Goal: Task Accomplishment & Management: Manage account settings

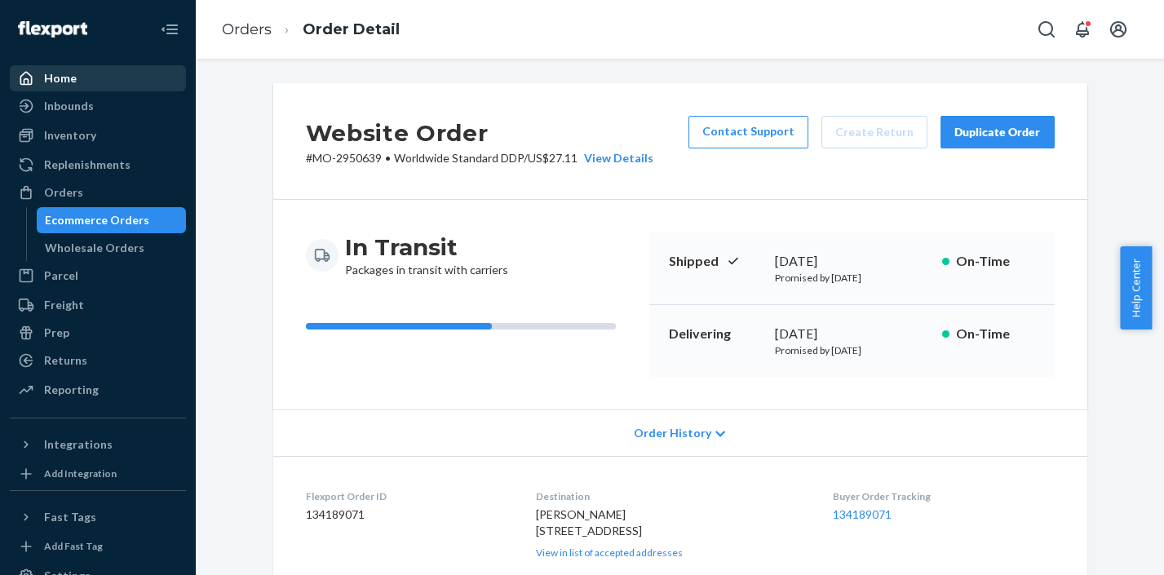
click at [62, 80] on div "Home" at bounding box center [60, 78] width 33 height 16
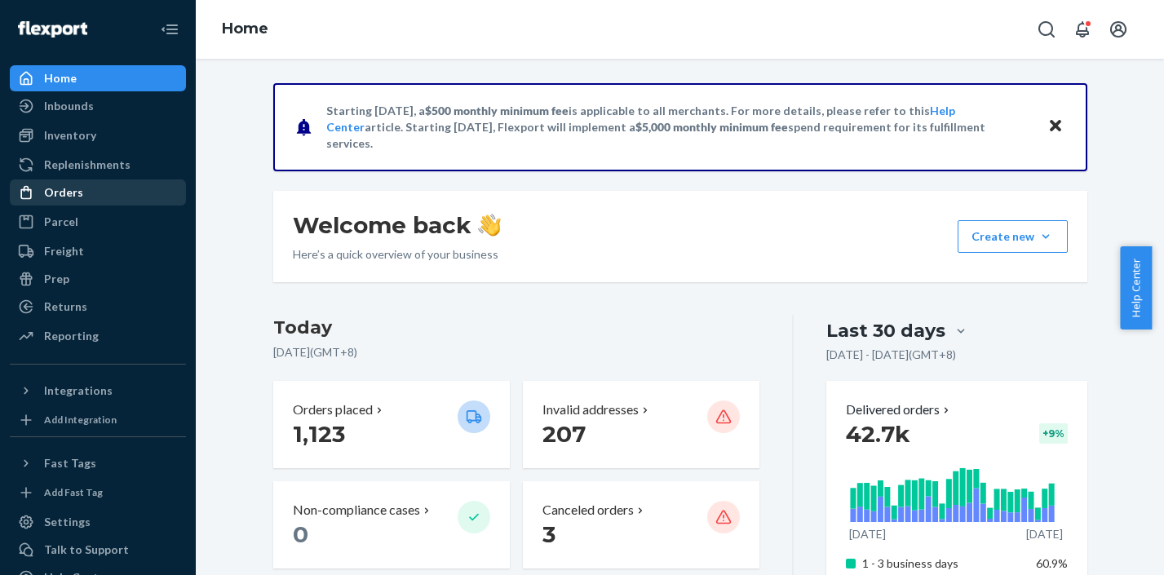
click at [74, 187] on div "Orders" at bounding box center [63, 192] width 39 height 16
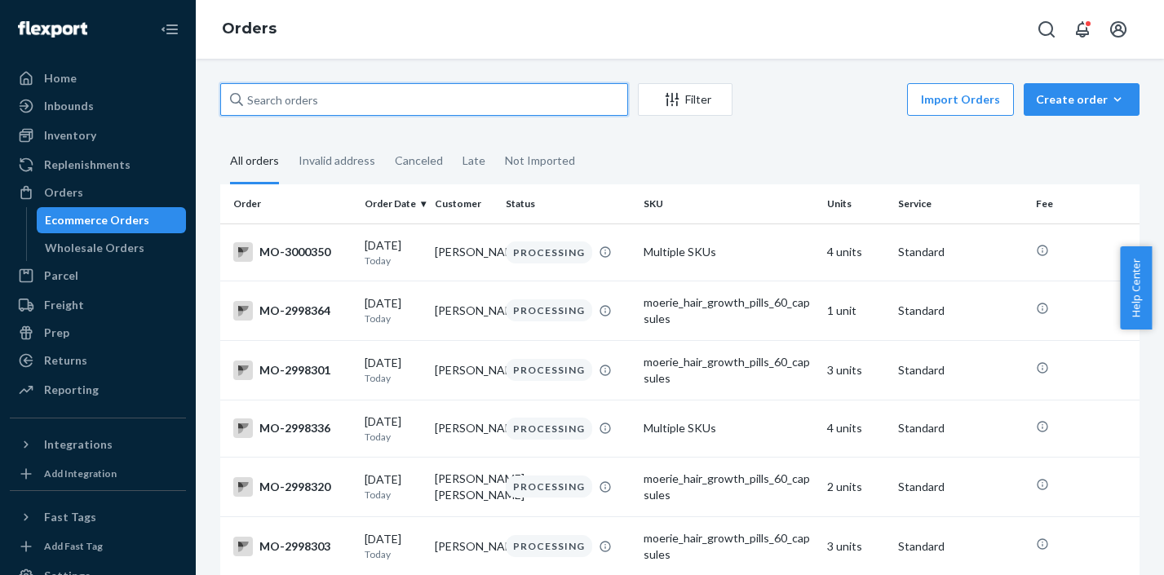
click at [334, 100] on input "text" at bounding box center [424, 99] width 408 height 33
paste input "MO-2991167"
type input "MO-2991167"
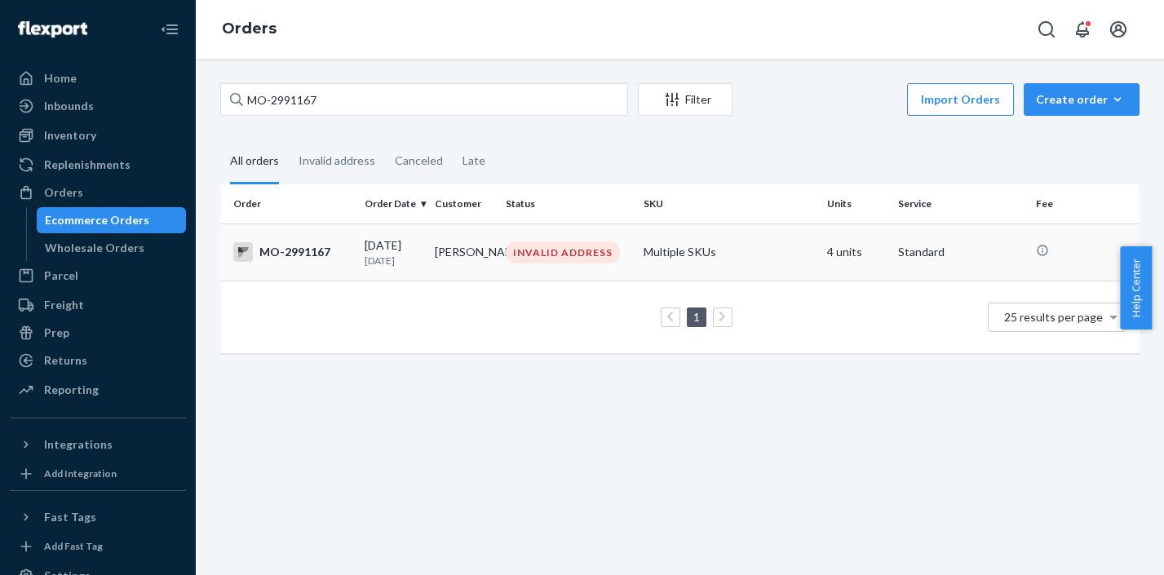
click at [568, 259] on div "INVALID ADDRESS" at bounding box center [563, 252] width 114 height 22
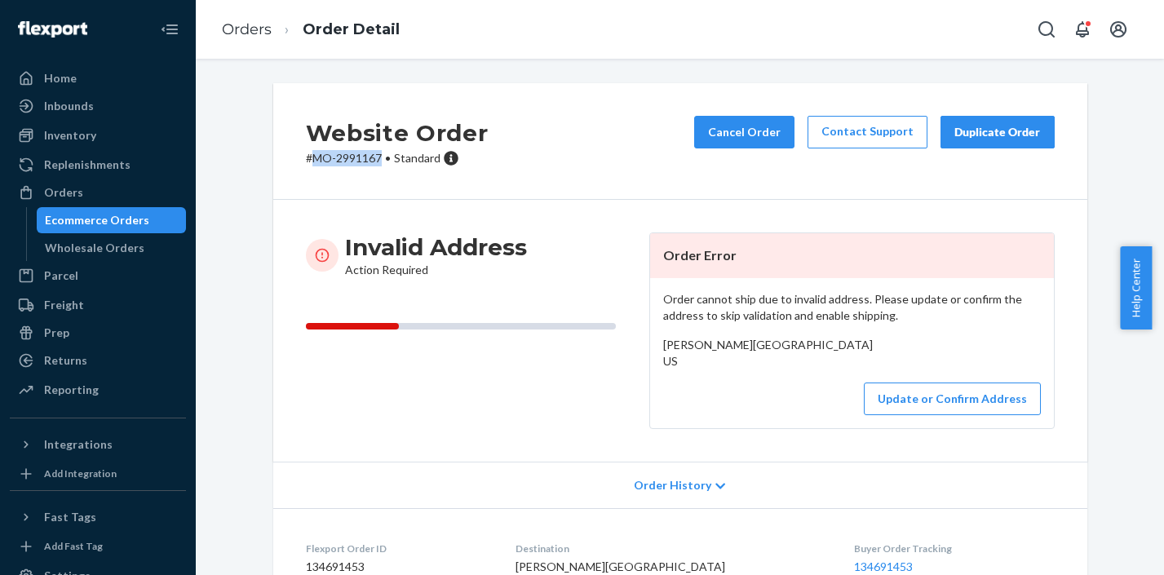
drag, startPoint x: 376, startPoint y: 160, endPoint x: 310, endPoint y: 162, distance: 66.1
click at [310, 162] on p "# MO-2991167 • Standard" at bounding box center [397, 158] width 183 height 16
copy p "MO-2991167"
drag, startPoint x: 657, startPoint y: 369, endPoint x: 673, endPoint y: 396, distance: 31.8
click at [673, 369] on div "Nadyne Noriega South Street Southwest Miami, FL 20175 US" at bounding box center [852, 353] width 378 height 33
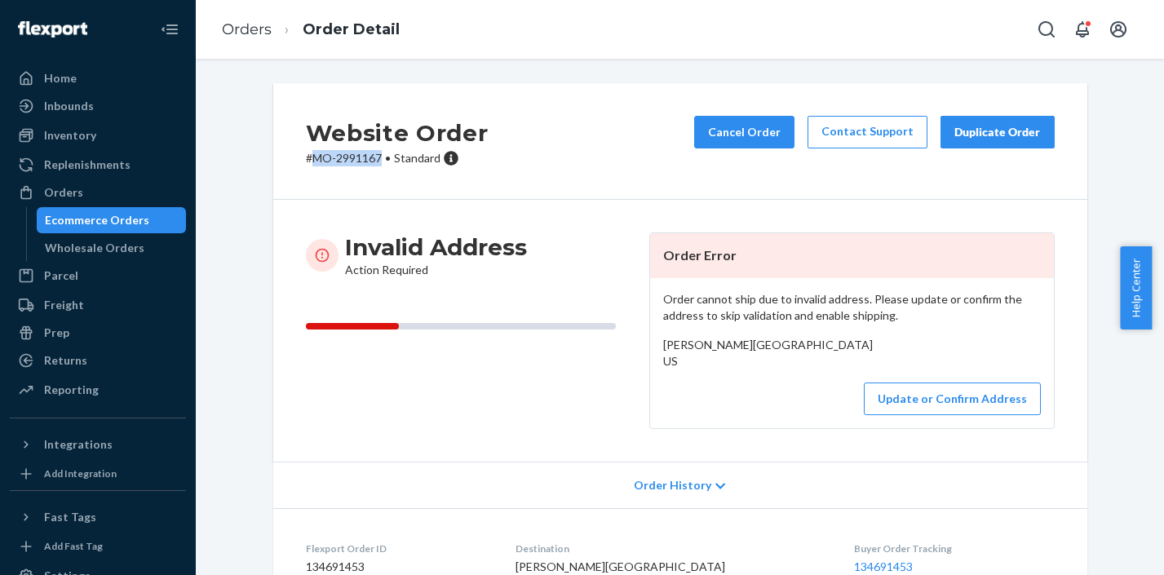
copy span "South Street Southwest Miami, FL 20175 US"
click at [255, 33] on link "Orders" at bounding box center [247, 29] width 50 height 18
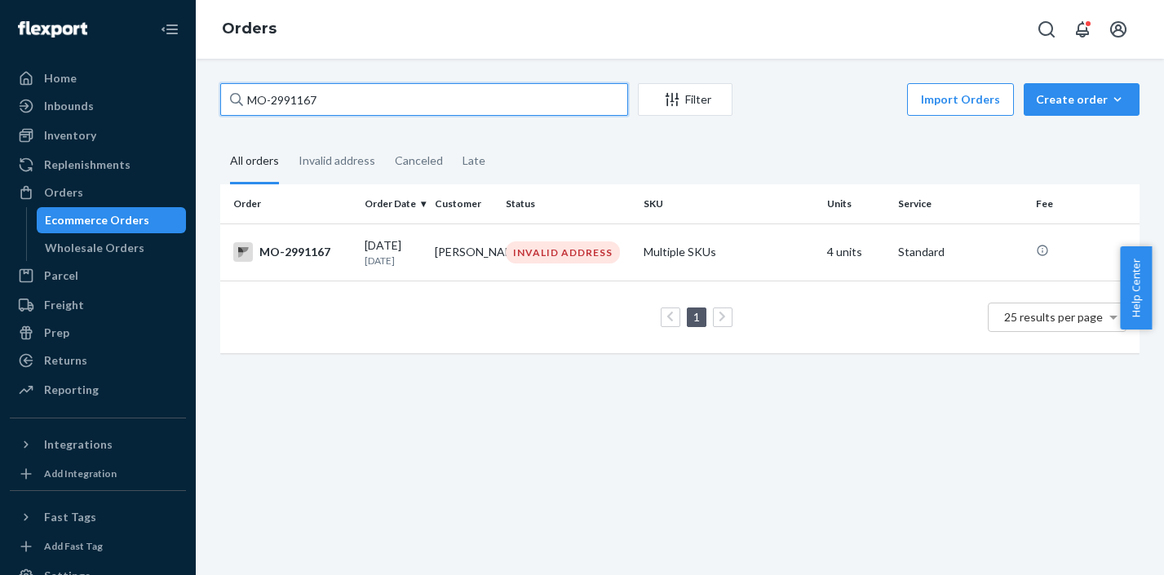
drag, startPoint x: 360, startPoint y: 101, endPoint x: 240, endPoint y: 95, distance: 120.0
click at [240, 95] on div "MO-2991167" at bounding box center [424, 99] width 408 height 33
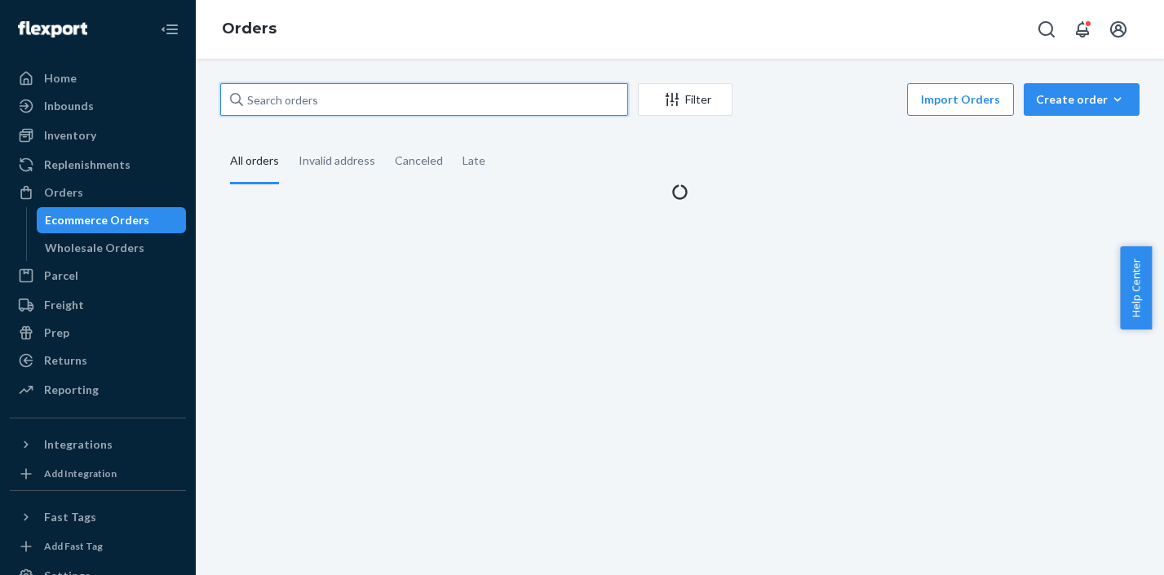
paste input "MO-2991531"
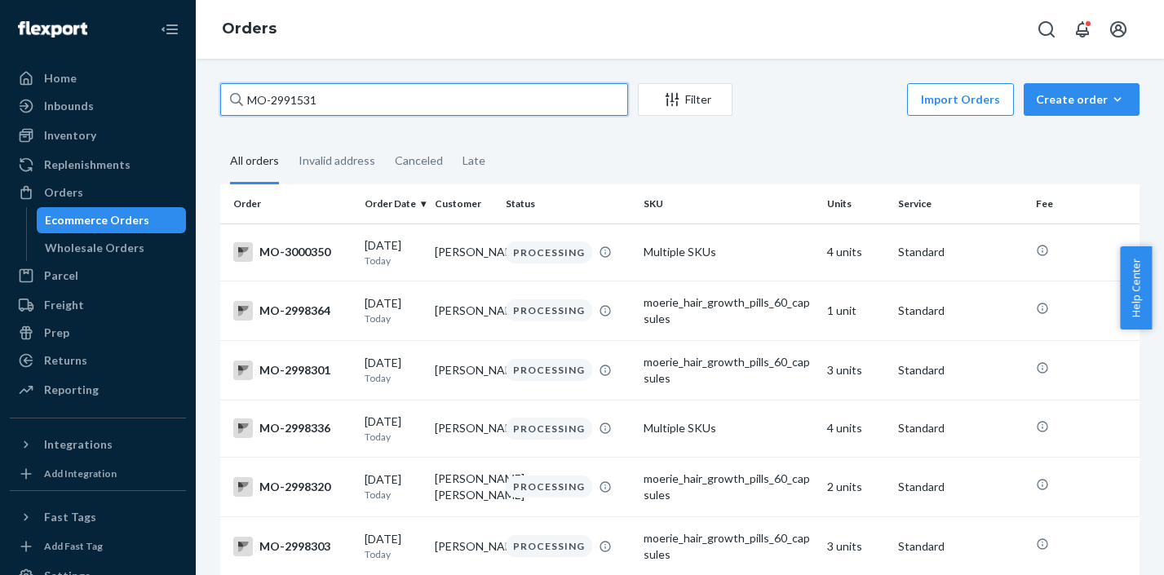
type input "MO-2991531"
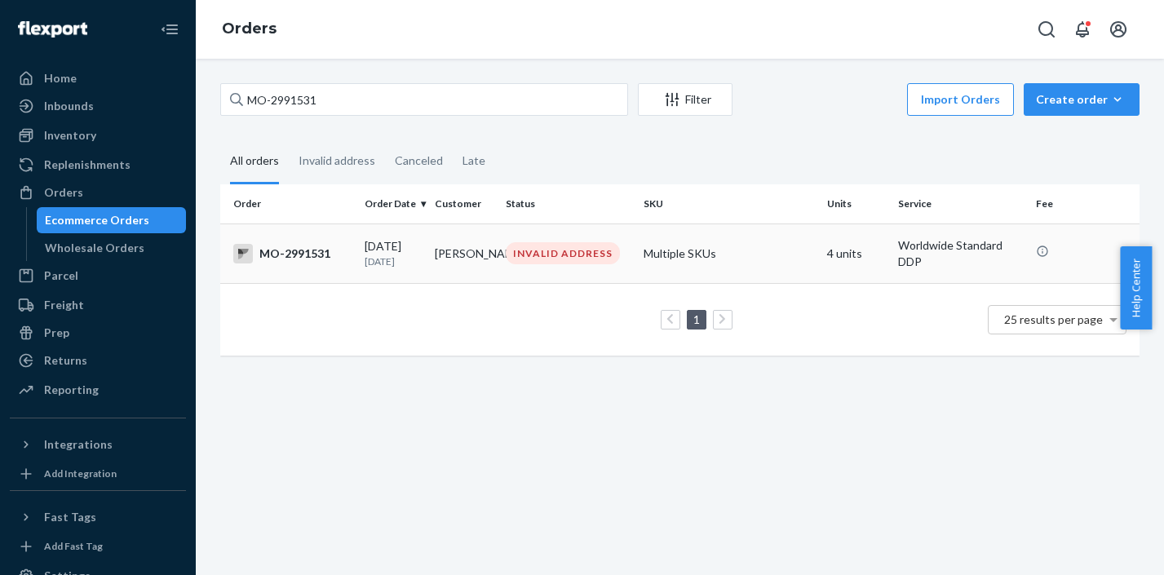
click at [485, 270] on td "Agathe Lemaire" at bounding box center [463, 253] width 70 height 60
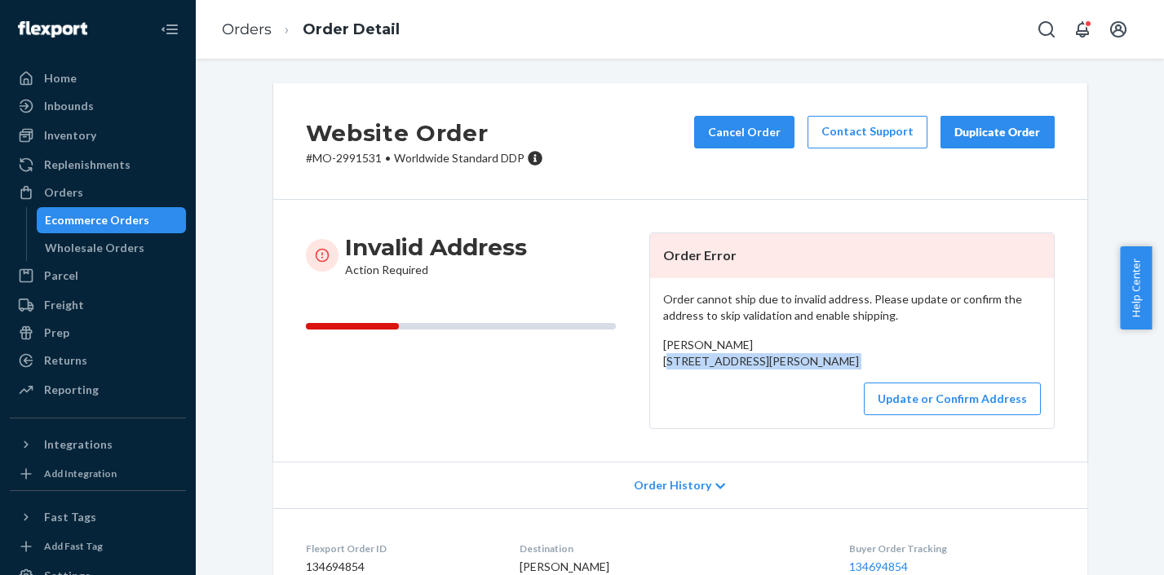
drag, startPoint x: 655, startPoint y: 364, endPoint x: 669, endPoint y: 406, distance: 44.9
click at [669, 406] on div "Order cannot ship due to invalid address. Please update or confirm the address …" at bounding box center [852, 353] width 404 height 150
copy div "1055 Argo Run Mattawa, ON P0H 1V0 CA"
click at [925, 415] on button "Update or Confirm Address" at bounding box center [952, 398] width 177 height 33
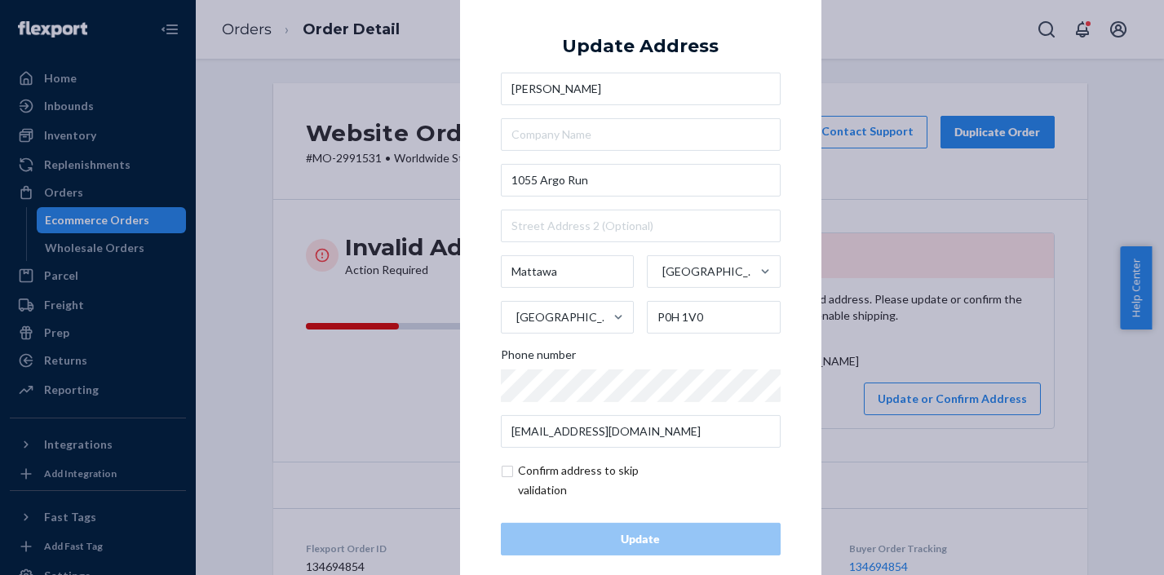
click at [1080, 144] on div "× Update Address Agathe Lemaire 1055 Argo Run Mattawa Ontario Canada P0H 1V0 Ph…" at bounding box center [582, 287] width 1164 height 575
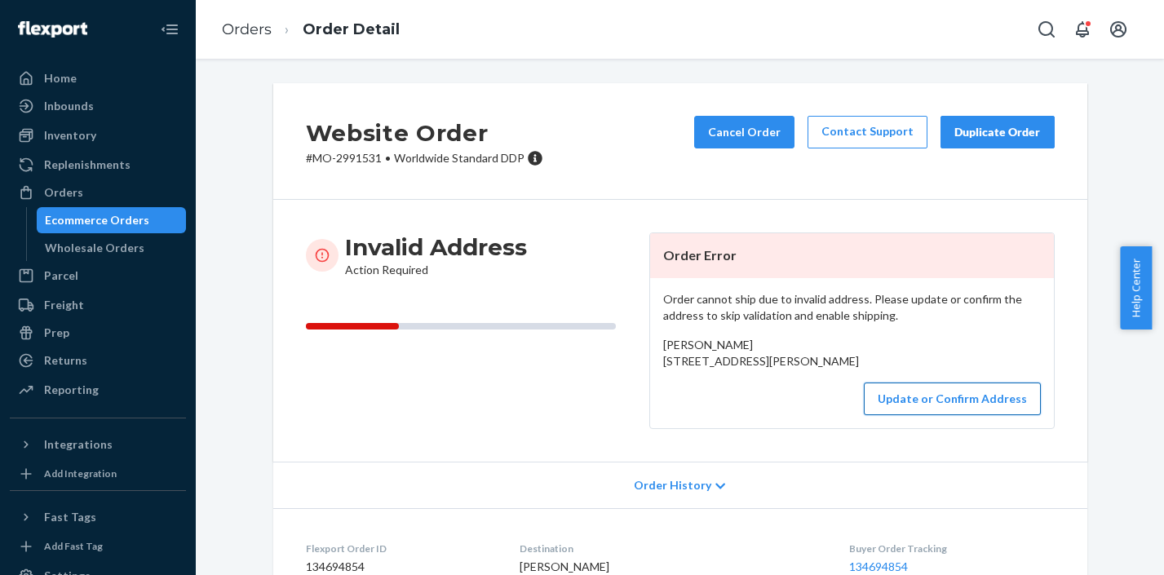
click at [940, 415] on button "Update or Confirm Address" at bounding box center [952, 398] width 177 height 33
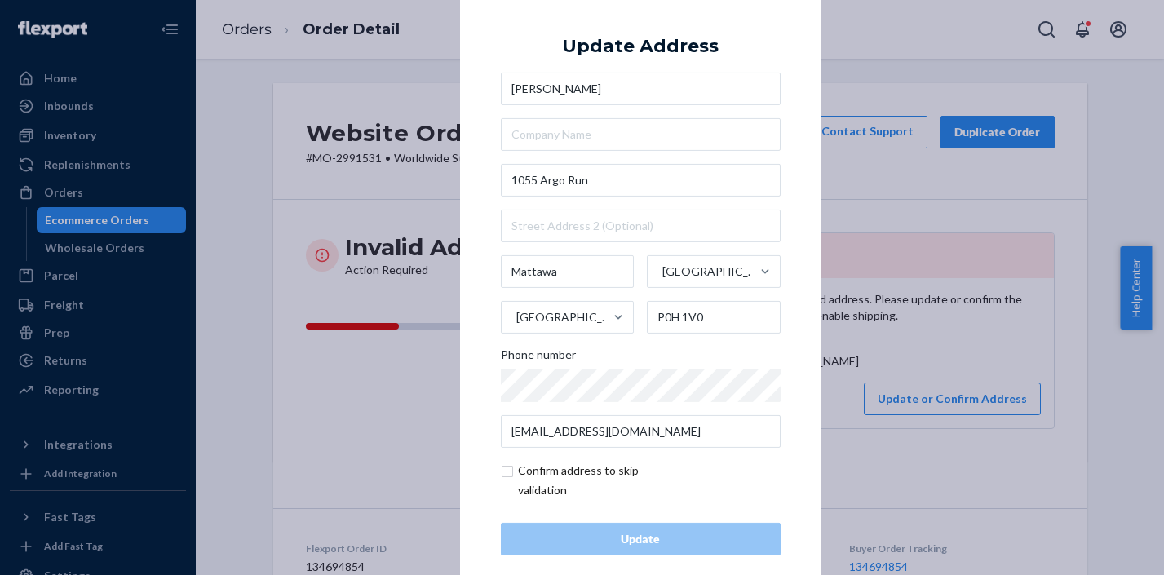
click at [1063, 355] on div "× Update Address Agathe Lemaire 1055 Argo Run Mattawa Ontario Canada P0H 1V0 Ph…" at bounding box center [582, 287] width 1164 height 575
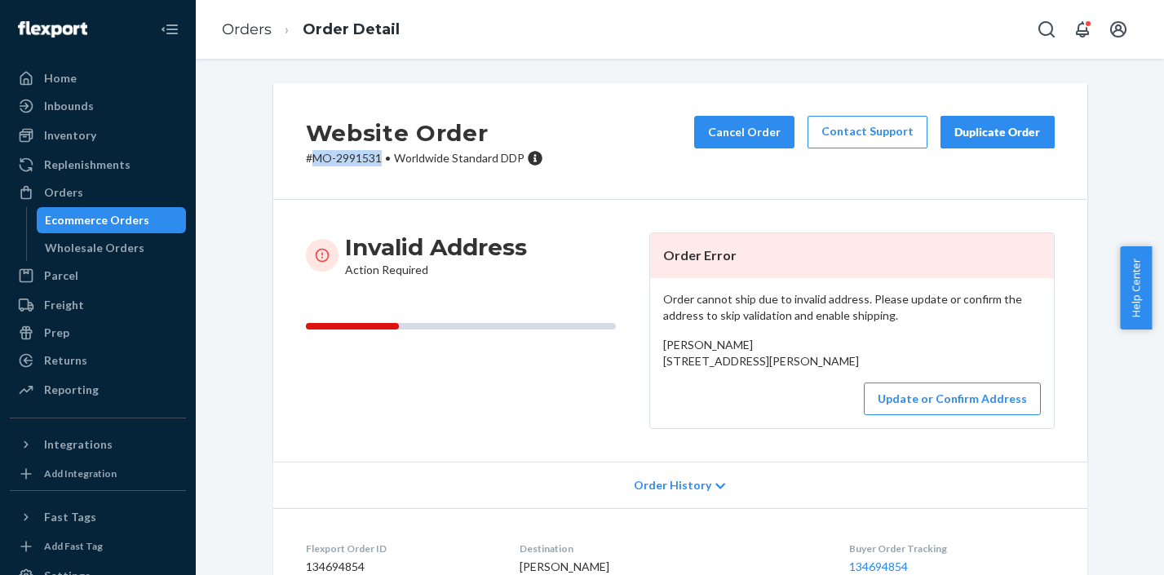
drag, startPoint x: 373, startPoint y: 160, endPoint x: 307, endPoint y: 153, distance: 67.2
click at [307, 153] on p "# MO-2991531 • Worldwide Standard DDP" at bounding box center [424, 158] width 237 height 16
copy p "MO-2991531"
click at [254, 38] on link "Orders" at bounding box center [247, 29] width 50 height 18
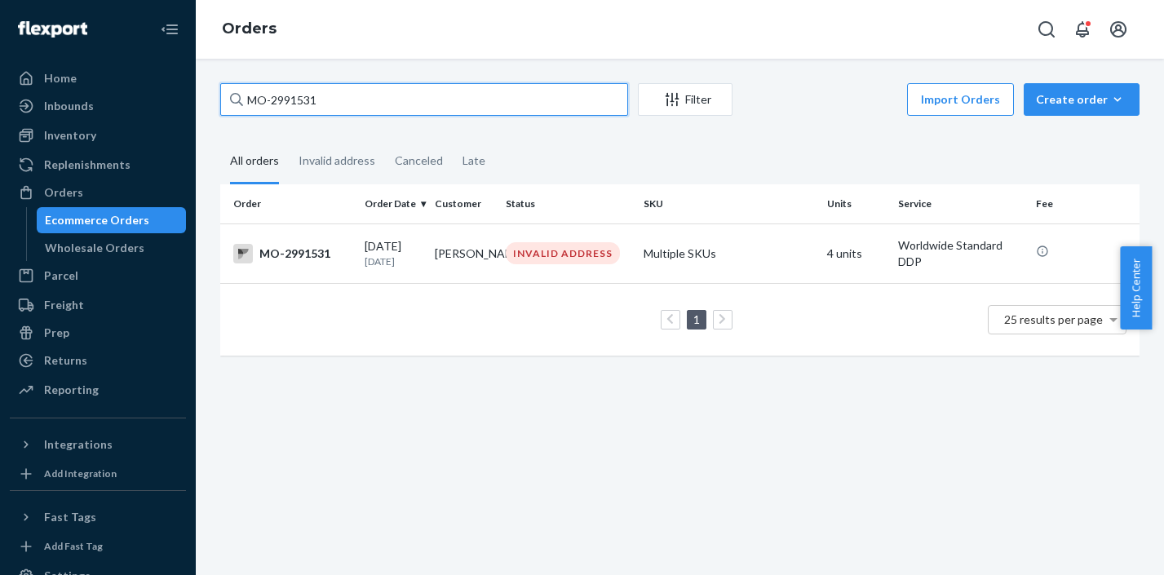
drag, startPoint x: 347, startPoint y: 99, endPoint x: 228, endPoint y: 95, distance: 119.1
click at [228, 95] on input "MO-2991531" at bounding box center [424, 99] width 408 height 33
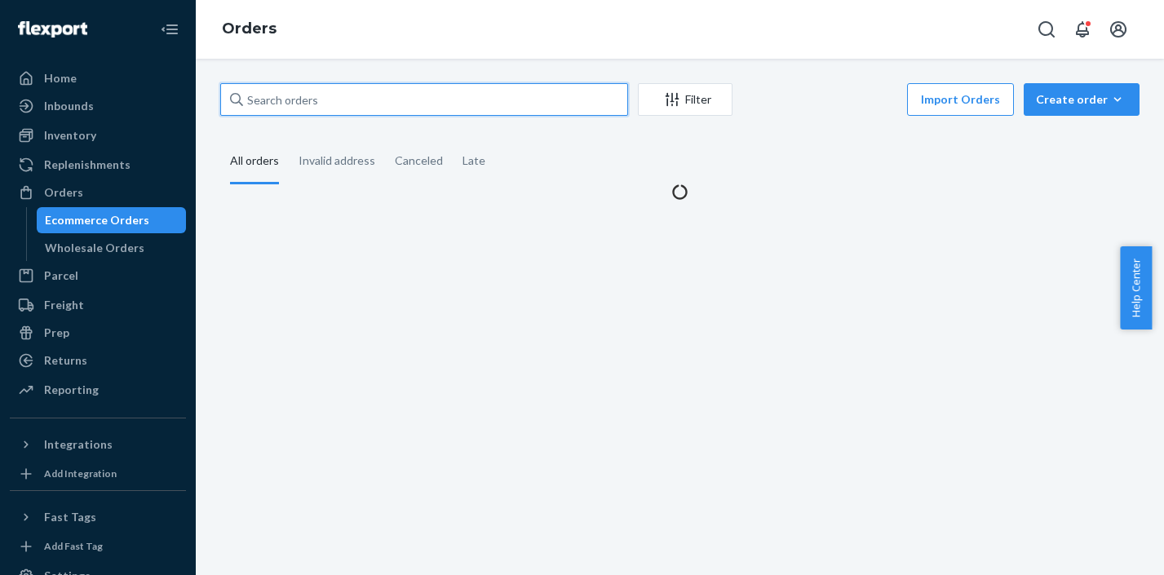
paste input "MO-2986818"
type input "MO-2986818"
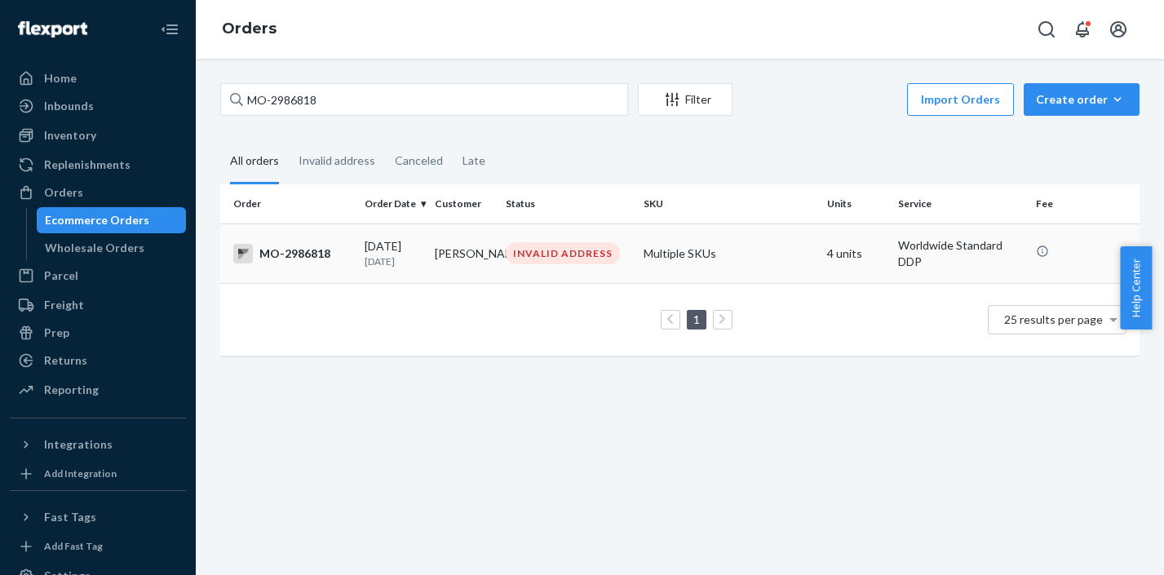
click at [591, 246] on div "INVALID ADDRESS" at bounding box center [563, 253] width 114 height 22
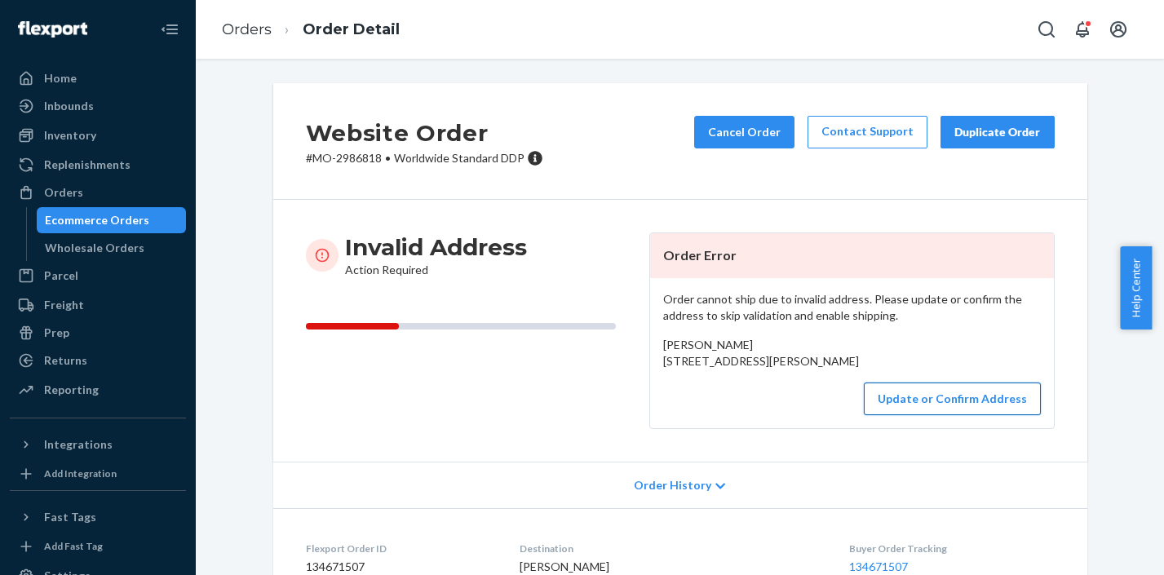
click at [918, 415] on button "Update or Confirm Address" at bounding box center [952, 398] width 177 height 33
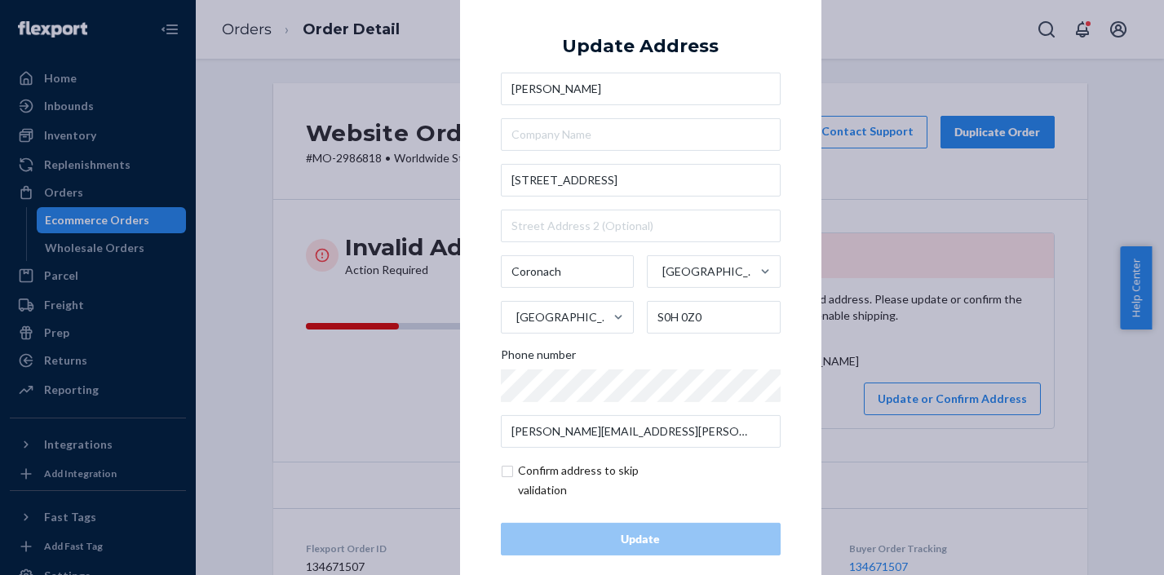
click at [903, 361] on div "× Update Address Korey Egan 204 King Street Coronach Saskatchewan Canada S0H 0Z…" at bounding box center [582, 287] width 1164 height 575
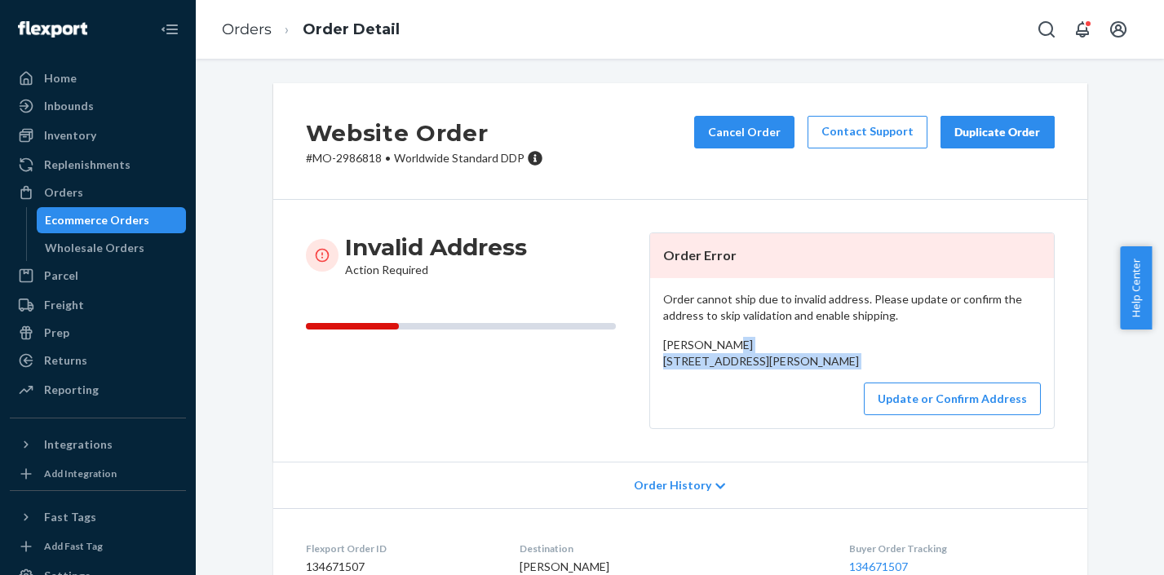
drag, startPoint x: 653, startPoint y: 363, endPoint x: 690, endPoint y: 403, distance: 54.2
click at [690, 403] on div "Order cannot ship due to invalid address. Please update or confirm the address …" at bounding box center [852, 353] width 404 height 150
copy div "204 King Street Coronach, SK S0H 0Z0 CA"
click at [241, 26] on link "Orders" at bounding box center [247, 29] width 50 height 18
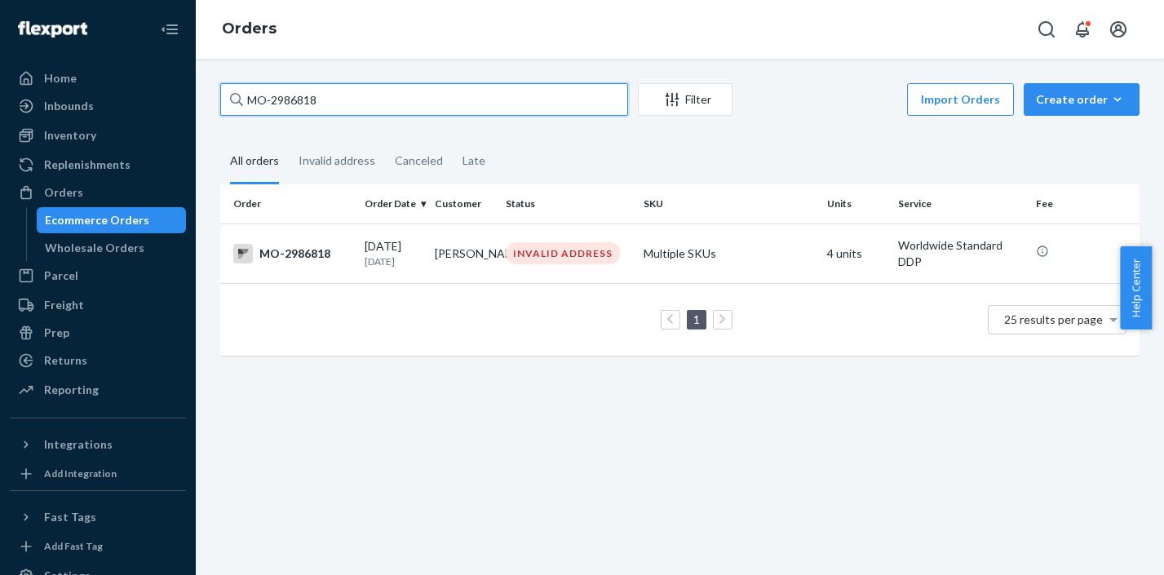
drag, startPoint x: 327, startPoint y: 95, endPoint x: 265, endPoint y: 96, distance: 62.0
click at [265, 97] on input "MO-2986818" at bounding box center [424, 99] width 408 height 33
type input "M"
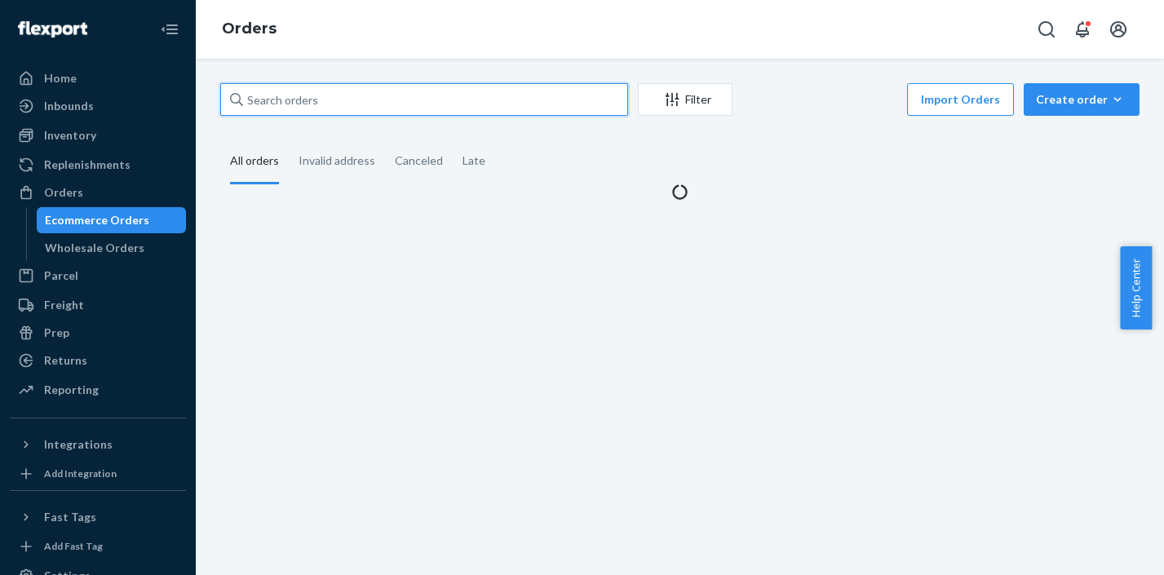
paste input "MO-2987035"
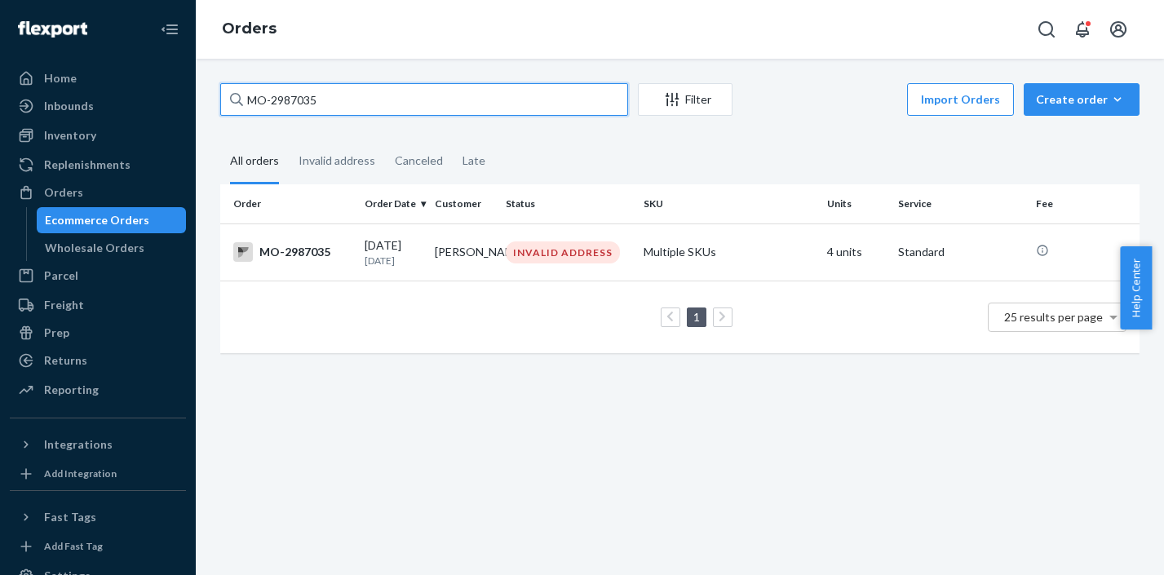
type input "MO-2987035"
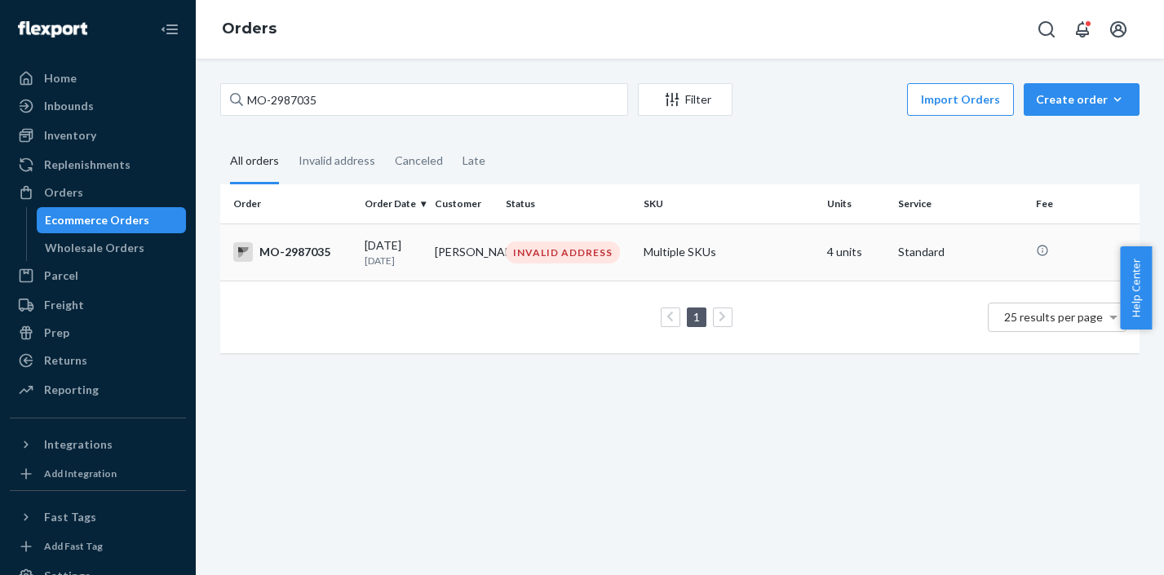
click at [518, 254] on div "INVALID ADDRESS" at bounding box center [563, 252] width 114 height 22
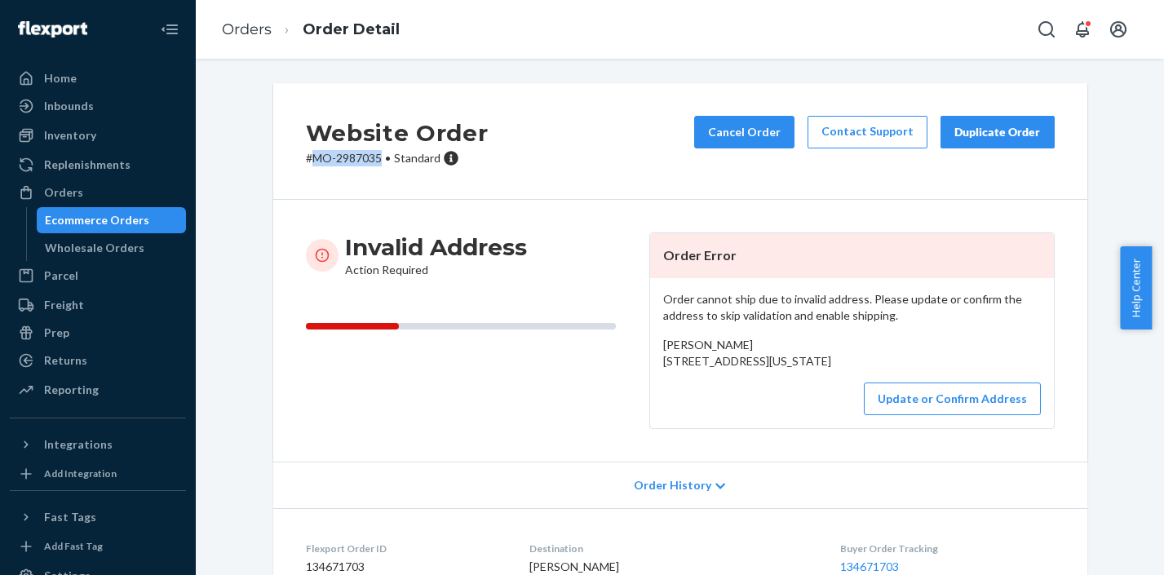
drag, startPoint x: 374, startPoint y: 158, endPoint x: 308, endPoint y: 150, distance: 66.6
click at [308, 150] on p "# MO-2987035 • Standard" at bounding box center [397, 158] width 183 height 16
copy p "MO-2987035"
click at [756, 136] on button "Cancel Order" at bounding box center [744, 132] width 100 height 33
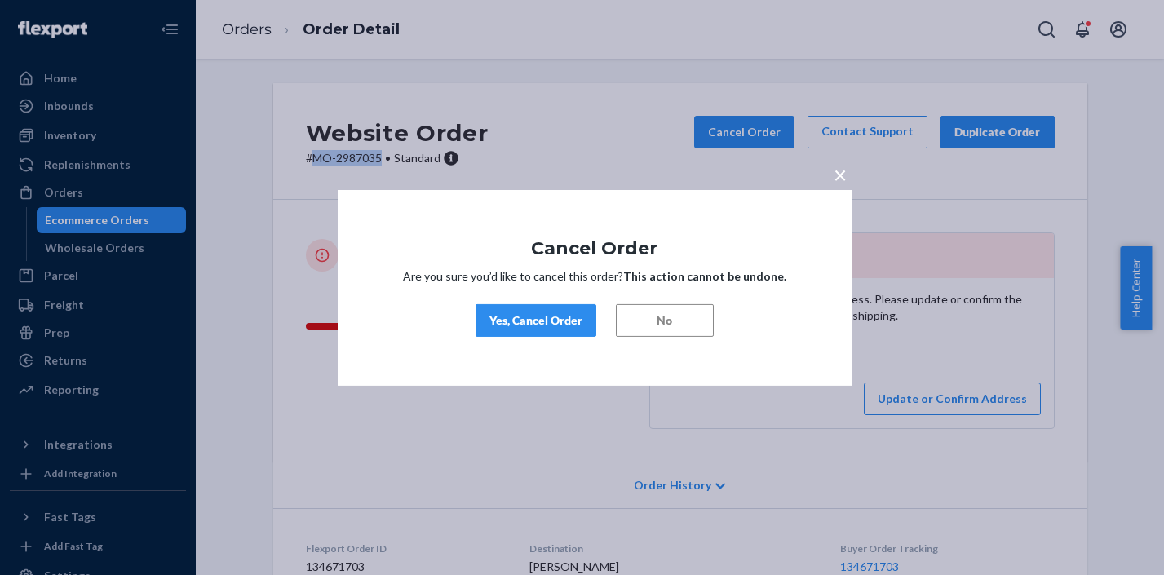
click at [529, 325] on div "Yes, Cancel Order" at bounding box center [535, 320] width 93 height 16
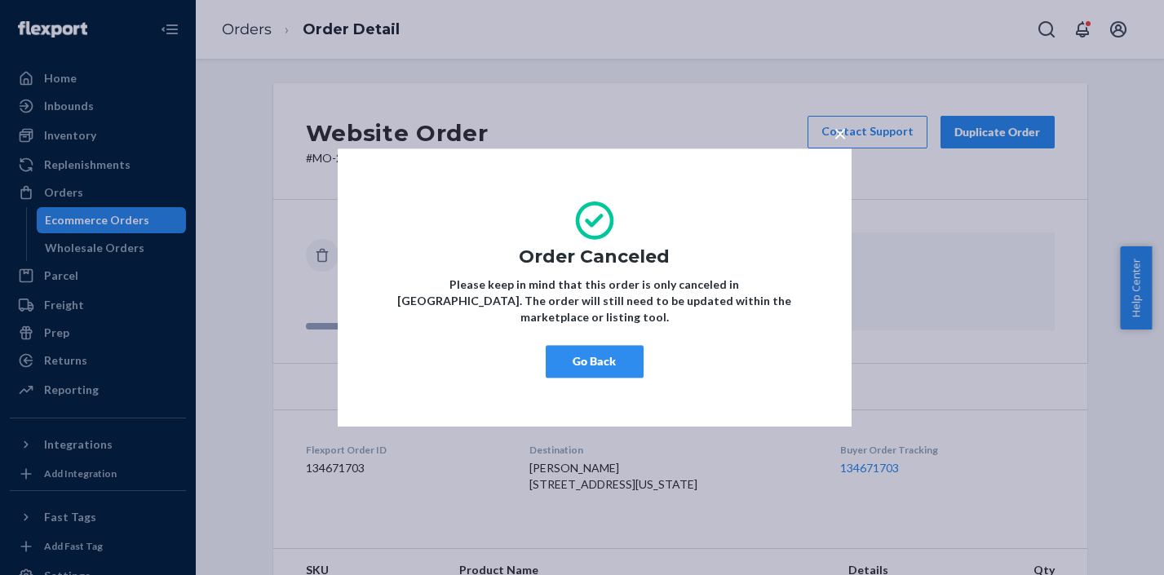
click at [839, 144] on span "×" at bounding box center [839, 133] width 13 height 28
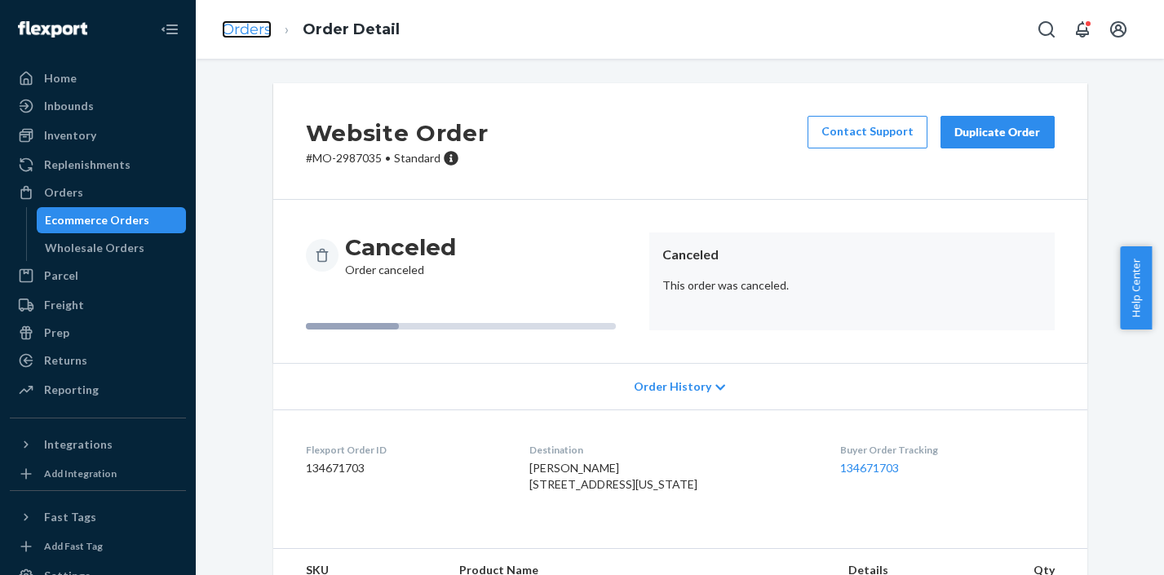
click at [250, 31] on link "Orders" at bounding box center [247, 29] width 50 height 18
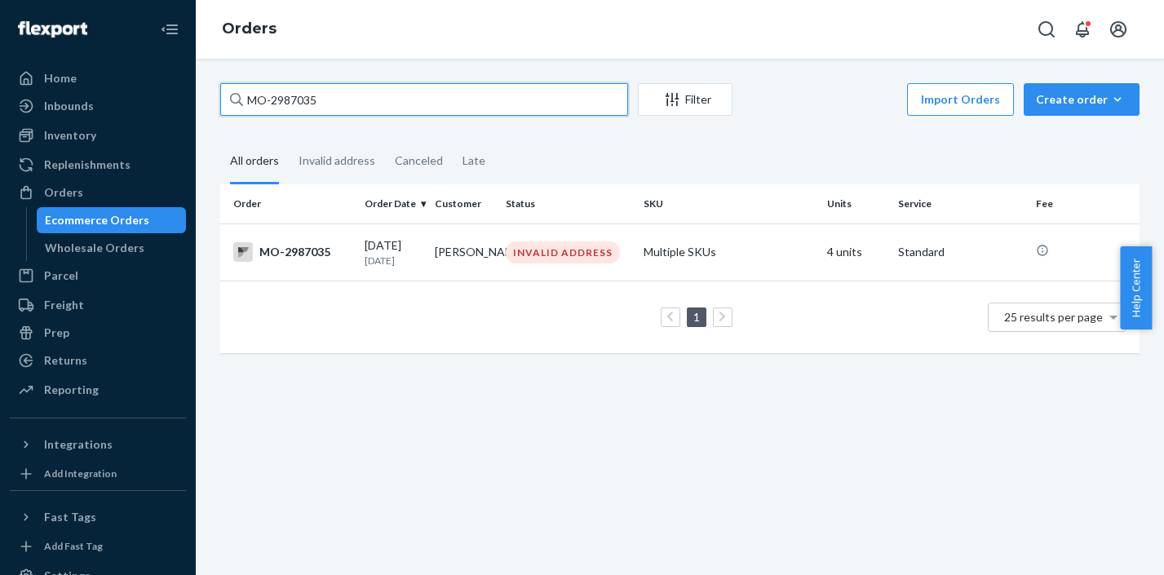
drag, startPoint x: 333, startPoint y: 99, endPoint x: 246, endPoint y: 91, distance: 86.9
click at [246, 91] on input "MO-2987035" at bounding box center [424, 99] width 408 height 33
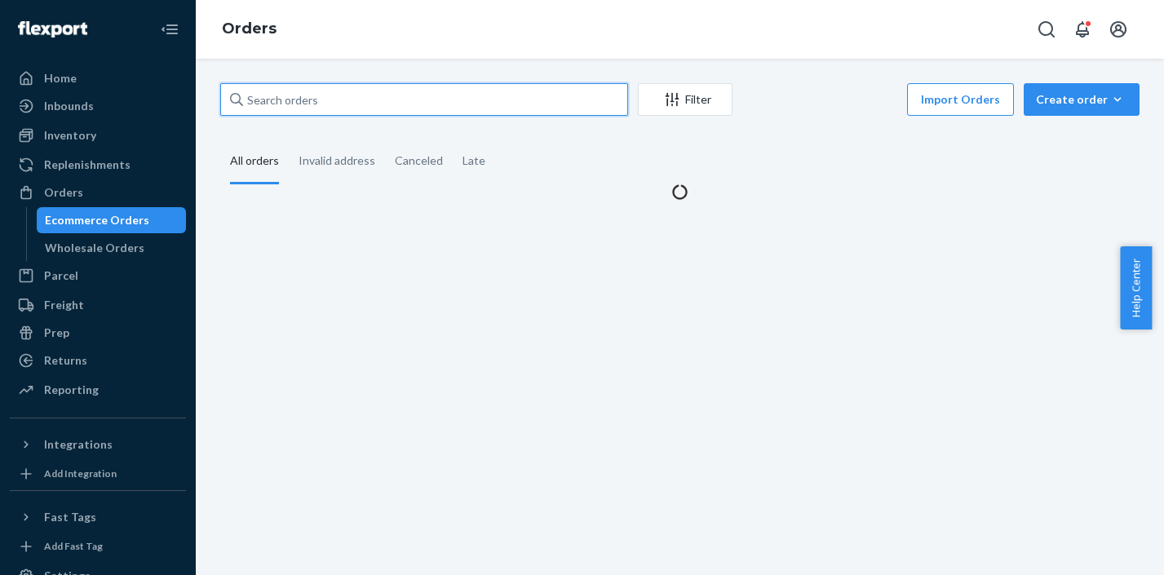
paste input "MO-2987675"
type input "MO-2987675"
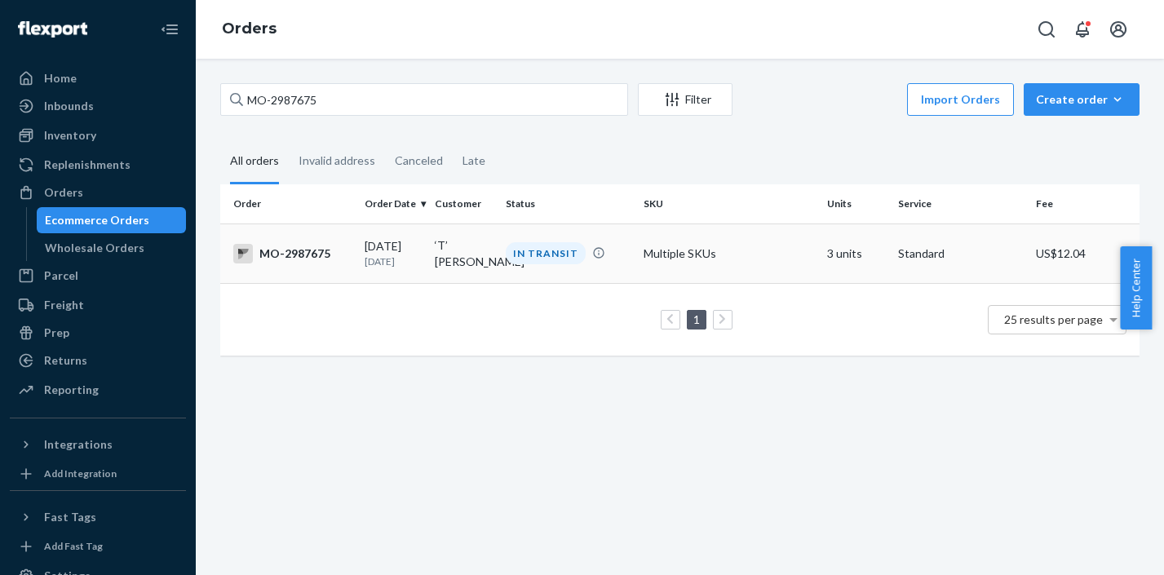
click at [545, 249] on div "IN TRANSIT" at bounding box center [546, 253] width 80 height 22
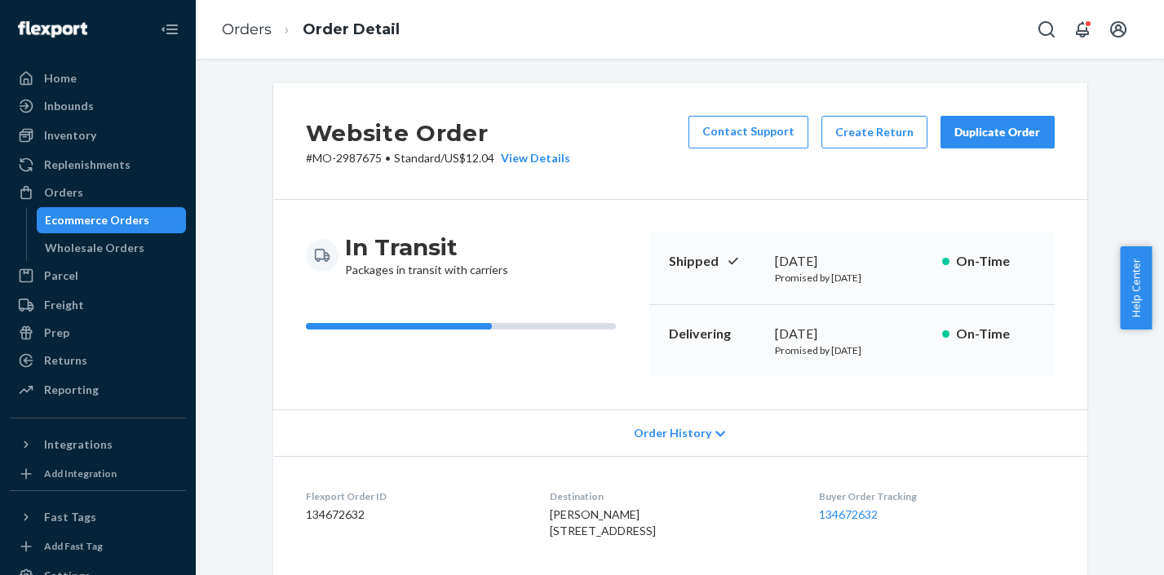
drag, startPoint x: 769, startPoint y: 332, endPoint x: 869, endPoint y: 334, distance: 100.3
click at [869, 334] on div "August 28, 2025" at bounding box center [852, 334] width 154 height 19
copy div "August 28, 2025"
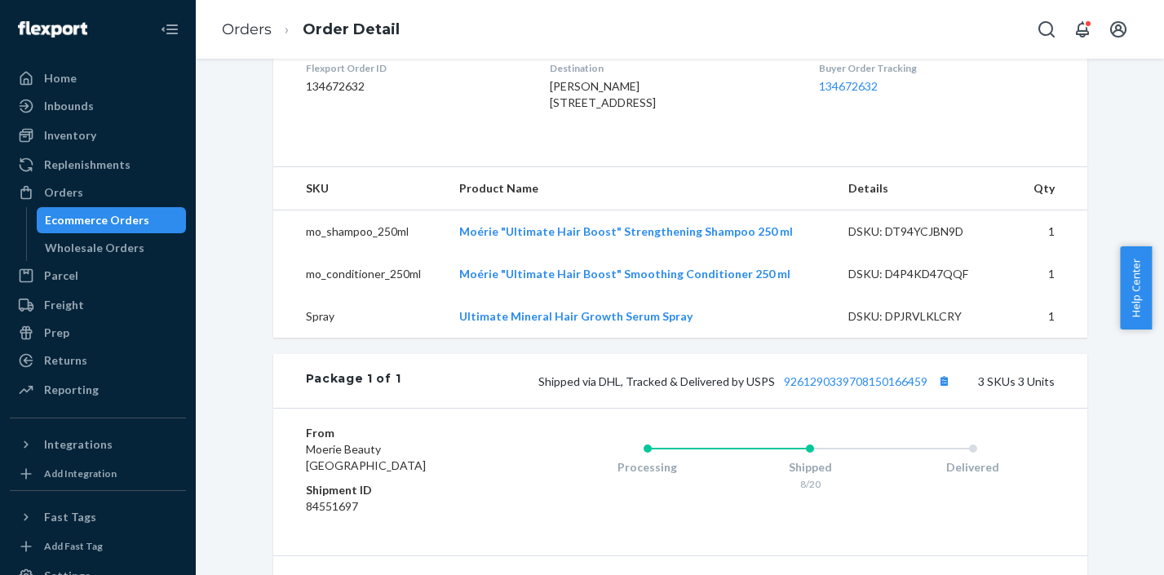
scroll to position [448, 0]
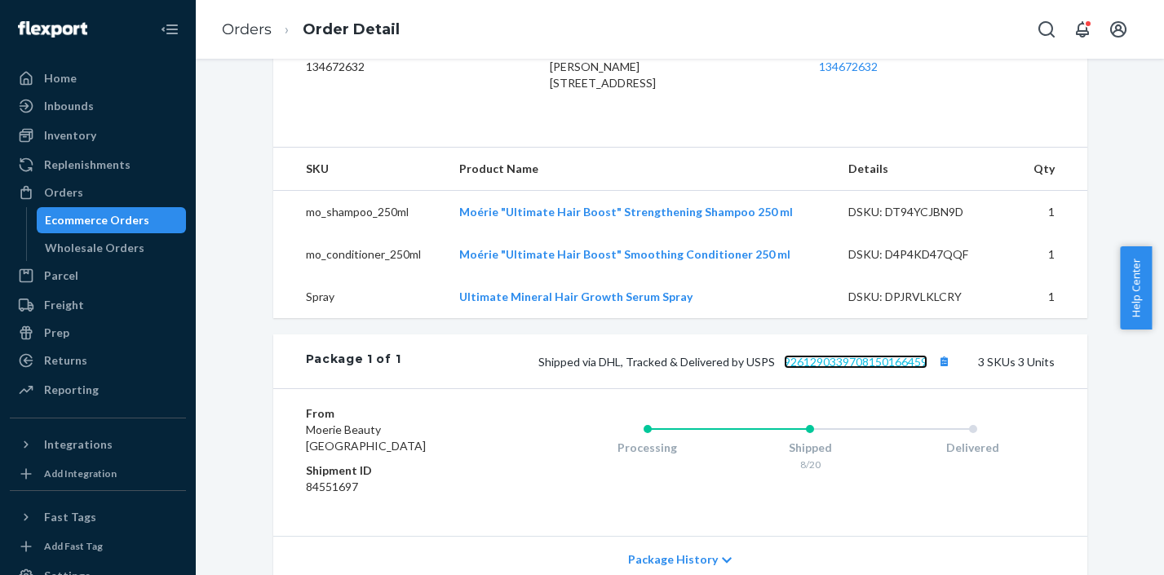
click at [836, 369] on link "9261290339708150166459" at bounding box center [856, 362] width 144 height 14
click at [232, 29] on link "Orders" at bounding box center [247, 29] width 50 height 18
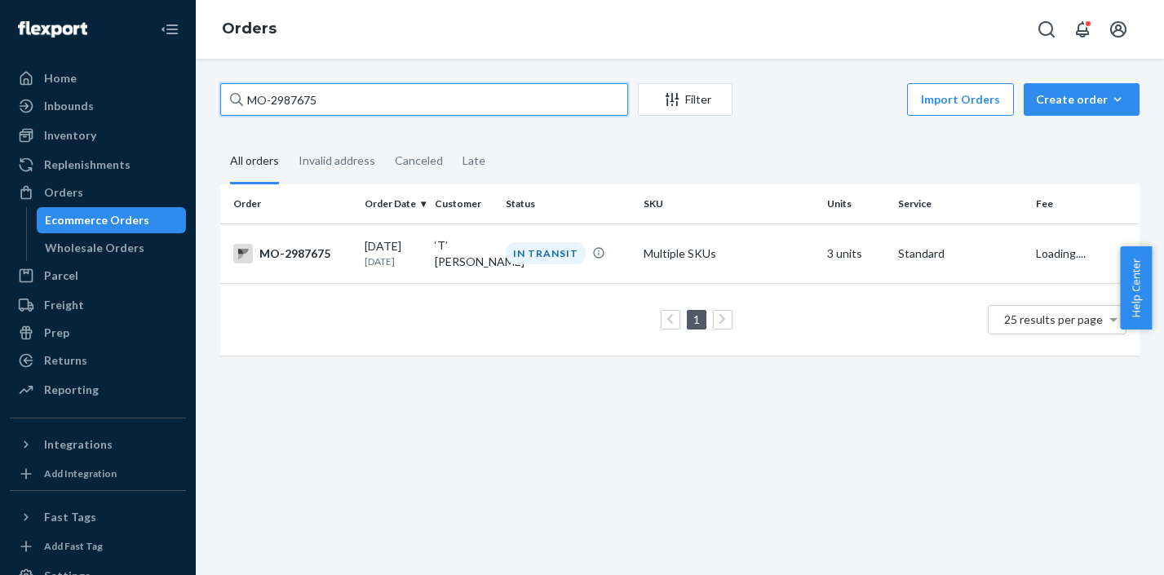
drag, startPoint x: 354, startPoint y: 99, endPoint x: 272, endPoint y: 91, distance: 81.9
click at [272, 91] on input "MO-2987675" at bounding box center [424, 99] width 408 height 33
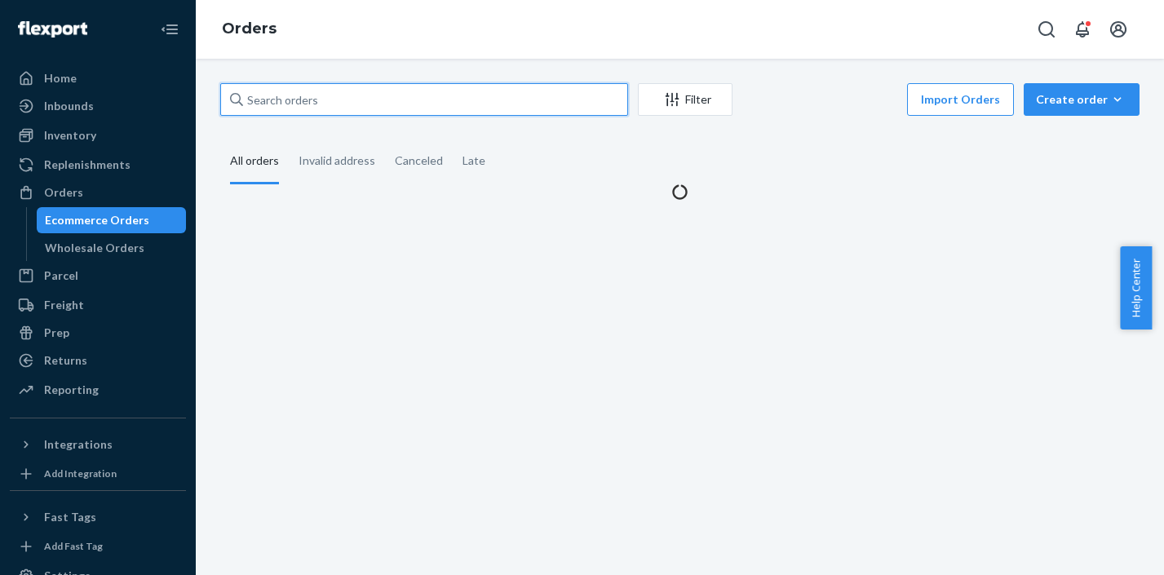
paste input "MO-2992196"
type input "MO-2992196"
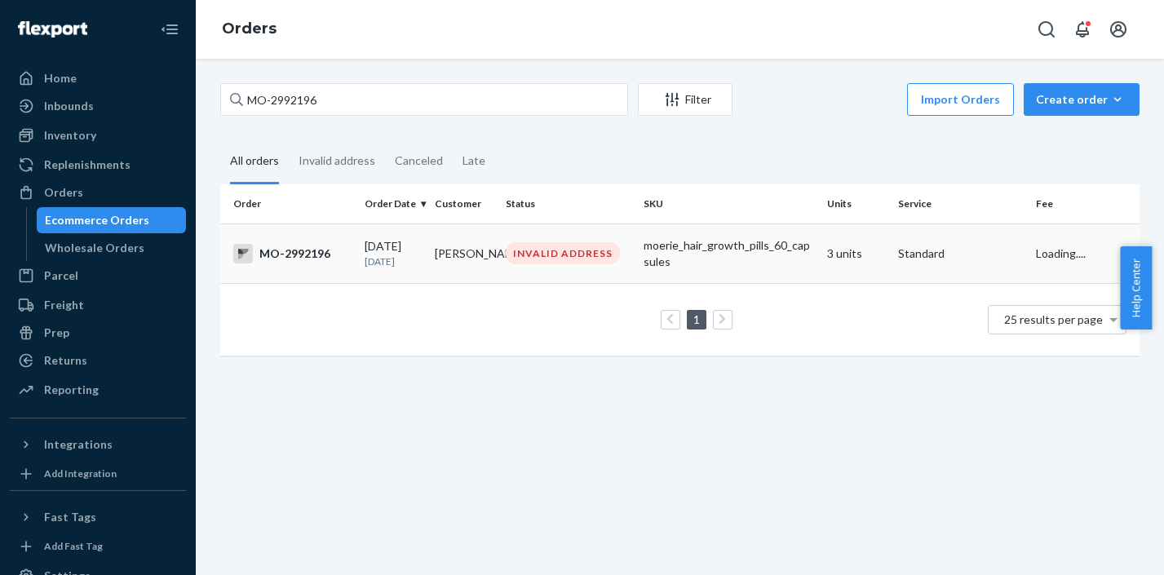
click at [556, 266] on td "INVALID ADDRESS" at bounding box center [568, 253] width 138 height 60
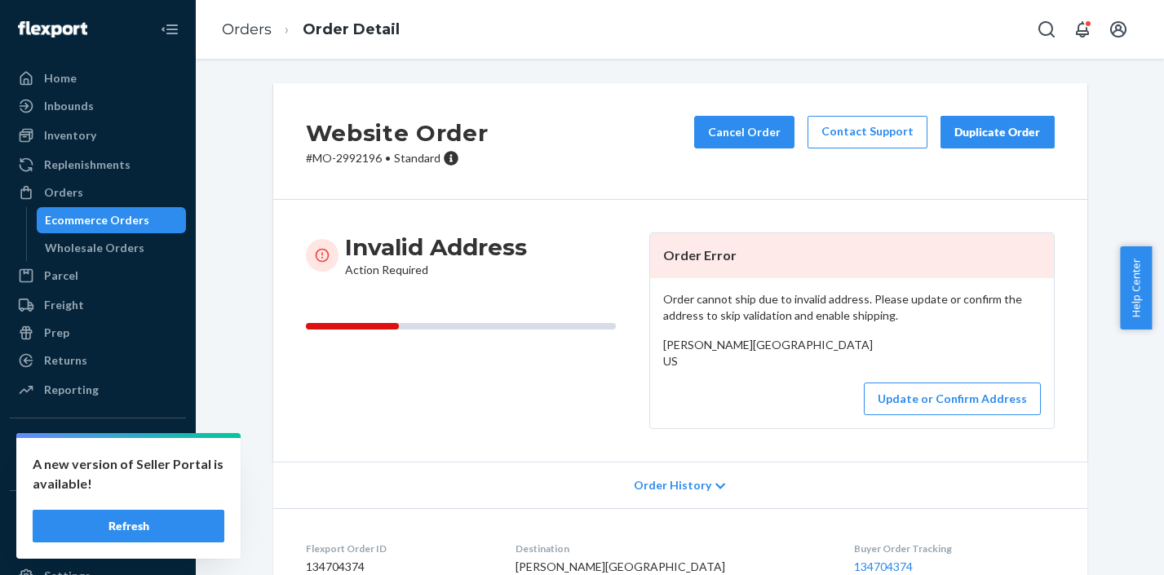
drag, startPoint x: 656, startPoint y: 364, endPoint x: 682, endPoint y: 399, distance: 42.6
click at [682, 369] on div "Sherry Clennan Swaim Drive Granbury, TX 76048 US" at bounding box center [852, 353] width 378 height 33
copy span "Swaim Drive Granbury, TX 76048 US"
click at [883, 415] on button "Update or Confirm Address" at bounding box center [952, 398] width 177 height 33
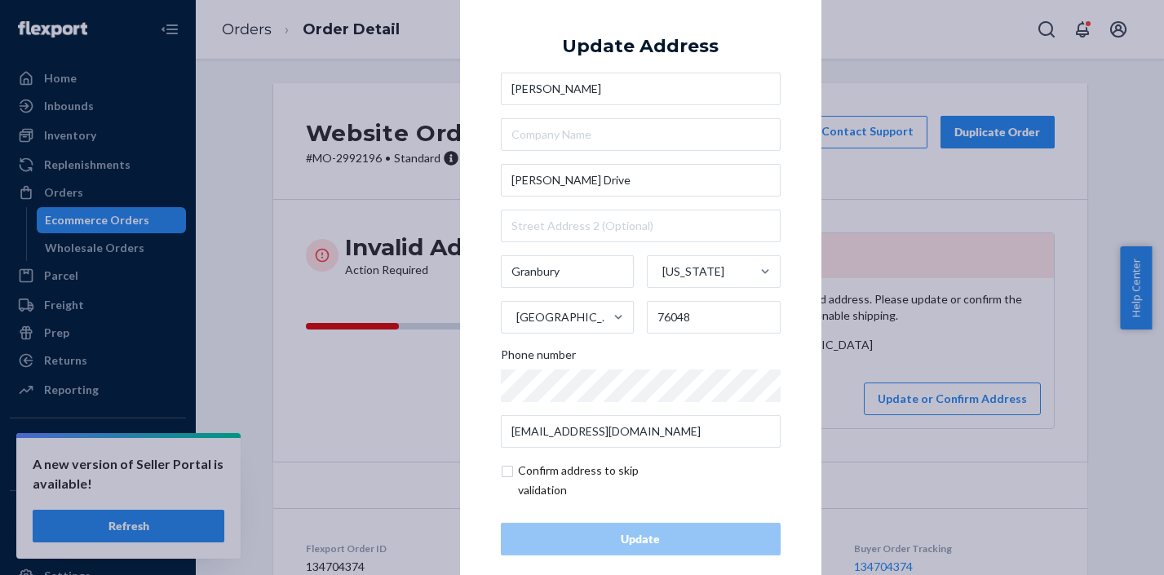
click at [894, 191] on div "× Update Address Sherry Clennan Swaim Drive Granbury Texas United States 76048 …" at bounding box center [582, 287] width 1164 height 575
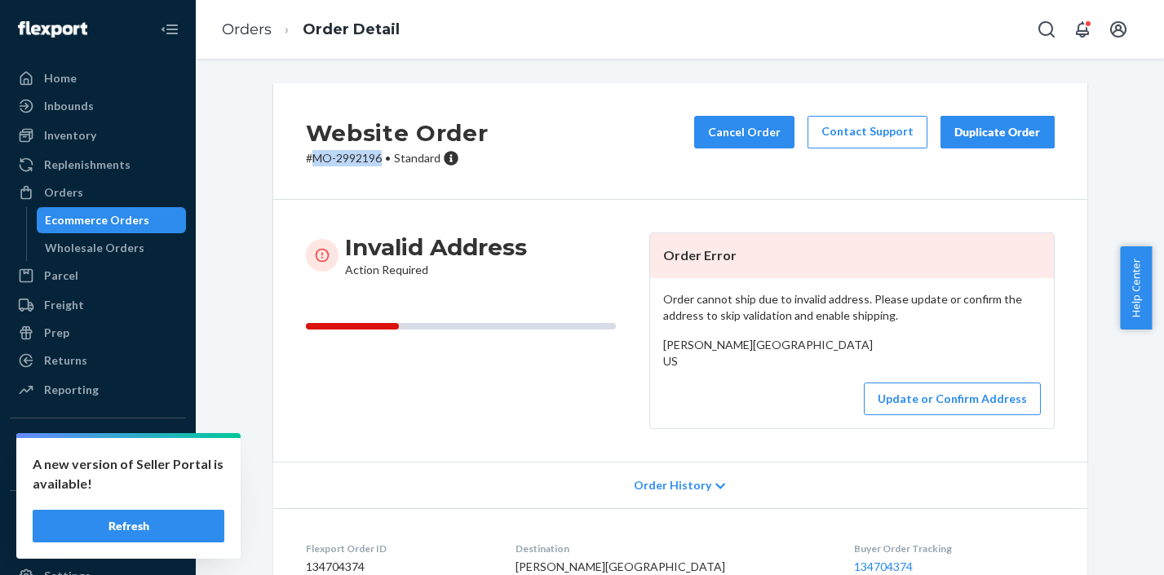
drag, startPoint x: 375, startPoint y: 162, endPoint x: 308, endPoint y: 158, distance: 67.0
click at [308, 158] on p "# MO-2992196 • Standard" at bounding box center [397, 158] width 183 height 16
copy p "MO-2992196"
click at [248, 23] on link "Orders" at bounding box center [247, 29] width 50 height 18
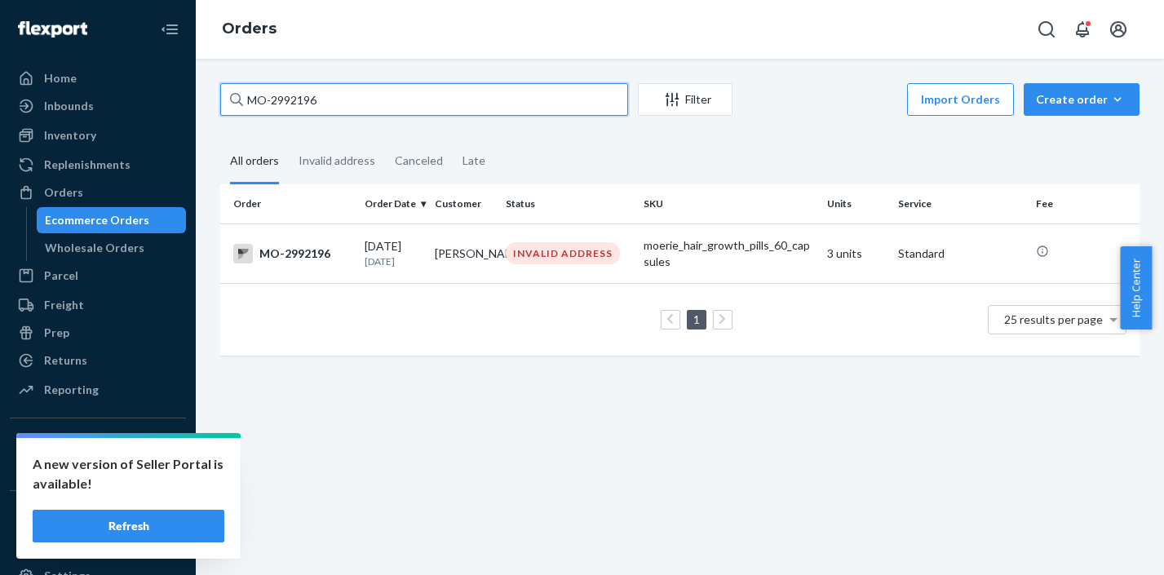
drag, startPoint x: 341, startPoint y: 99, endPoint x: 245, endPoint y: 90, distance: 96.6
click at [245, 90] on input "MO-2992196" at bounding box center [424, 99] width 408 height 33
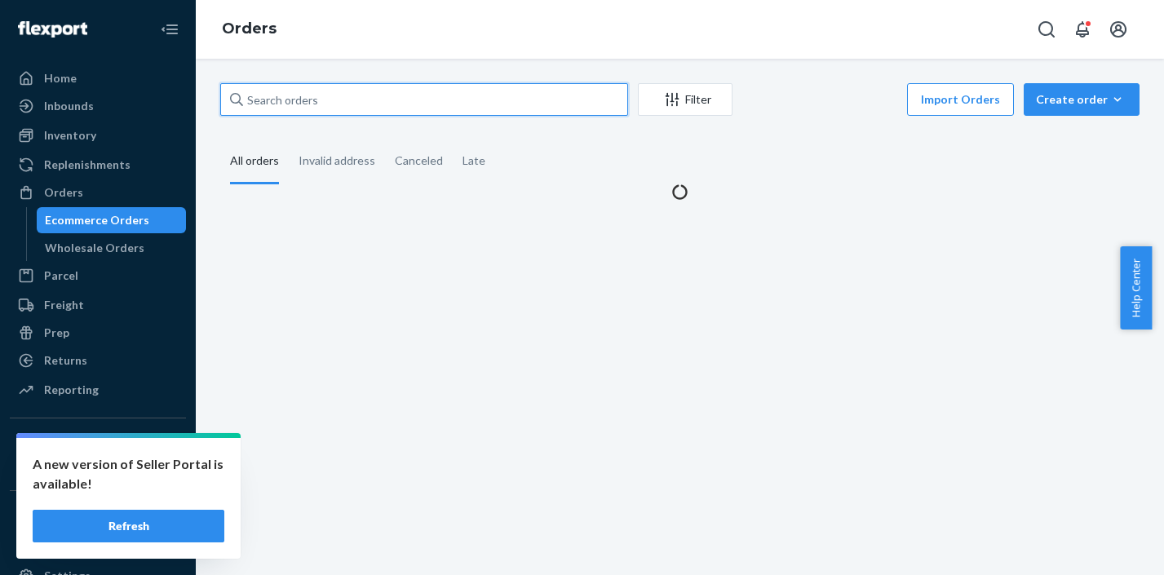
paste input "MO-2976115"
type input "MO-2976115"
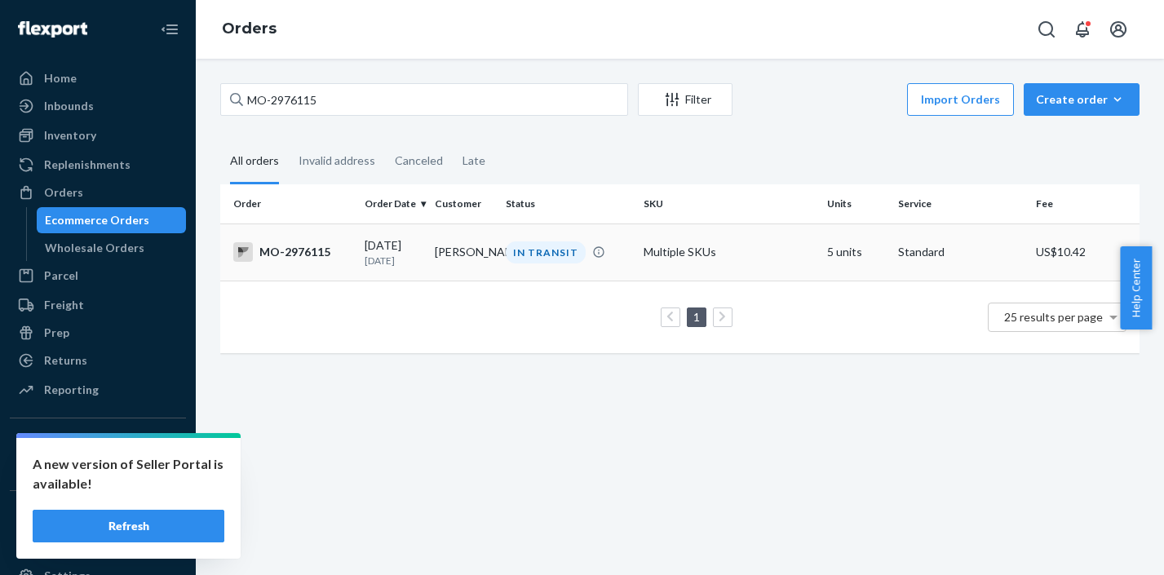
click at [553, 250] on div "IN TRANSIT" at bounding box center [546, 252] width 80 height 22
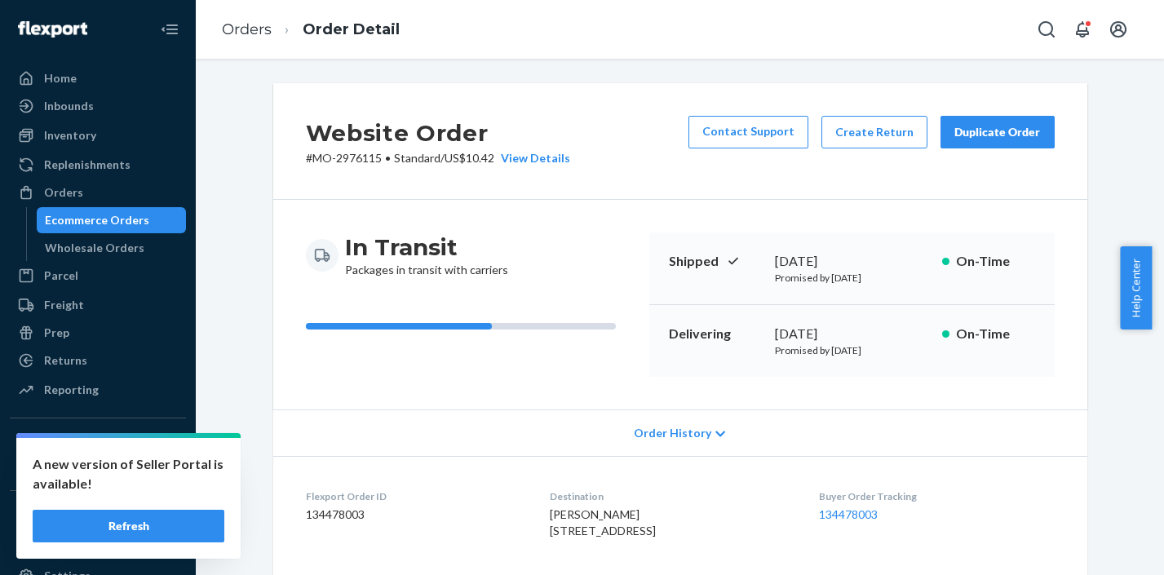
click at [359, 164] on p "# MO-2976115 • Standard / US$10.42 View Details" at bounding box center [438, 158] width 264 height 16
copy p "2976115"
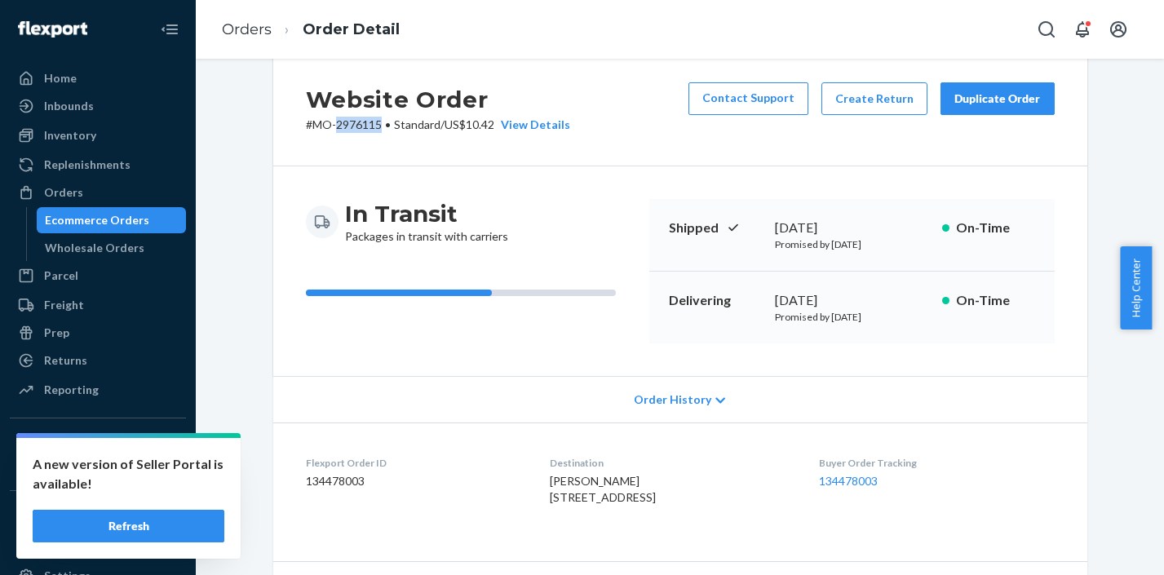
drag, startPoint x: 537, startPoint y: 484, endPoint x: 559, endPoint y: 535, distance: 56.2
click at [559, 535] on dl "Flexport Order ID 134478003 Destination Kelly Biggs 2172 Pebblebrook Dr Ashland…" at bounding box center [680, 483] width 814 height 122
drag, startPoint x: 375, startPoint y: 126, endPoint x: 309, endPoint y: 124, distance: 66.1
click at [309, 124] on p "# MO-2976115 • Standard / US$10.42 View Details" at bounding box center [438, 125] width 264 height 16
click at [252, 36] on link "Orders" at bounding box center [247, 29] width 50 height 18
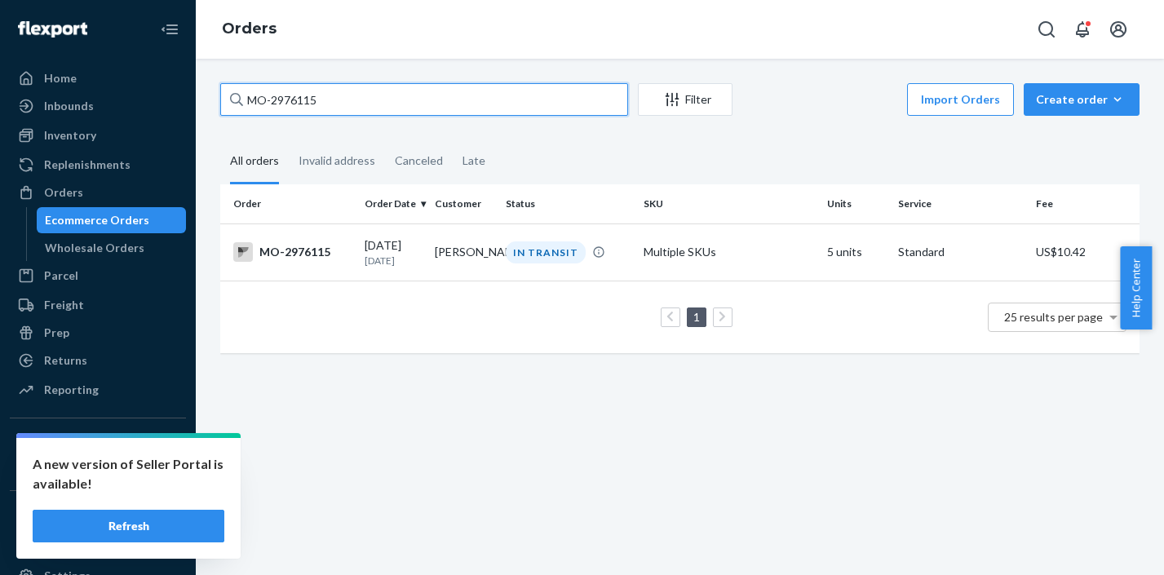
drag, startPoint x: 332, startPoint y: 108, endPoint x: 242, endPoint y: 98, distance: 90.3
click at [242, 98] on div "MO-2976115" at bounding box center [424, 99] width 408 height 33
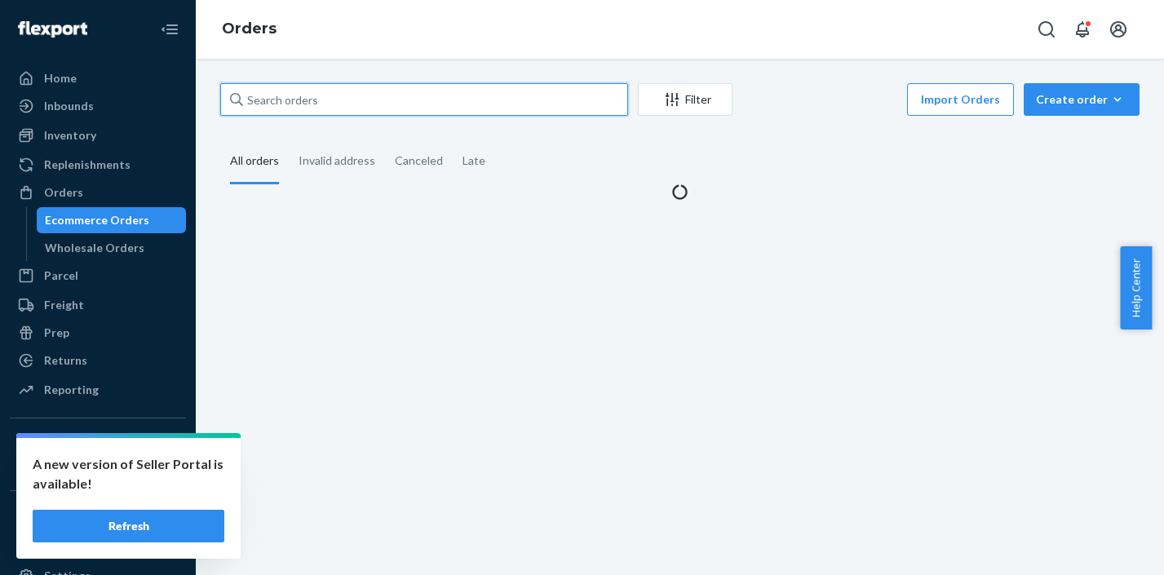
paste input "MO-2992375"
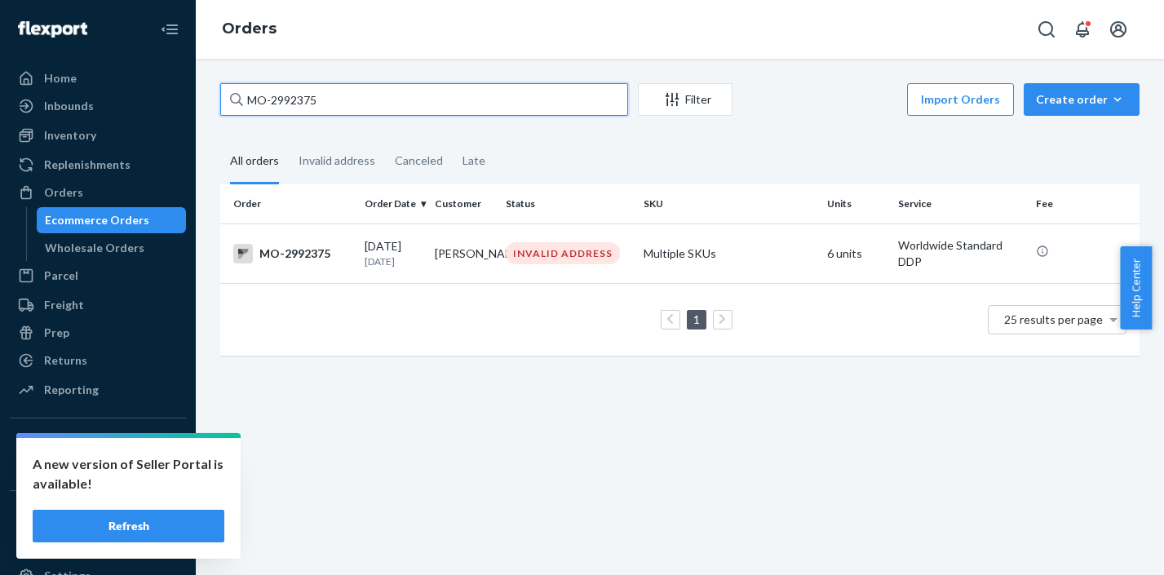
type input "MO-2992375"
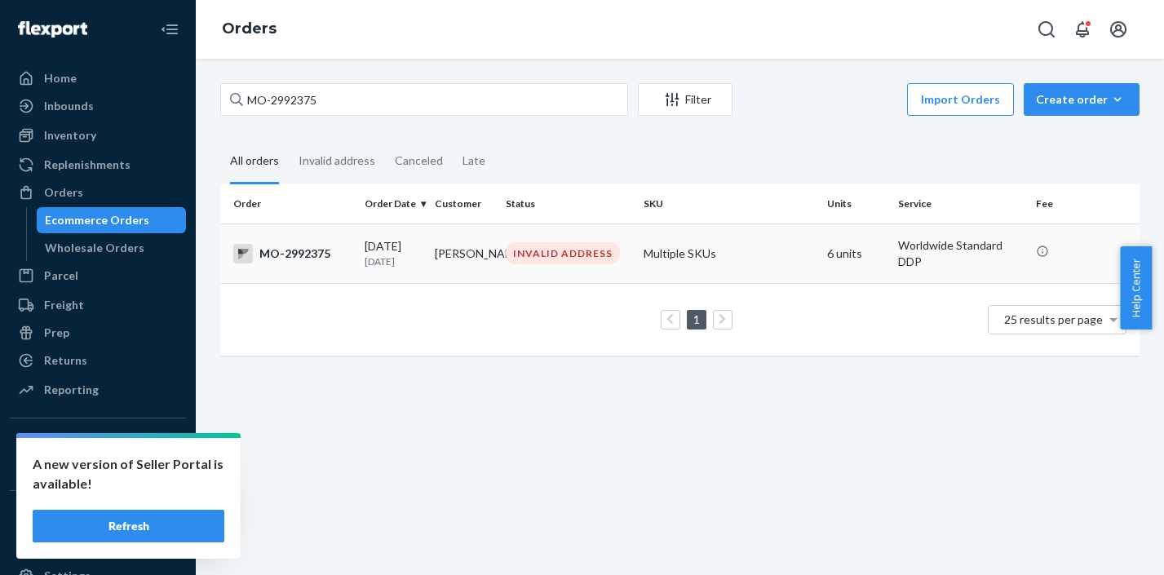
click at [589, 251] on div "INVALID ADDRESS" at bounding box center [563, 253] width 114 height 22
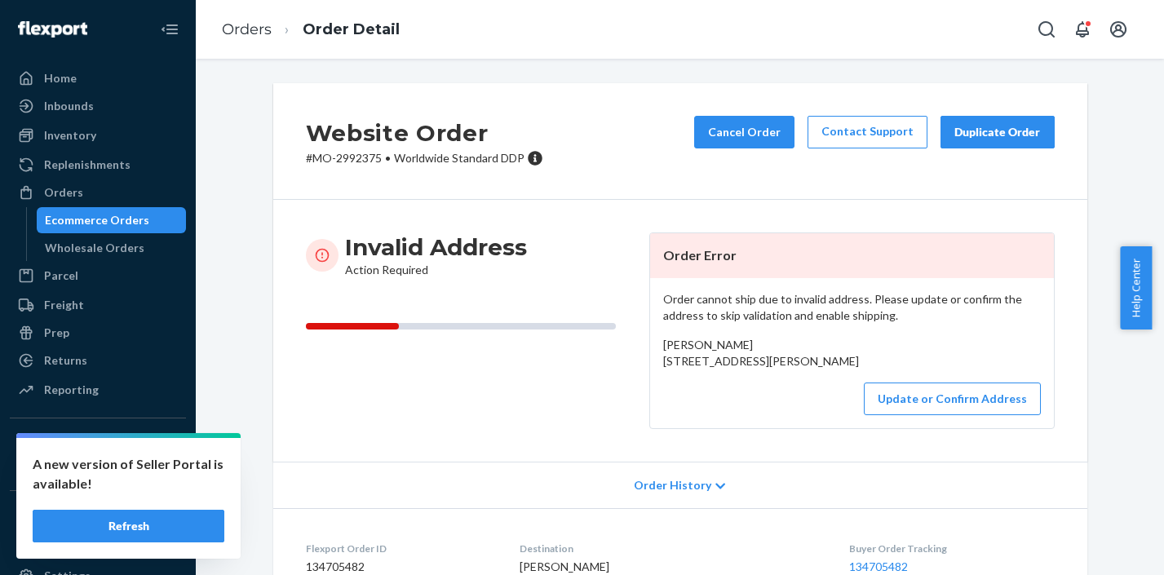
click at [188, 524] on button "Refresh" at bounding box center [129, 526] width 192 height 33
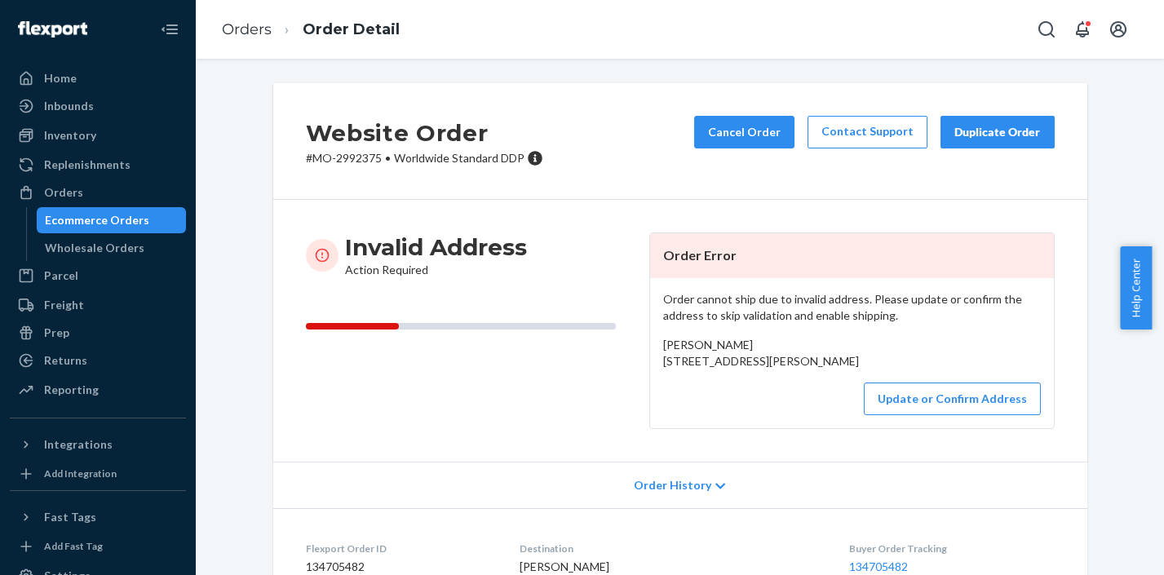
drag, startPoint x: 659, startPoint y: 369, endPoint x: 691, endPoint y: 397, distance: 43.3
click at [691, 369] on div "[PERSON_NAME] [STREET_ADDRESS][PERSON_NAME]" at bounding box center [852, 353] width 378 height 33
copy span "[STREET_ADDRESS][PERSON_NAME]"
click at [947, 415] on button "Update or Confirm Address" at bounding box center [952, 398] width 177 height 33
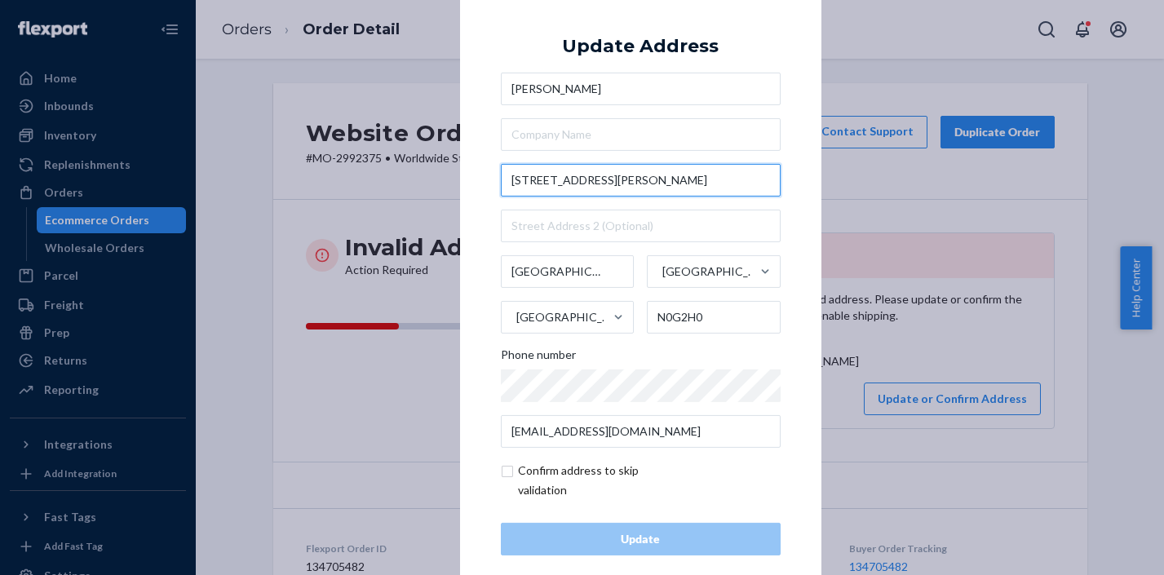
click at [637, 179] on input "368 Ross St" at bounding box center [641, 180] width 280 height 33
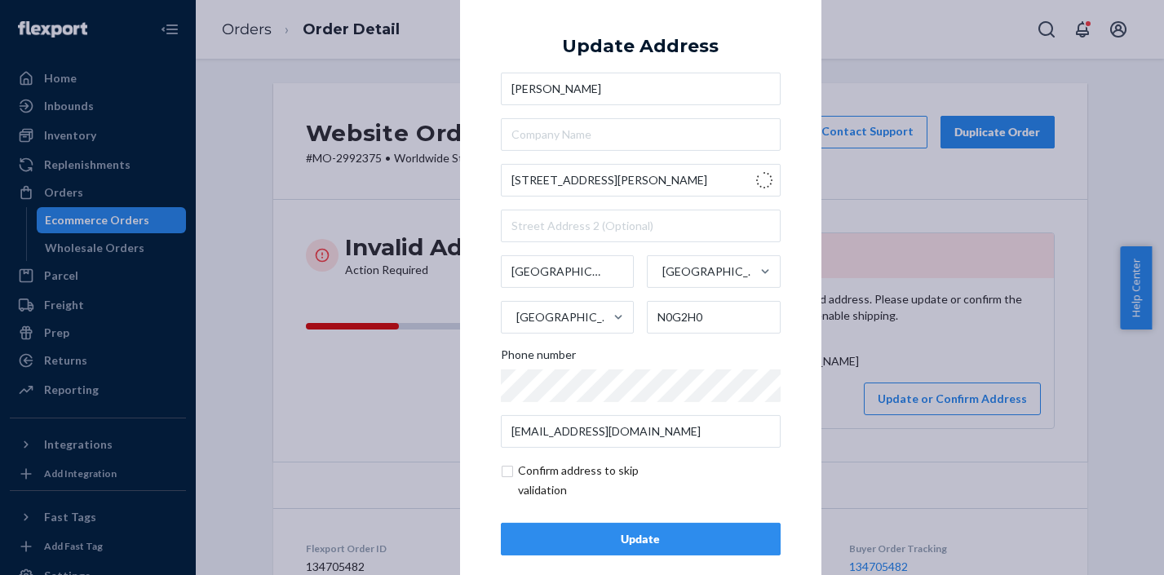
type input "368 Ross St"
type input "N0G 2H0"
click at [502, 469] on input "checkbox" at bounding box center [595, 480] width 189 height 39
checkbox input "true"
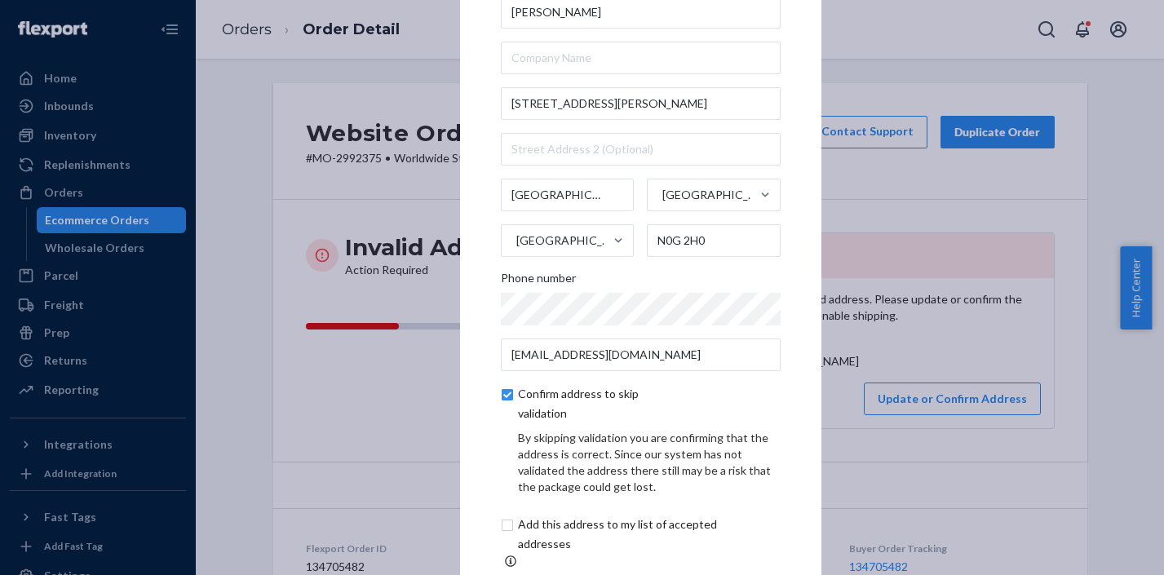
click at [506, 536] on input "checkbox" at bounding box center [637, 534] width 272 height 39
checkbox input "true"
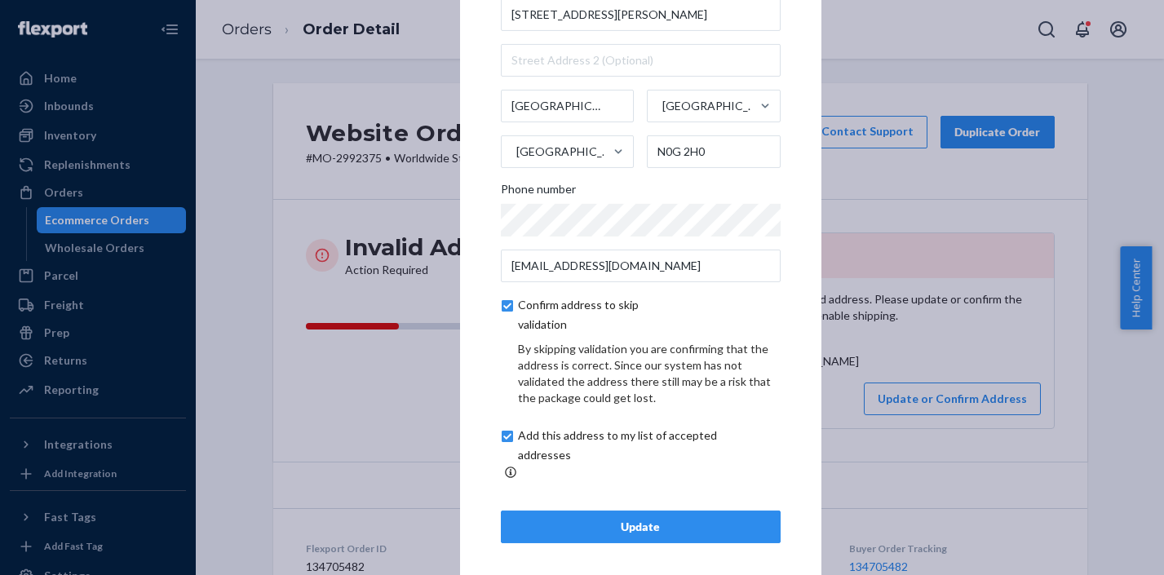
click at [691, 519] on div "Update" at bounding box center [641, 527] width 252 height 16
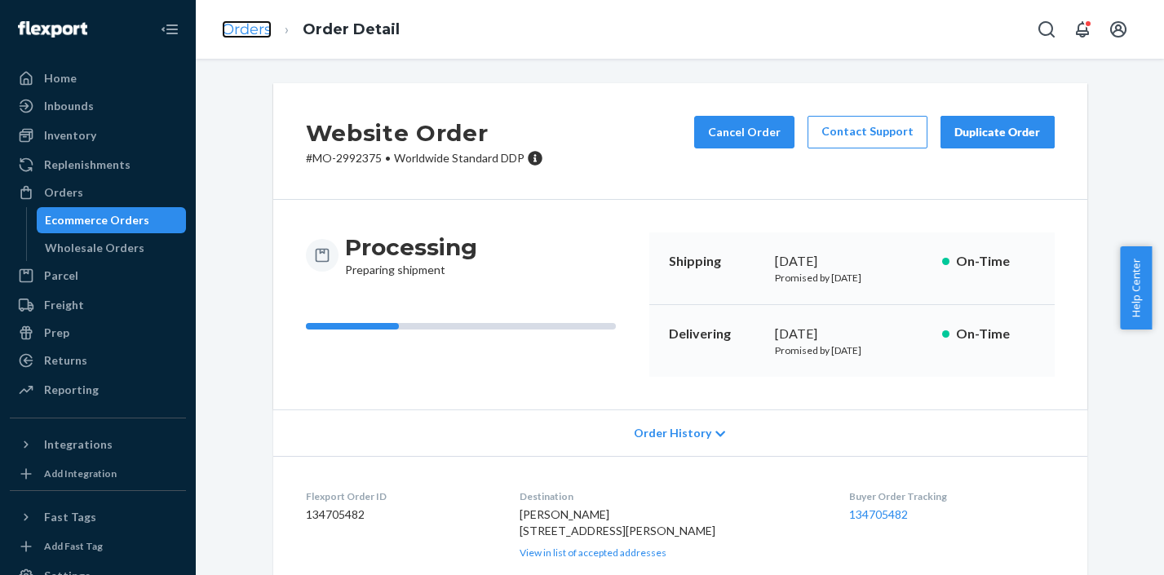
click at [258, 36] on link "Orders" at bounding box center [247, 29] width 50 height 18
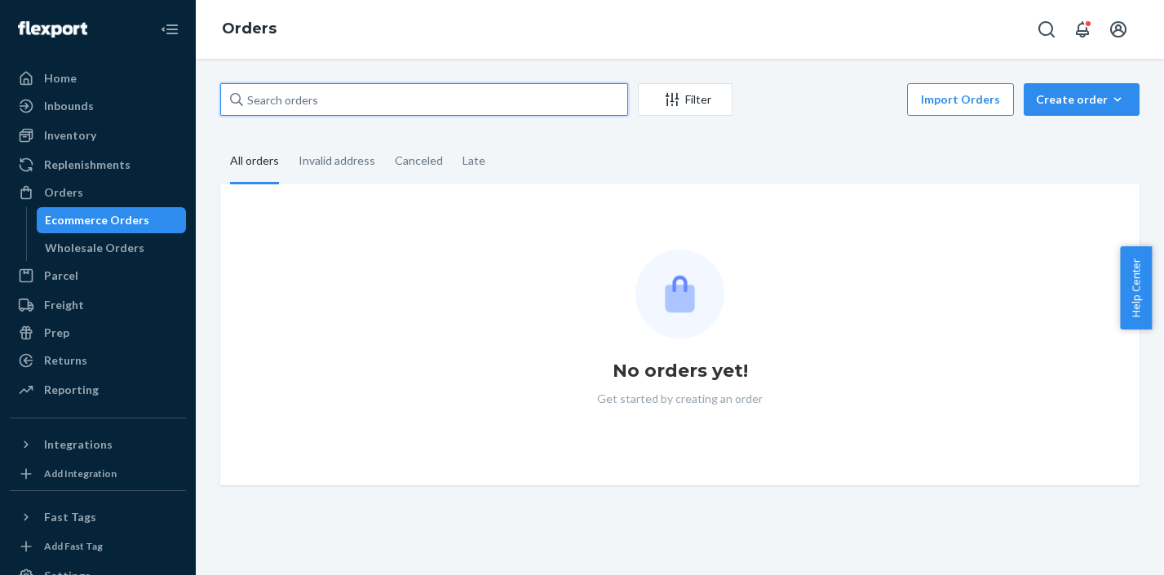
click at [312, 99] on input "text" at bounding box center [424, 99] width 408 height 33
paste input "MO-2992421"
type input "MO-2992421"
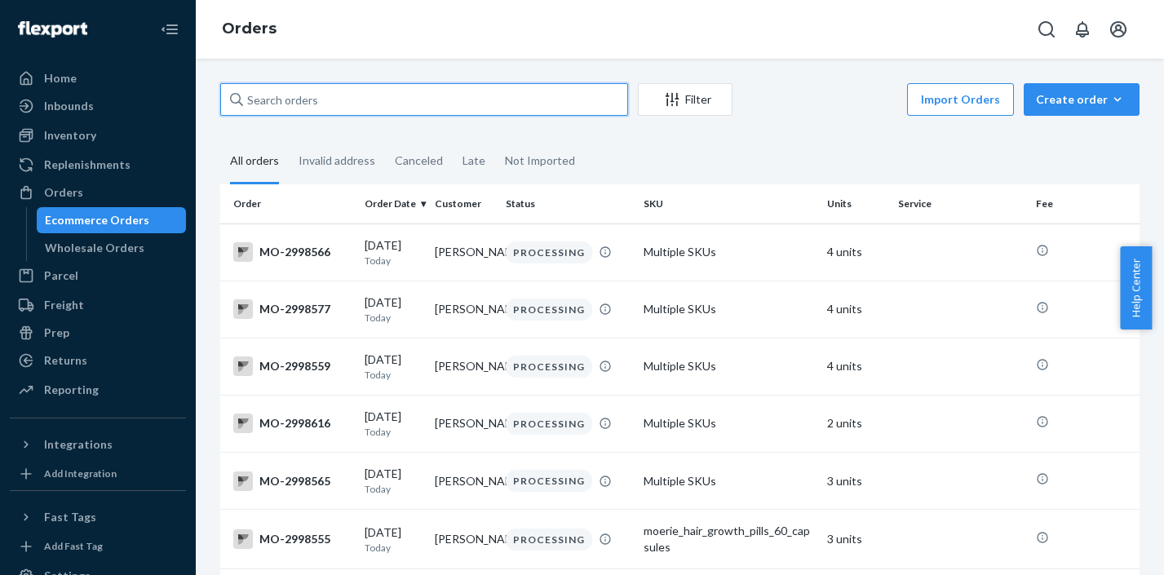
click at [399, 104] on input "text" at bounding box center [424, 99] width 408 height 33
paste input "MO-2992421"
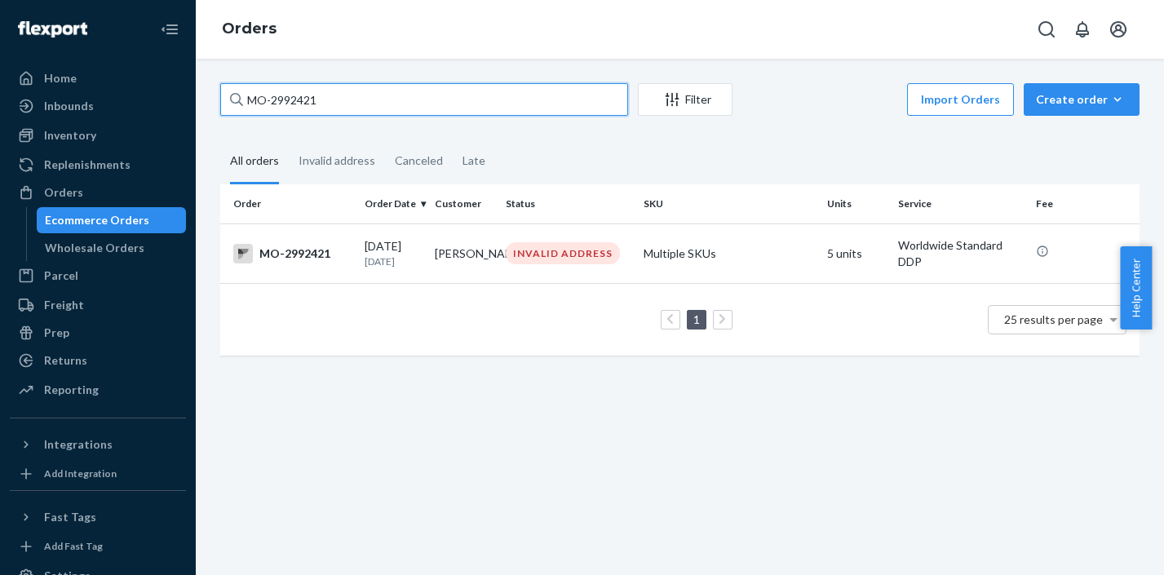
type input "MO-2992421"
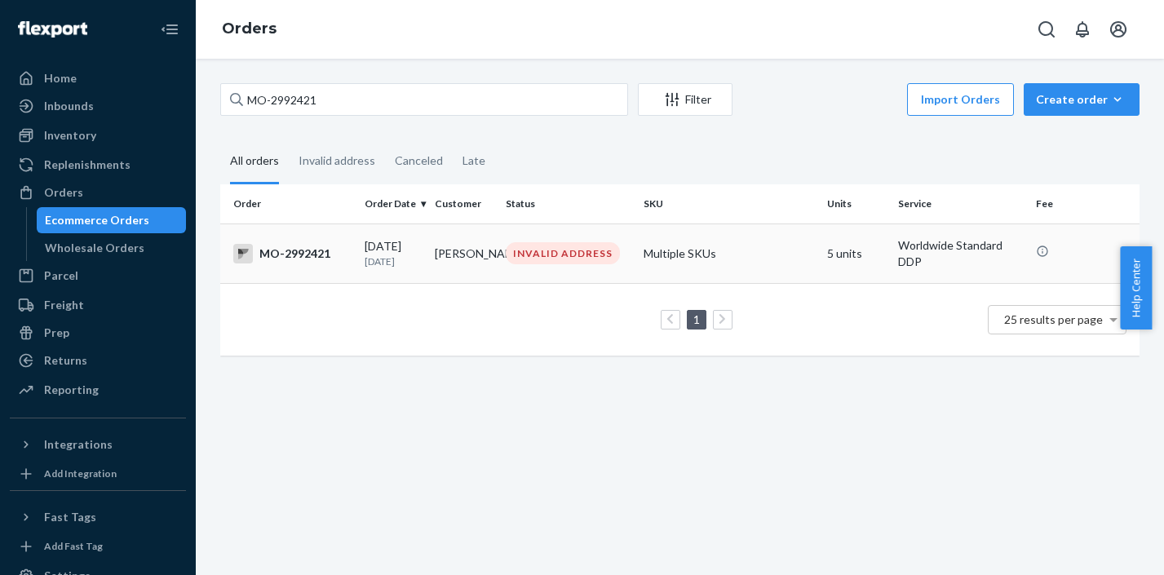
click at [537, 241] on td "INVALID ADDRESS" at bounding box center [568, 253] width 138 height 60
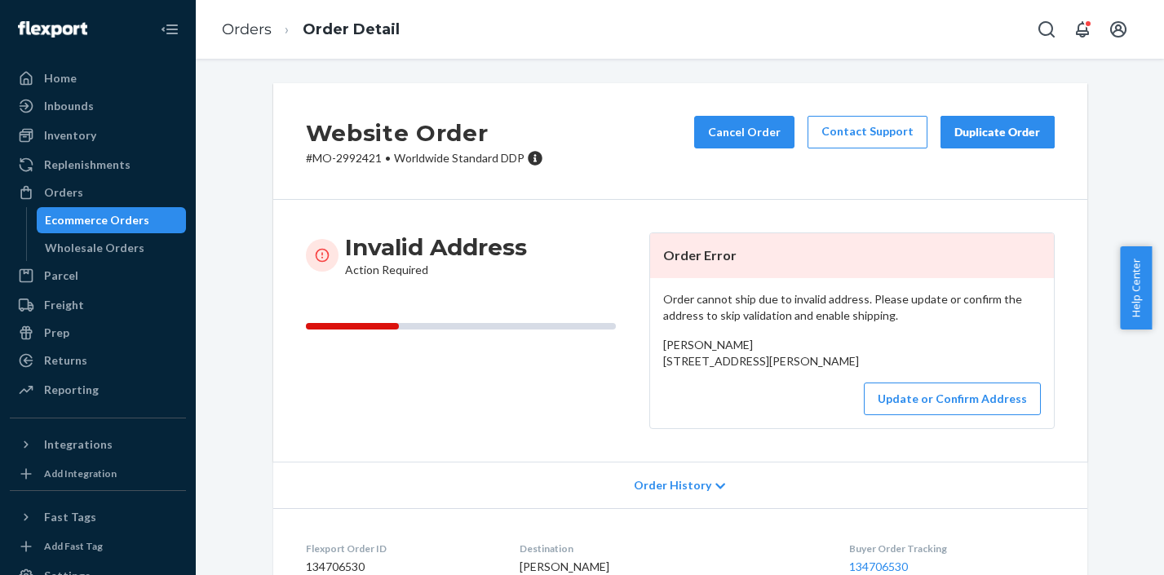
drag, startPoint x: 655, startPoint y: 364, endPoint x: 675, endPoint y: 395, distance: 37.1
click at [675, 395] on div "Order cannot ship due to invalid address. Please update or confirm the address …" at bounding box center [852, 353] width 404 height 150
copy span "20 Fourth av Carberry, MB R0K0H0 CA"
click at [930, 415] on button "Update or Confirm Address" at bounding box center [952, 398] width 177 height 33
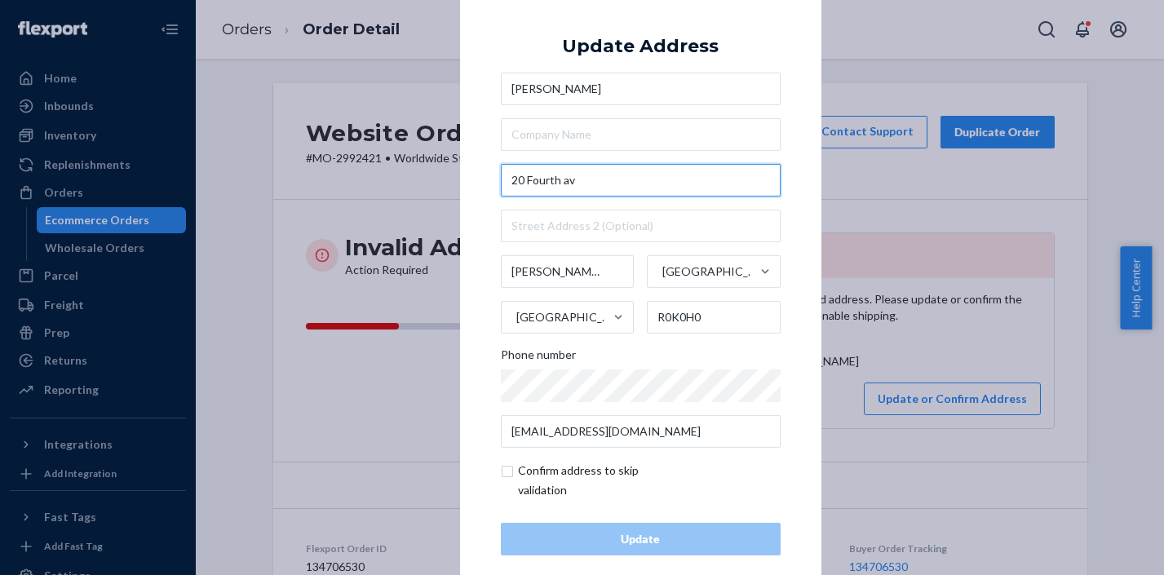
click at [563, 185] on input "20 Fourth av" at bounding box center [641, 180] width 280 height 33
type input "20 Fourth v"
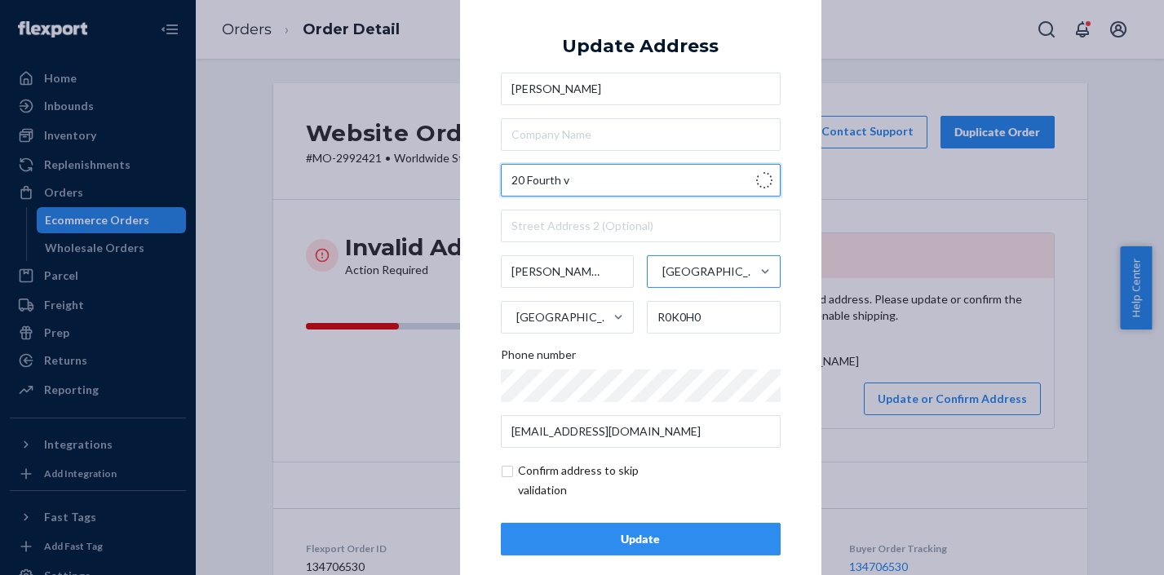
type input "Vasanth Nagar - Bengaluru"
type input "560001"
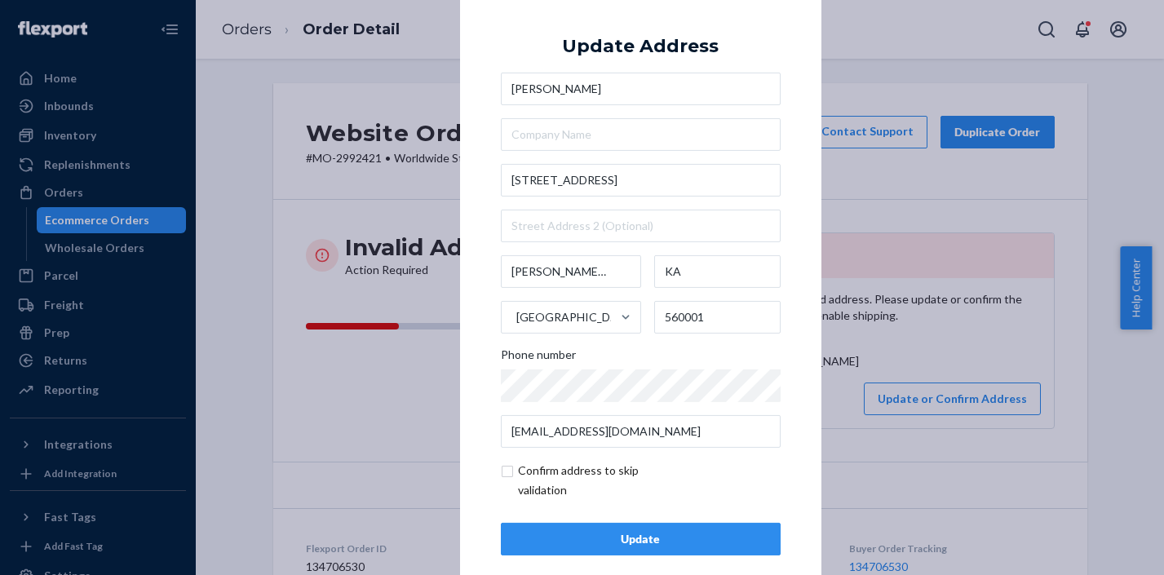
click at [470, 321] on div "× Update Address Karaleigh Vincent 20 Fourth Ave Vasanth Nagar - Bengaluru KA I…" at bounding box center [640, 287] width 361 height 616
click at [595, 184] on input "20 Fourth Ave" at bounding box center [641, 180] width 280 height 33
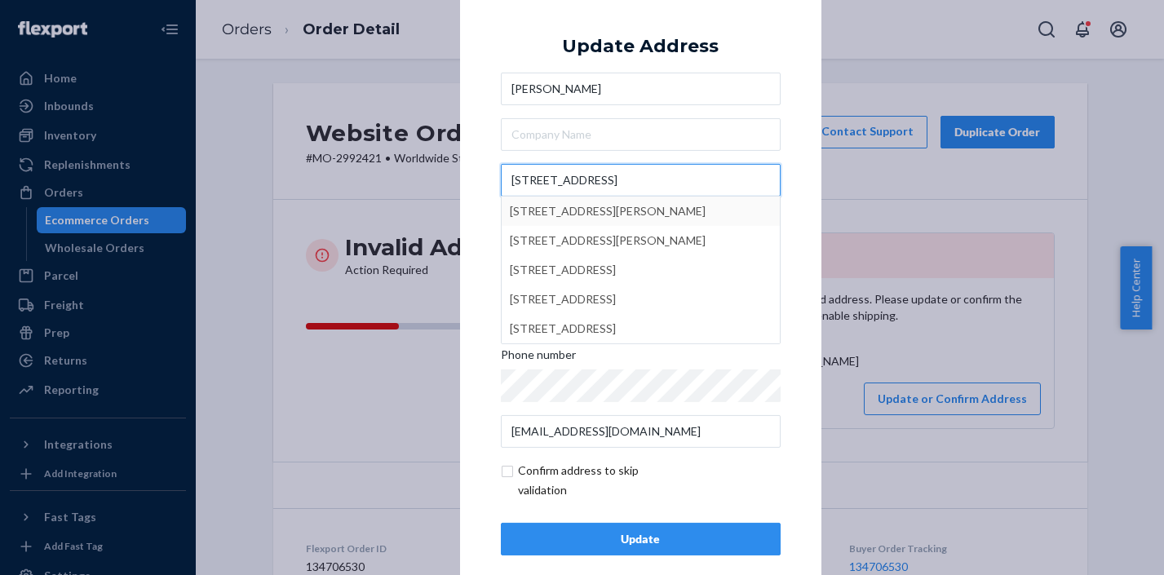
type input "20 Fourth Ave carb"
type input "Carberry"
type input "R0K 0H0"
type input "20 4 Ave"
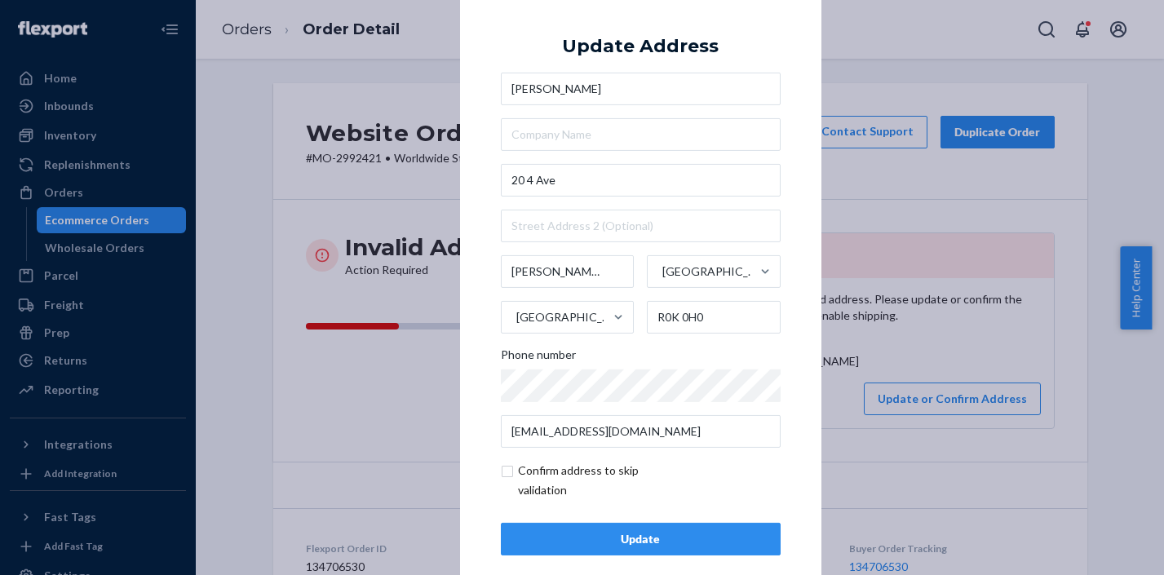
click at [1004, 360] on div "× Update Address Karaleigh Vincent 20 4 Ave Carberry Manitoba Canada R0K 0H0 Ph…" at bounding box center [582, 287] width 1164 height 575
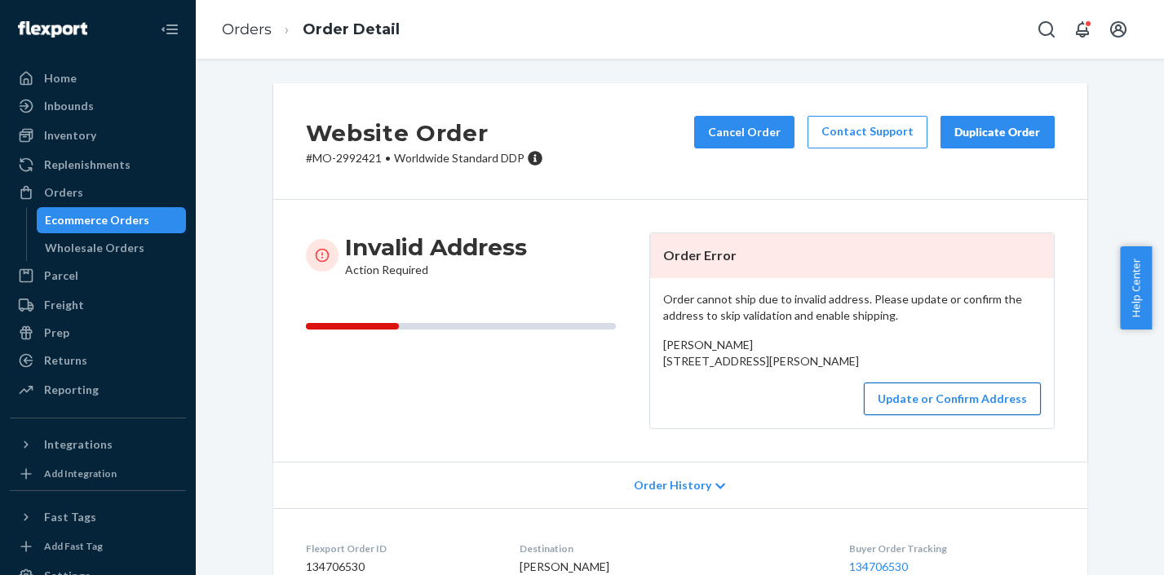
click at [972, 415] on button "Update or Confirm Address" at bounding box center [952, 398] width 177 height 33
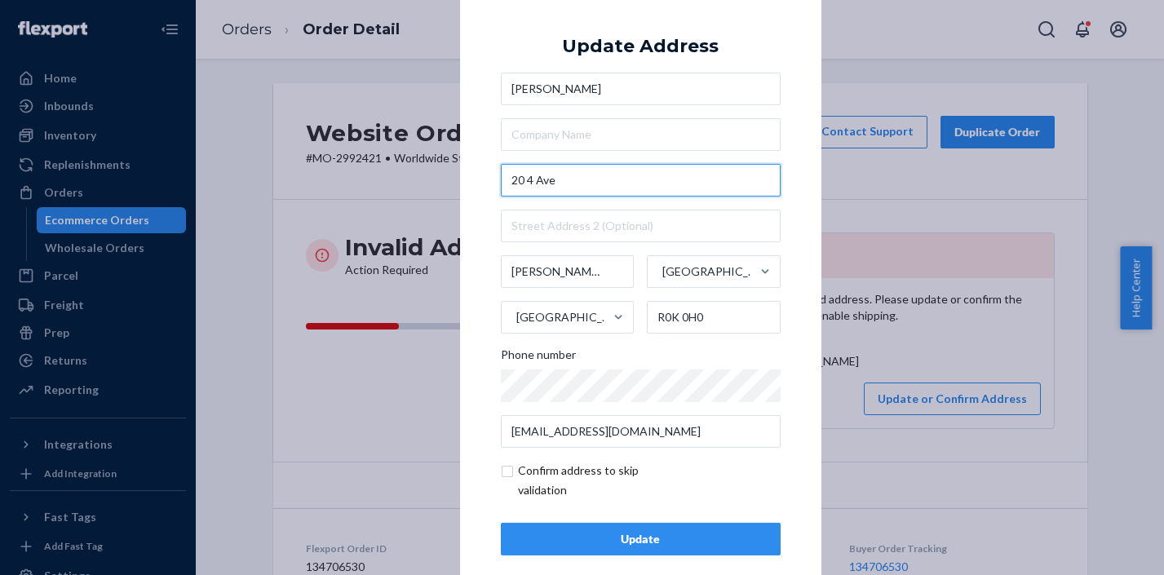
click at [529, 182] on input "20 4 Ave" at bounding box center [641, 180] width 280 height 33
click at [969, 191] on div "× Update Address Karaleigh Vincent 20 4 Ave Carberry Manitoba Canada R0K 0H0 Ph…" at bounding box center [582, 287] width 1164 height 575
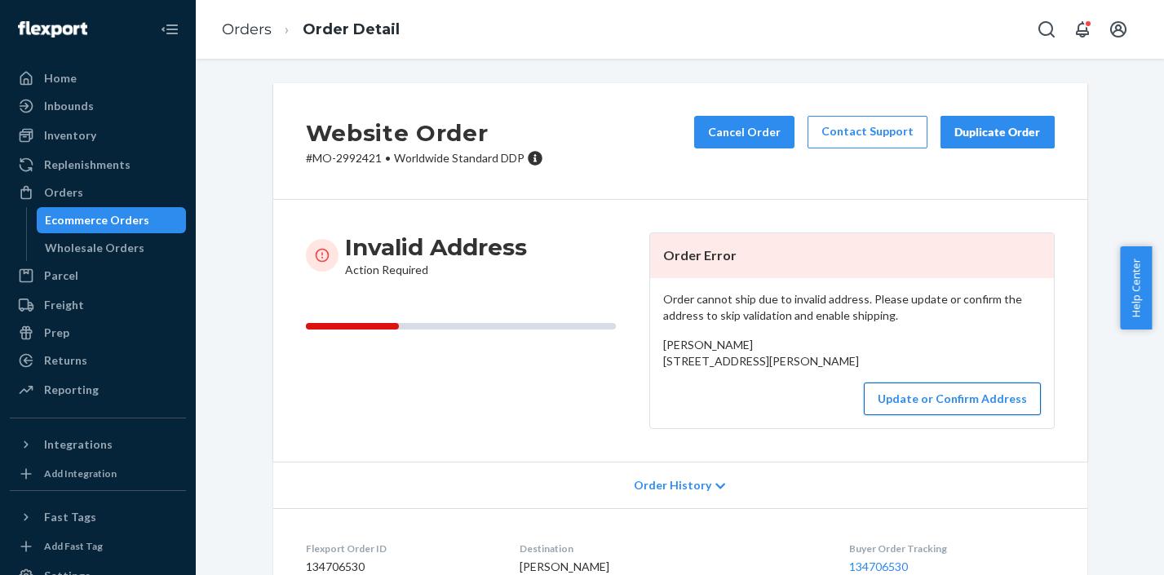
click at [914, 415] on button "Update or Confirm Address" at bounding box center [952, 398] width 177 height 33
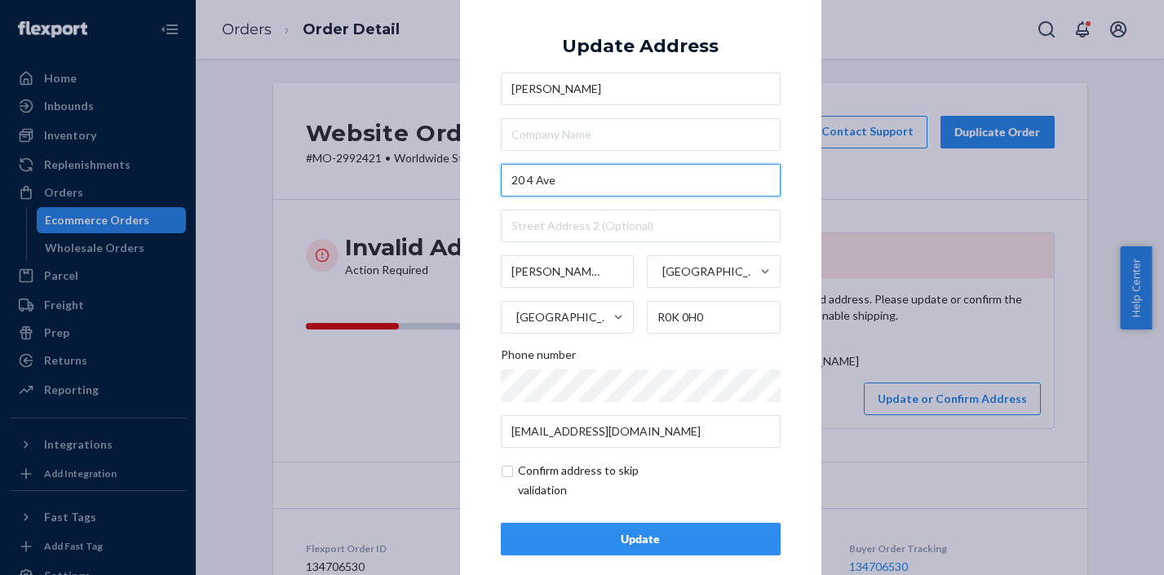
click at [531, 179] on input "20 4 Ave" at bounding box center [641, 180] width 280 height 33
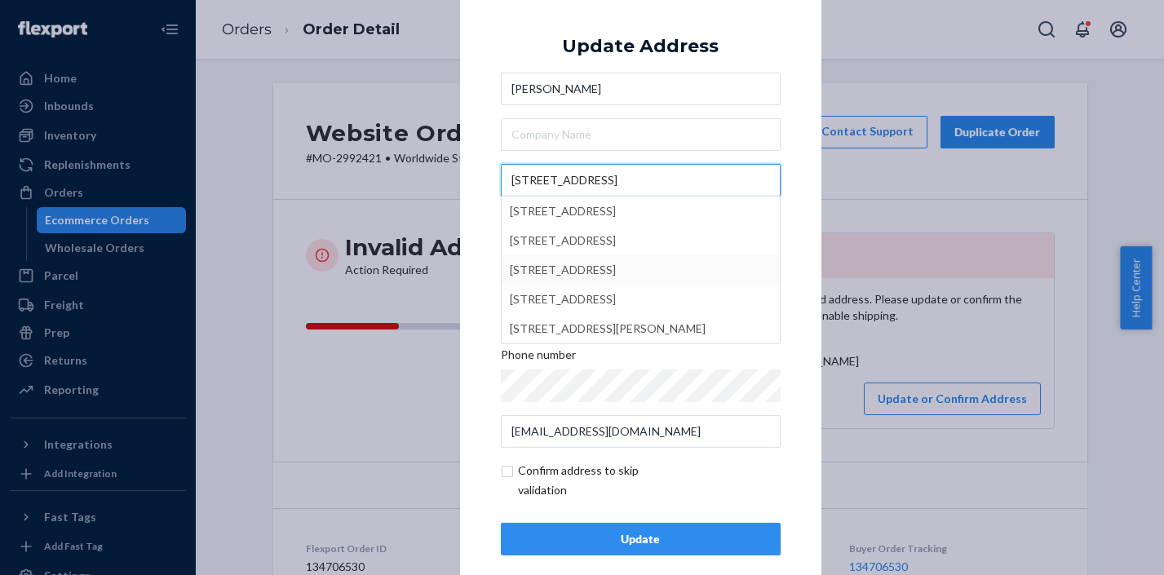
type input "20 Fourth Ave"
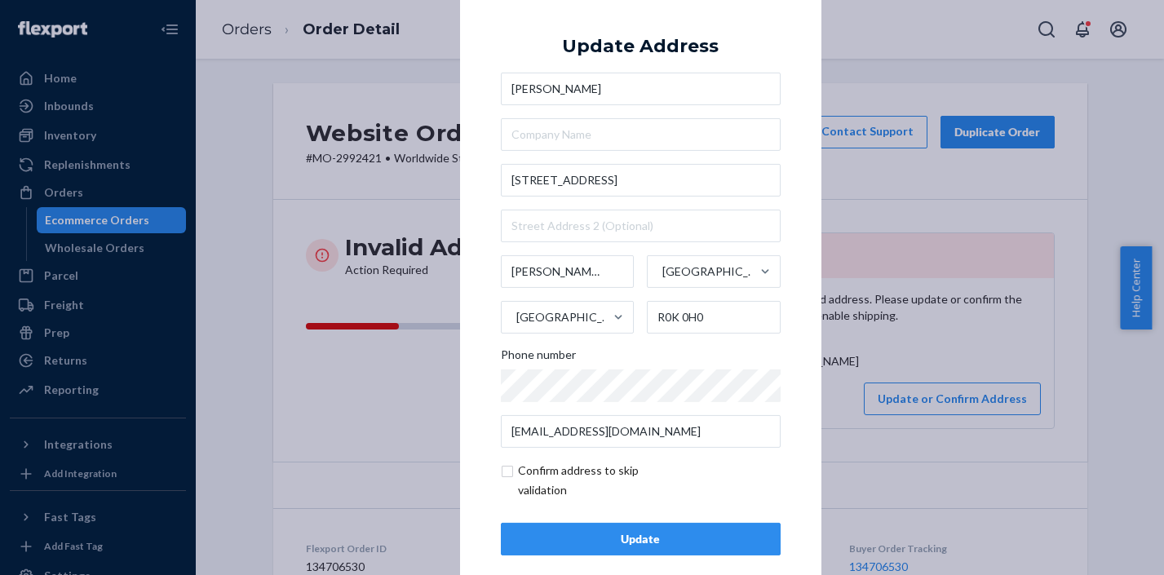
click at [482, 269] on div "× Update Address Karaleigh Vincent 20 Fourth Ave Carberry Manitoba Canada R0K 0…" at bounding box center [640, 287] width 361 height 616
click at [501, 471] on input "checkbox" at bounding box center [595, 480] width 189 height 39
checkbox input "true"
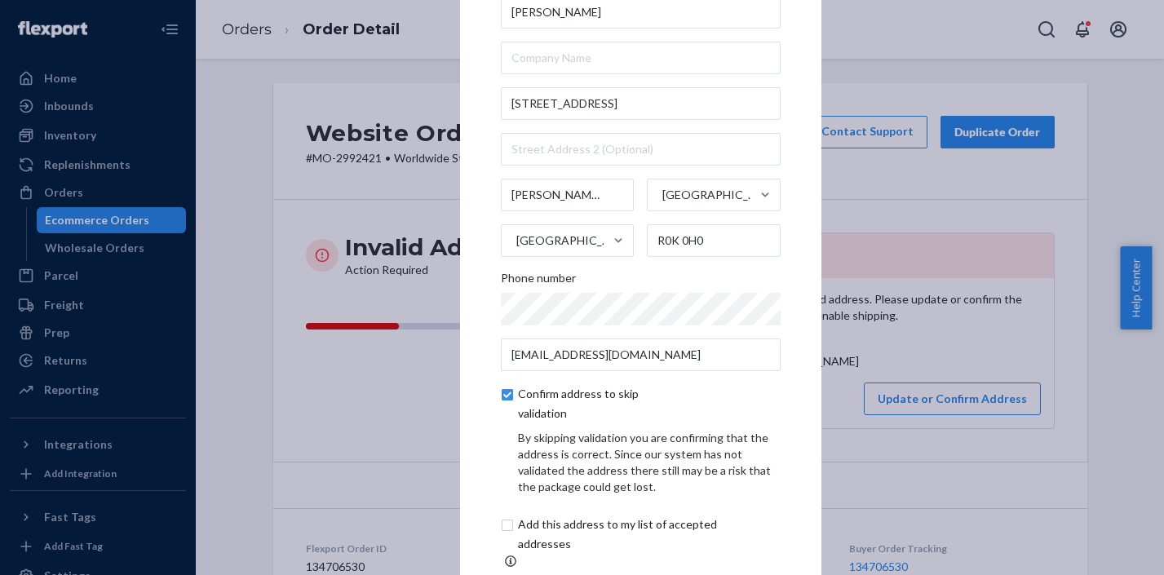
click at [508, 530] on input "checkbox" at bounding box center [637, 534] width 272 height 39
checkbox input "true"
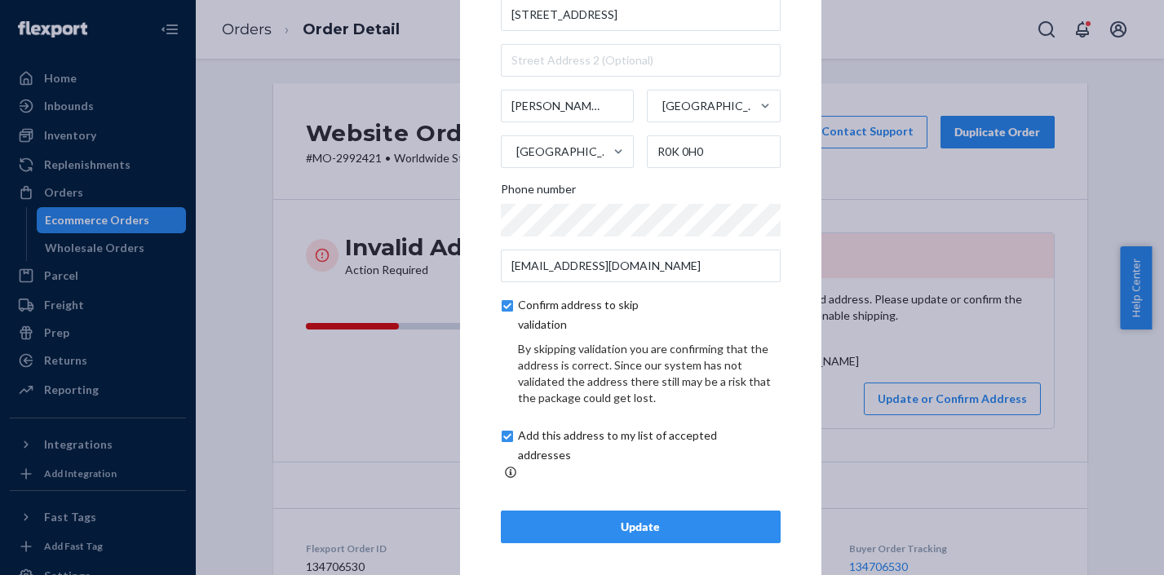
click at [695, 519] on div "Update" at bounding box center [641, 527] width 252 height 16
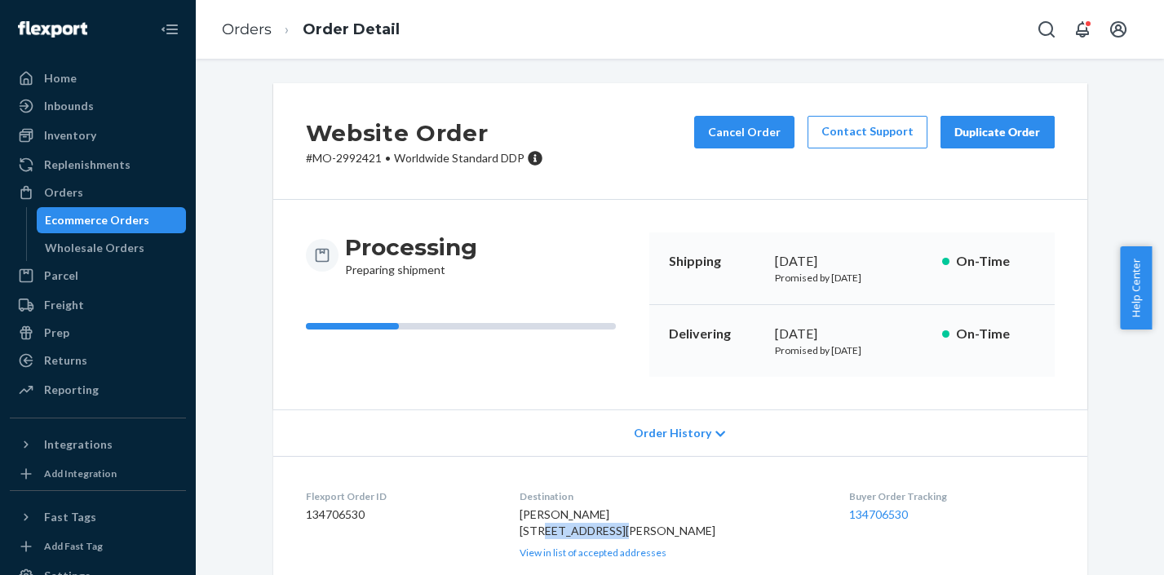
drag, startPoint x: 605, startPoint y: 531, endPoint x: 533, endPoint y: 530, distance: 71.8
click at [533, 530] on div "Karaleigh Vincent 20 Fourth Ave Carberry, MB R0K 0H0 CA View in list of accepte…" at bounding box center [670, 532] width 303 height 53
click at [254, 33] on link "Orders" at bounding box center [247, 29] width 50 height 18
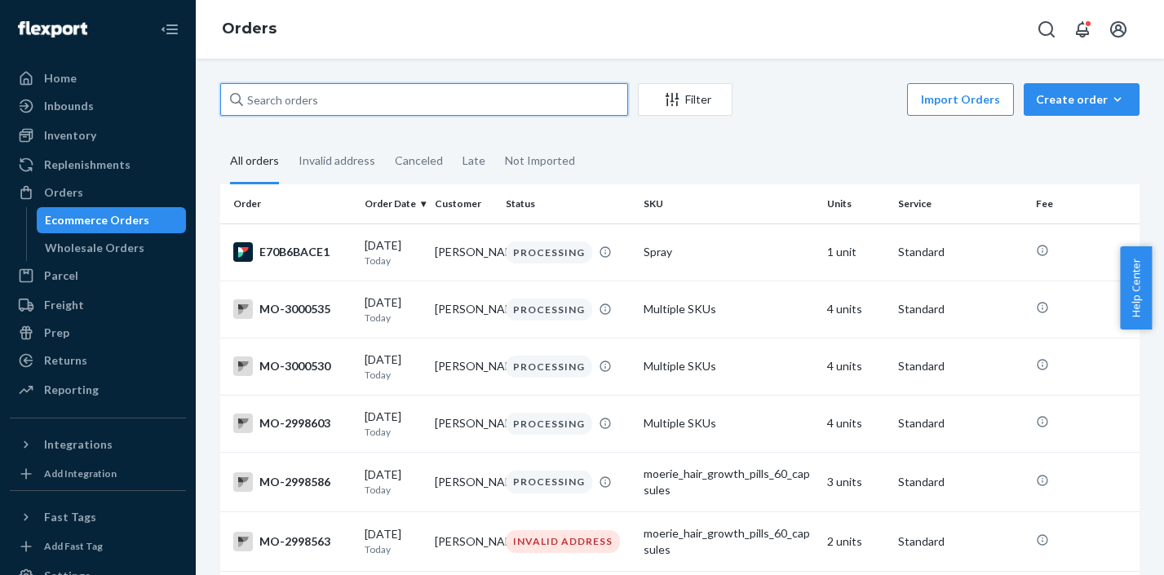
click at [369, 99] on input "text" at bounding box center [424, 99] width 408 height 33
type input "v"
paste input "MO-2993901"
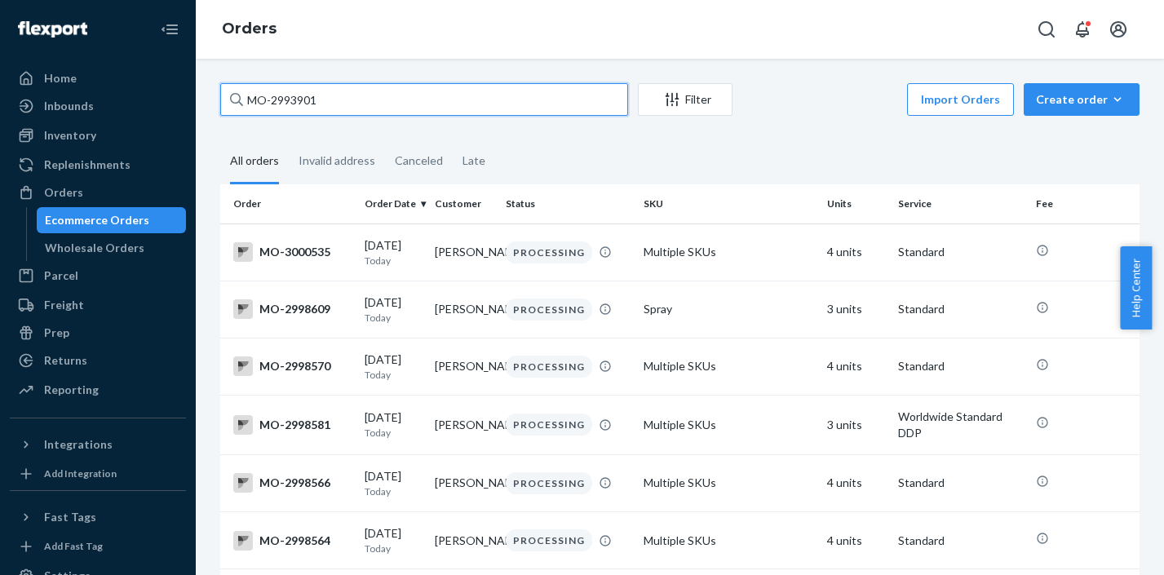
type input "MO-2993901"
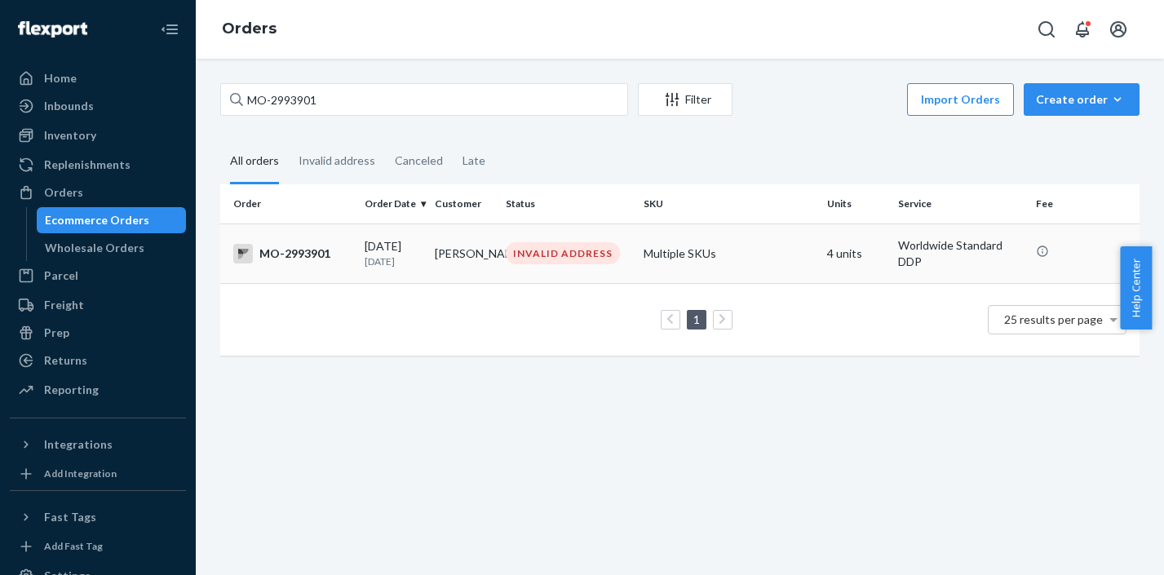
click at [554, 263] on div "INVALID ADDRESS" at bounding box center [563, 253] width 114 height 22
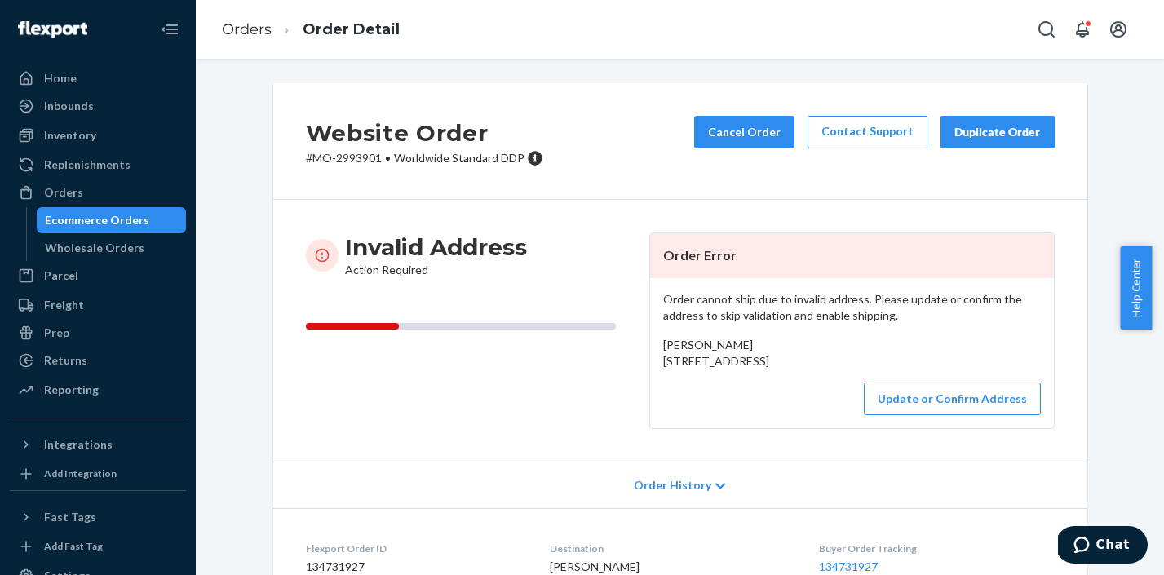
drag, startPoint x: 656, startPoint y: 363, endPoint x: 681, endPoint y: 401, distance: 45.5
click at [681, 401] on div "Order cannot ship due to invalid address. Please update or confirm the address …" at bounding box center [852, 353] width 404 height 150
copy span "Whitesand Drive Wawa, ON P0S 1K0 CA"
click at [1007, 415] on button "Update or Confirm Address" at bounding box center [952, 398] width 177 height 33
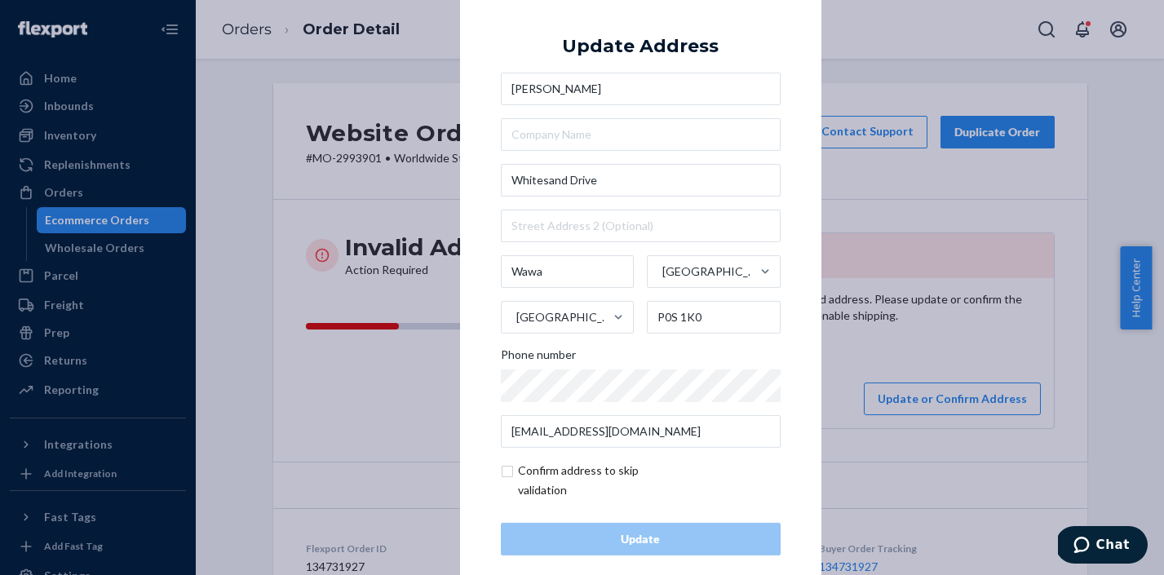
click at [911, 213] on div "× Update Address Jacklynn Irvine Whitesand Drive Wawa Ontario Canada P0S 1K0 Ph…" at bounding box center [582, 287] width 1164 height 575
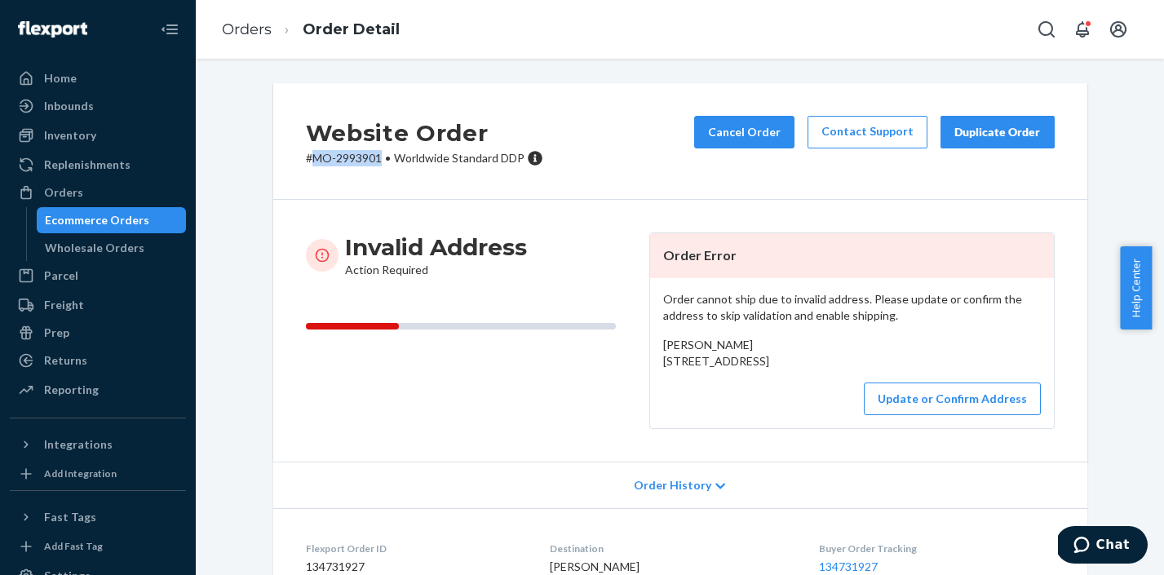
drag, startPoint x: 373, startPoint y: 164, endPoint x: 310, endPoint y: 160, distance: 63.7
click at [311, 160] on p "# MO-2993901 • Worldwide Standard DDP" at bounding box center [424, 158] width 237 height 16
copy p "MO-2993901"
click at [259, 29] on link "Orders" at bounding box center [247, 29] width 50 height 18
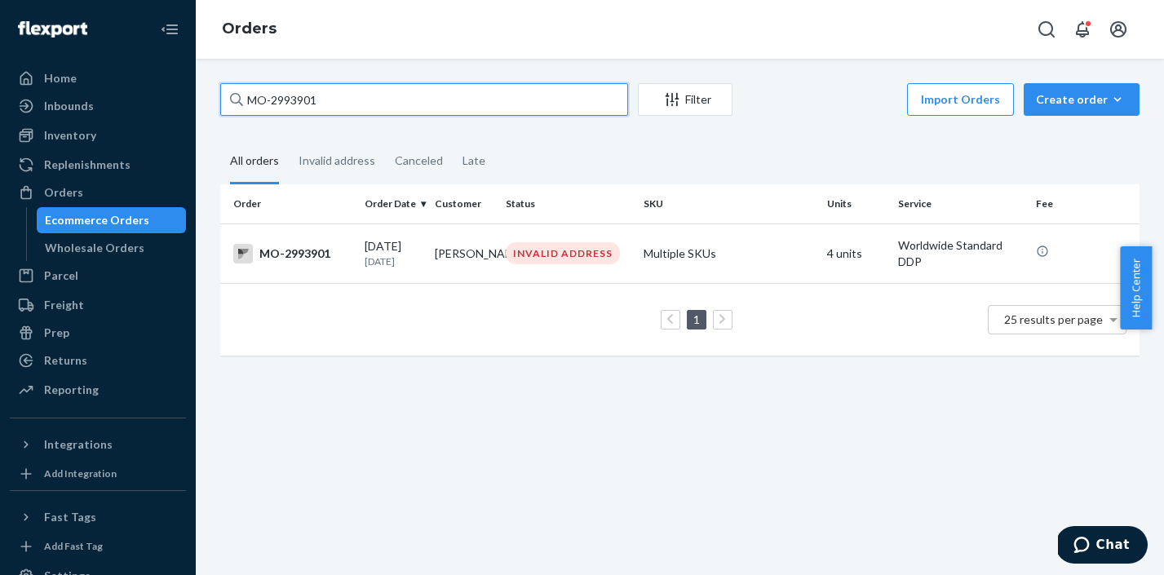
click at [345, 105] on input "MO-2993901" at bounding box center [424, 99] width 408 height 33
type input "M"
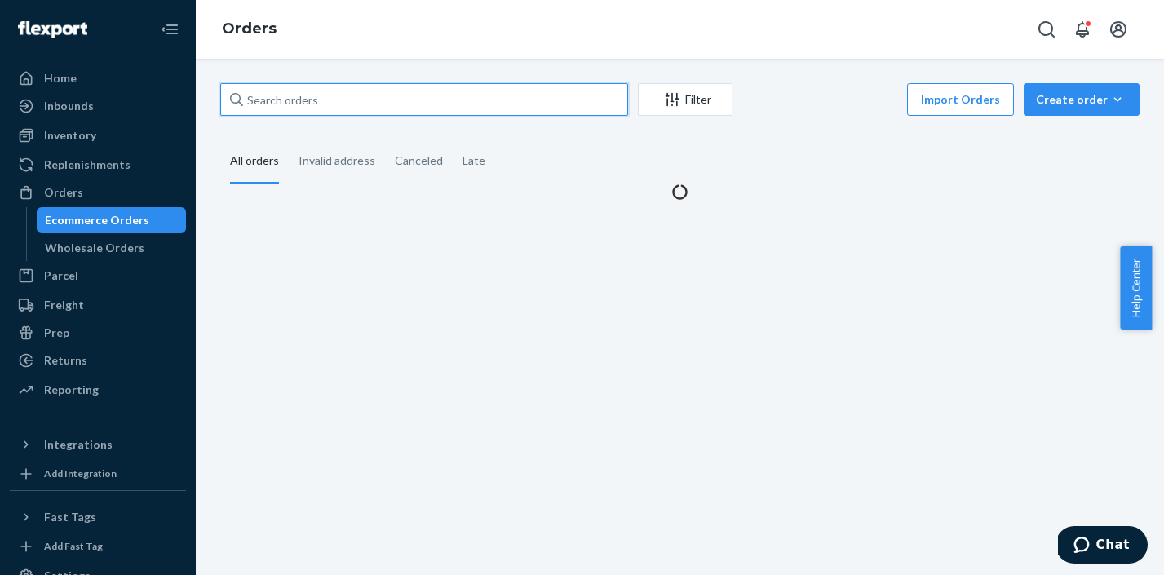
paste input "MO-2992769"
type input "MO-2992769"
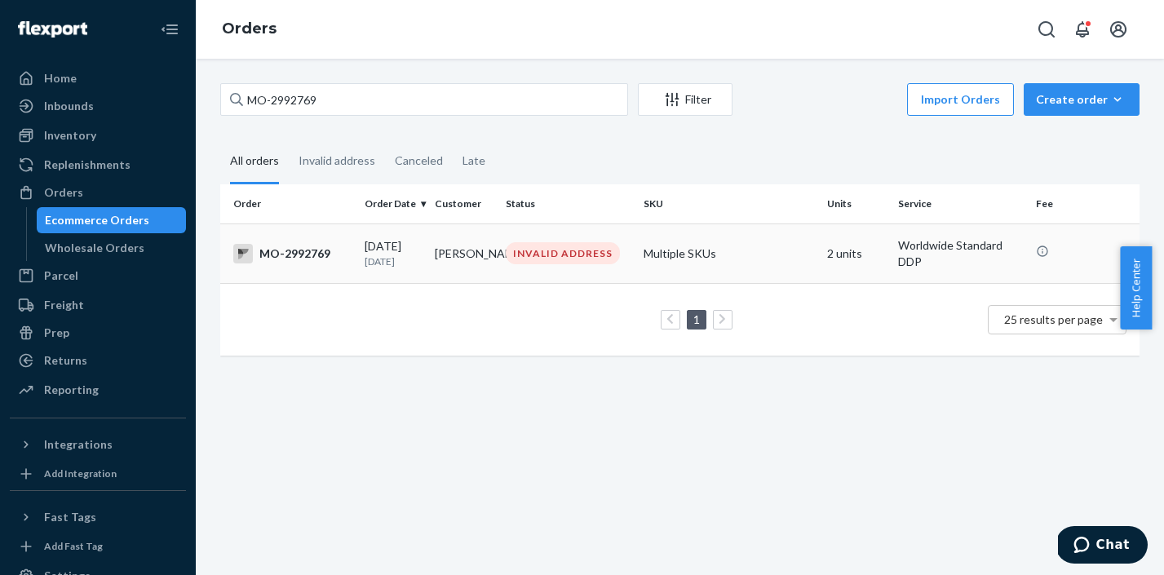
click at [577, 256] on div "INVALID ADDRESS" at bounding box center [563, 253] width 114 height 22
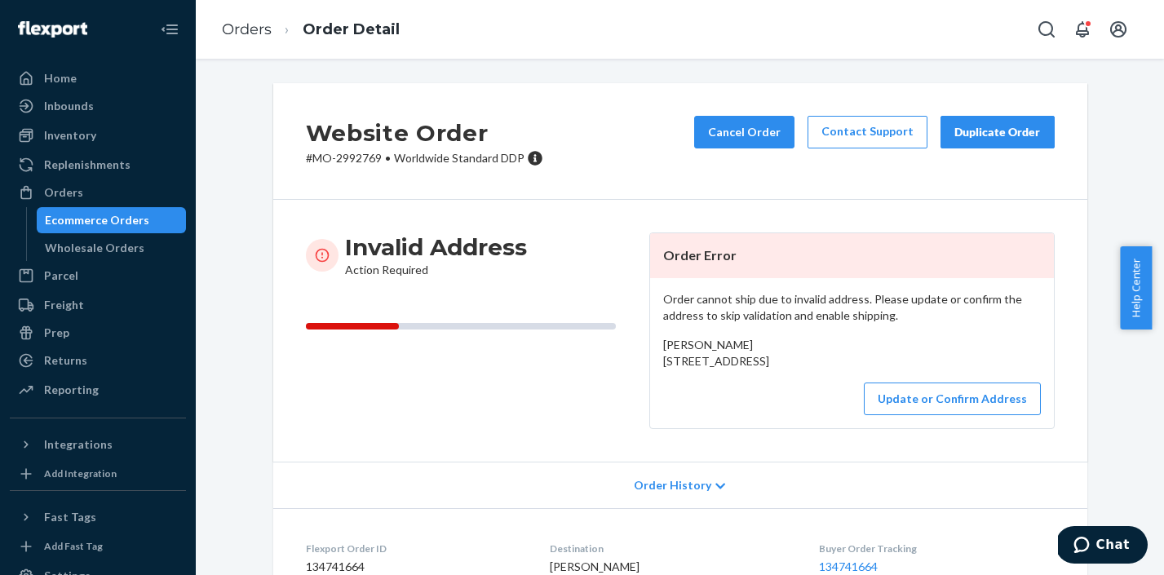
drag, startPoint x: 656, startPoint y: 365, endPoint x: 681, endPoint y: 398, distance: 40.8
click at [681, 369] on div "Susan Muir 985 Bruce County Road 6 Teeswater, ON N0G 2S0 CA" at bounding box center [852, 353] width 378 height 33
copy span "985 Bruce County Road 6 Teeswater, ON N0G 2S0 CA"
click at [924, 415] on button "Update or Confirm Address" at bounding box center [952, 398] width 177 height 33
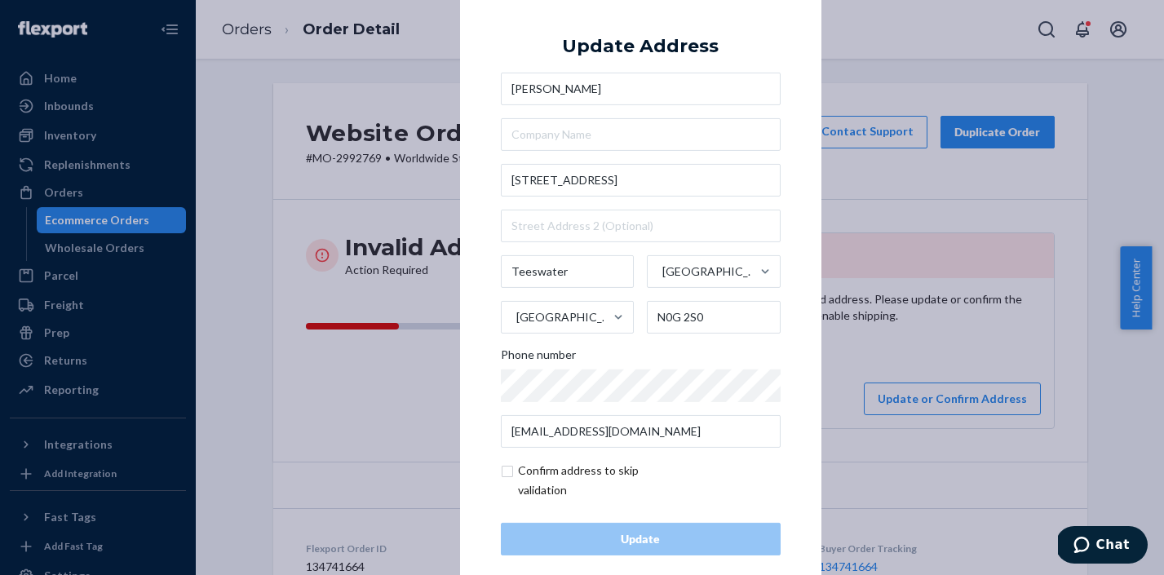
click at [943, 200] on div "× Update Address Susan Muir 985 Bruce County Road 6 Teeswater Ontario Canada N0…" at bounding box center [582, 287] width 1164 height 575
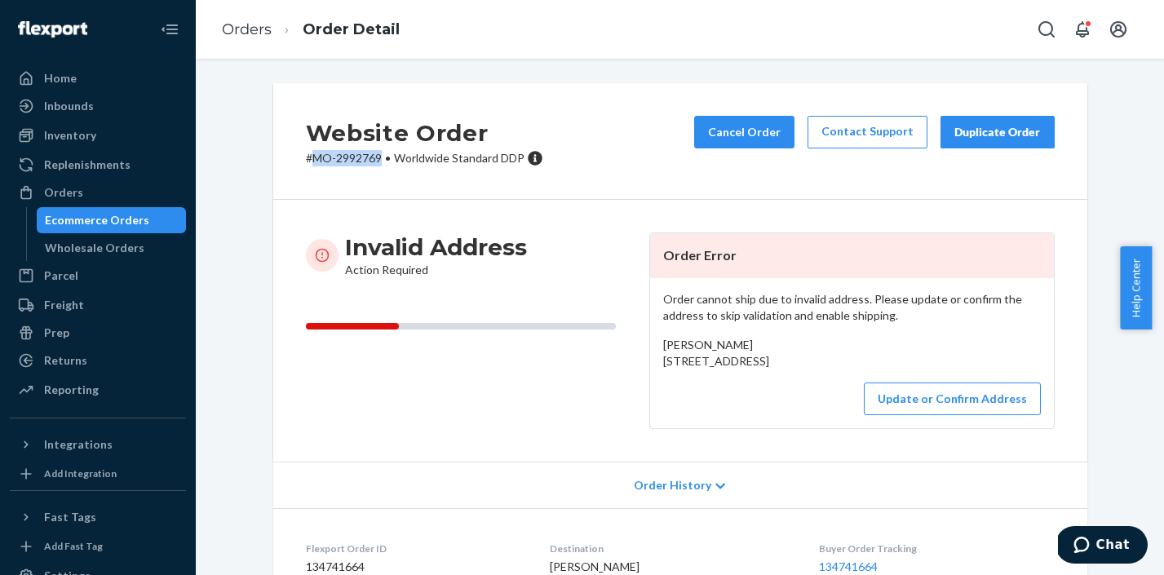
drag, startPoint x: 373, startPoint y: 158, endPoint x: 307, endPoint y: 154, distance: 66.2
click at [307, 154] on p "# MO-2992769 • Worldwide Standard DDP" at bounding box center [424, 158] width 237 height 16
copy p "MO-2992769"
click at [250, 34] on link "Orders" at bounding box center [247, 29] width 50 height 18
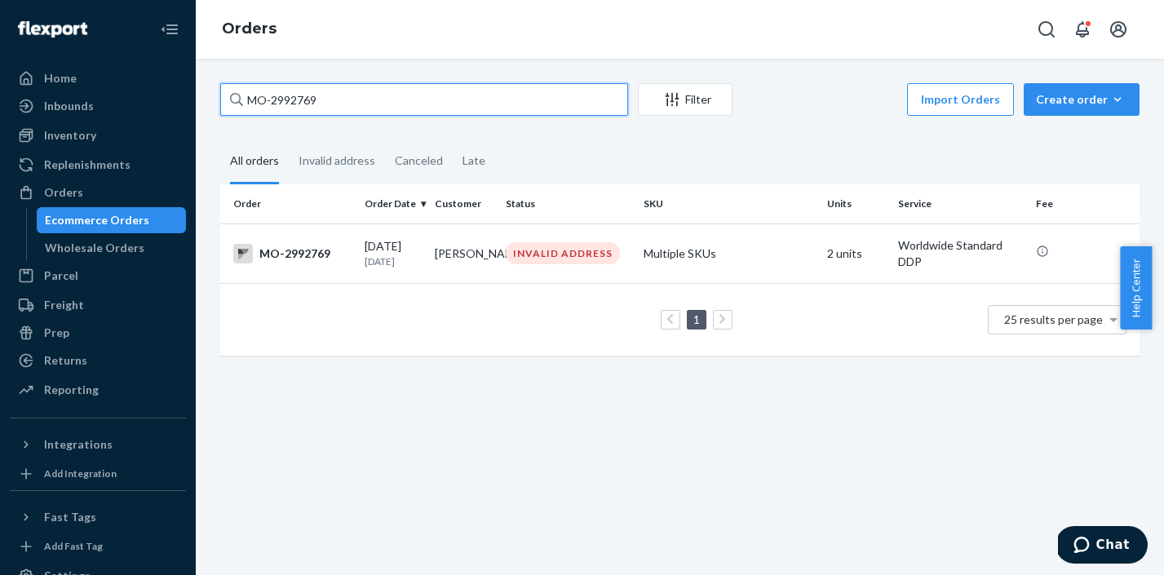
drag, startPoint x: 334, startPoint y: 99, endPoint x: 242, endPoint y: 100, distance: 92.2
click at [242, 100] on div "MO-2992769" at bounding box center [424, 99] width 408 height 33
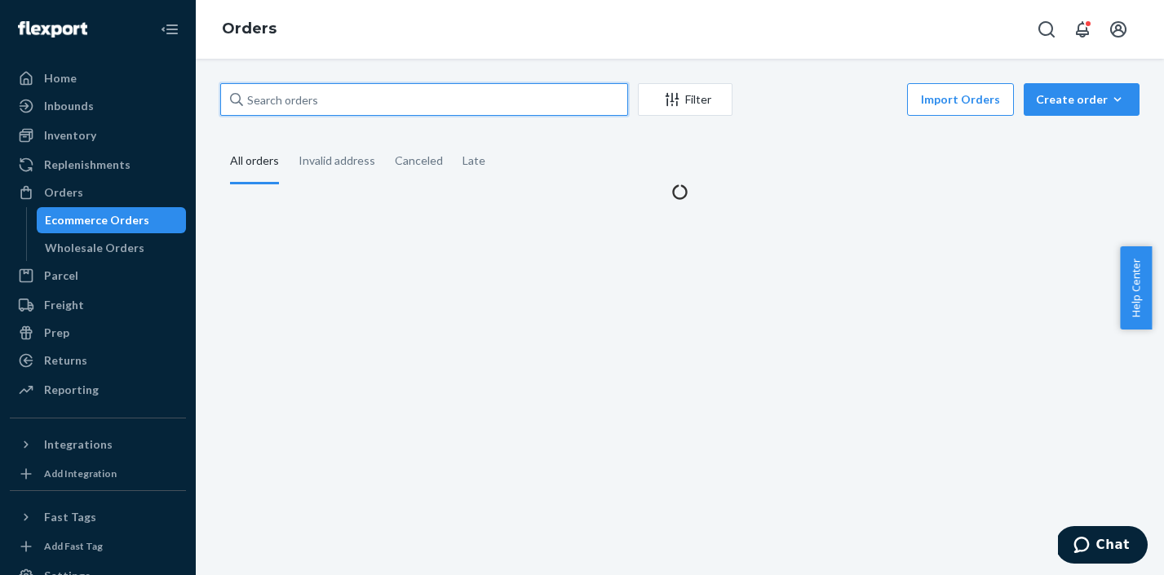
paste input "MO-2993077"
type input "MO-2993077"
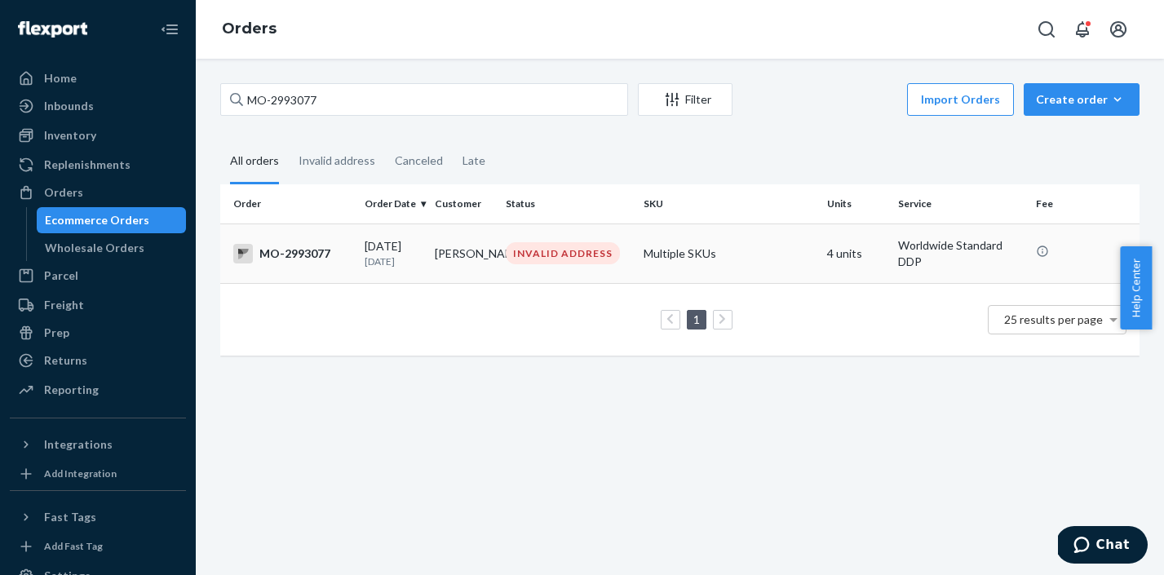
click at [568, 264] on div "INVALID ADDRESS" at bounding box center [563, 253] width 114 height 22
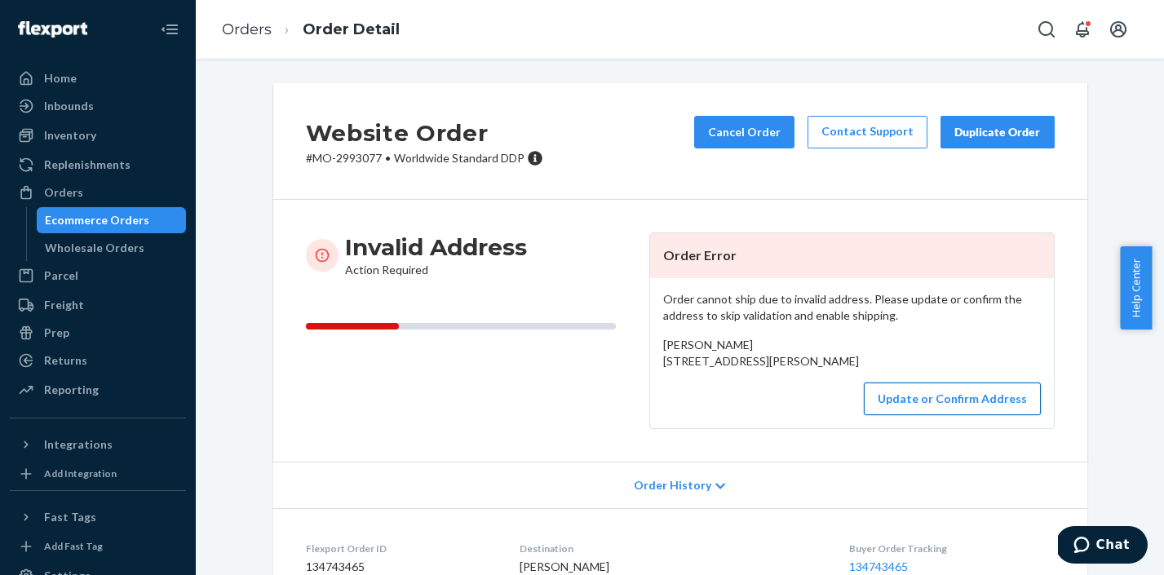
click at [975, 415] on button "Update or Confirm Address" at bounding box center [952, 398] width 177 height 33
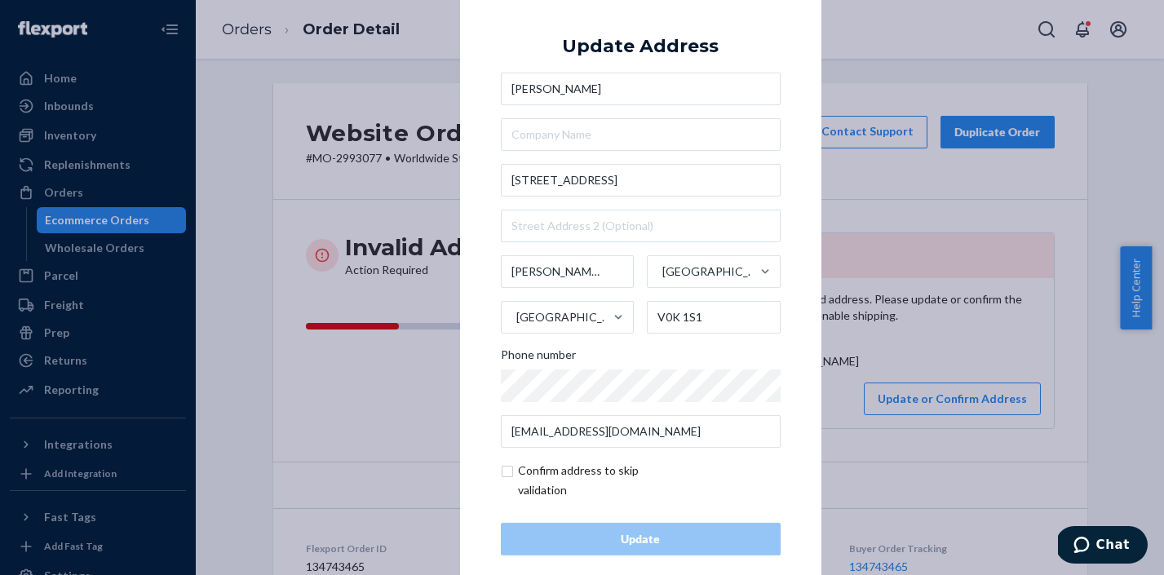
click at [944, 349] on div "× Update Address Suzannah Paller-Meir 43560 Cariboo Hwy #97 Hixon British Colum…" at bounding box center [582, 287] width 1164 height 575
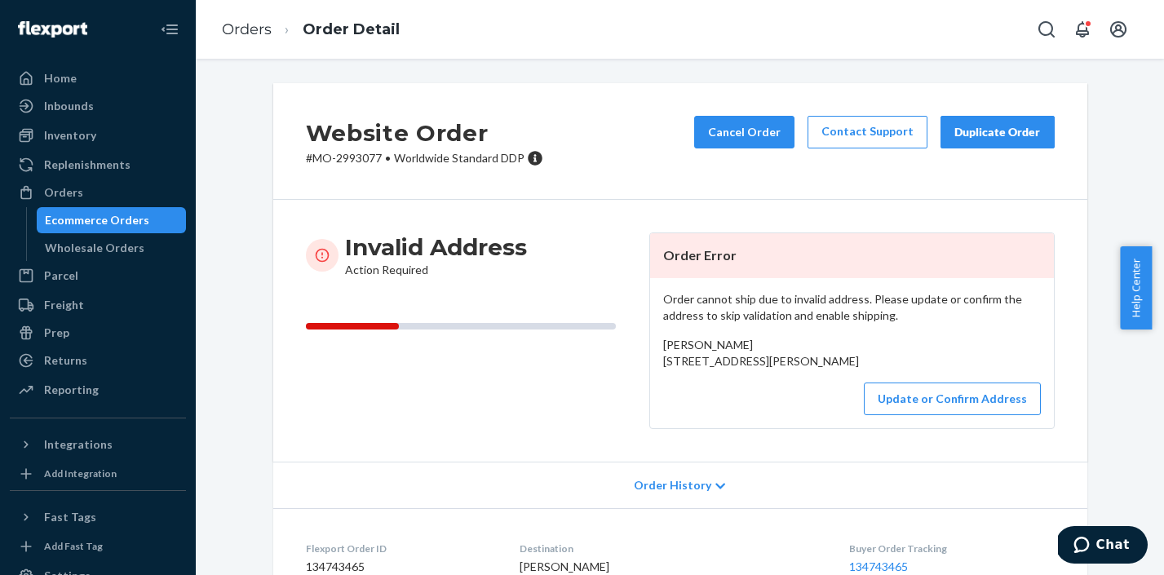
drag, startPoint x: 660, startPoint y: 364, endPoint x: 678, endPoint y: 390, distance: 31.7
click at [678, 369] on div "Suzannah Paller-Meir 43560 Cariboo Hwy #97 Hixon, BC V0K 1S1 CA" at bounding box center [852, 353] width 378 height 33
copy span "43560 Cariboo Hwy #97 Hixon, BC V0K 1S1 CA"
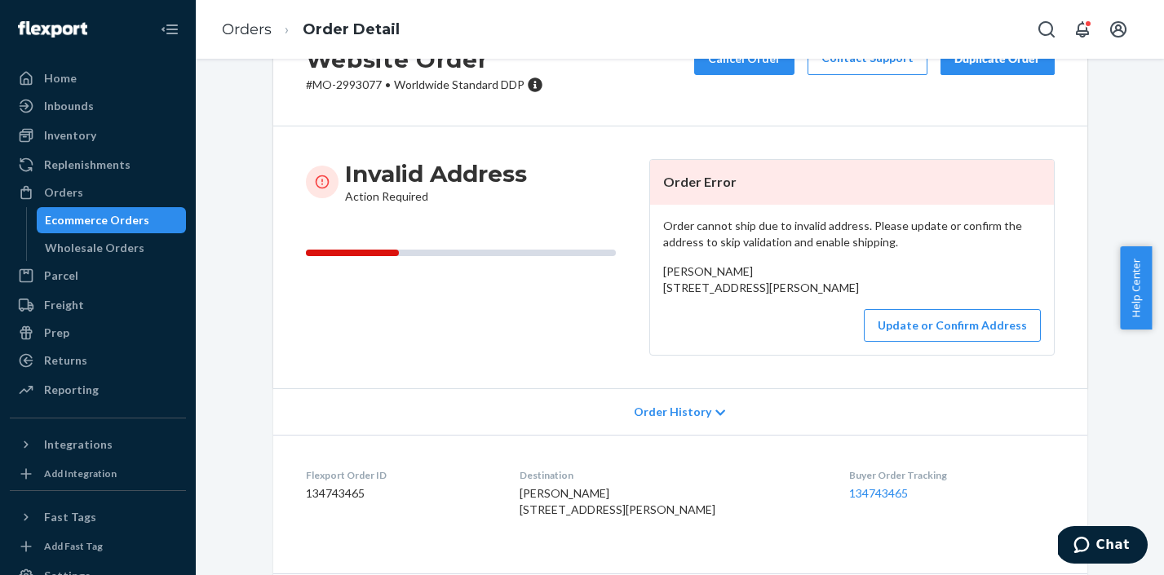
scroll to position [136, 0]
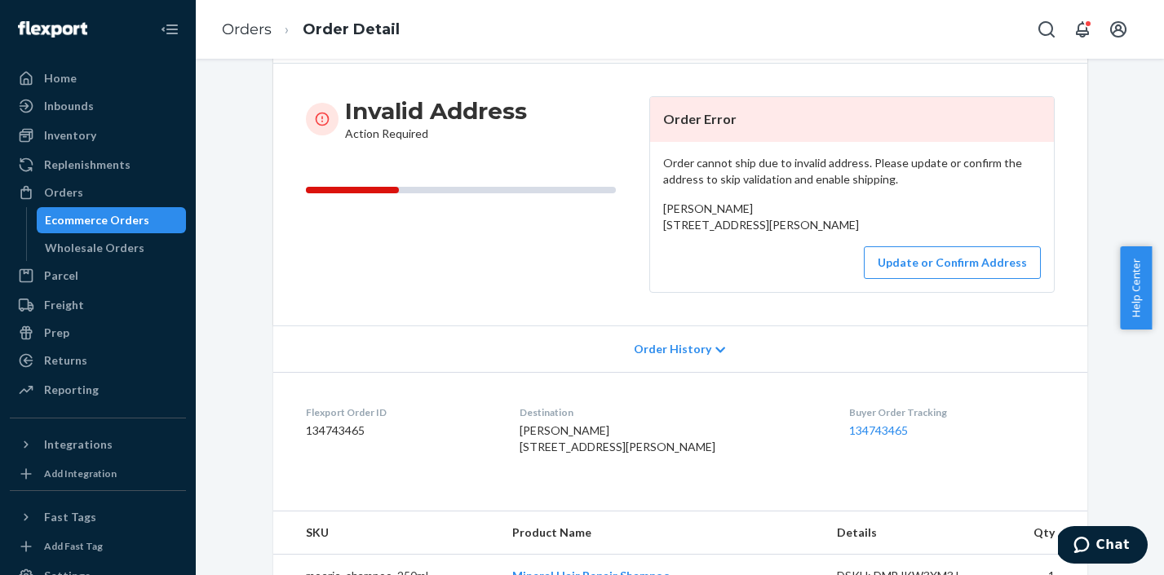
click at [684, 357] on span "Order History" at bounding box center [672, 349] width 77 height 16
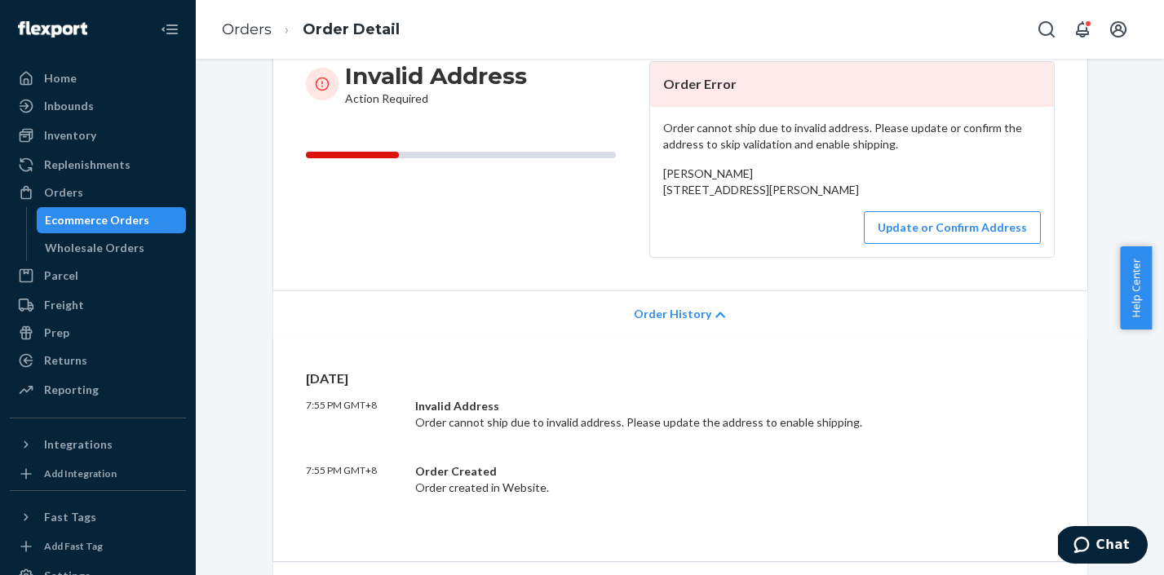
scroll to position [16, 0]
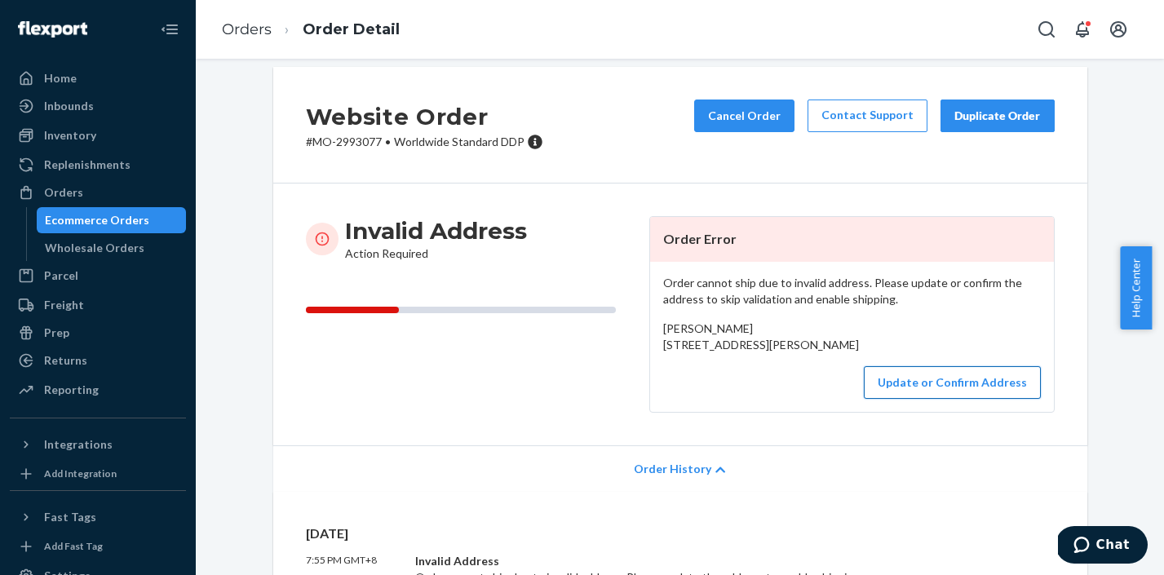
click at [925, 399] on button "Update or Confirm Address" at bounding box center [952, 382] width 177 height 33
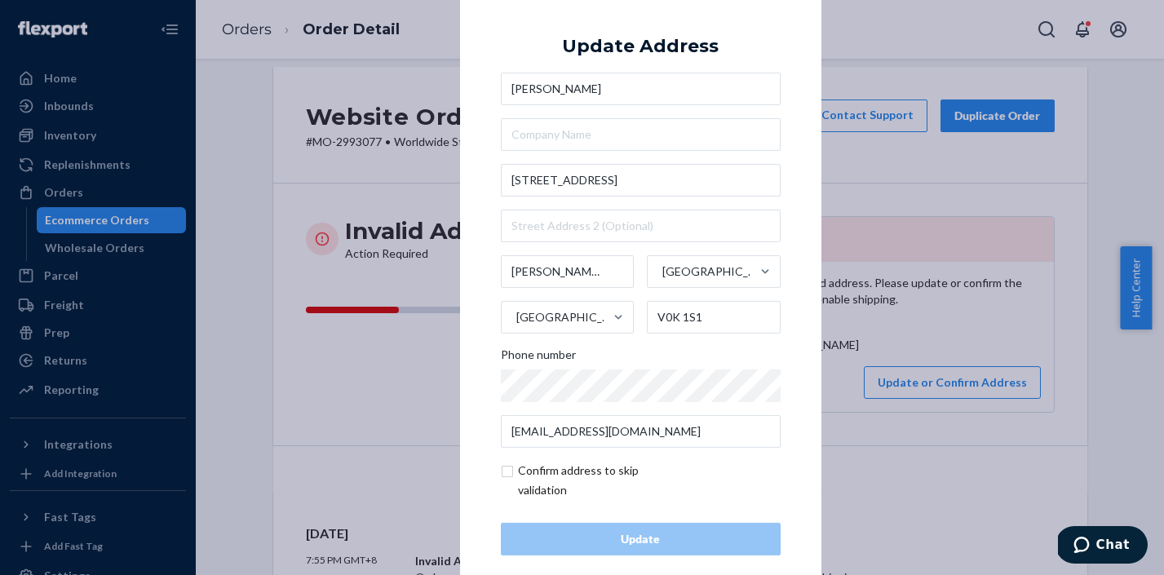
click at [979, 169] on div "× Update Address Suzannah Paller-Meir 43560 Cariboo Hwy #97 Hixon British Colum…" at bounding box center [582, 287] width 1164 height 575
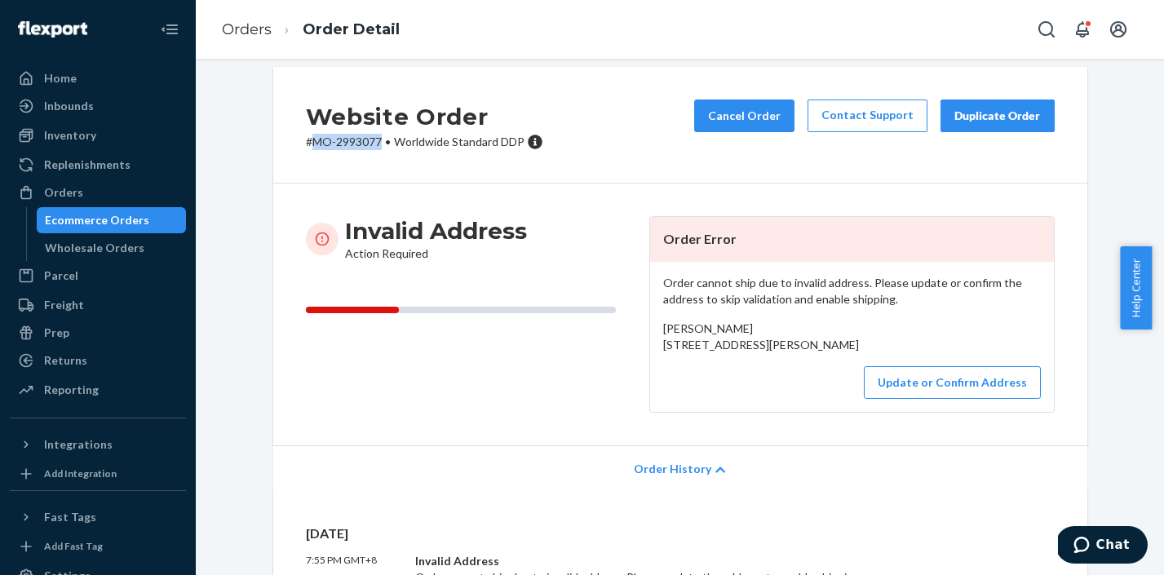
drag, startPoint x: 376, startPoint y: 141, endPoint x: 310, endPoint y: 144, distance: 66.1
click at [310, 144] on p "# MO-2993077 • Worldwide Standard DDP" at bounding box center [424, 142] width 237 height 16
copy p "MO-2993077"
click at [248, 29] on link "Orders" at bounding box center [247, 29] width 50 height 18
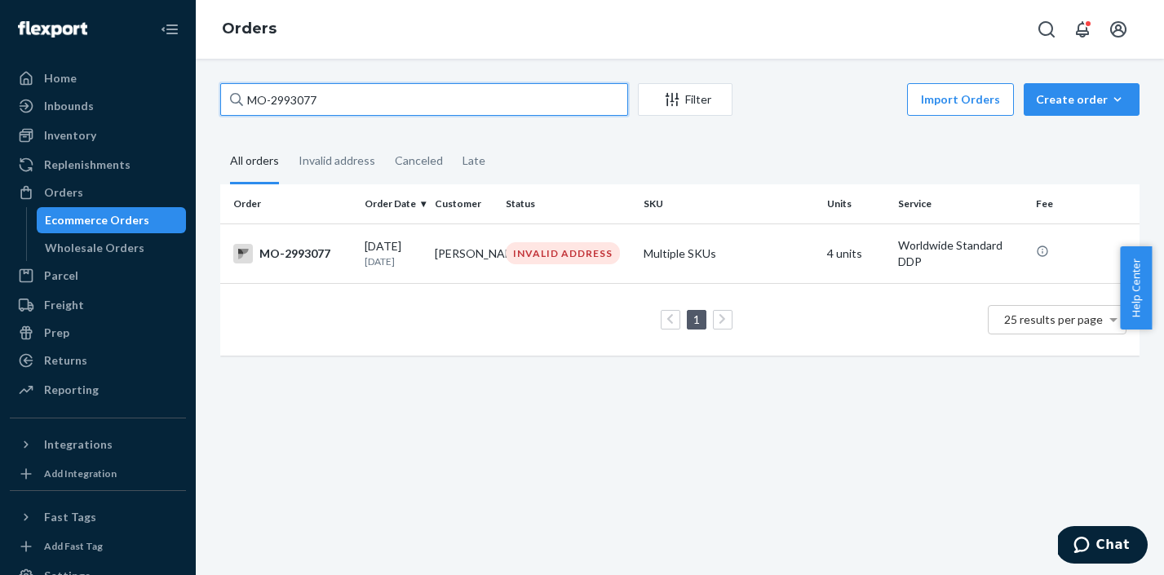
drag, startPoint x: 352, startPoint y: 100, endPoint x: 277, endPoint y: 101, distance: 75.0
click at [277, 101] on input "MO-2993077" at bounding box center [424, 99] width 408 height 33
type input "M"
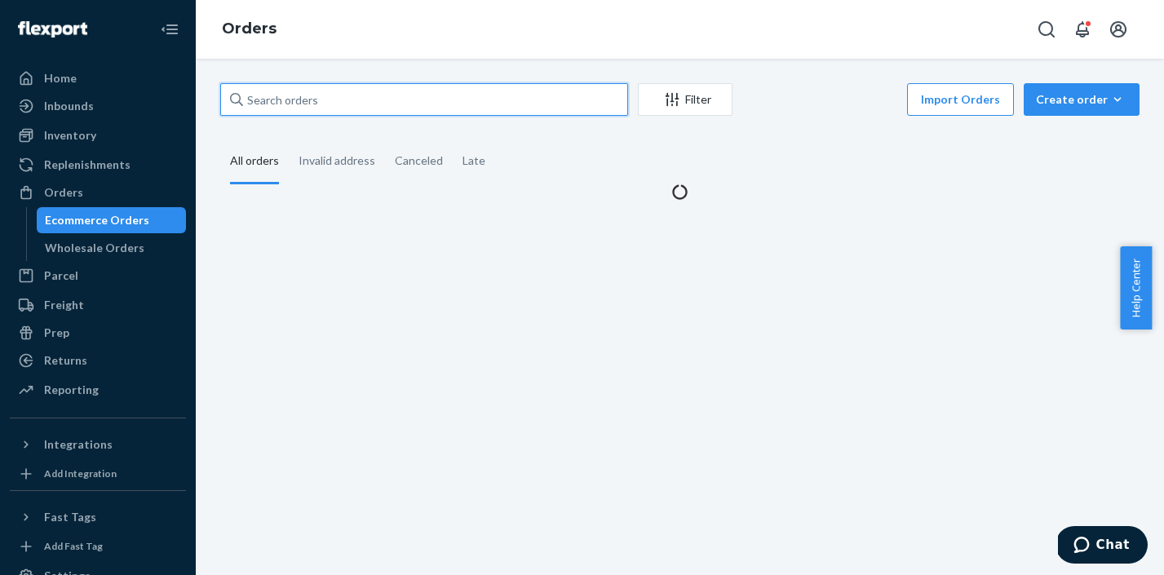
paste input "MO-2995894"
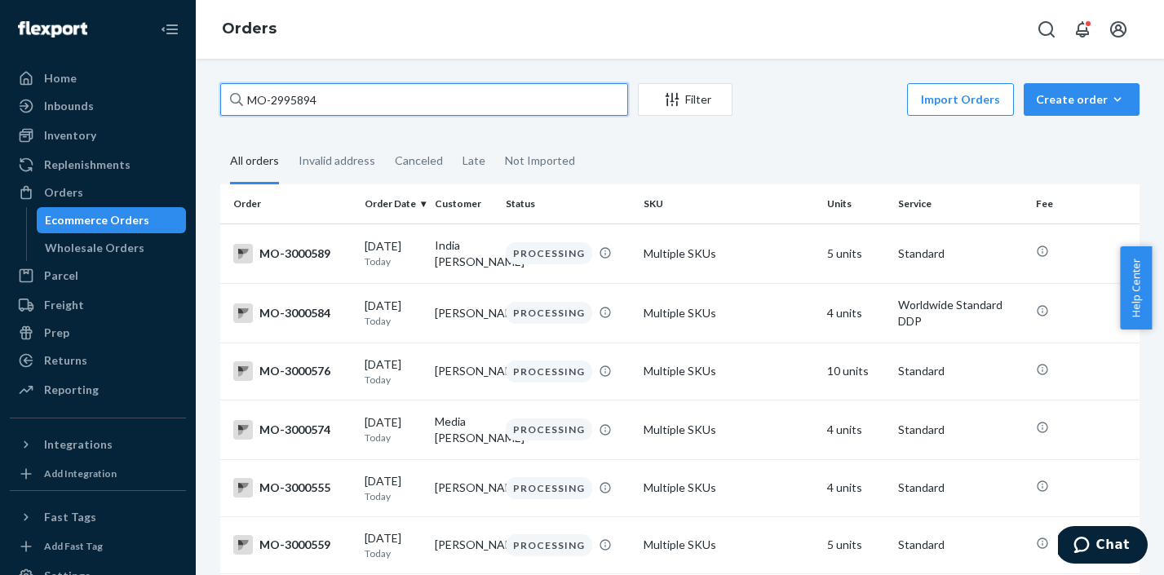
type input "MO-2995894"
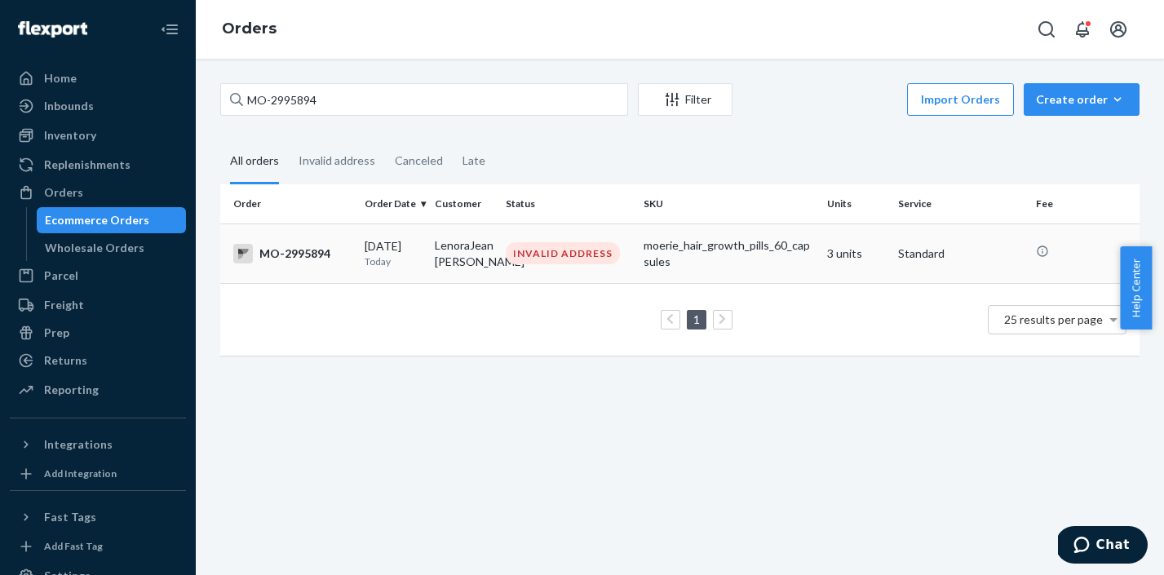
click at [554, 244] on div "INVALID ADDRESS" at bounding box center [563, 253] width 114 height 22
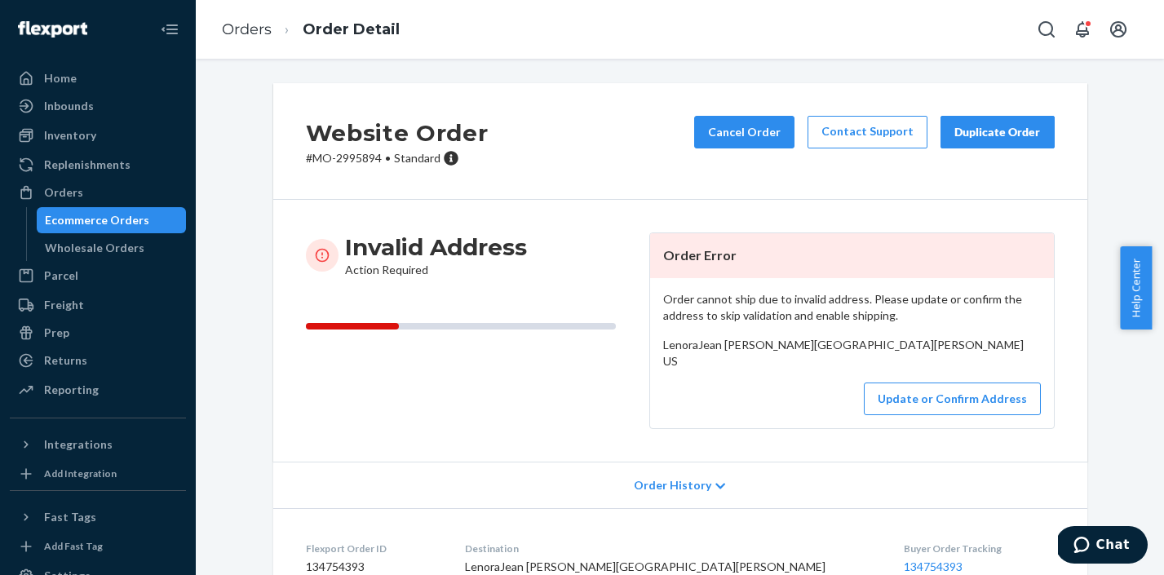
drag, startPoint x: 657, startPoint y: 363, endPoint x: 668, endPoint y: 400, distance: 39.0
click at [668, 369] on div "LenoraJean Krempin East State Highway 22 Hamilton, TX 76531 US" at bounding box center [852, 353] width 378 height 33
copy span "East State Highway 22 Hamilton, TX 76531 US"
click at [1007, 415] on button "Update or Confirm Address" at bounding box center [952, 398] width 177 height 33
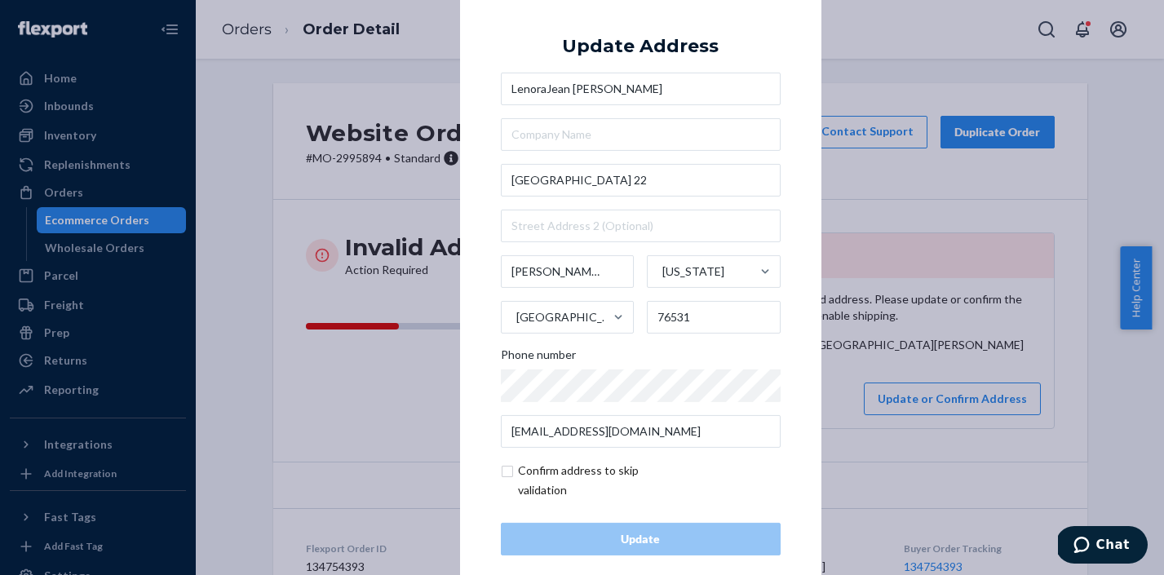
click at [903, 196] on div "× Update Address LenoraJean Krempin East State Highway 22 Hamilton Texas United…" at bounding box center [582, 287] width 1164 height 575
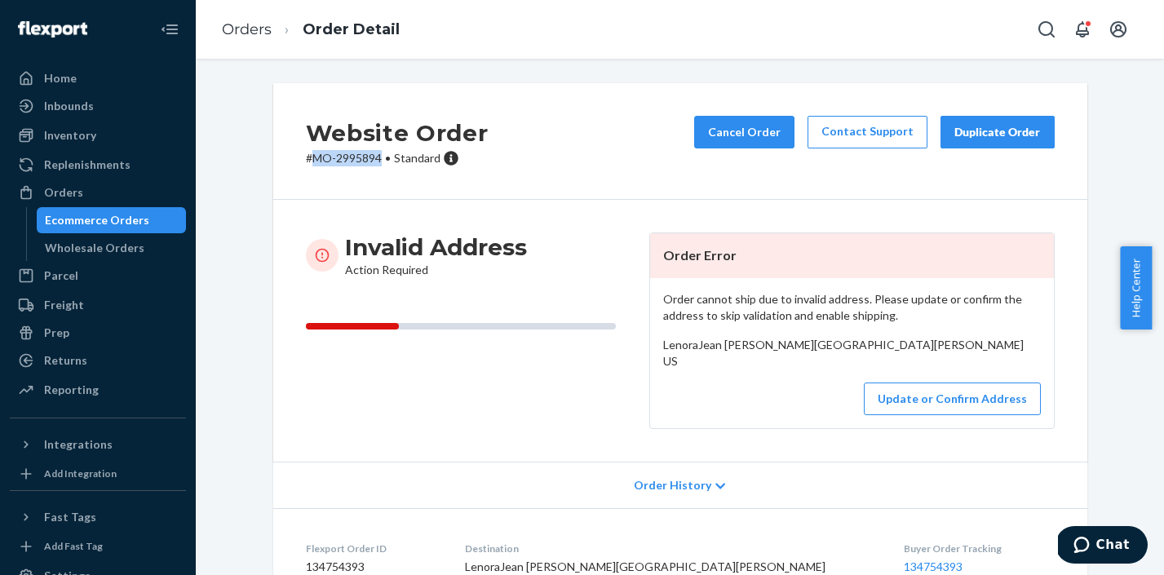
drag, startPoint x: 377, startPoint y: 158, endPoint x: 303, endPoint y: 161, distance: 74.2
click at [306, 161] on p "# MO-2995894 • Standard" at bounding box center [397, 158] width 183 height 16
copy p "MO-2995894"
click at [227, 33] on link "Orders" at bounding box center [247, 29] width 50 height 18
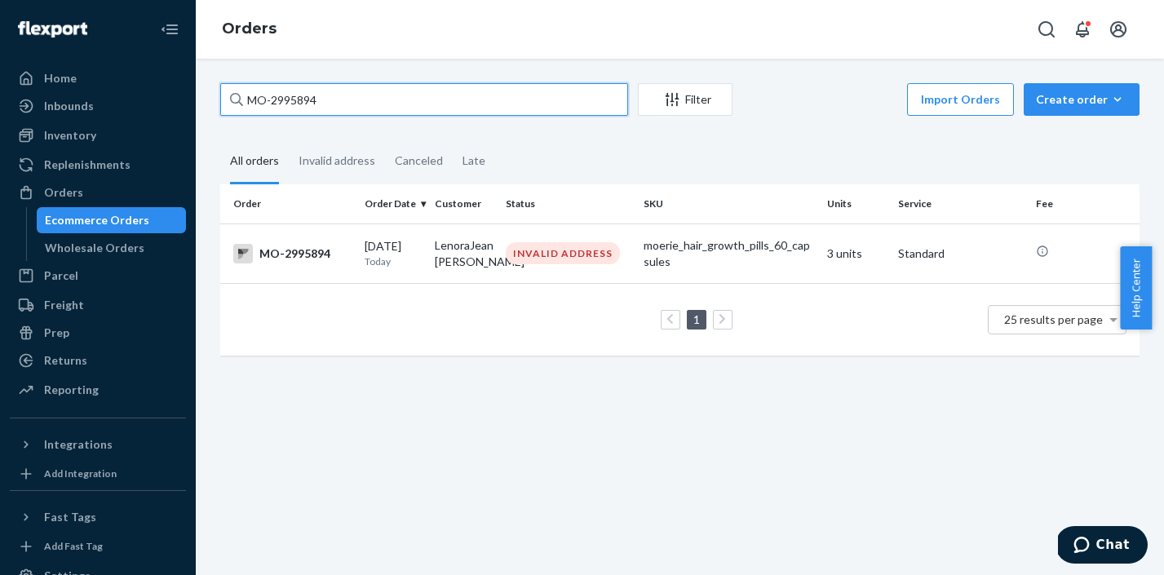
drag, startPoint x: 353, startPoint y: 104, endPoint x: 248, endPoint y: 98, distance: 105.4
click at [248, 98] on input "MO-2995894" at bounding box center [424, 99] width 408 height 33
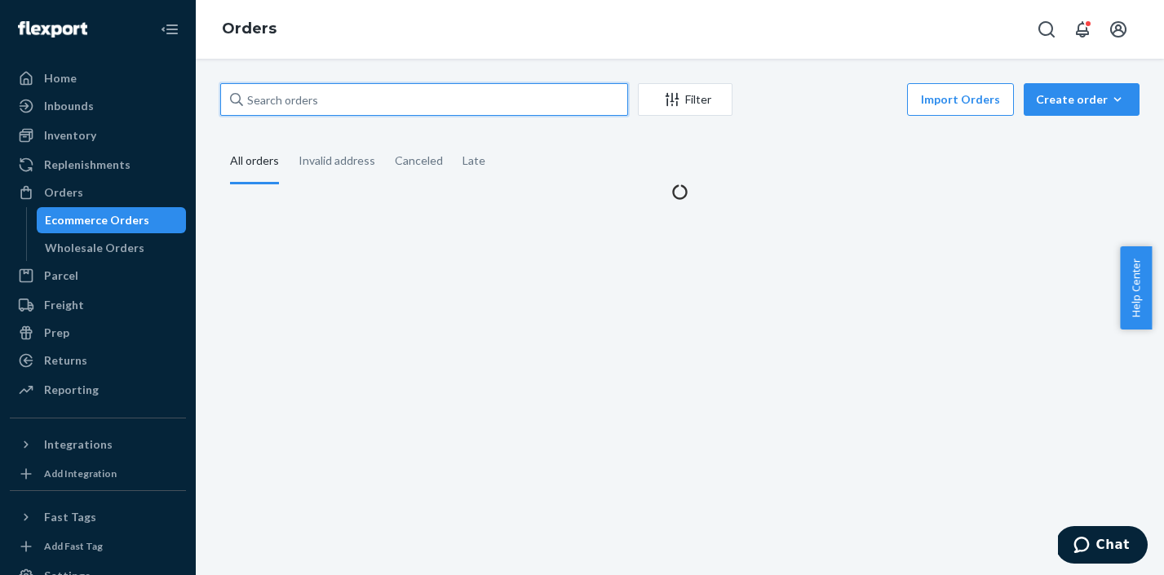
type input "v"
paste input "MO-2995986"
type input "MO-2995986"
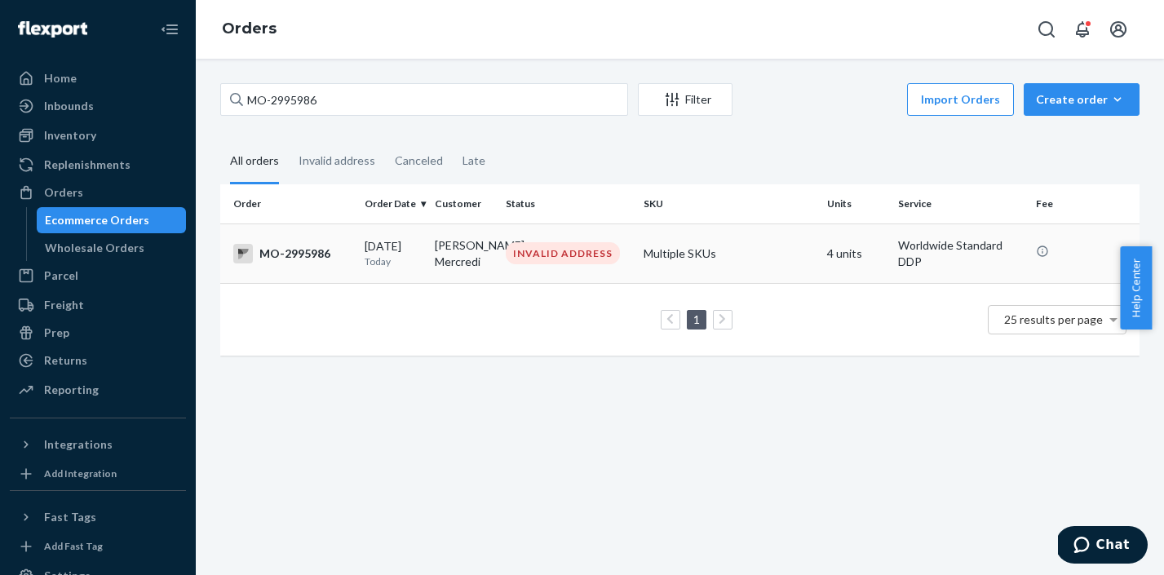
click at [528, 255] on div "INVALID ADDRESS" at bounding box center [563, 253] width 114 height 22
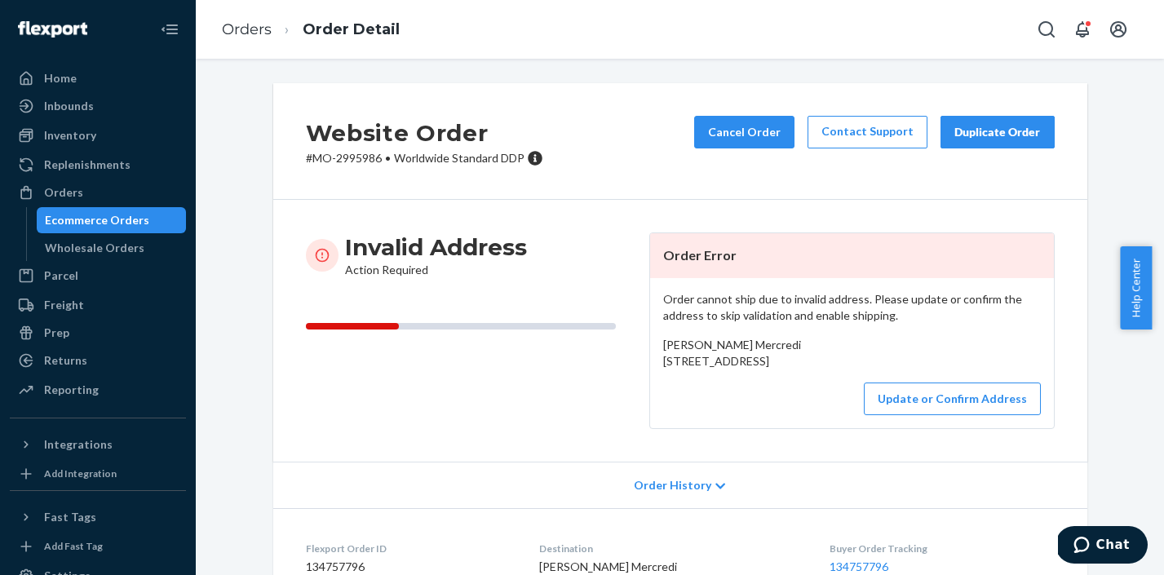
drag, startPoint x: 656, startPoint y: 364, endPoint x: 674, endPoint y: 394, distance: 34.0
click at [674, 369] on div "Brandi Mercredi 5610 47 Street Tofield, AB T0B 0B2 CA" at bounding box center [852, 353] width 378 height 33
copy span "5610 47 Street Tofield, AB T0B 0B2 CA"
click at [969, 415] on button "Update or Confirm Address" at bounding box center [952, 398] width 177 height 33
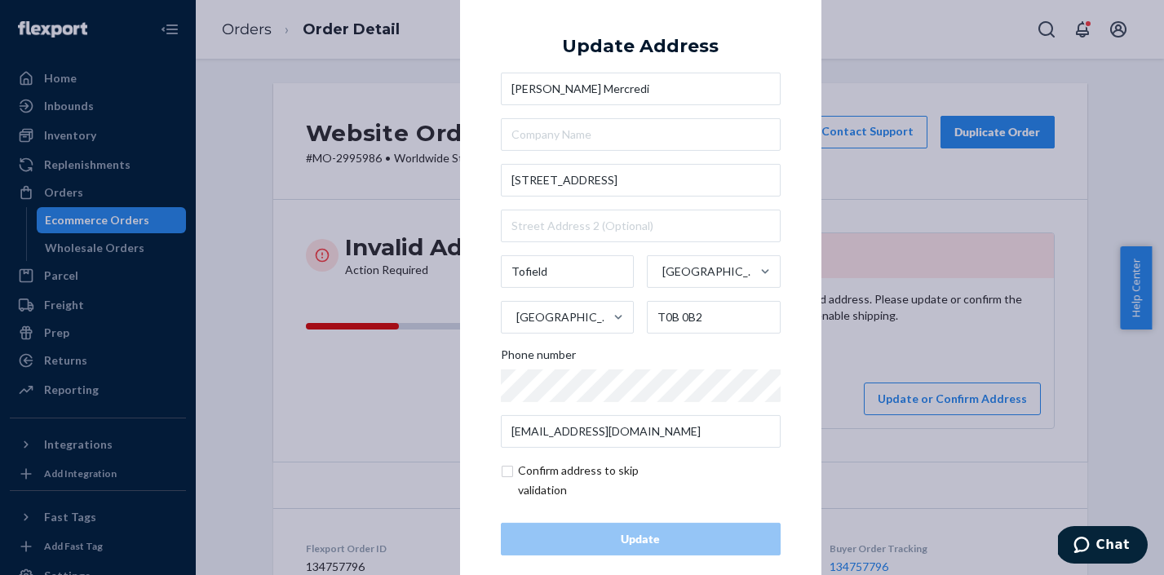
click at [900, 214] on div "× Update Address Brandi Mercredi 5610 47 Street Tofield Alberta Canada T0B 0B2 …" at bounding box center [582, 287] width 1164 height 575
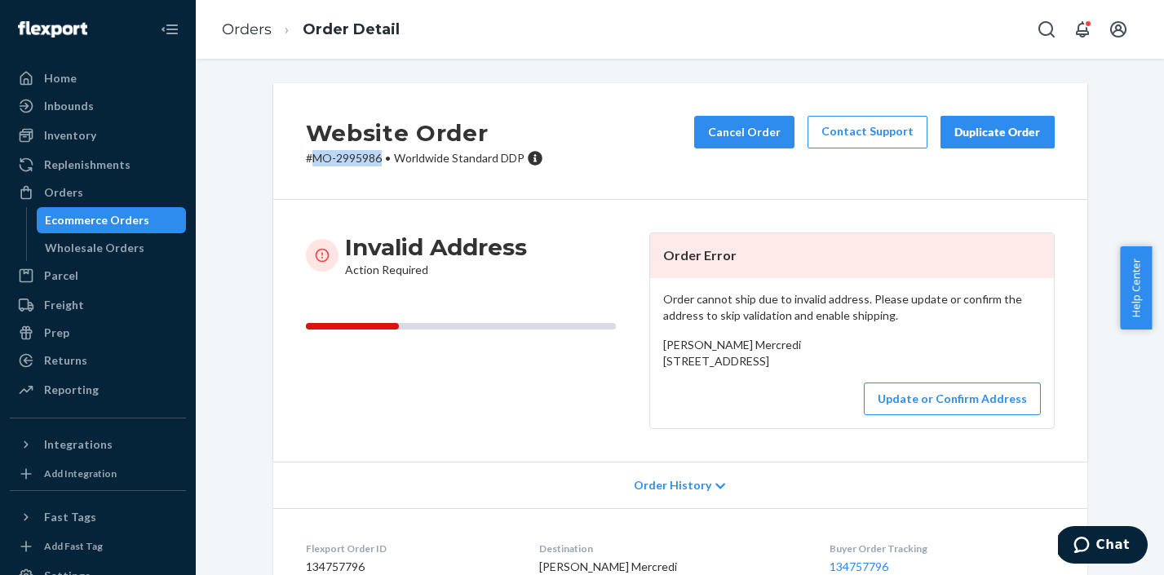
drag, startPoint x: 374, startPoint y: 159, endPoint x: 310, endPoint y: 157, distance: 64.4
click at [310, 157] on p "# MO-2995986 • Worldwide Standard DDP" at bounding box center [424, 158] width 237 height 16
copy p "MO-2995986"
click at [228, 31] on link "Orders" at bounding box center [247, 29] width 50 height 18
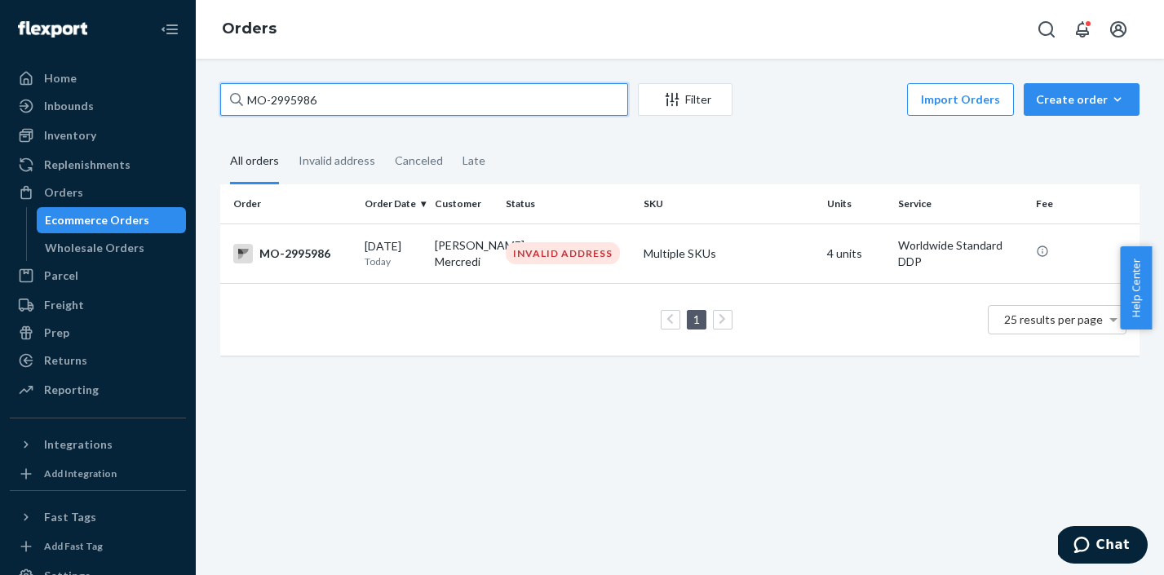
drag, startPoint x: 329, startPoint y: 104, endPoint x: 244, endPoint y: 105, distance: 85.6
click at [244, 105] on input "MO-2995986" at bounding box center [424, 99] width 408 height 33
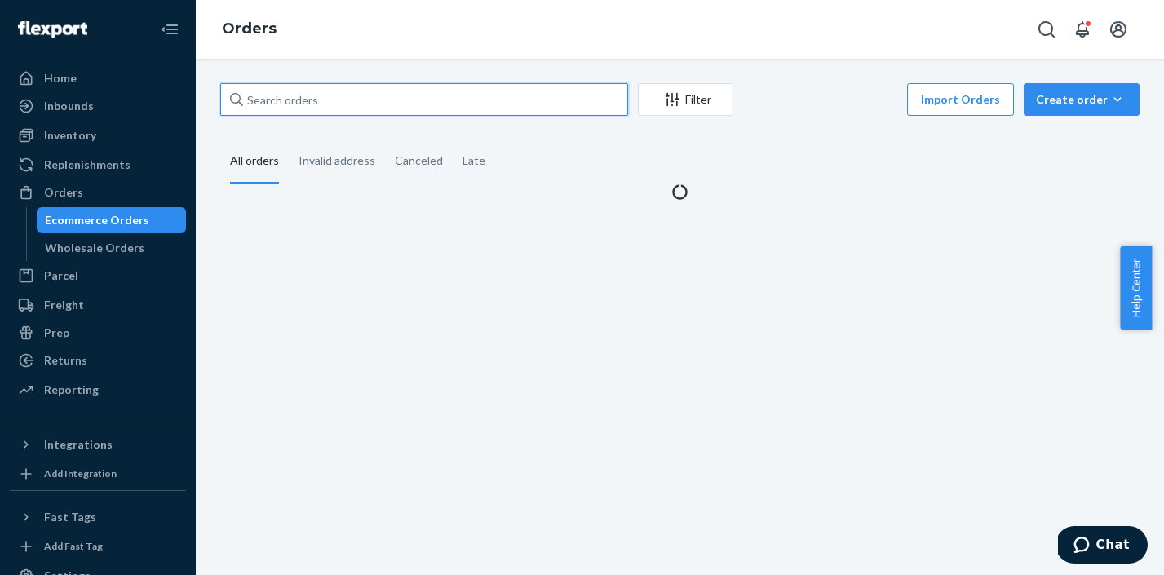
paste input "MO-2996116"
type input "MO-2996116"
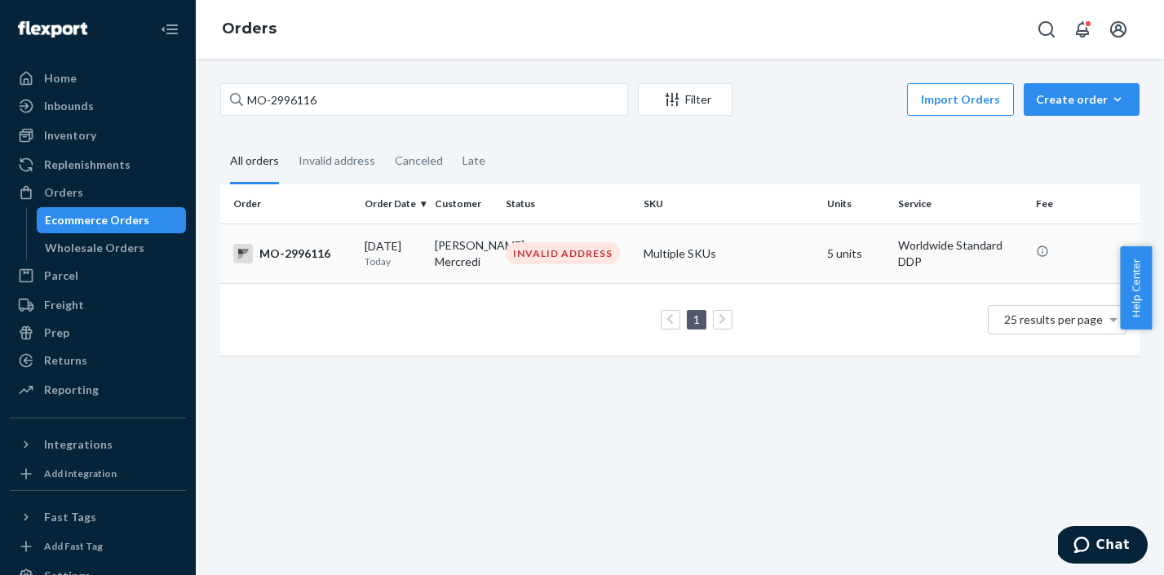
click at [622, 245] on div "INVALID ADDRESS" at bounding box center [567, 253] width 131 height 22
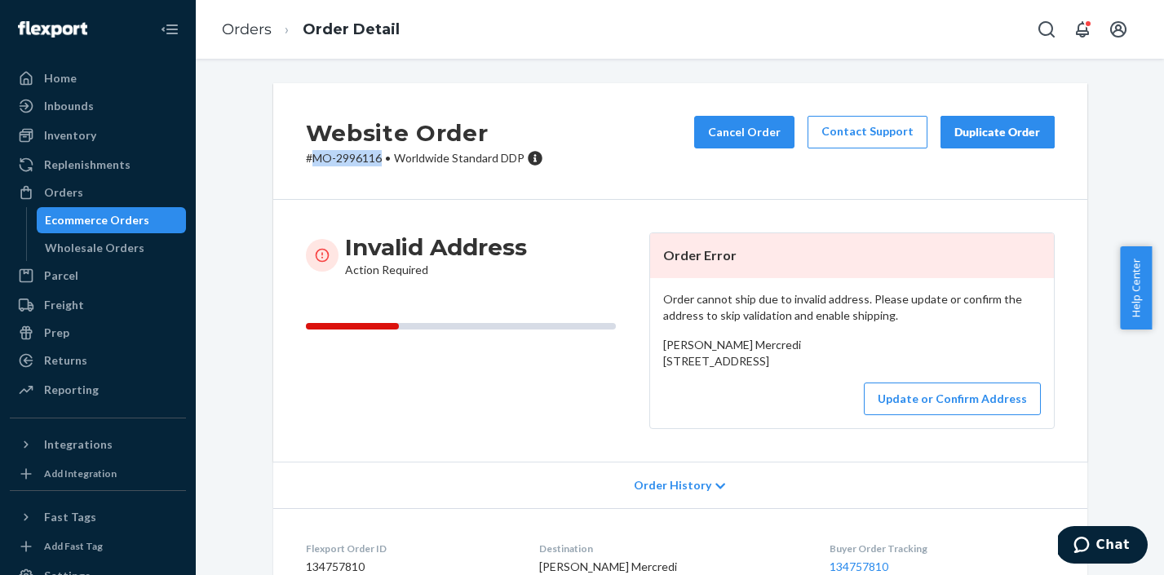
drag, startPoint x: 376, startPoint y: 158, endPoint x: 311, endPoint y: 157, distance: 65.2
click at [311, 157] on p "# MO-2996116 • Worldwide Standard DDP" at bounding box center [424, 158] width 237 height 16
click at [351, 161] on p "# MO-2996116 • Worldwide Standard DDP" at bounding box center [424, 158] width 237 height 16
click at [351, 160] on p "# MO-2996116 • Worldwide Standard DDP" at bounding box center [424, 158] width 237 height 16
click at [376, 163] on p "# MO-2996116 • Worldwide Standard DDP" at bounding box center [424, 158] width 237 height 16
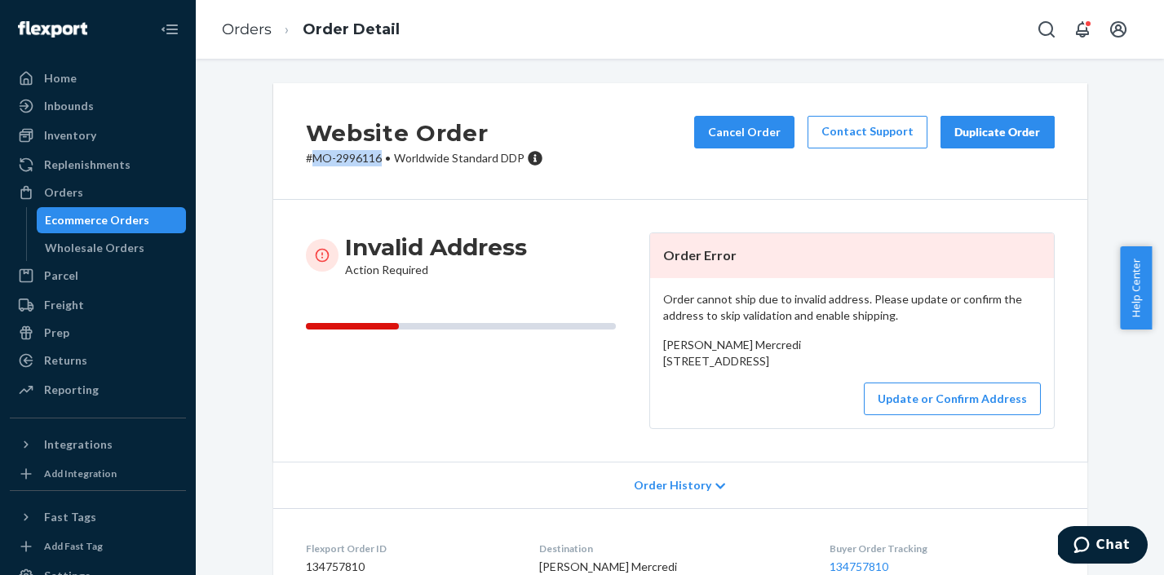
drag, startPoint x: 375, startPoint y: 158, endPoint x: 311, endPoint y: 160, distance: 64.4
click at [311, 160] on p "# MO-2996116 • Worldwide Standard DDP" at bounding box center [424, 158] width 237 height 16
click at [246, 36] on link "Orders" at bounding box center [247, 29] width 50 height 18
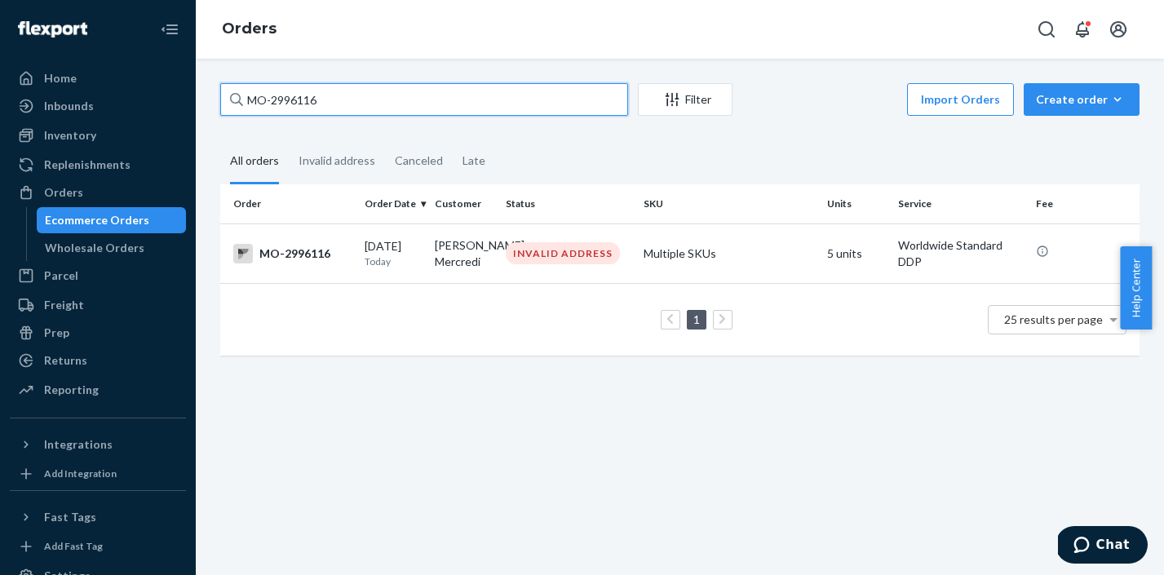
drag, startPoint x: 331, startPoint y: 104, endPoint x: 249, endPoint y: 99, distance: 82.5
click at [249, 99] on input "MO-2996116" at bounding box center [424, 99] width 408 height 33
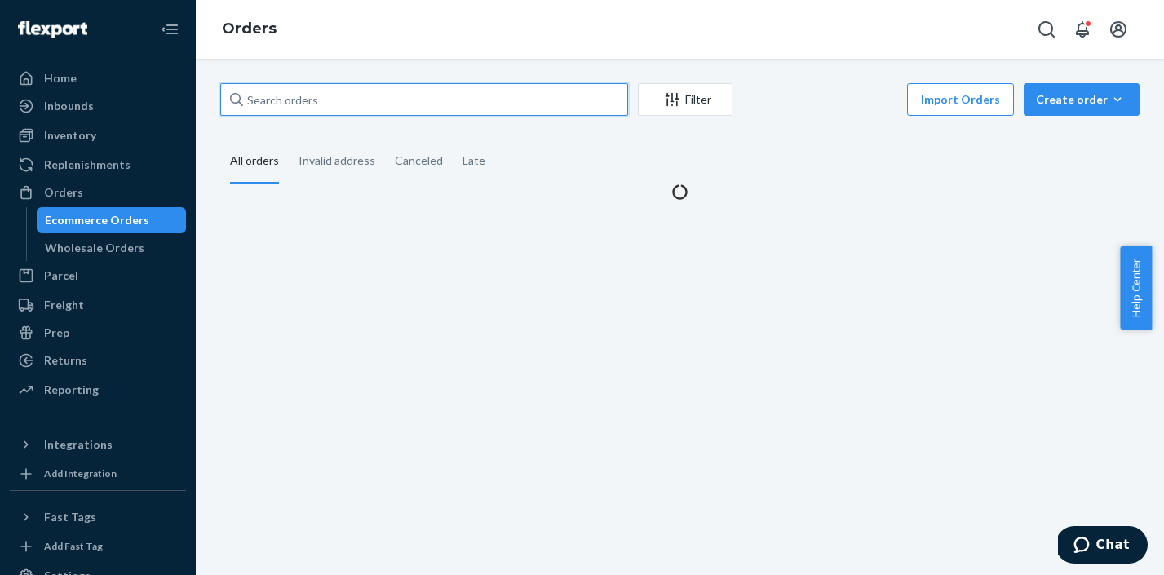
paste input "MO-2996285"
type input "MO-2996285"
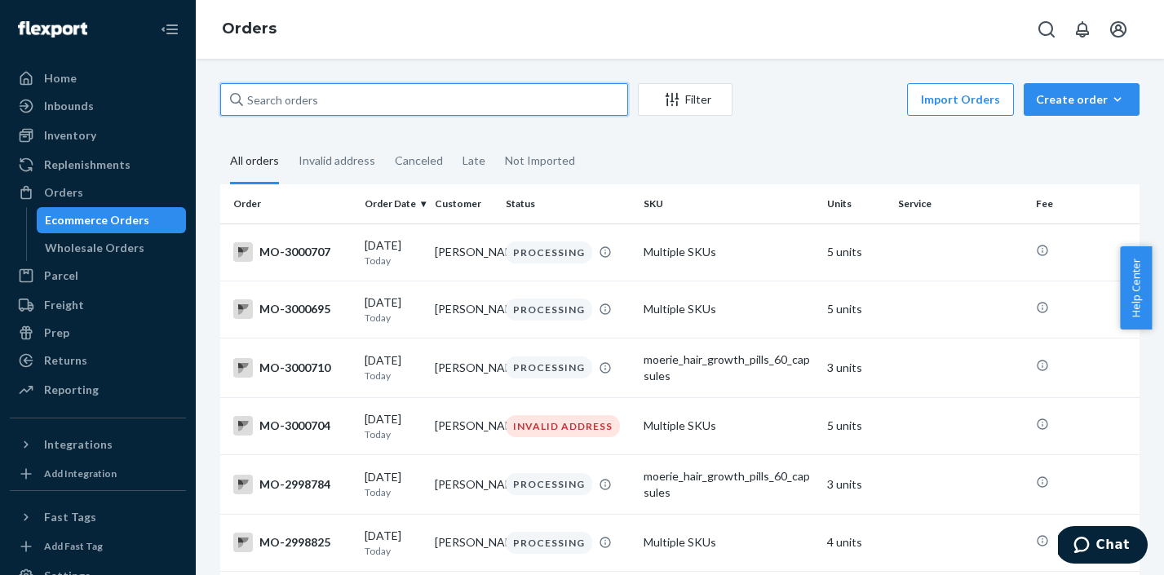
click at [302, 99] on input "text" at bounding box center [424, 99] width 408 height 33
paste input "MO-2996285"
type input "MO-2996285"
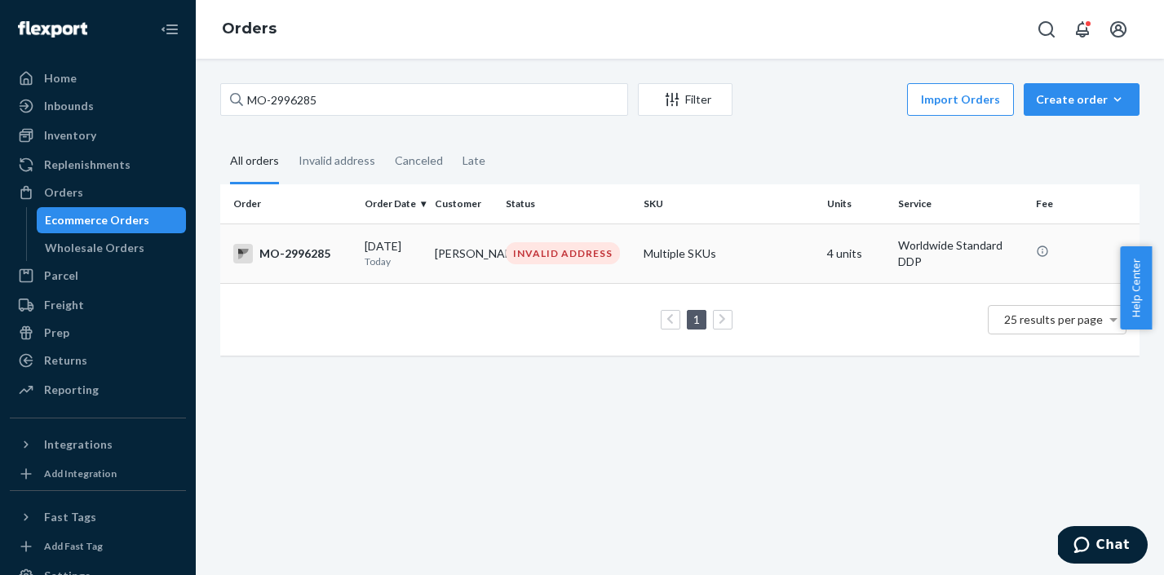
click at [574, 266] on td "INVALID ADDRESS" at bounding box center [568, 253] width 138 height 60
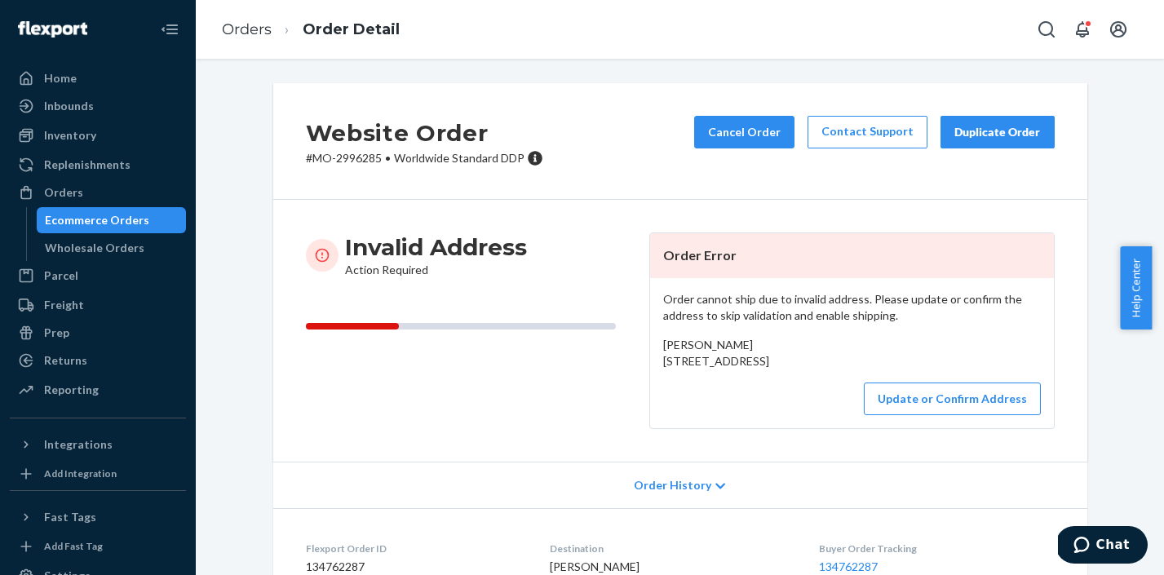
drag, startPoint x: 659, startPoint y: 365, endPoint x: 674, endPoint y: 400, distance: 37.3
click at [674, 369] on div "[PERSON_NAME] [STREET_ADDRESS]" at bounding box center [852, 353] width 378 height 33
copy span "[STREET_ADDRESS]"
click at [1012, 415] on button "Update or Confirm Address" at bounding box center [952, 398] width 177 height 33
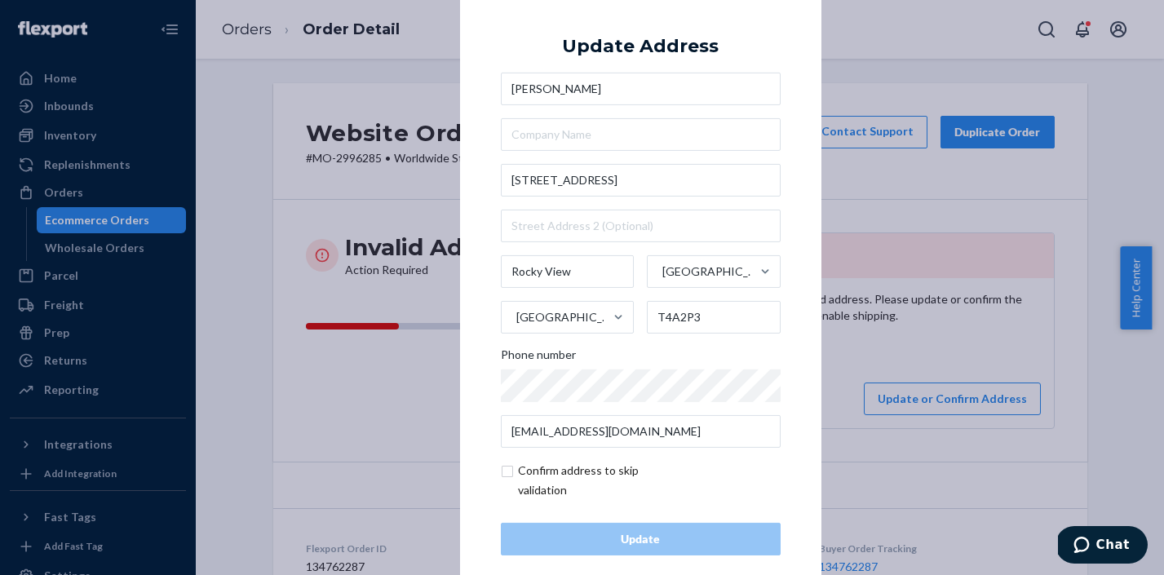
click at [905, 89] on div "× Update Address [PERSON_NAME] [STREET_ADDRESS] Phone number [EMAIL_ADDRESS][DO…" at bounding box center [582, 287] width 1164 height 575
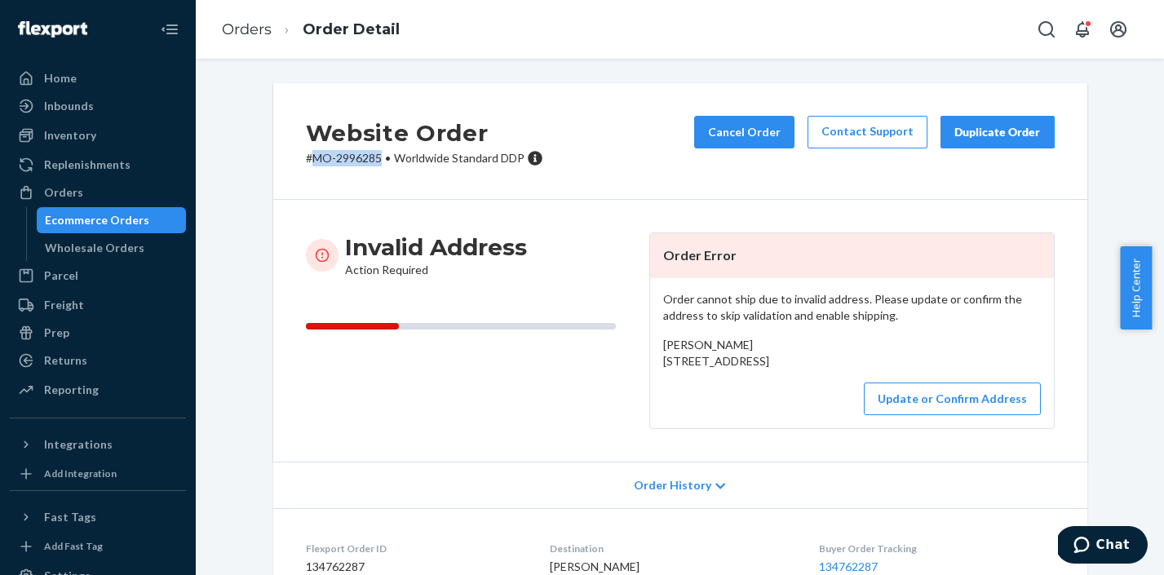
drag, startPoint x: 373, startPoint y: 157, endPoint x: 311, endPoint y: 157, distance: 62.8
click at [311, 157] on p "# MO-2996285 • Worldwide Standard DDP" at bounding box center [424, 158] width 237 height 16
copy p "MO-2996285"
click at [258, 31] on link "Orders" at bounding box center [247, 29] width 50 height 18
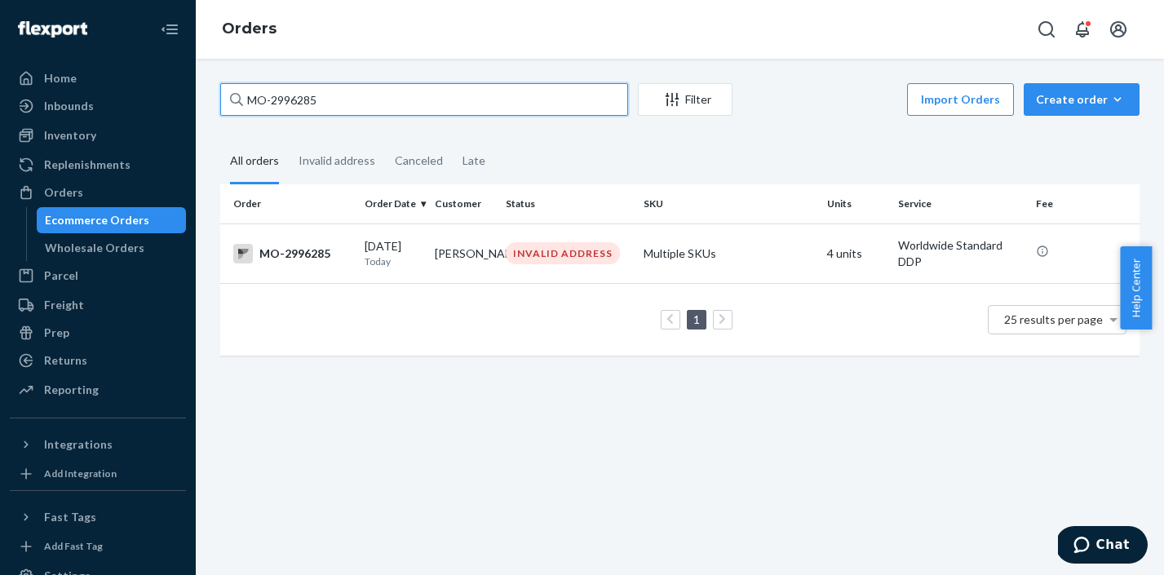
drag, startPoint x: 320, startPoint y: 101, endPoint x: 238, endPoint y: 101, distance: 82.4
click at [238, 101] on div "MO-2996285" at bounding box center [424, 99] width 408 height 33
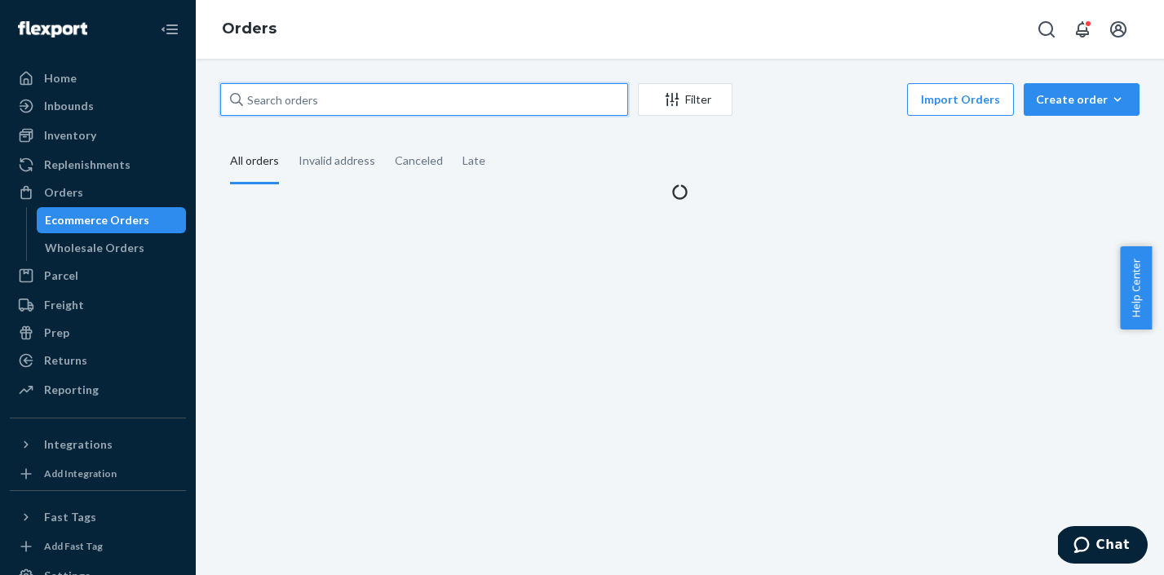
paste input "MO-2994270"
type input "MO-2994270"
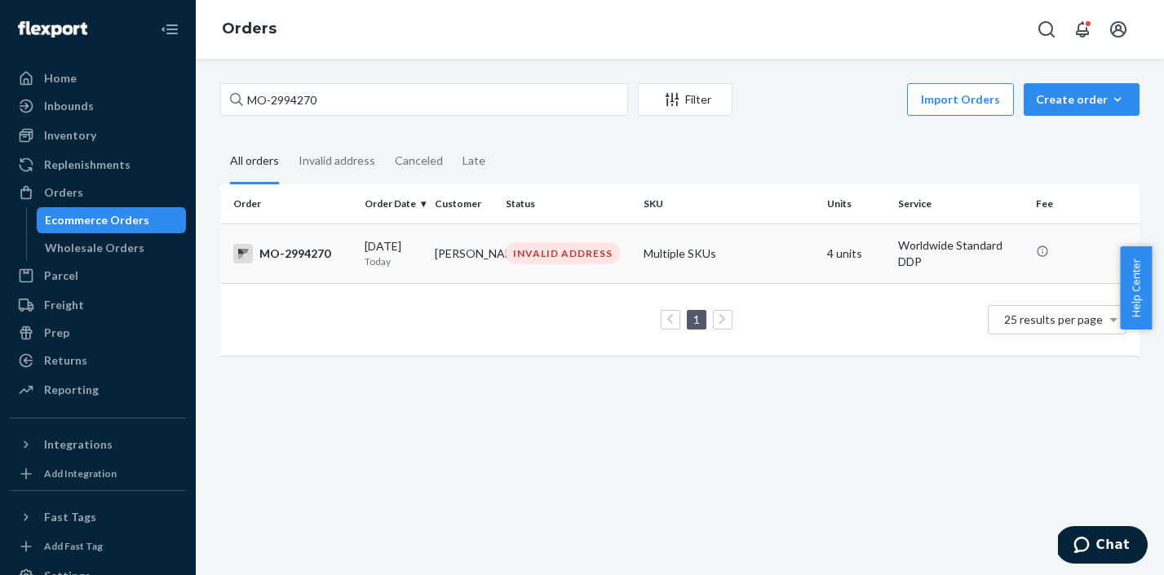
click at [550, 262] on div "INVALID ADDRESS" at bounding box center [563, 253] width 114 height 22
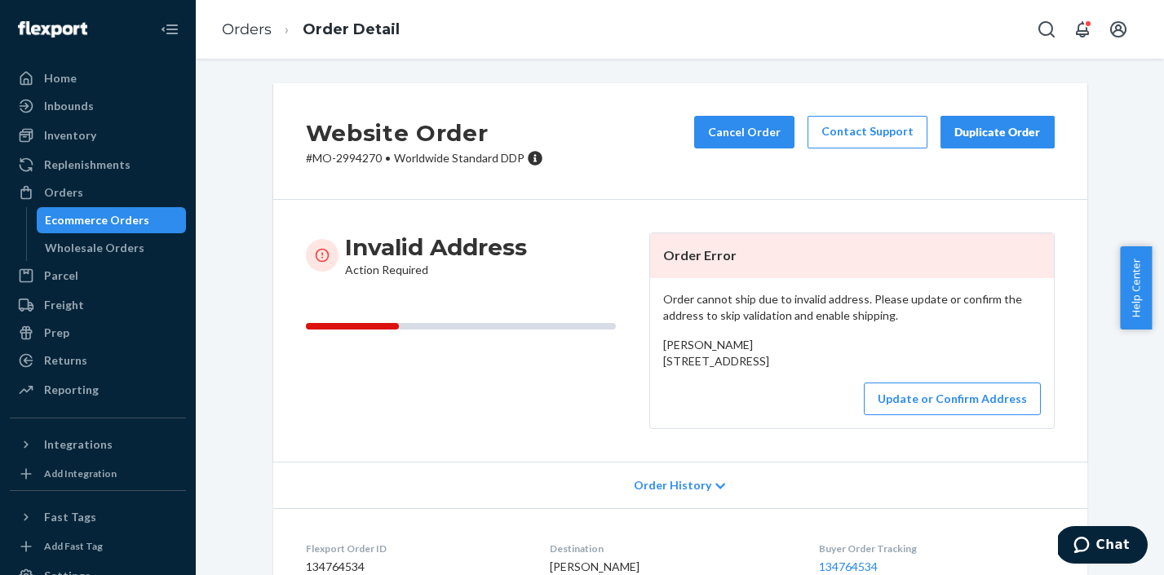
drag, startPoint x: 659, startPoint y: 368, endPoint x: 669, endPoint y: 391, distance: 25.6
click at [669, 368] on span "[PERSON_NAME] [STREET_ADDRESS]" at bounding box center [716, 353] width 106 height 30
copy span "[STREET_ADDRESS]"
drag, startPoint x: 375, startPoint y: 158, endPoint x: 307, endPoint y: 161, distance: 68.6
click at [307, 161] on p "# MO-2994270 • Worldwide Standard DDP" at bounding box center [424, 158] width 237 height 16
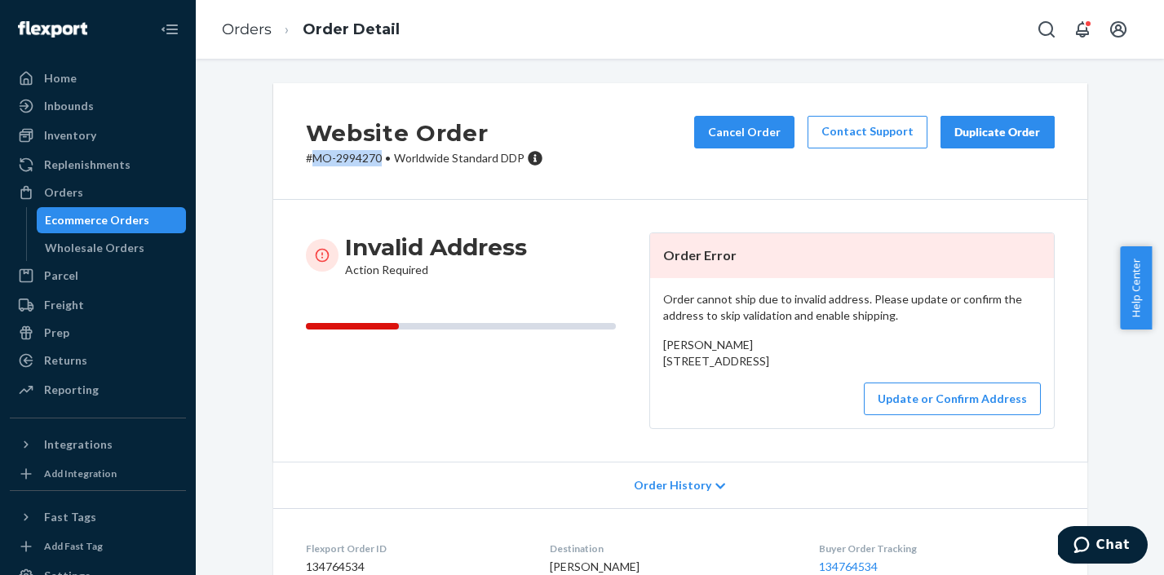
copy p "MO-2994270"
click at [229, 25] on link "Orders" at bounding box center [247, 29] width 50 height 18
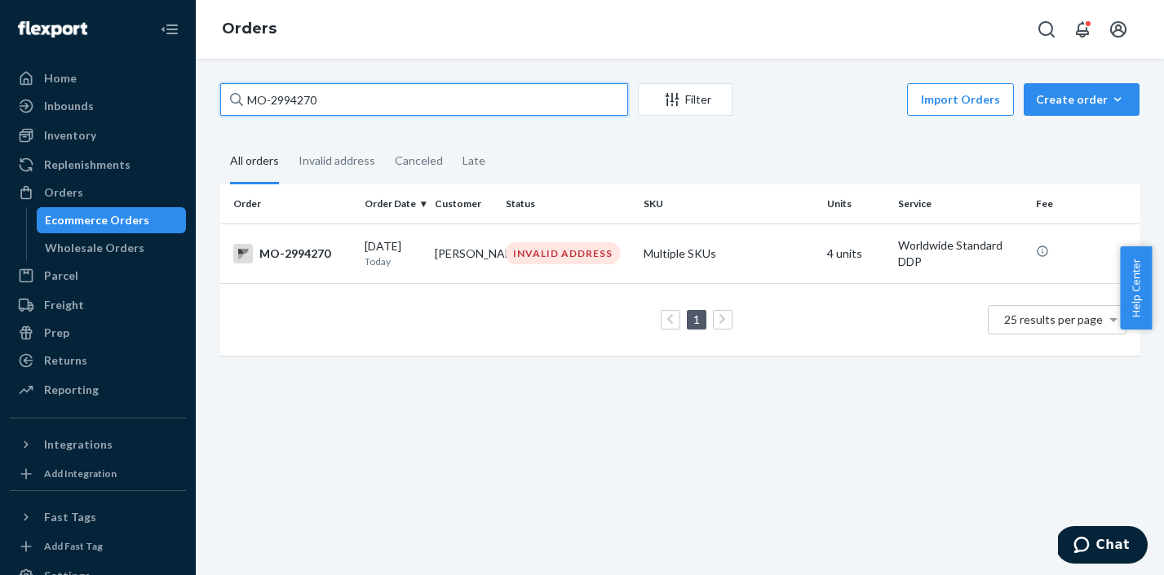
drag, startPoint x: 322, startPoint y: 95, endPoint x: 237, endPoint y: 99, distance: 84.9
click at [237, 99] on div "MO-2994270" at bounding box center [424, 99] width 408 height 33
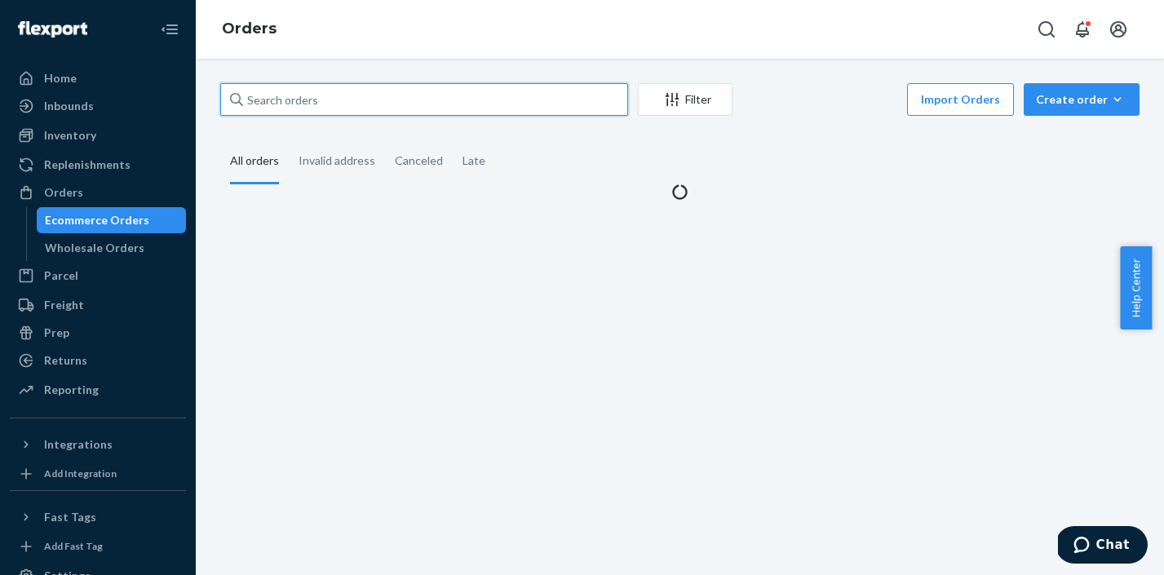
paste input "MO-2997092"
type input "MO-2997092"
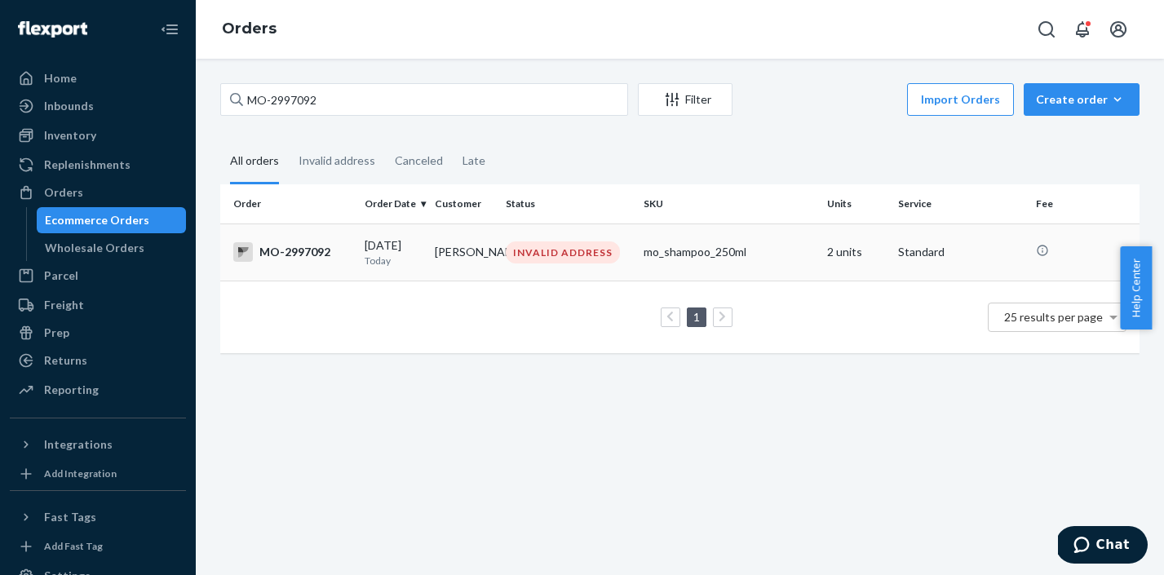
click at [510, 257] on div "INVALID ADDRESS" at bounding box center [563, 252] width 114 height 22
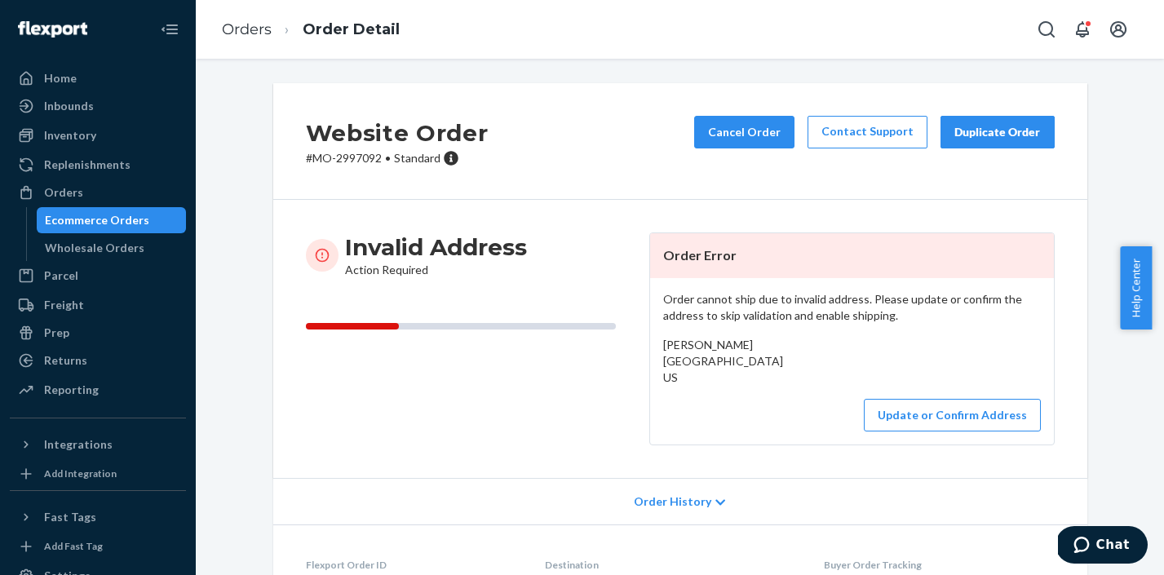
drag, startPoint x: 657, startPoint y: 365, endPoint x: 667, endPoint y: 391, distance: 27.1
click at [667, 384] on span "[PERSON_NAME] [GEOGRAPHIC_DATA] US" at bounding box center [723, 361] width 120 height 46
click at [665, 385] on div "[PERSON_NAME] [GEOGRAPHIC_DATA] US" at bounding box center [852, 361] width 378 height 49
drag, startPoint x: 656, startPoint y: 364, endPoint x: 684, endPoint y: 402, distance: 47.1
click at [684, 402] on div "Order cannot ship due to invalid address. Please update or confirm the address …" at bounding box center [852, 361] width 404 height 166
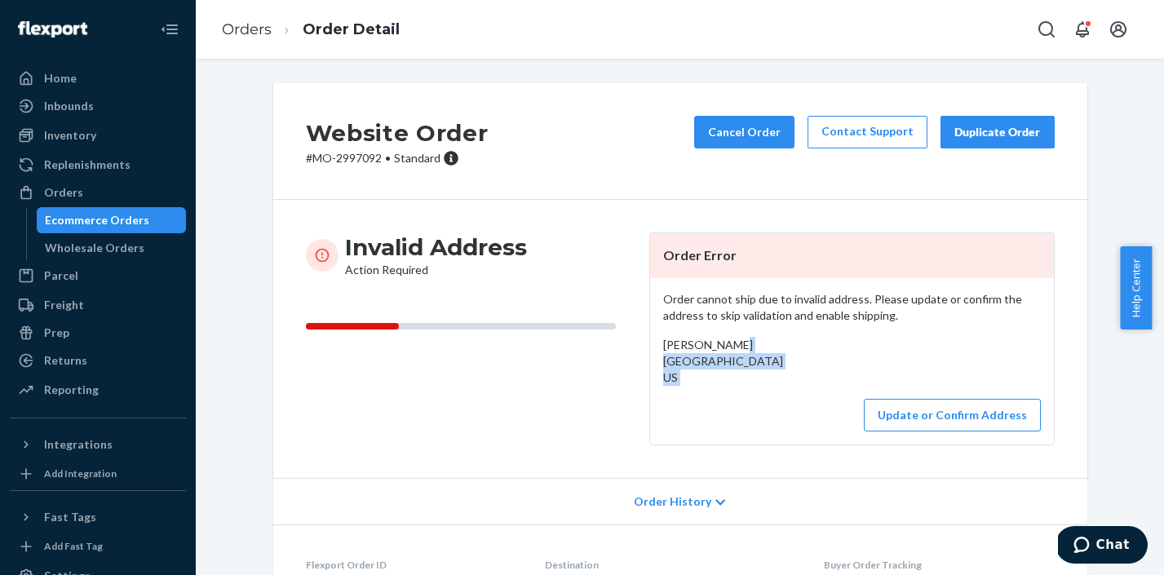
copy div "[GEOGRAPHIC_DATA] US"
click at [939, 431] on button "Update or Confirm Address" at bounding box center [952, 415] width 177 height 33
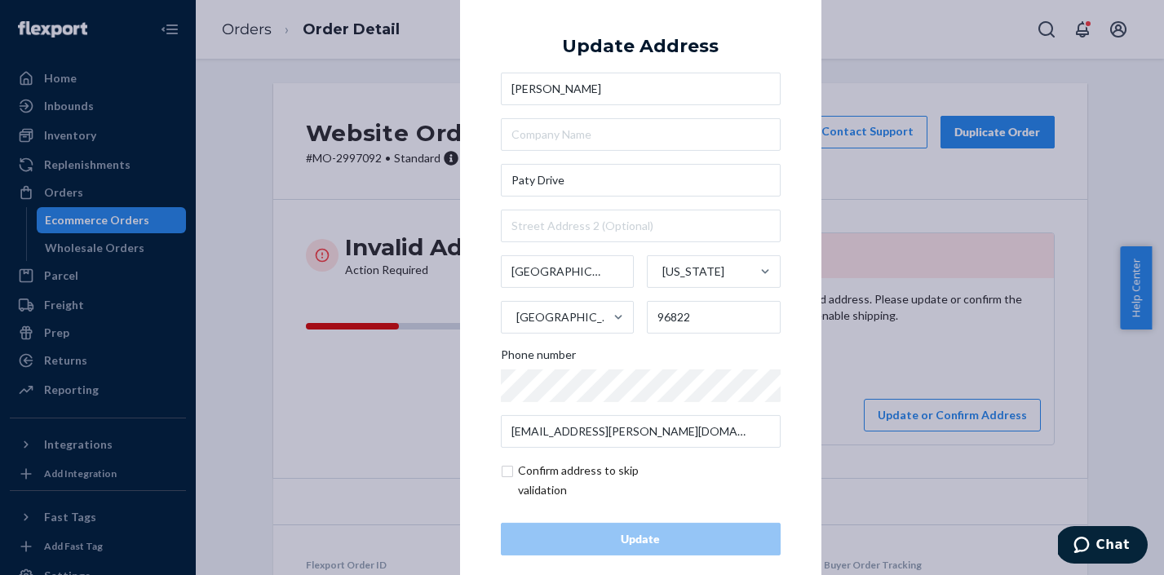
click at [892, 199] on div "× Update Address [PERSON_NAME][GEOGRAPHIC_DATA][US_STATE] Phone number [EMAIL_A…" at bounding box center [582, 287] width 1164 height 575
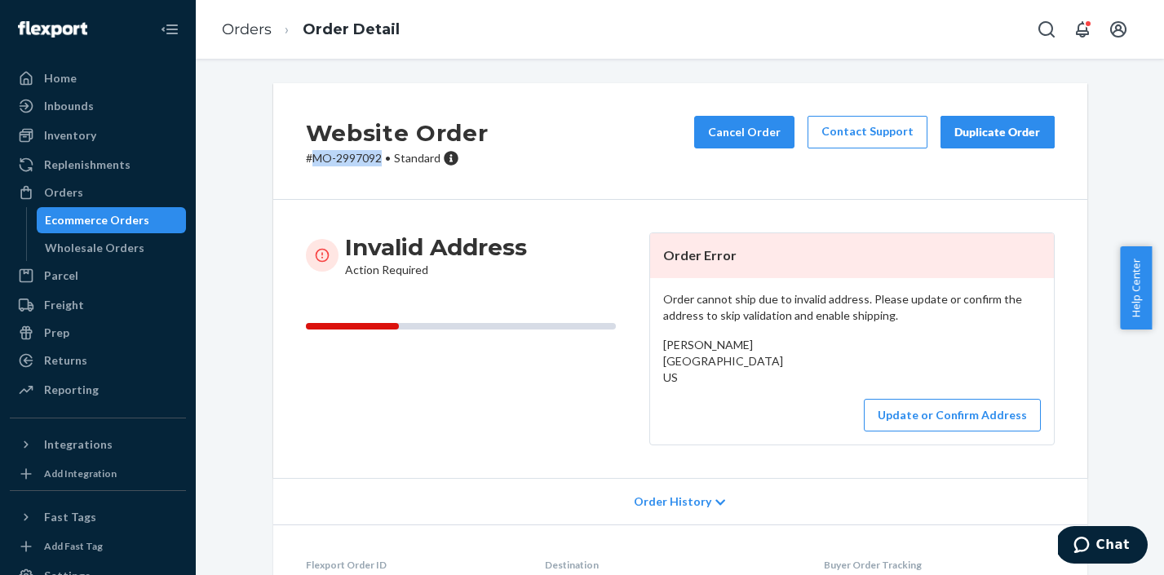
drag, startPoint x: 375, startPoint y: 158, endPoint x: 308, endPoint y: 161, distance: 66.9
click at [308, 161] on p "# MO-2997092 • Standard" at bounding box center [397, 158] width 183 height 16
copy p "MO-2997092"
click at [261, 30] on link "Orders" at bounding box center [247, 29] width 50 height 18
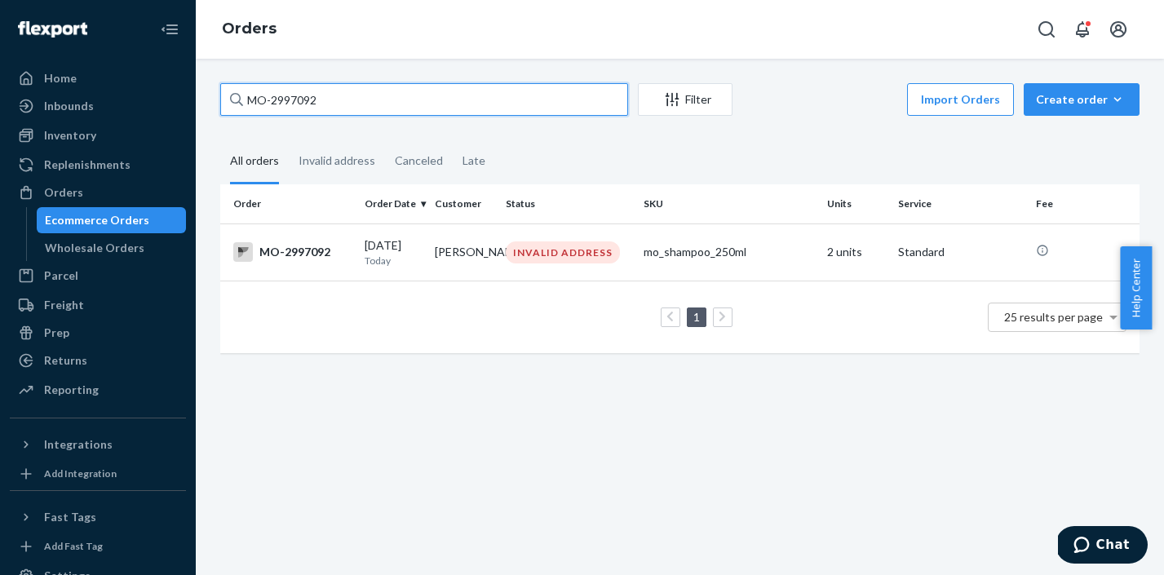
drag, startPoint x: 342, startPoint y: 97, endPoint x: 265, endPoint y: 103, distance: 76.9
click at [265, 103] on input "MO-2997092" at bounding box center [424, 99] width 408 height 33
type input "M"
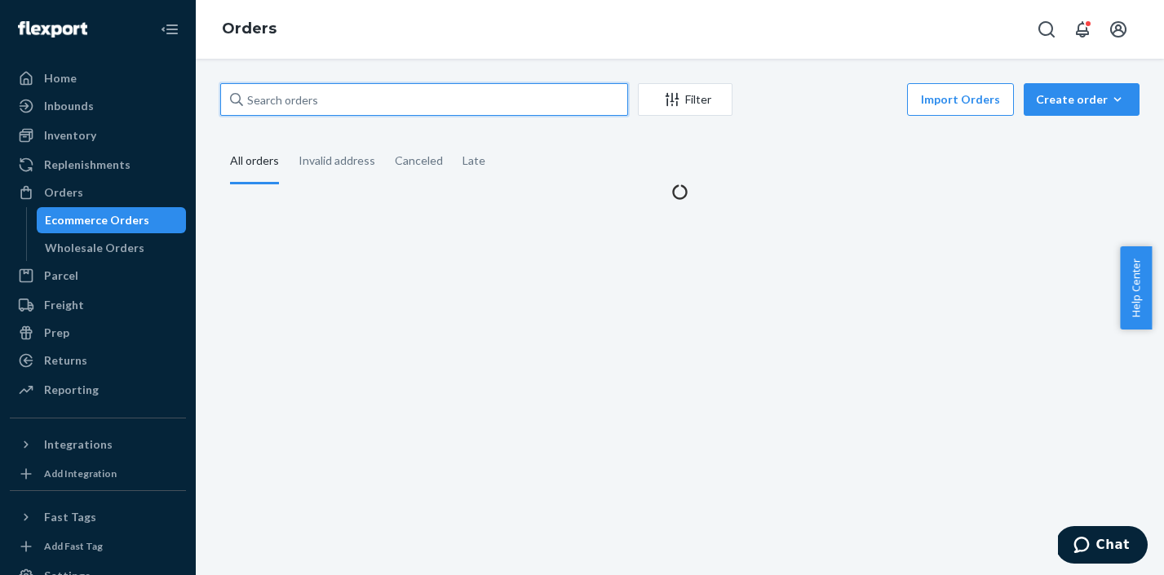
paste input "MO-2997599"
type input "MO-2997599"
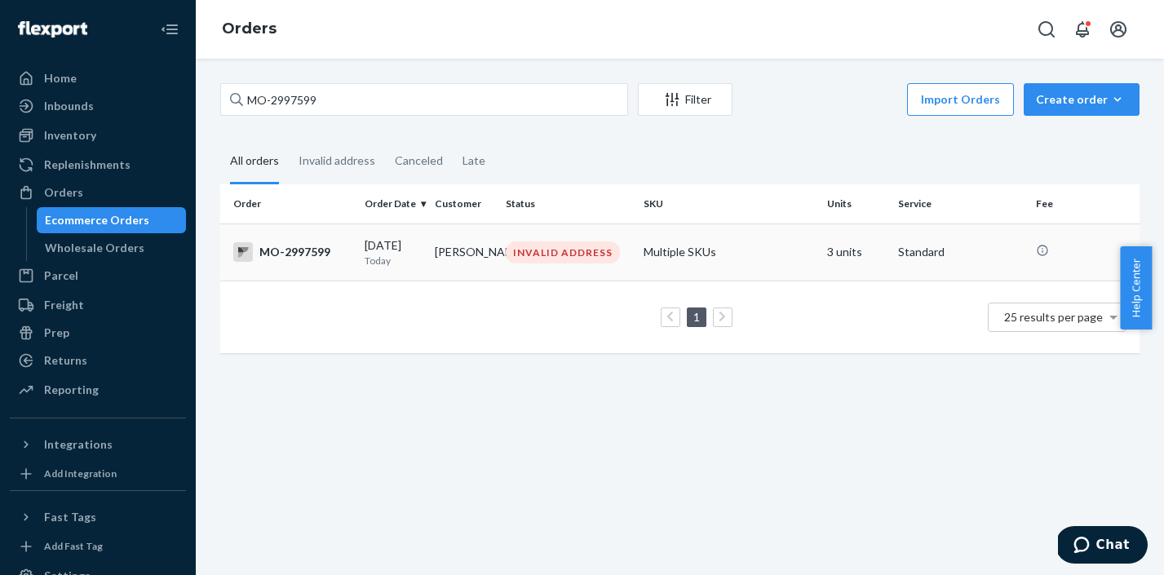
click at [596, 247] on div "INVALID ADDRESS" at bounding box center [563, 252] width 114 height 22
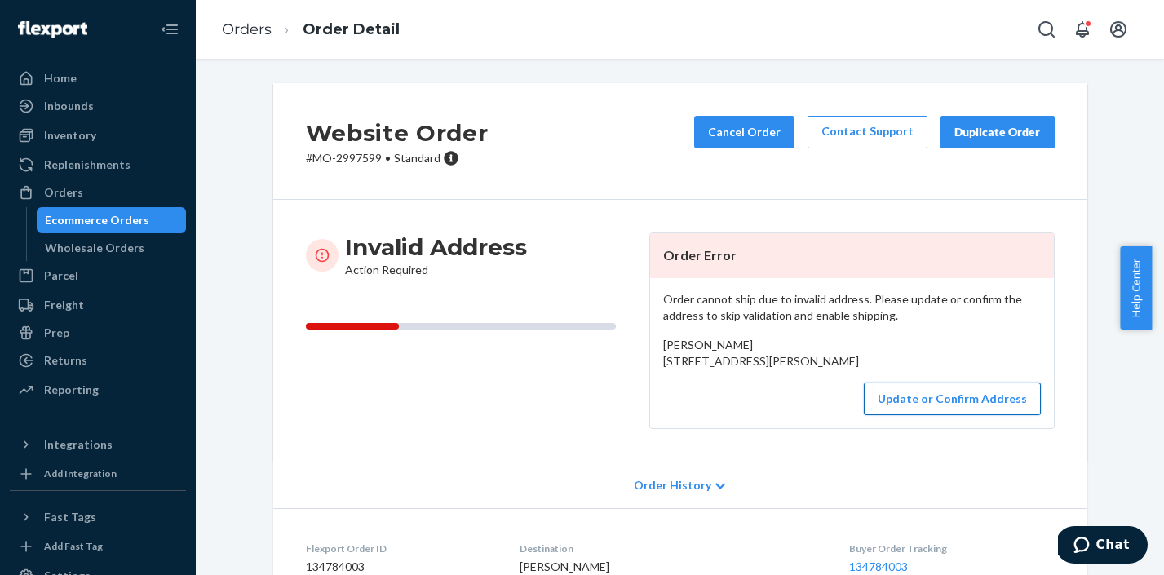
click at [965, 415] on button "Update or Confirm Address" at bounding box center [952, 398] width 177 height 33
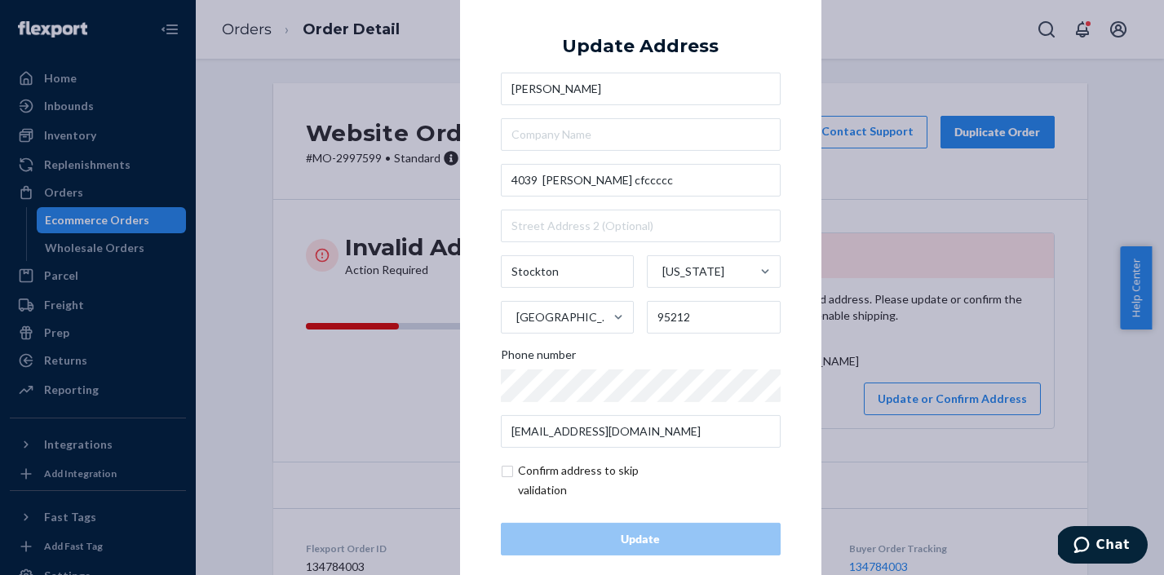
click at [879, 204] on div "× Update Address [PERSON_NAME][STREET_ADDRESS][PERSON_NAME][US_STATE] Phone num…" at bounding box center [582, 287] width 1164 height 575
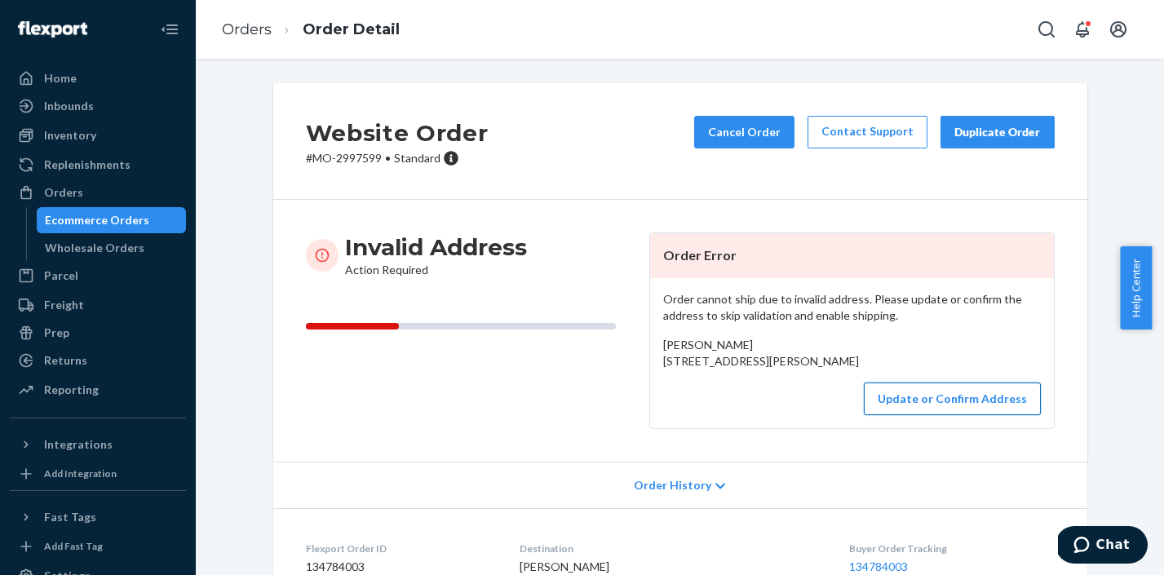
click at [984, 415] on button "Update or Confirm Address" at bounding box center [952, 398] width 177 height 33
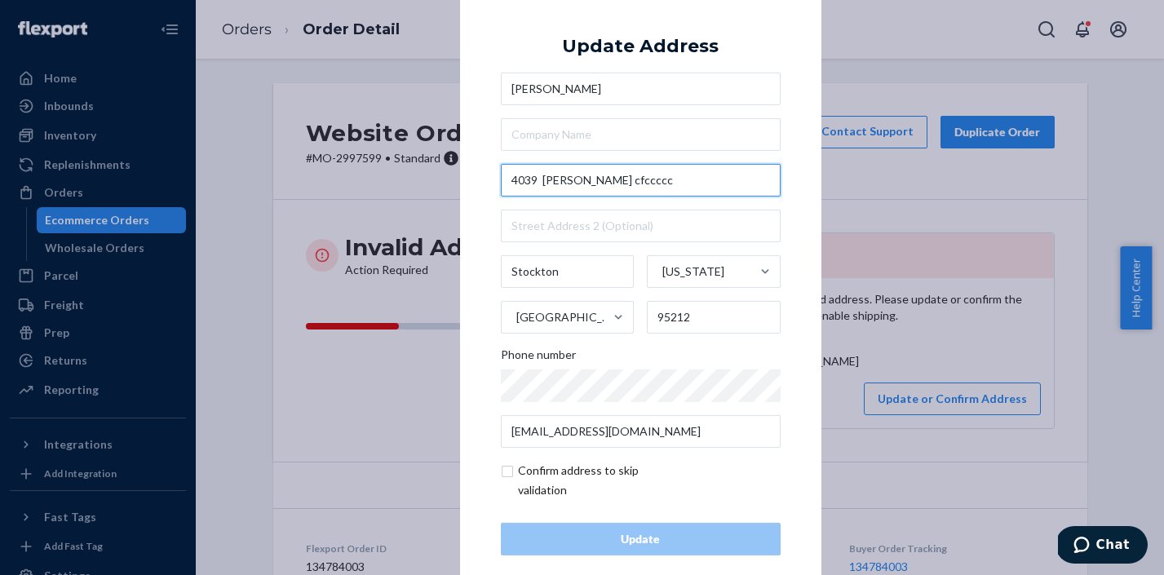
click at [629, 188] on input "4039 [PERSON_NAME] cfccccc" at bounding box center [641, 180] width 280 height 33
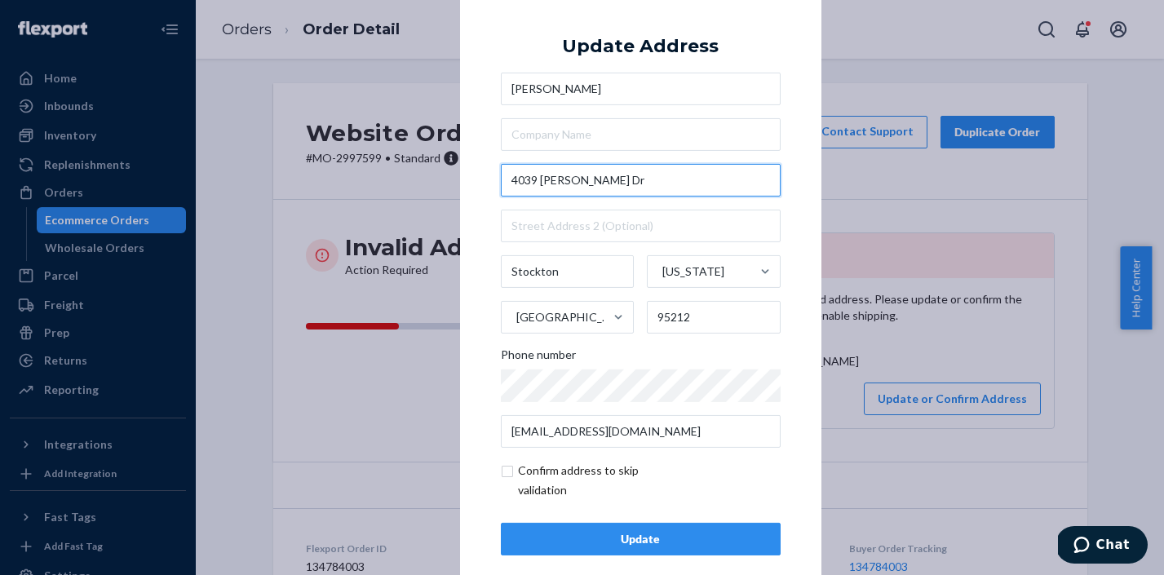
click at [607, 188] on input "4039 [PERSON_NAME] Dr" at bounding box center [641, 180] width 280 height 33
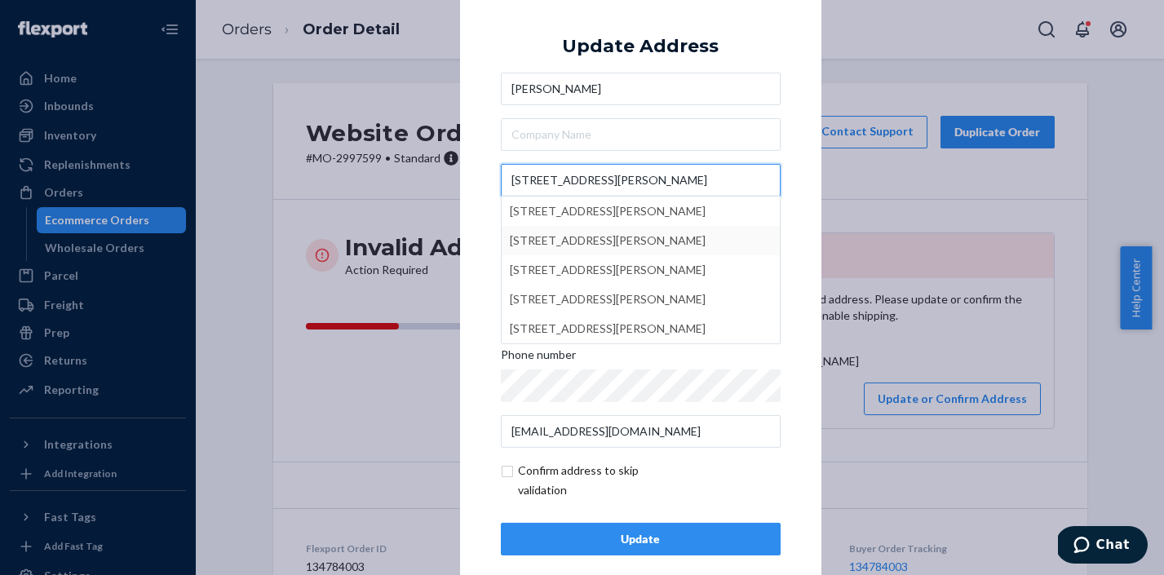
type input "[STREET_ADDRESS][PERSON_NAME]"
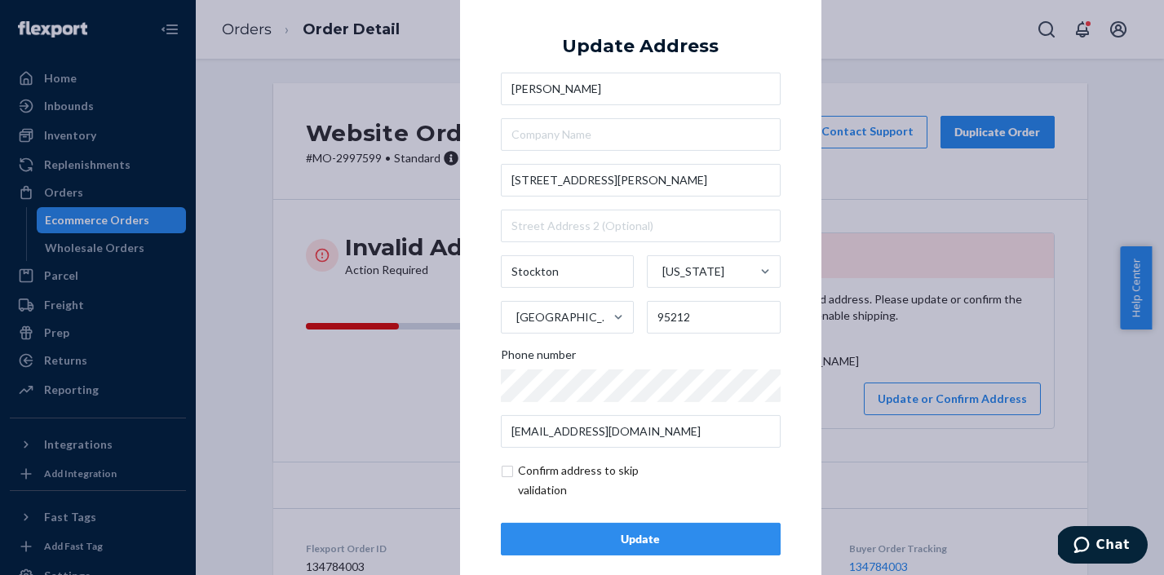
click at [789, 283] on div "× Update Address [PERSON_NAME] [STREET_ADDRESS][PERSON_NAME][US_STATE] Phone nu…" at bounding box center [640, 287] width 361 height 616
click at [501, 472] on input "checkbox" at bounding box center [595, 480] width 189 height 39
checkbox input "true"
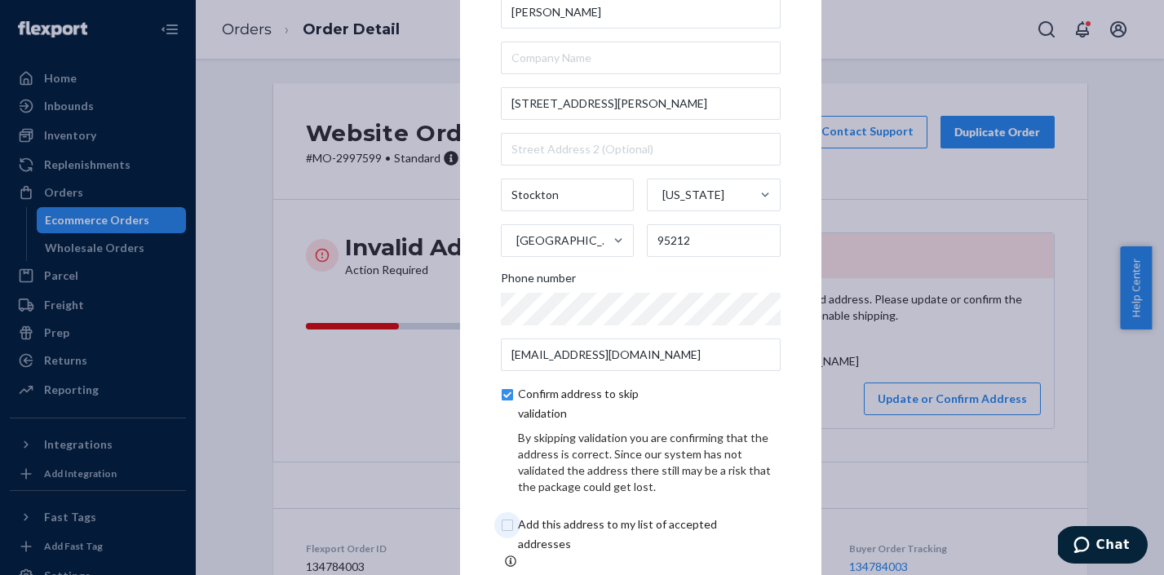
click at [501, 535] on input "checkbox" at bounding box center [637, 534] width 272 height 39
checkbox input "true"
click at [802, 422] on div "× Update Address [PERSON_NAME] [STREET_ADDRESS][PERSON_NAME][US_STATE] Phone nu…" at bounding box center [640, 287] width 361 height 770
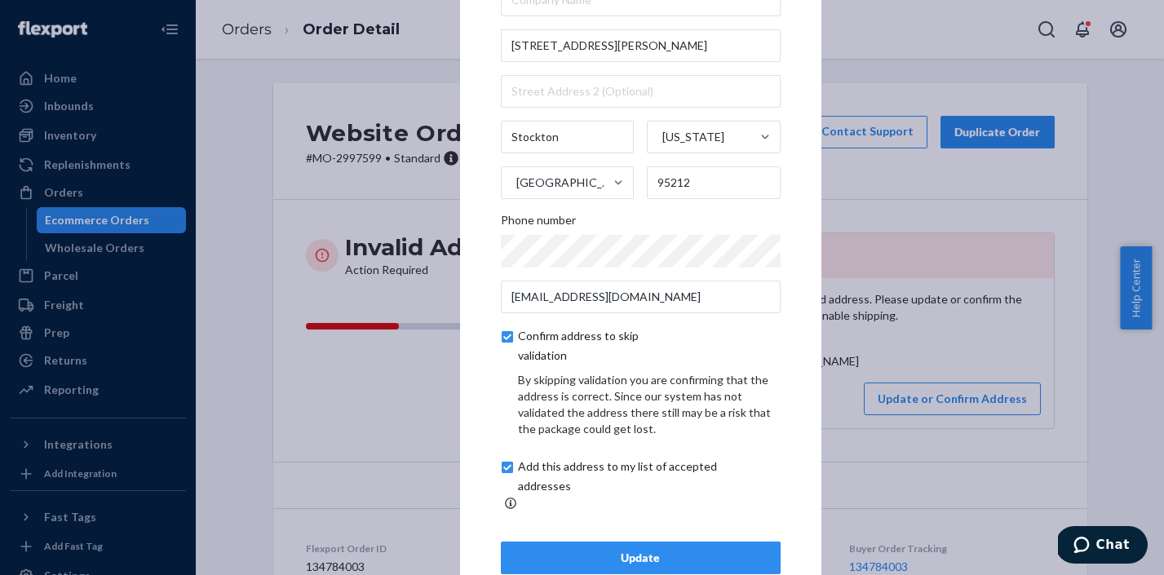
scroll to position [89, 0]
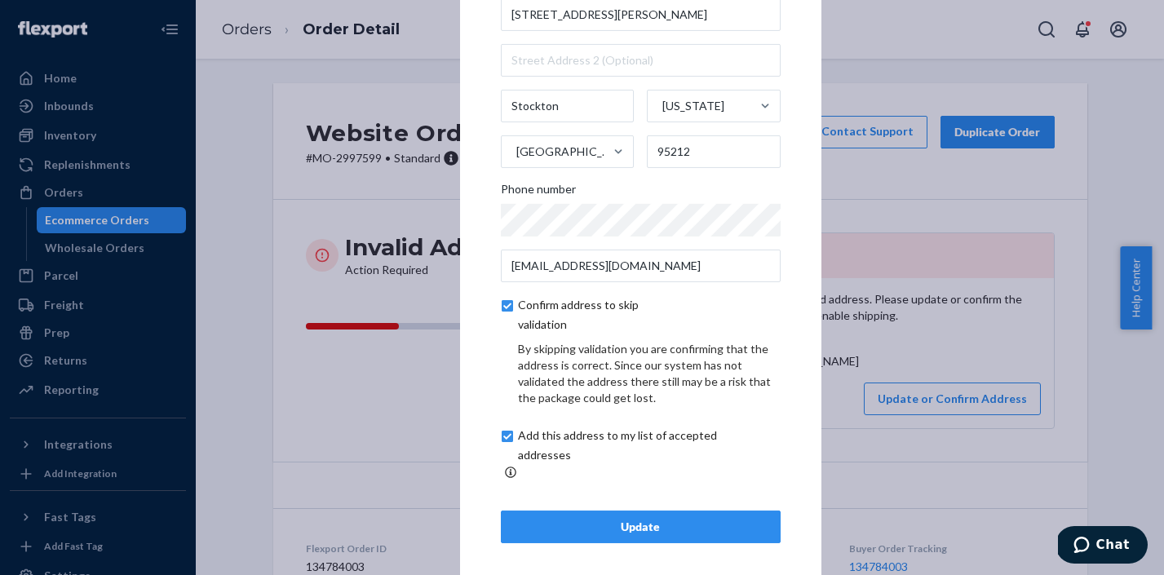
click at [720, 525] on div "Update" at bounding box center [641, 527] width 252 height 16
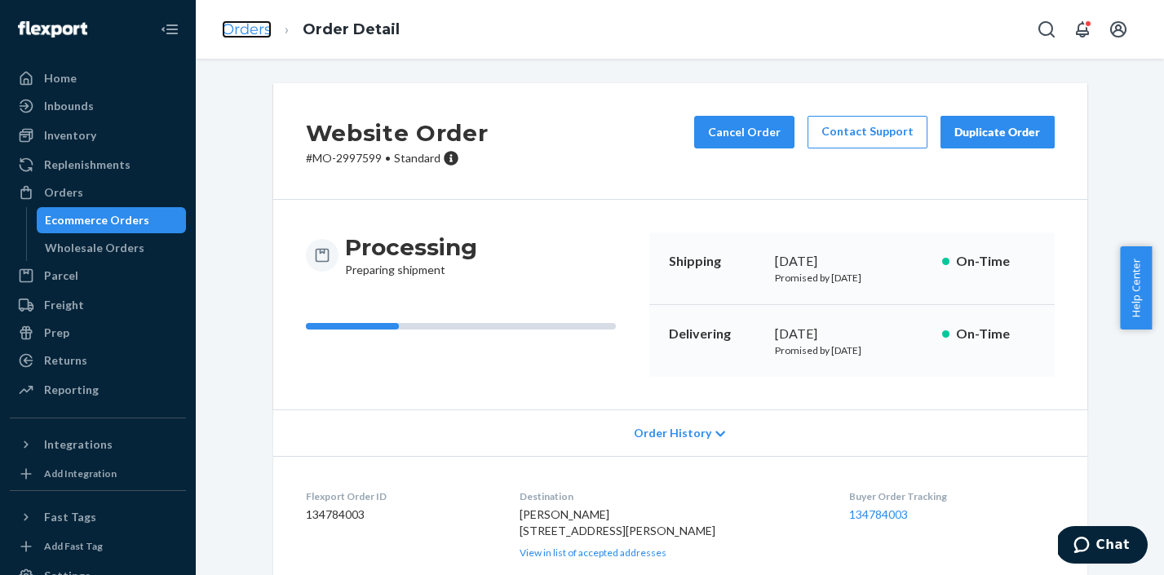
click at [245, 33] on link "Orders" at bounding box center [247, 29] width 50 height 18
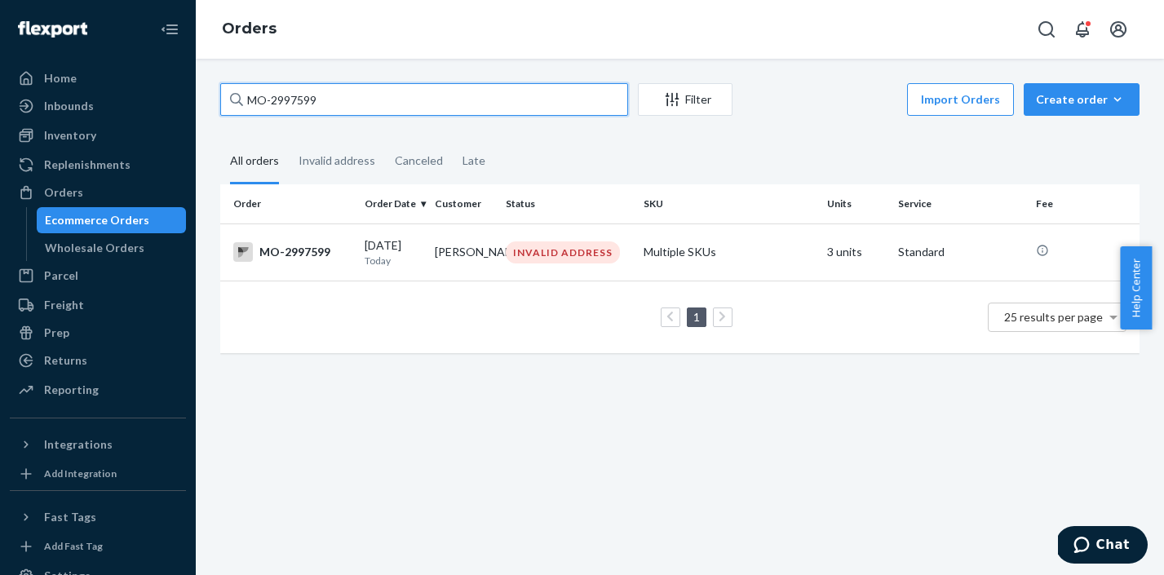
drag, startPoint x: 335, startPoint y: 113, endPoint x: 245, endPoint y: 100, distance: 91.3
click at [245, 100] on input "MO-2997599" at bounding box center [424, 99] width 408 height 33
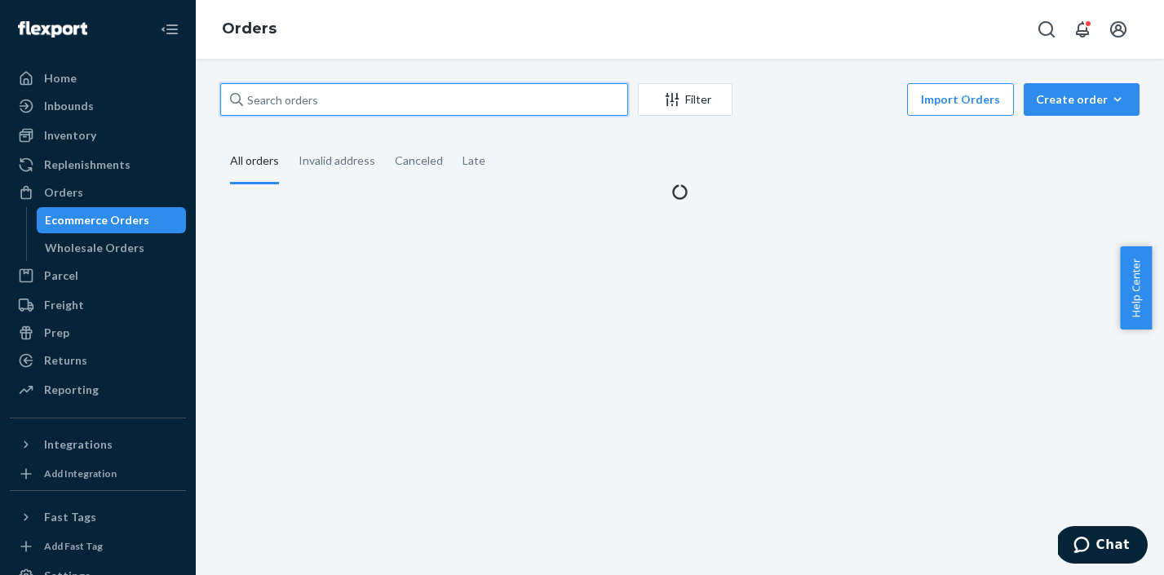
paste input "MO-2995894"
type input "MO-2995894"
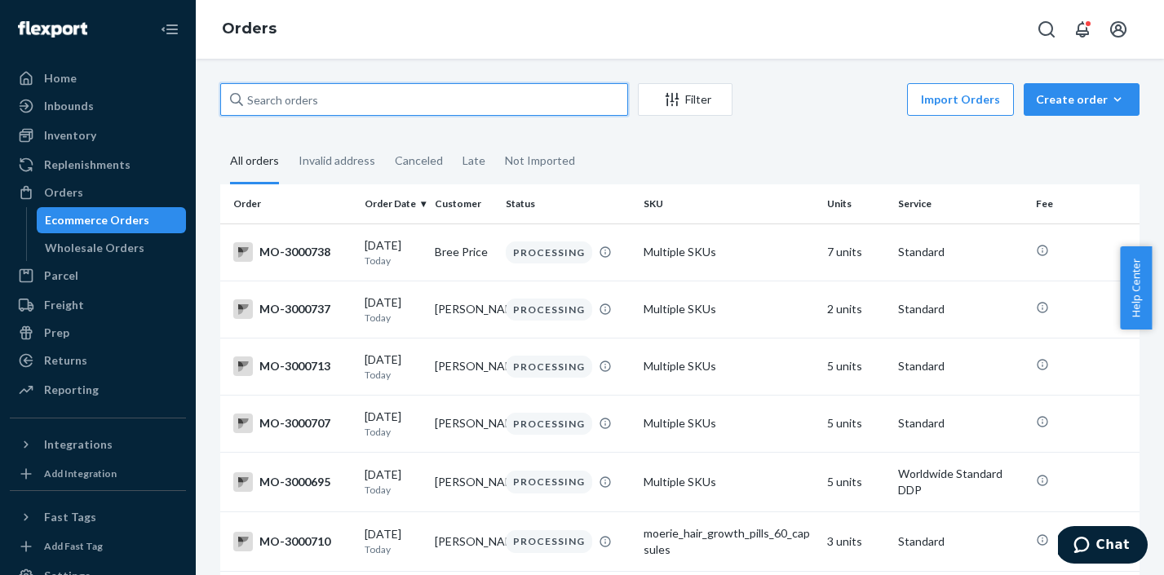
click at [394, 93] on input "text" at bounding box center [424, 99] width 408 height 33
paste input "MO-2995894"
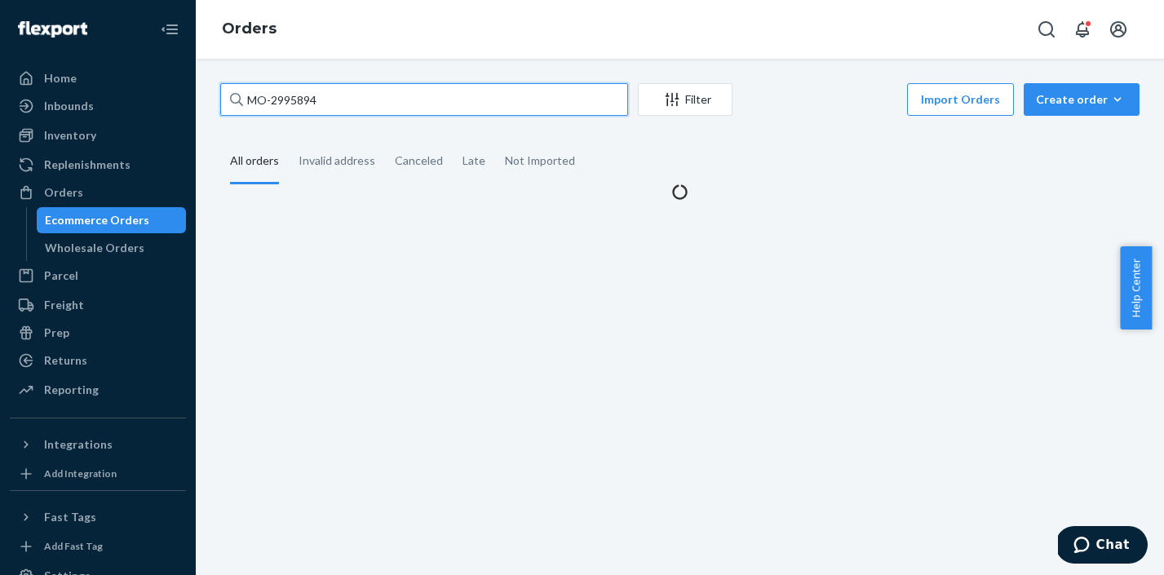
type input "MO-2995894"
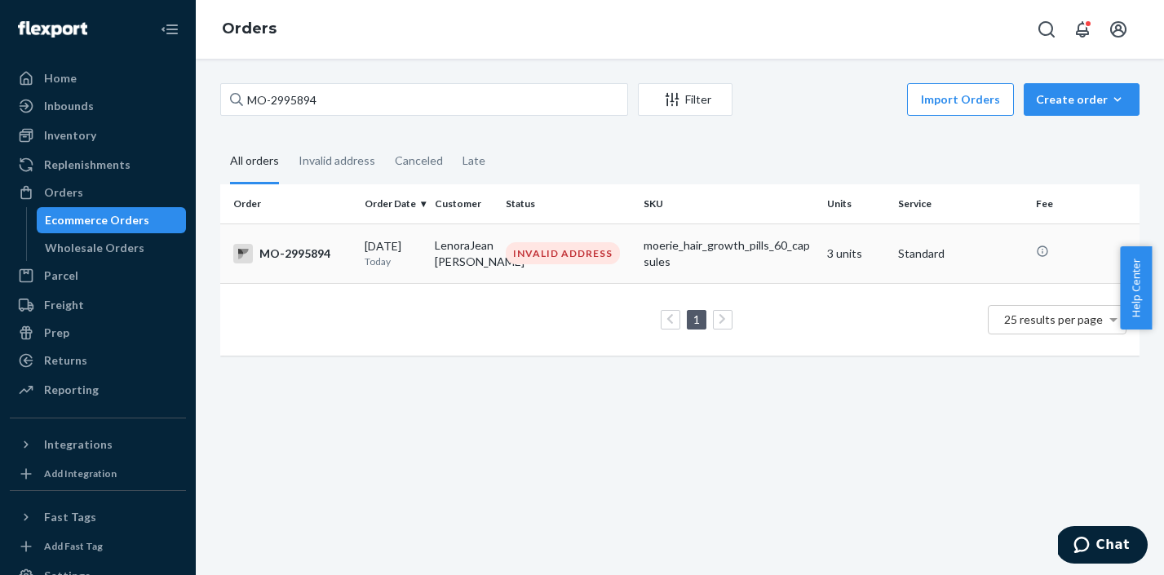
click at [579, 254] on div "INVALID ADDRESS" at bounding box center [563, 253] width 114 height 22
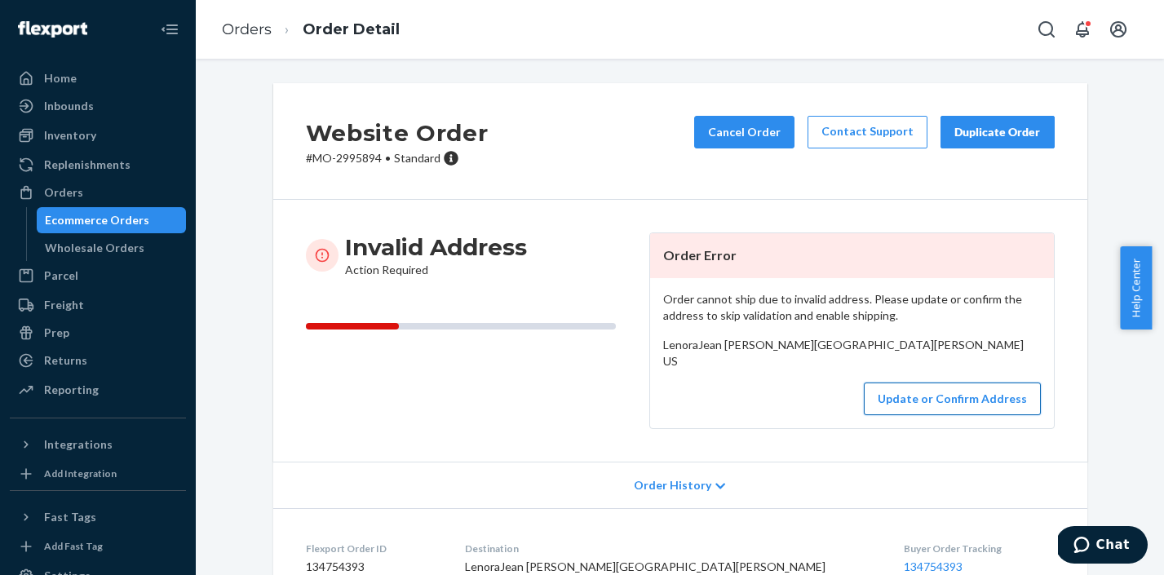
click at [952, 415] on button "Update or Confirm Address" at bounding box center [952, 398] width 177 height 33
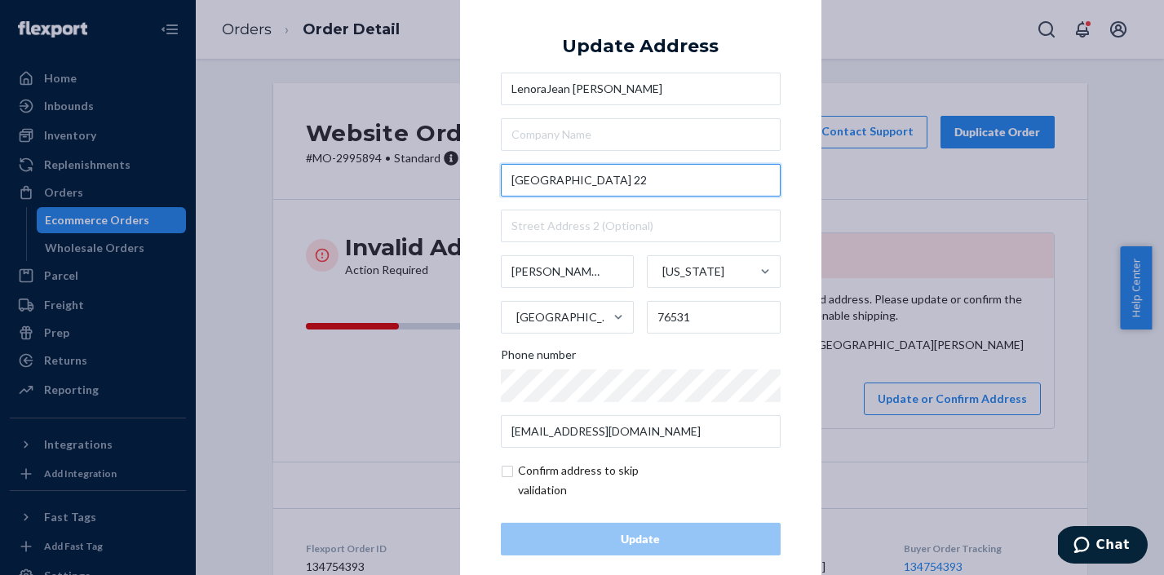
click at [507, 177] on input "East State Highway 22" at bounding box center [641, 180] width 280 height 33
paste input "2107"
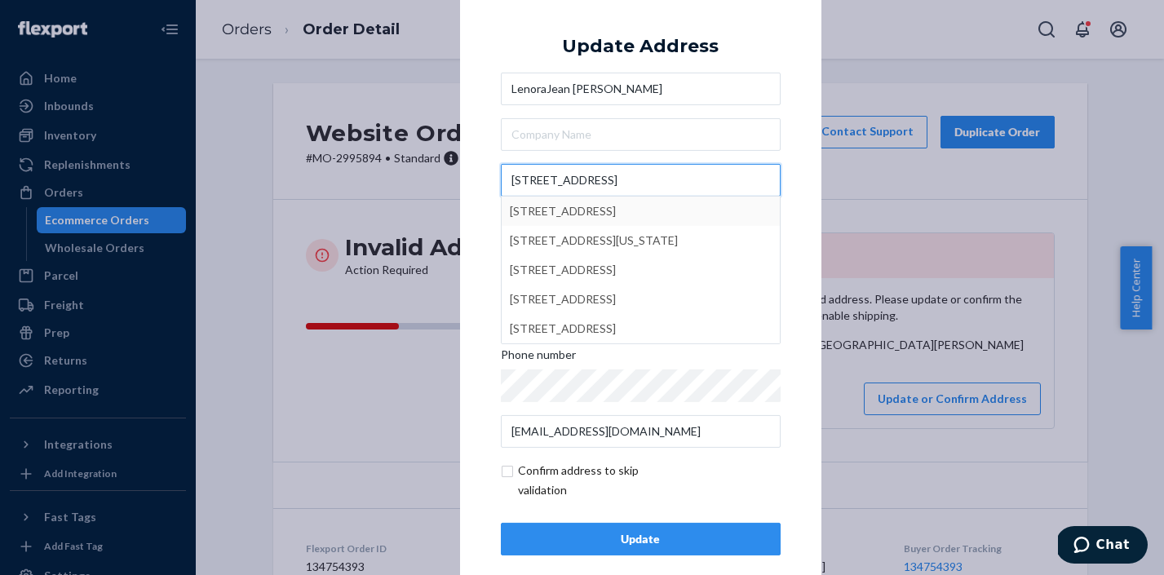
type input "2107 East State Highway 22"
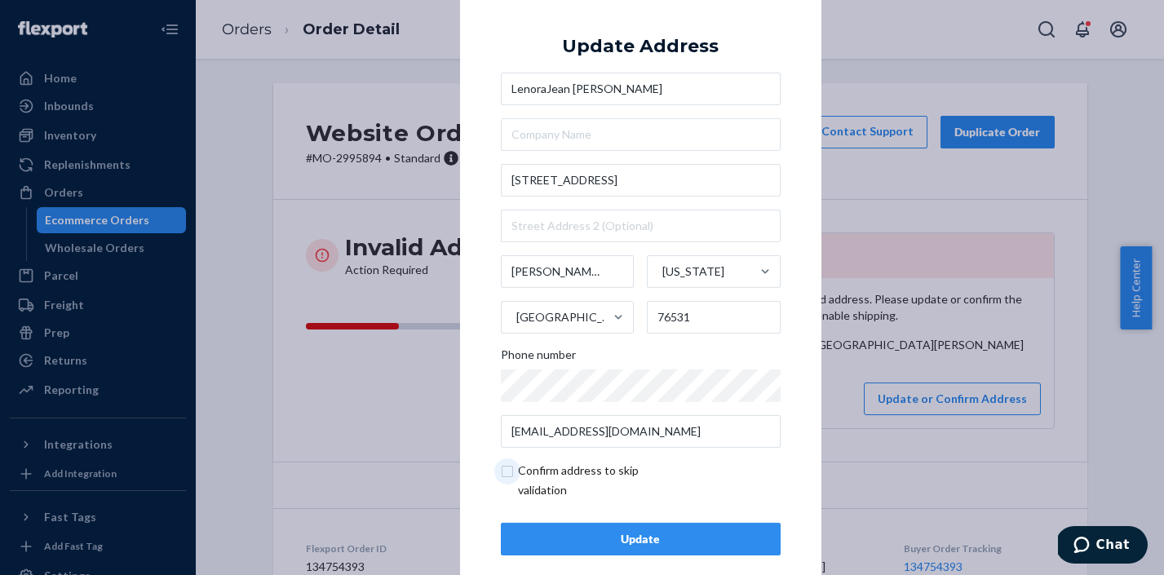
click at [506, 477] on input "checkbox" at bounding box center [595, 480] width 189 height 39
checkbox input "true"
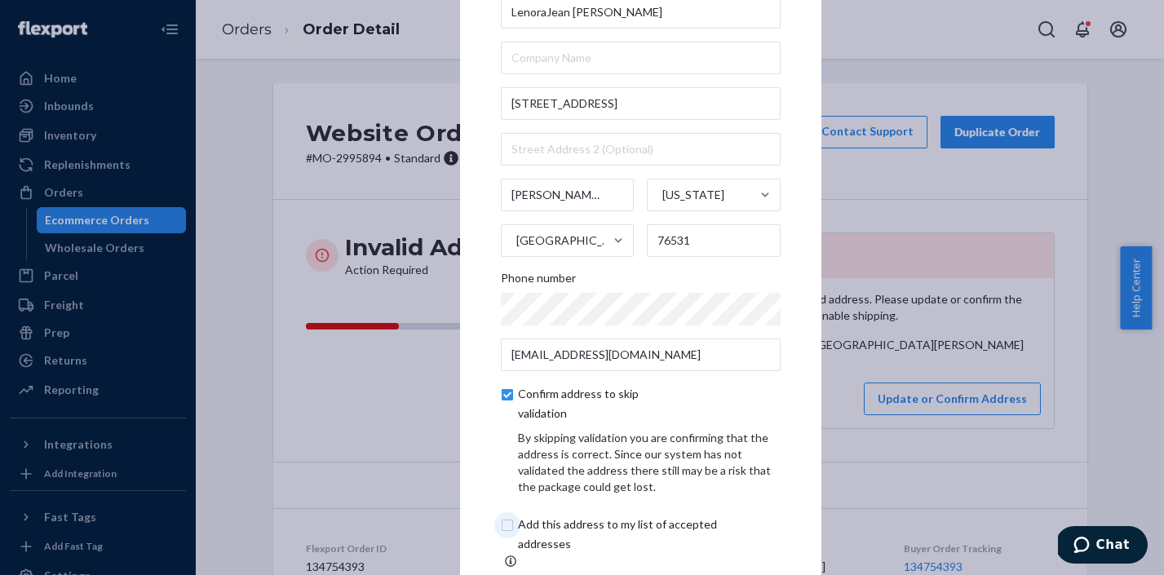
click at [505, 528] on input "checkbox" at bounding box center [637, 534] width 272 height 39
checkbox input "true"
click at [791, 356] on div "× Update Address LenoraJean Krempin 2107 East State Highway 22 Hamilton Texas U…" at bounding box center [640, 287] width 361 height 770
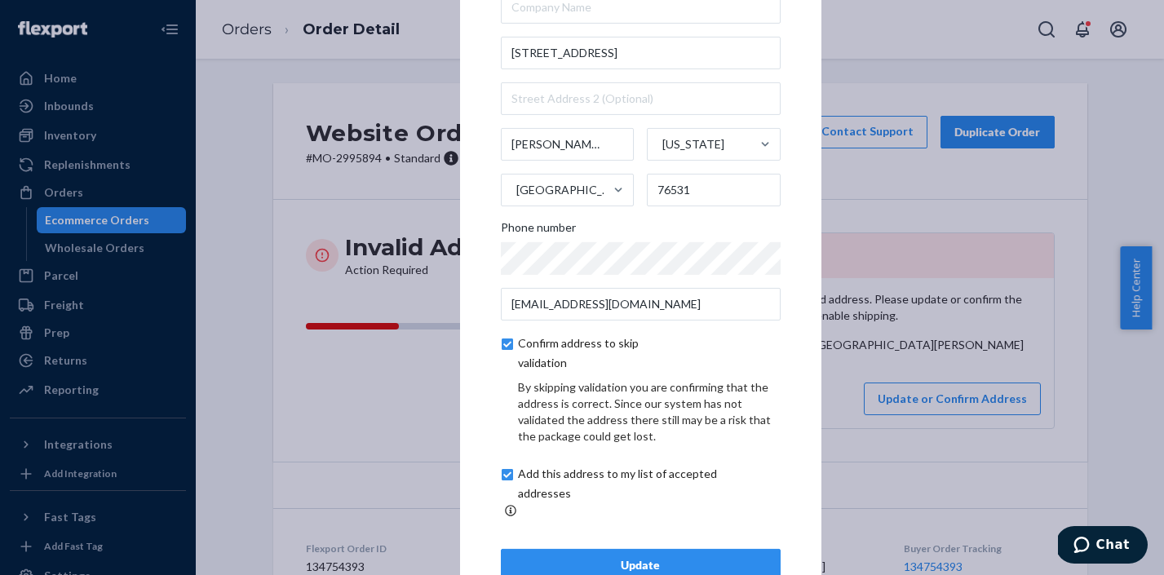
scroll to position [89, 0]
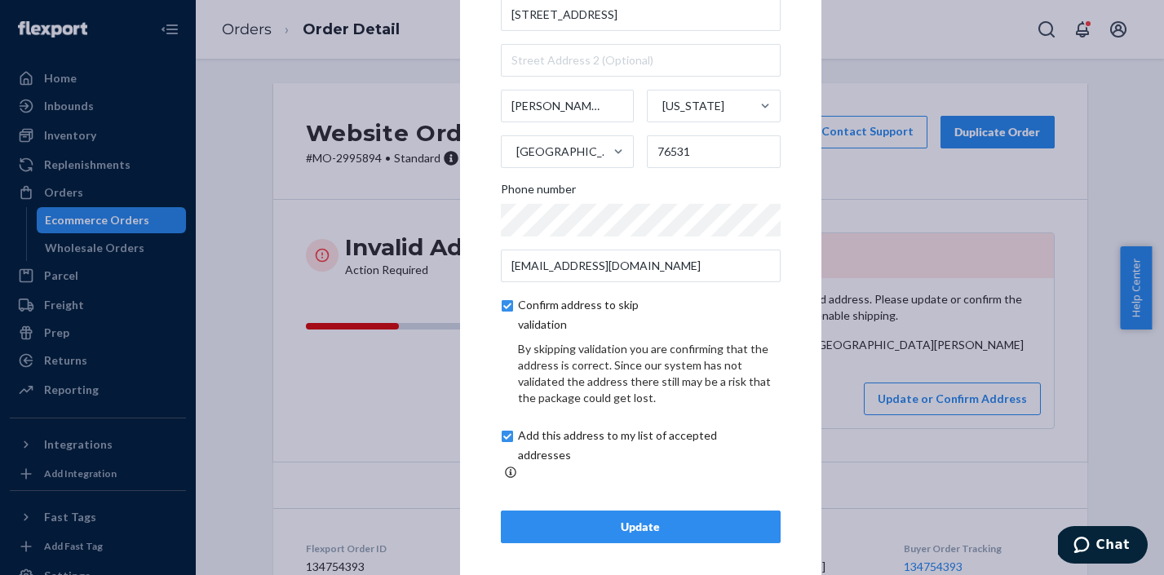
click at [739, 529] on button "Update" at bounding box center [641, 526] width 280 height 33
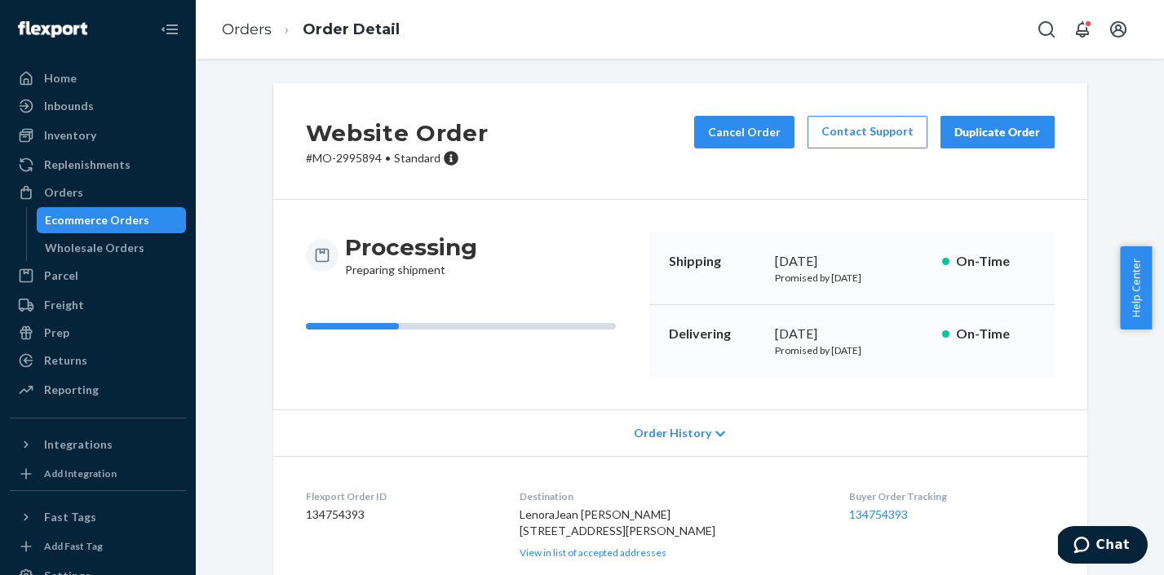
click at [534, 530] on span "LenoraJean [PERSON_NAME] [STREET_ADDRESS][PERSON_NAME]" at bounding box center [617, 522] width 196 height 30
copy span "2107"
drag, startPoint x: 375, startPoint y: 157, endPoint x: 311, endPoint y: 153, distance: 64.5
click at [311, 153] on p "# MO-2995894 • Standard" at bounding box center [397, 158] width 183 height 16
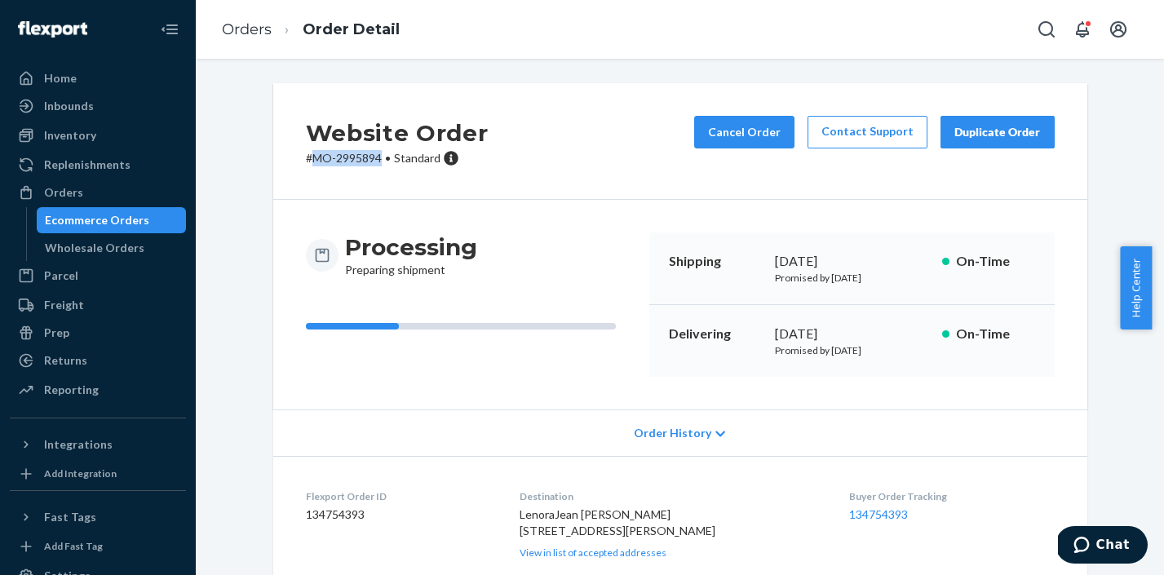
copy p "MO-2995894"
click at [242, 31] on link "Orders" at bounding box center [247, 29] width 50 height 18
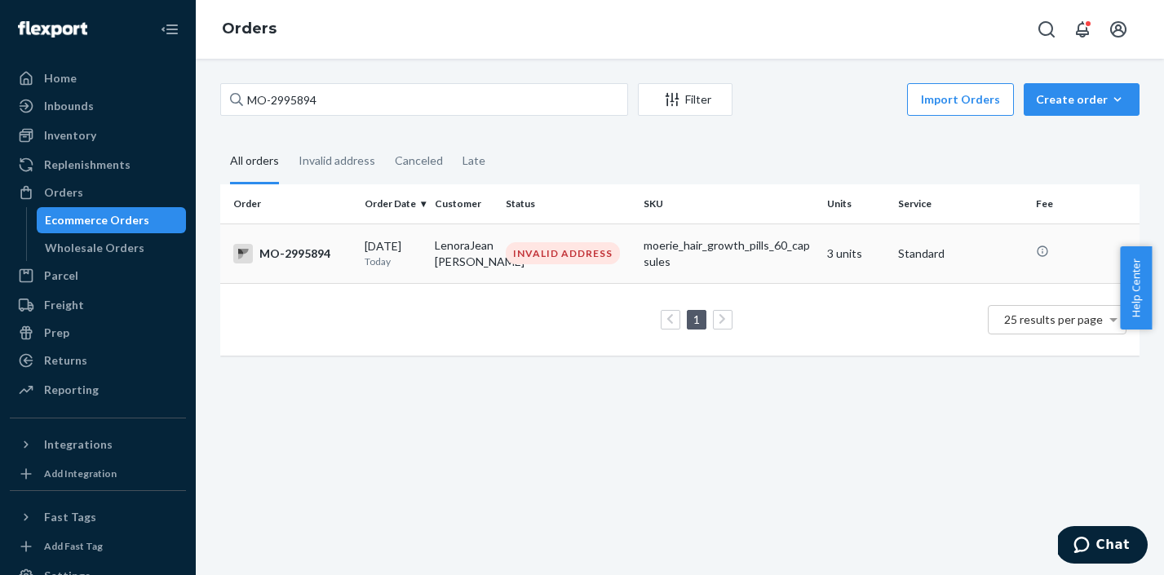
click at [547, 245] on div "INVALID ADDRESS" at bounding box center [563, 253] width 114 height 22
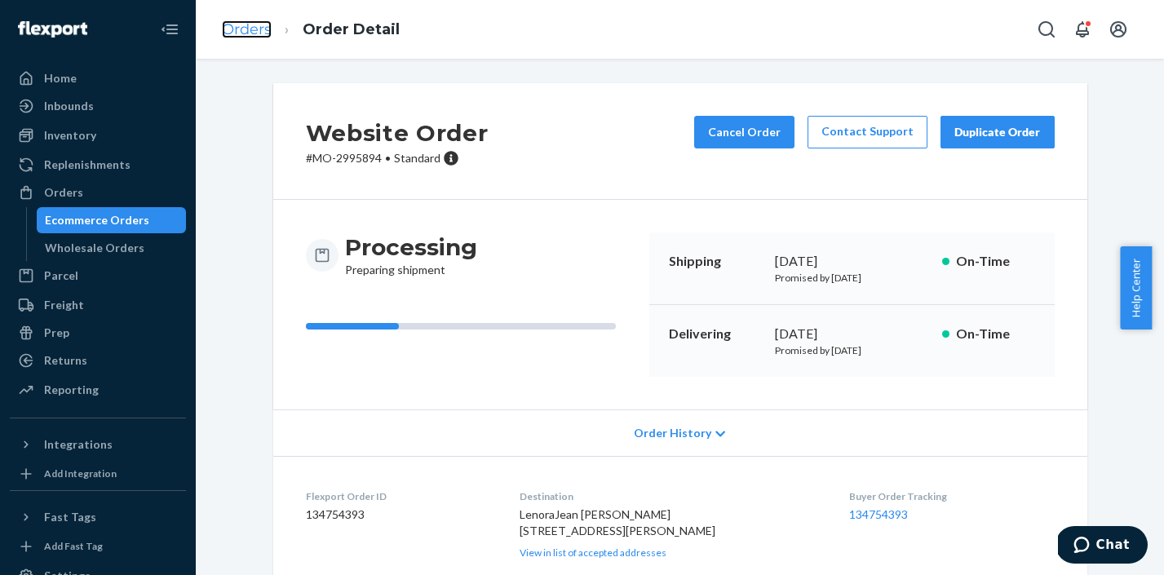
click at [245, 33] on link "Orders" at bounding box center [247, 29] width 50 height 18
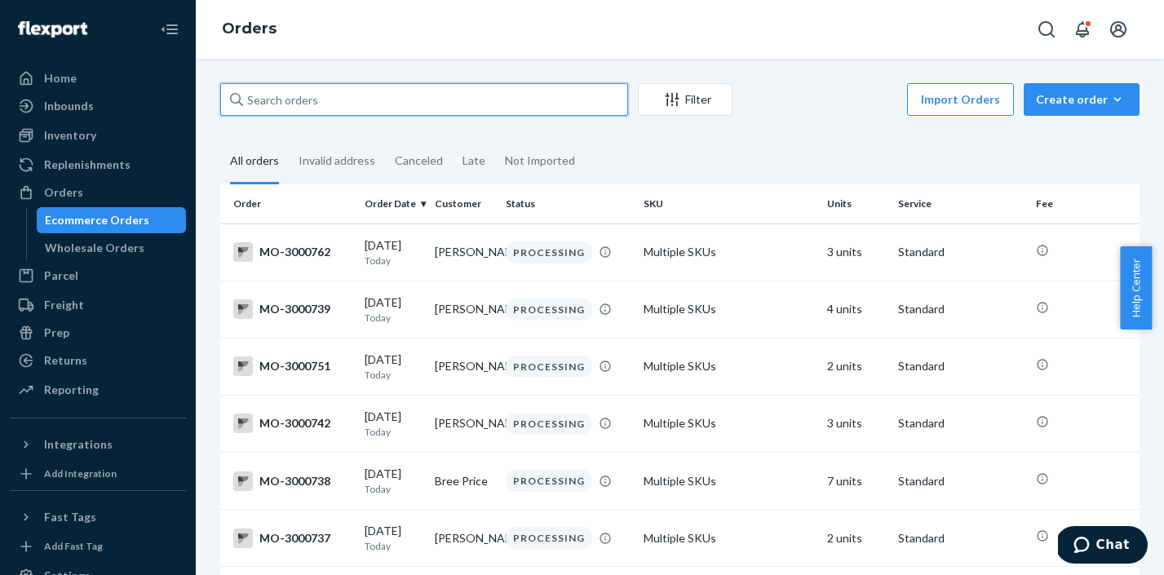
click at [293, 106] on input "text" at bounding box center [424, 99] width 408 height 33
paste input "MO-2997734"
type input "MO-2997734"
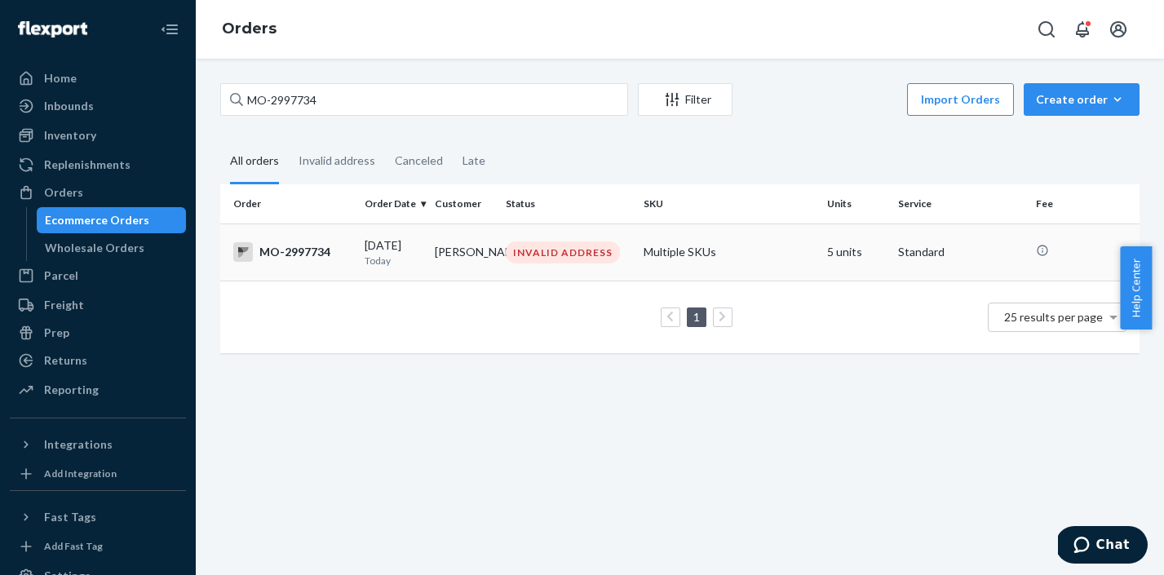
click at [529, 260] on div "INVALID ADDRESS" at bounding box center [563, 252] width 114 height 22
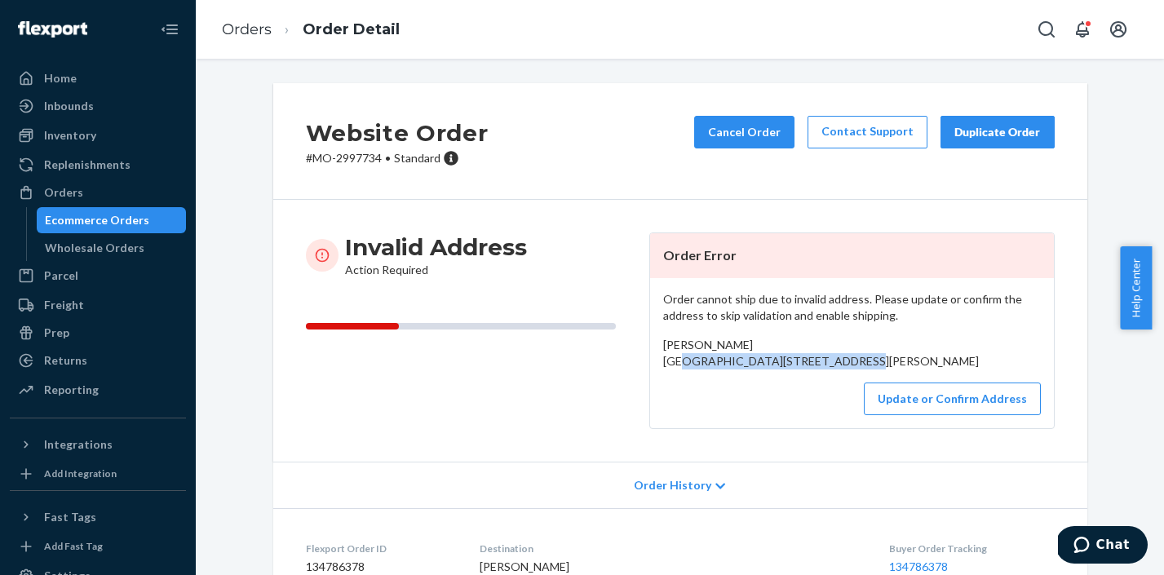
drag, startPoint x: 656, startPoint y: 364, endPoint x: 669, endPoint y: 393, distance: 31.8
click at [669, 368] on span "[PERSON_NAME] [GEOGRAPHIC_DATA][STREET_ADDRESS][PERSON_NAME]" at bounding box center [821, 353] width 316 height 30
copy span "[GEOGRAPHIC_DATA][STREET_ADDRESS][PERSON_NAME]"
click at [901, 415] on button "Update or Confirm Address" at bounding box center [952, 398] width 177 height 33
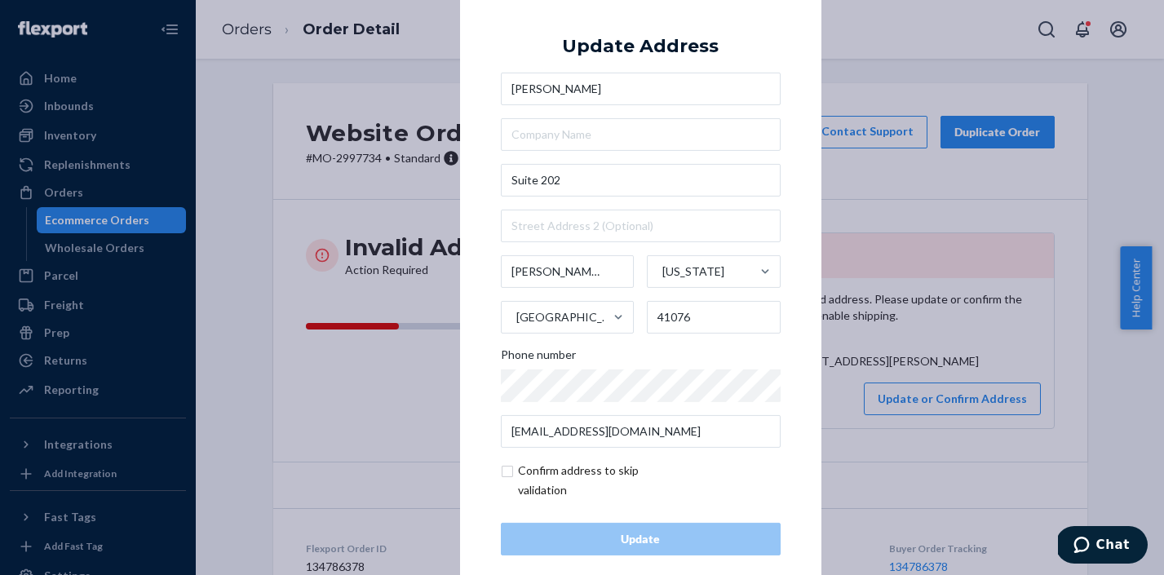
click at [1003, 345] on div "× Update Address [PERSON_NAME][STREET_ADDRESS][PERSON_NAME][US_STATE] Phone num…" at bounding box center [582, 287] width 1164 height 575
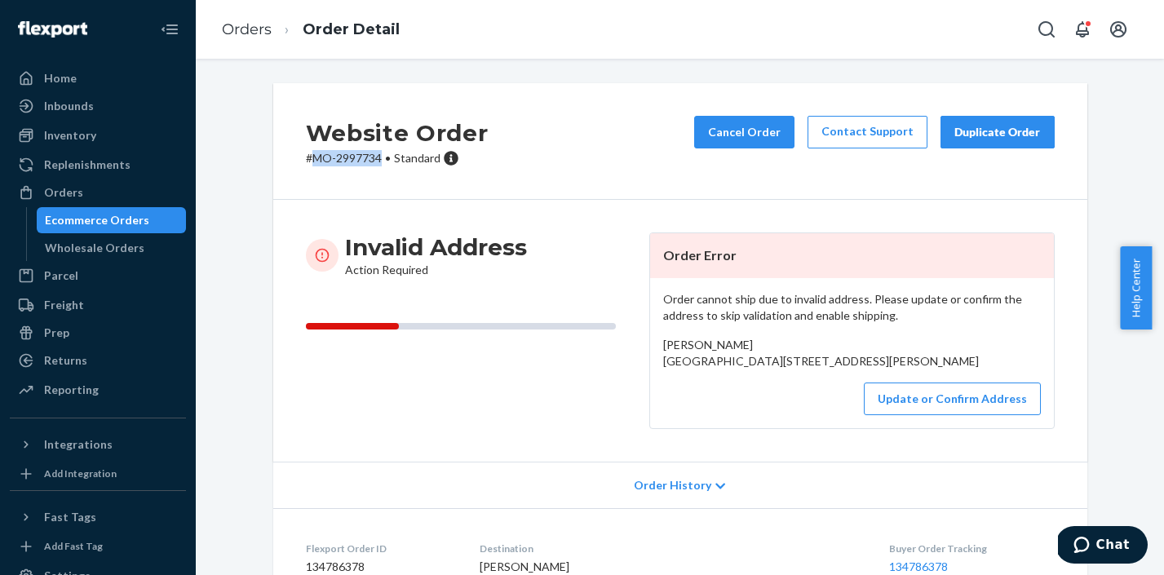
drag, startPoint x: 376, startPoint y: 158, endPoint x: 306, endPoint y: 155, distance: 70.2
click at [306, 155] on p "# MO-2997734 • Standard" at bounding box center [397, 158] width 183 height 16
copy p "MO-2997734"
click at [224, 33] on link "Orders" at bounding box center [247, 29] width 50 height 18
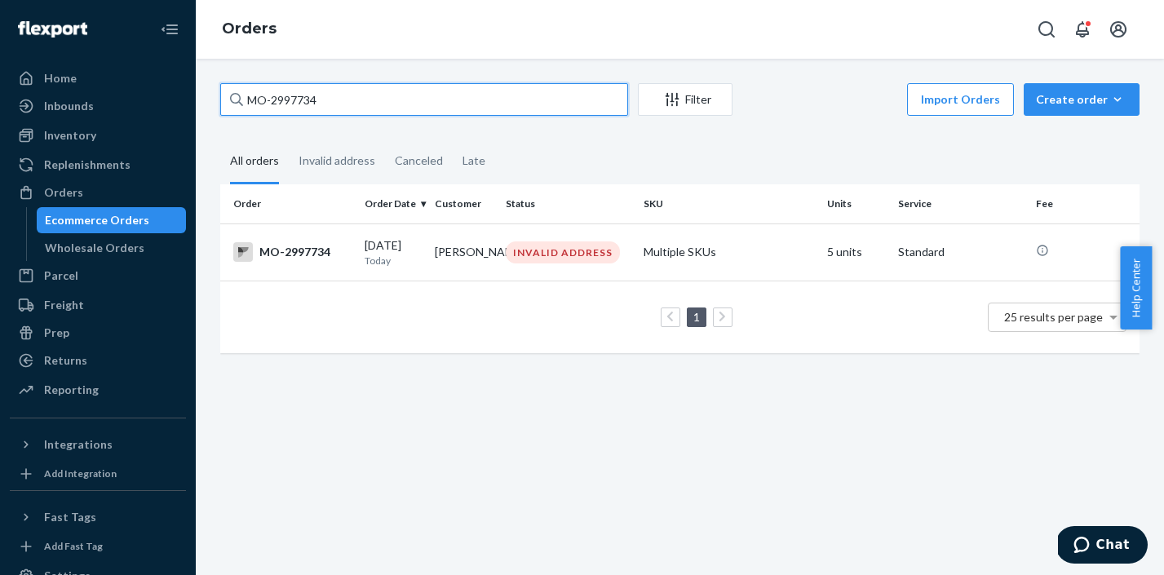
drag, startPoint x: 333, startPoint y: 102, endPoint x: 236, endPoint y: 102, distance: 96.2
click at [236, 102] on div "MO-2997734" at bounding box center [424, 99] width 408 height 33
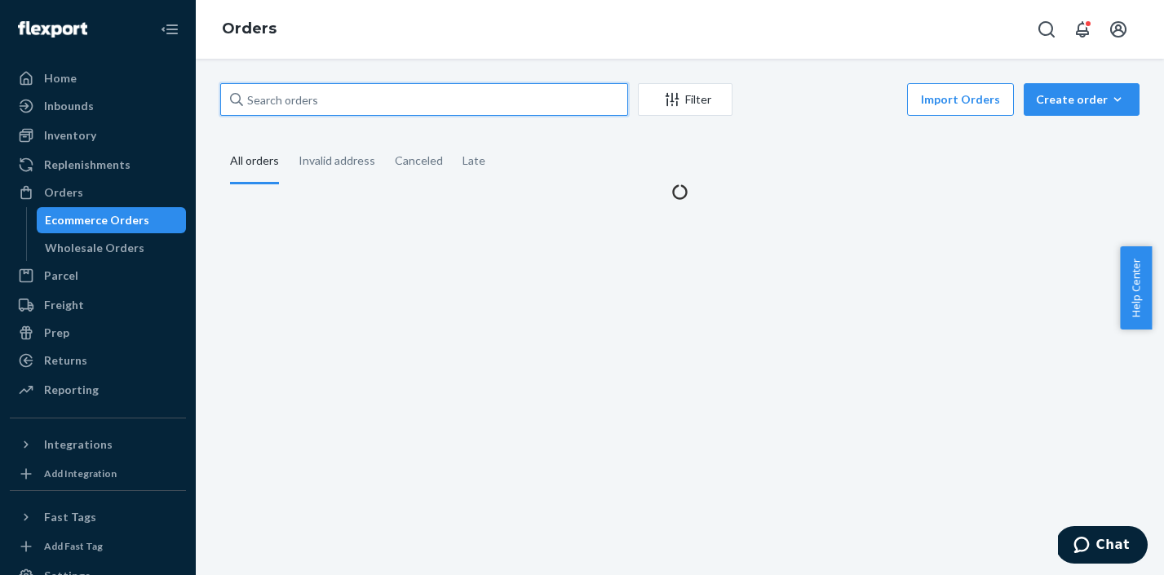
paste input "MO-2998003"
type input "MO-2998003"
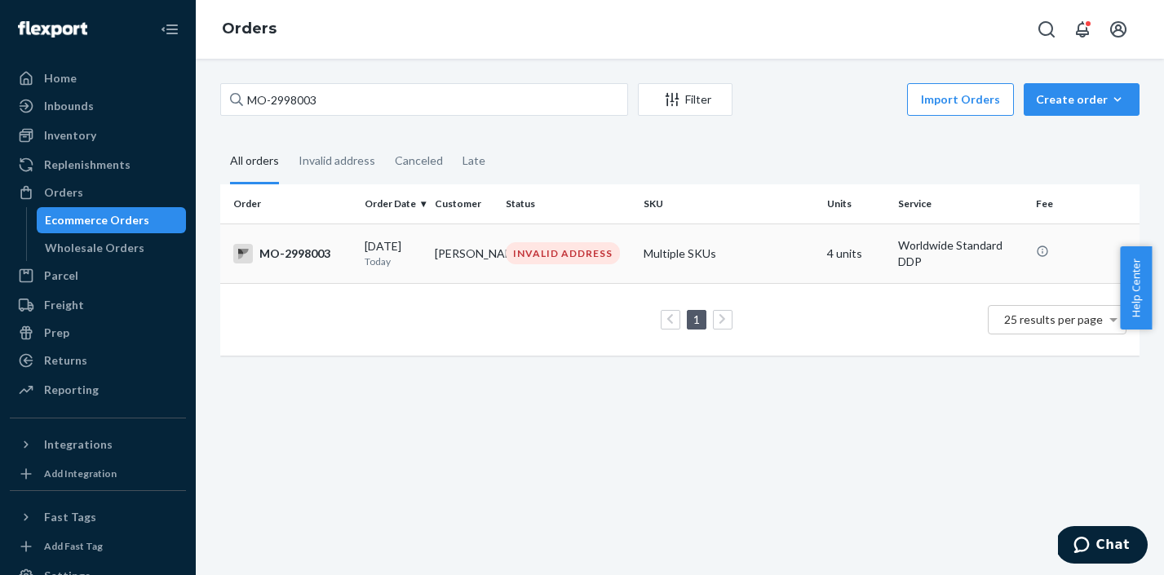
click at [569, 266] on td "INVALID ADDRESS" at bounding box center [568, 253] width 138 height 60
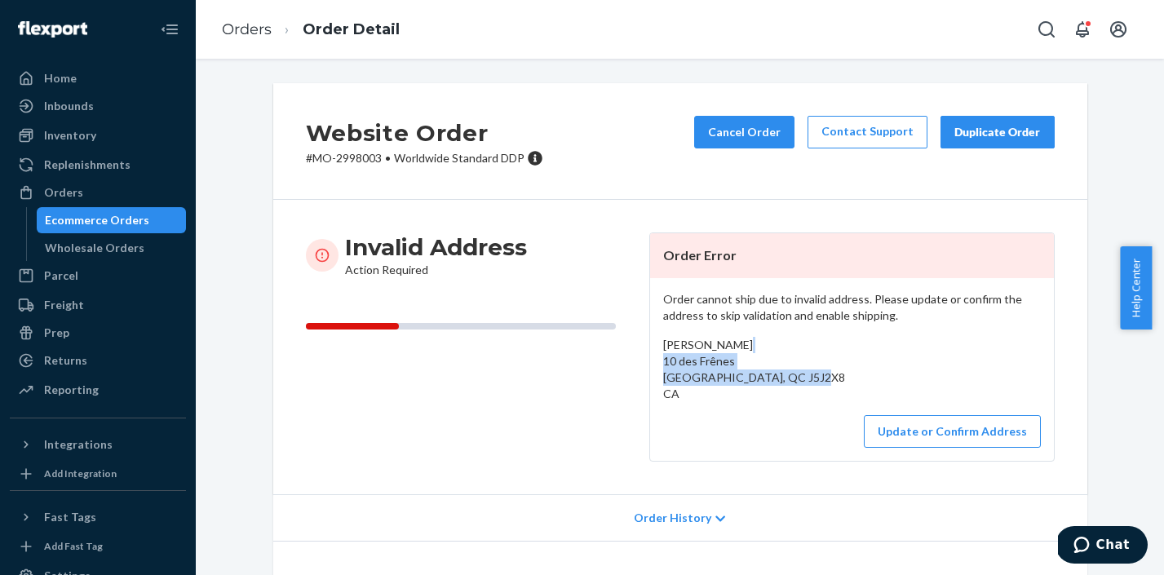
drag, startPoint x: 658, startPoint y: 360, endPoint x: 676, endPoint y: 395, distance: 38.7
click at [676, 395] on div "[PERSON_NAME] 10 des Frênes [GEOGRAPHIC_DATA], QC J5J2X8 CA" at bounding box center [852, 369] width 378 height 65
copy span "10 des [GEOGRAPHIC_DATA], QC J5J2X8 CA"
click at [948, 431] on button "Update or Confirm Address" at bounding box center [952, 431] width 177 height 33
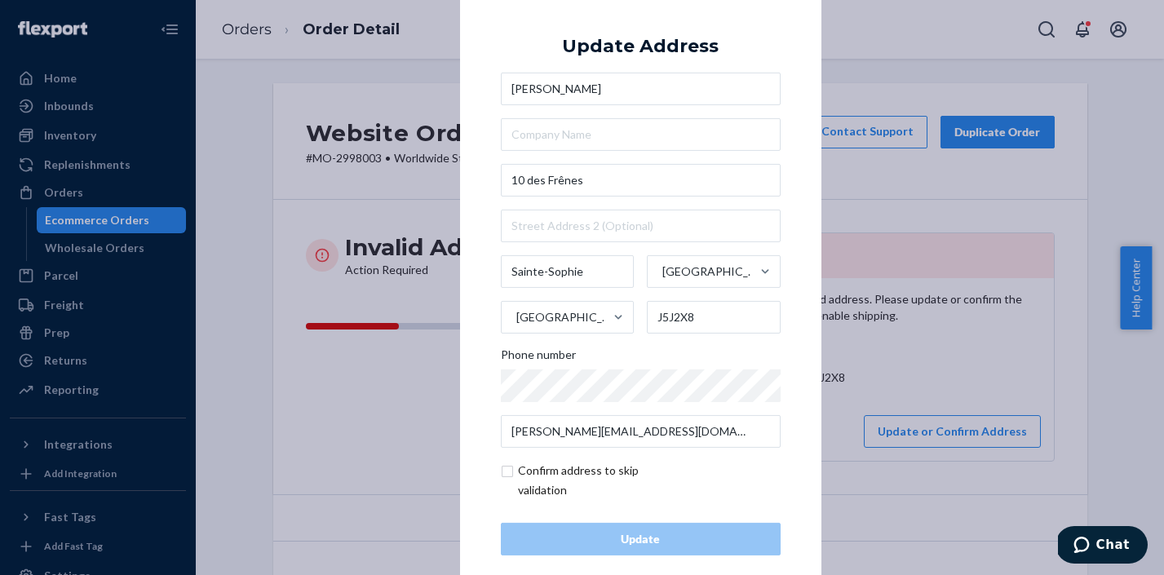
click at [887, 192] on div "× Update Address [PERSON_NAME] [STREET_ADDRESS] Phone number [EMAIL_ADDRESS][DO…" at bounding box center [582, 287] width 1164 height 575
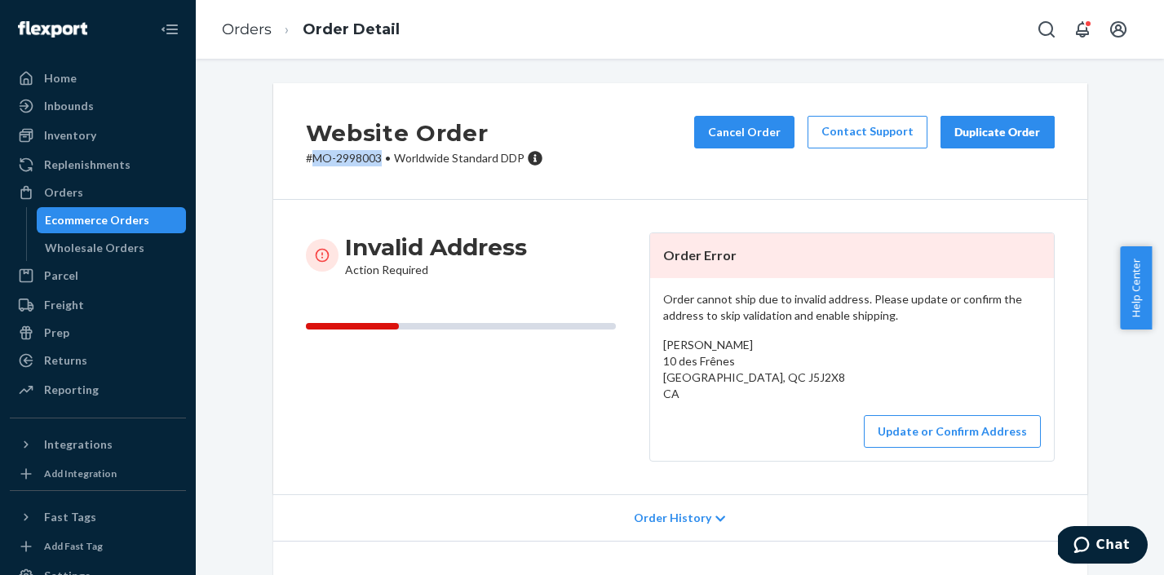
drag, startPoint x: 375, startPoint y: 160, endPoint x: 308, endPoint y: 157, distance: 66.9
click at [308, 157] on p "# MO-2998003 • Worldwide Standard DDP" at bounding box center [424, 158] width 237 height 16
copy p "MO-2998003"
click at [249, 33] on link "Orders" at bounding box center [247, 29] width 50 height 18
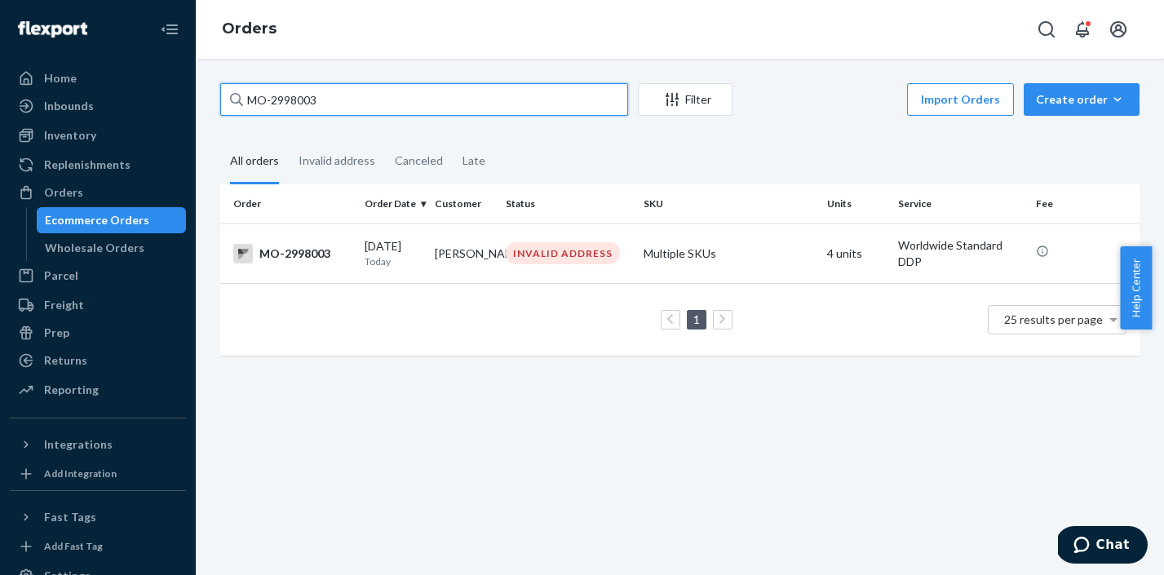
drag, startPoint x: 329, startPoint y: 99, endPoint x: 242, endPoint y: 95, distance: 87.3
click at [242, 95] on div "MO-2998003" at bounding box center [424, 99] width 408 height 33
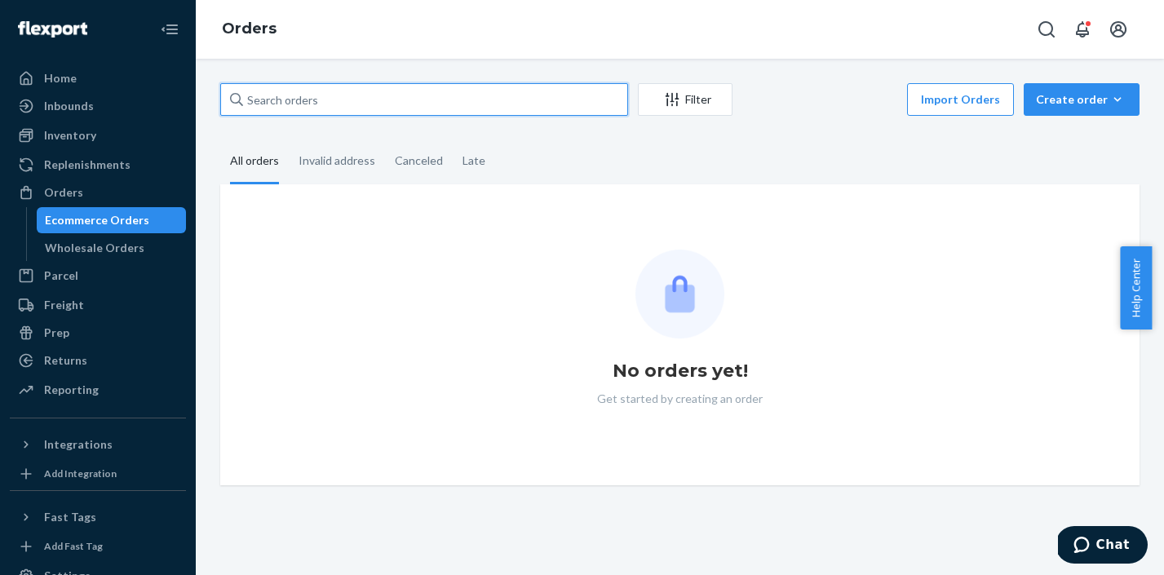
paste input "MO-2998219"
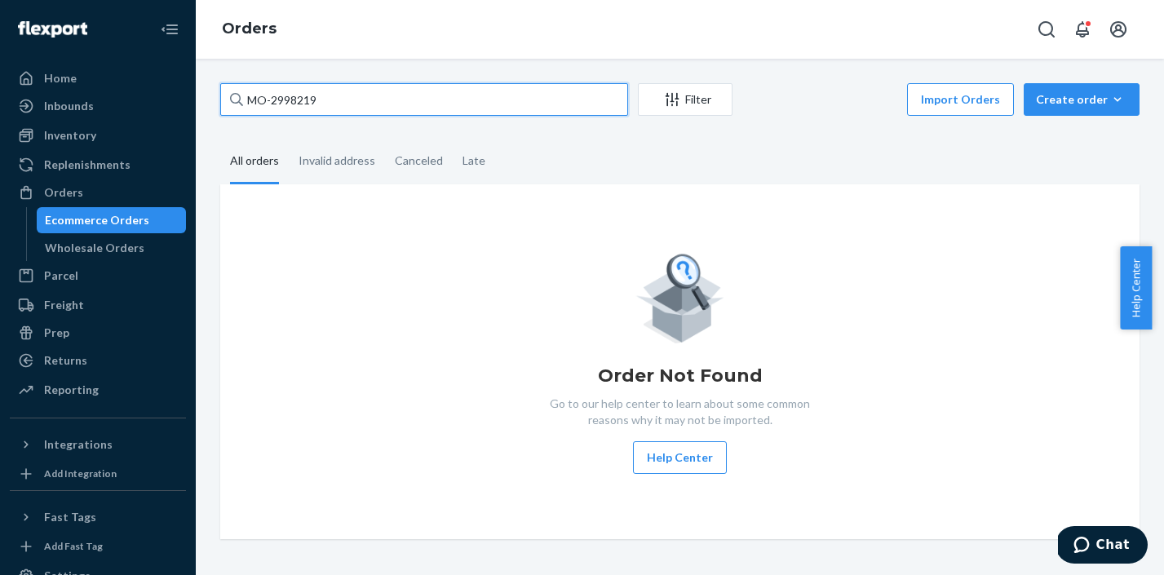
type input "MO-2998219"
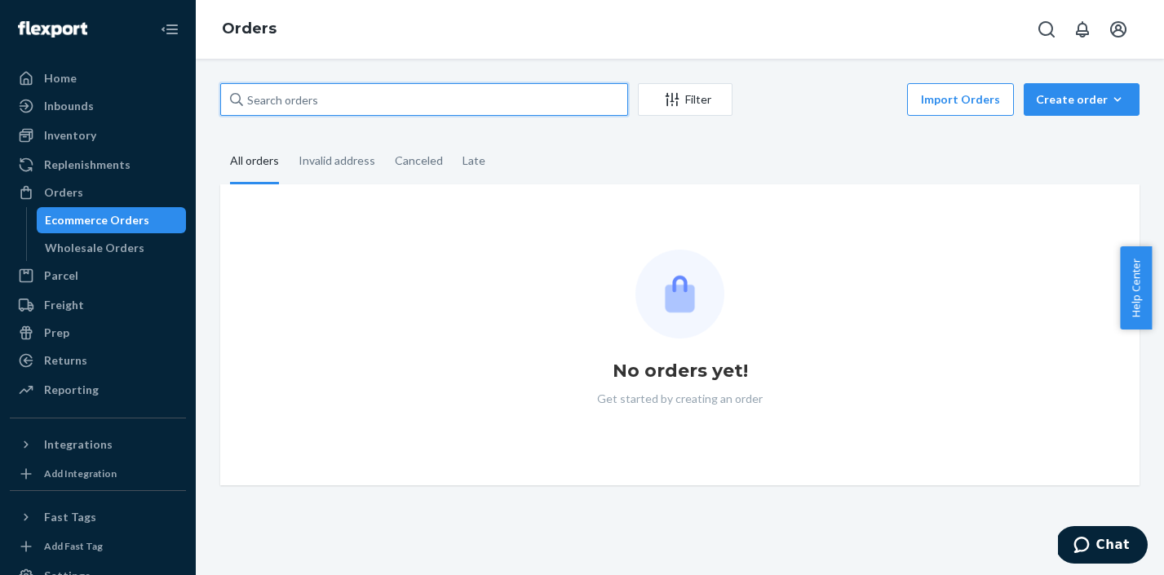
click at [296, 98] on input "text" at bounding box center [424, 99] width 408 height 33
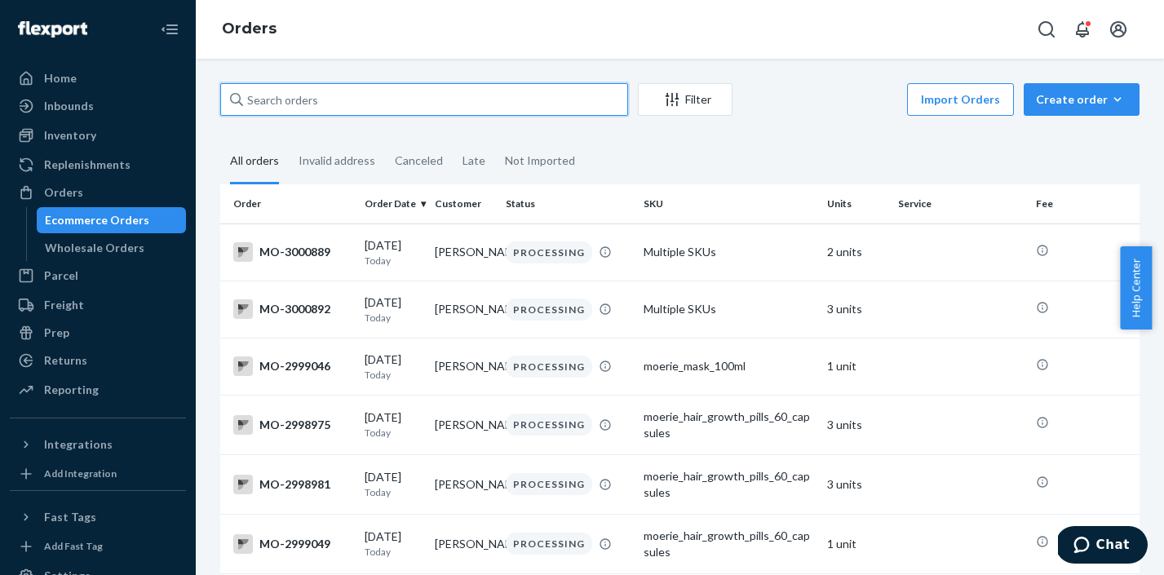
paste input "MO-2998219"
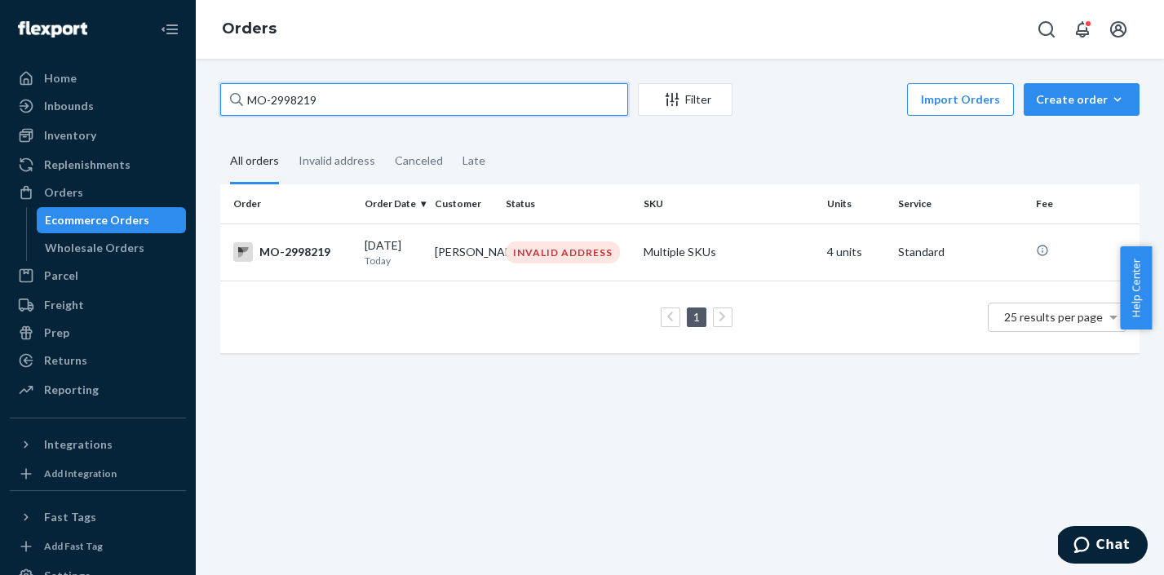
type input "MO-2998219"
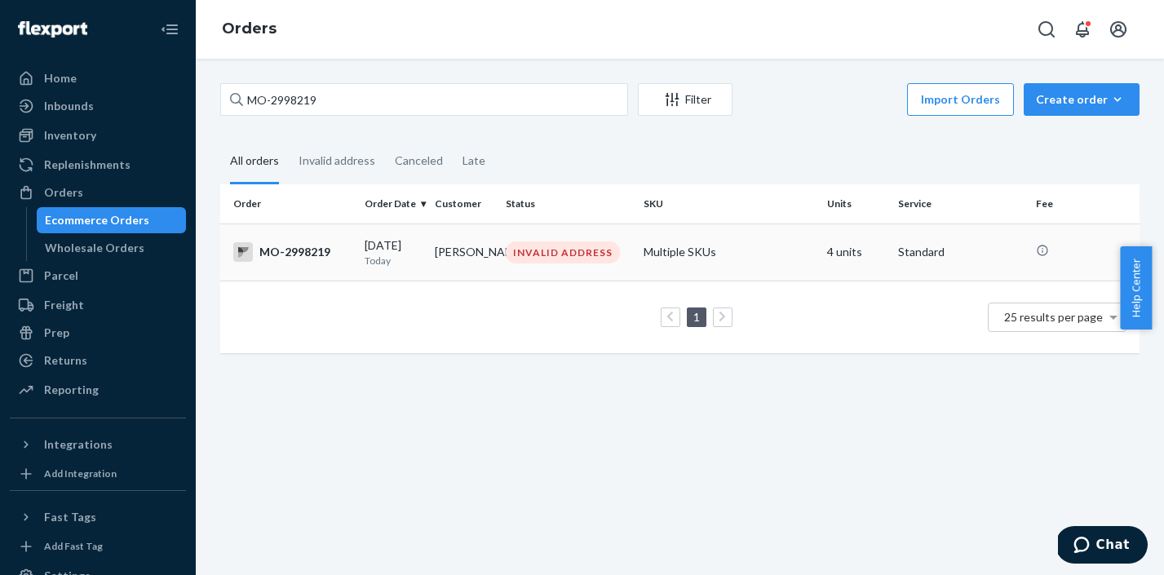
click at [528, 271] on td "INVALID ADDRESS" at bounding box center [568, 251] width 138 height 57
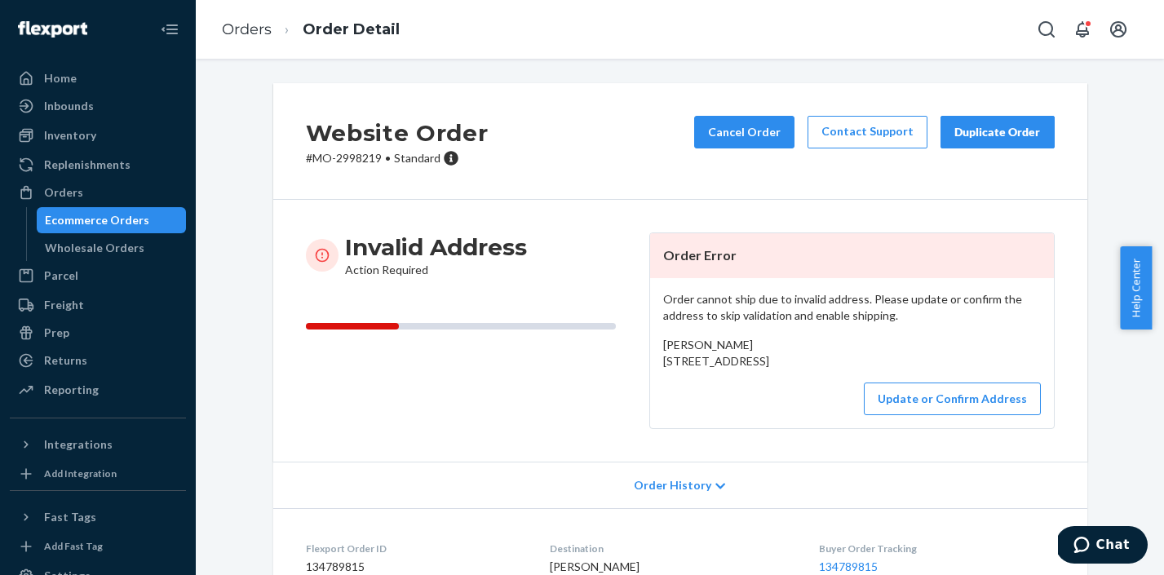
drag, startPoint x: 659, startPoint y: 362, endPoint x: 674, endPoint y: 392, distance: 33.9
click at [674, 369] on div "Deborah McCulloch 101610 Pine Arbor Dr Arbor Vitae, WI 54568 US" at bounding box center [852, 353] width 378 height 33
copy span "101610 Pine Arbor Dr Arbor Vitae, WI 54568 US"
click at [892, 415] on button "Update or Confirm Address" at bounding box center [952, 398] width 177 height 33
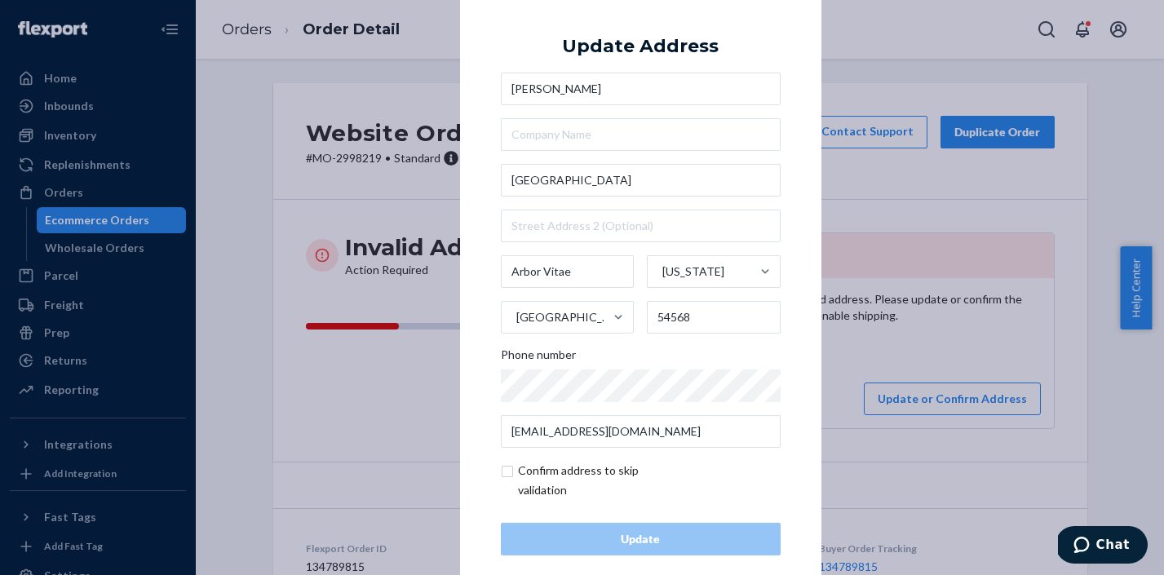
click at [916, 186] on div "× Update Address Deborah McCulloch 101610 Pine Arbor Dr Arbor Vitae Wisconsin U…" at bounding box center [582, 287] width 1164 height 575
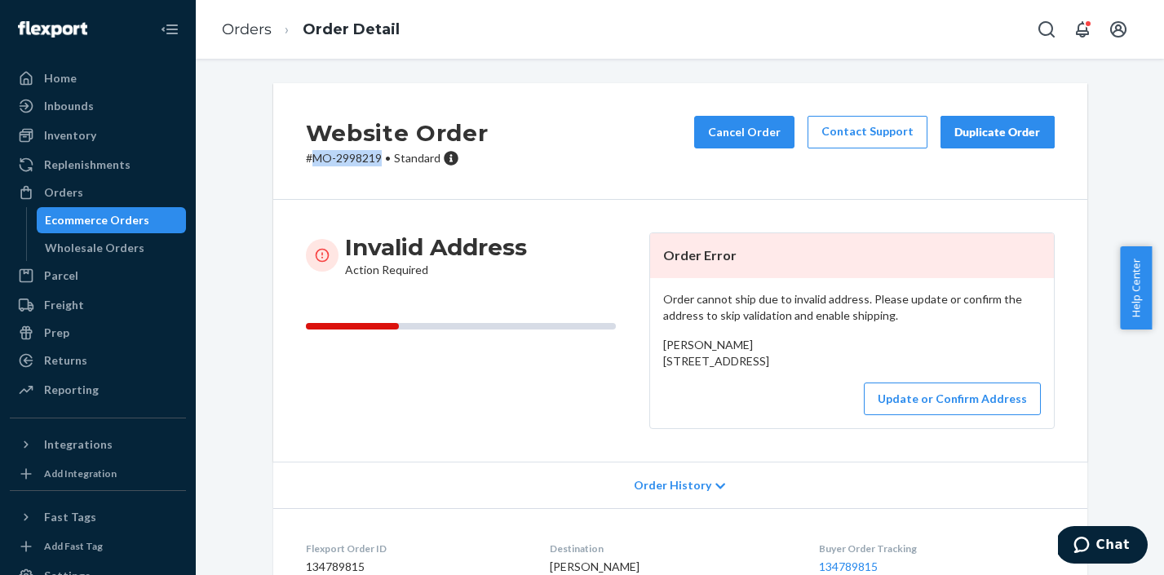
drag, startPoint x: 375, startPoint y: 157, endPoint x: 308, endPoint y: 157, distance: 66.9
click at [308, 157] on p "# MO-2998219 • Standard" at bounding box center [397, 158] width 183 height 16
copy p "MO-2998219"
click at [241, 31] on link "Orders" at bounding box center [247, 29] width 50 height 18
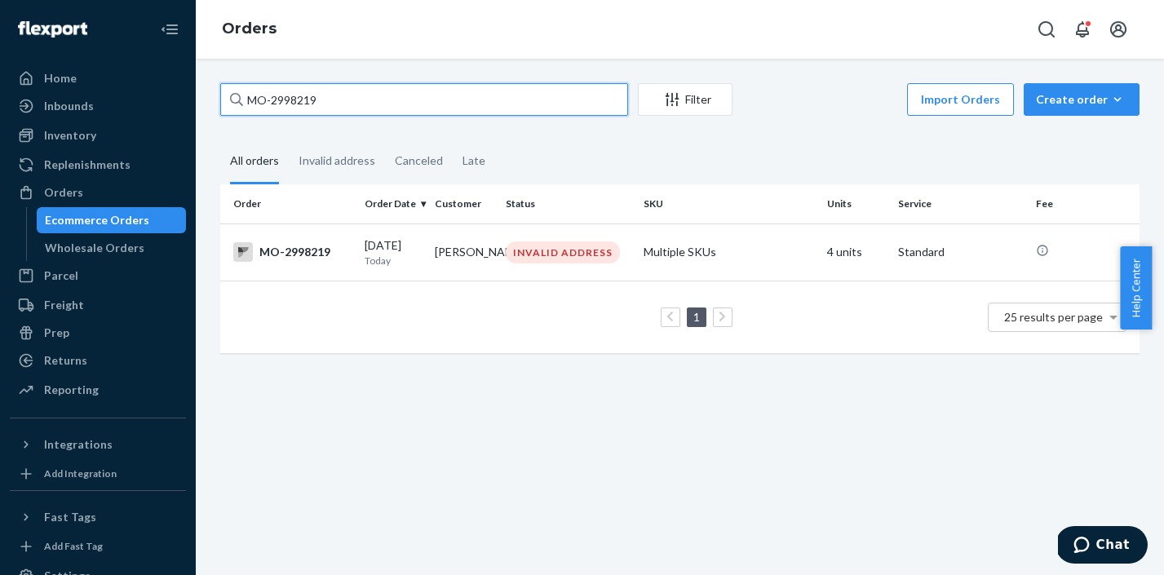
drag, startPoint x: 330, startPoint y: 96, endPoint x: 258, endPoint y: 96, distance: 72.6
click at [258, 96] on input "MO-2998219" at bounding box center [424, 99] width 408 height 33
type input "M"
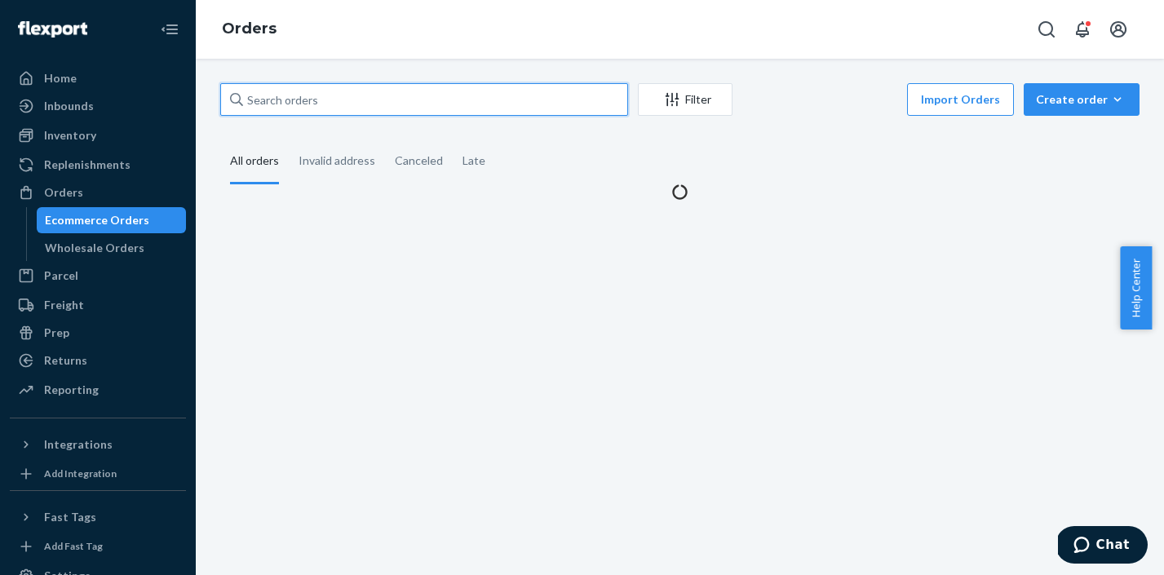
paste input "MO-2998536"
type input "MO-2998536"
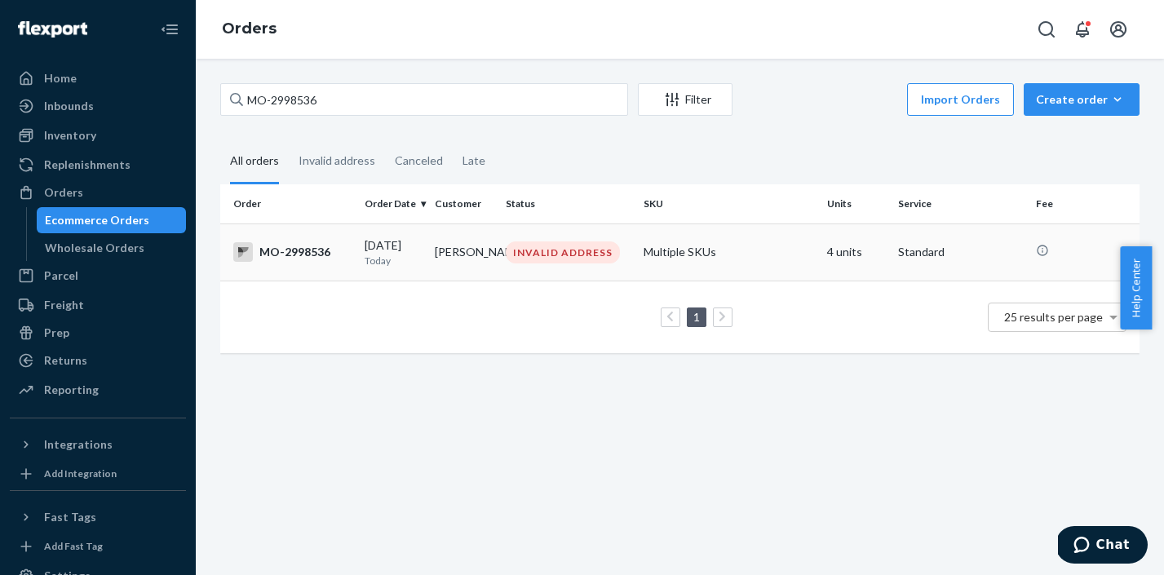
click at [581, 258] on div "INVALID ADDRESS" at bounding box center [563, 252] width 114 height 22
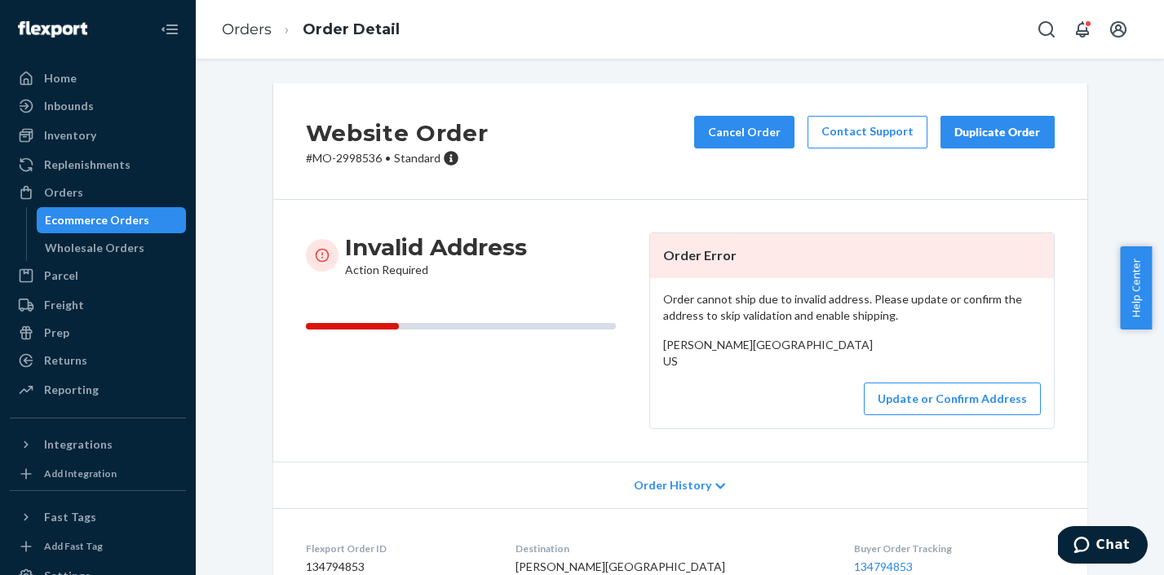
drag, startPoint x: 656, startPoint y: 366, endPoint x: 671, endPoint y: 393, distance: 31.1
click at [671, 393] on div "Order cannot ship due to invalid address. Please update or confirm the address …" at bounding box center [852, 353] width 404 height 150
copy span "Keokuk Ave Chatsworth, CA 91311 US"
click at [967, 415] on button "Update or Confirm Address" at bounding box center [952, 398] width 177 height 33
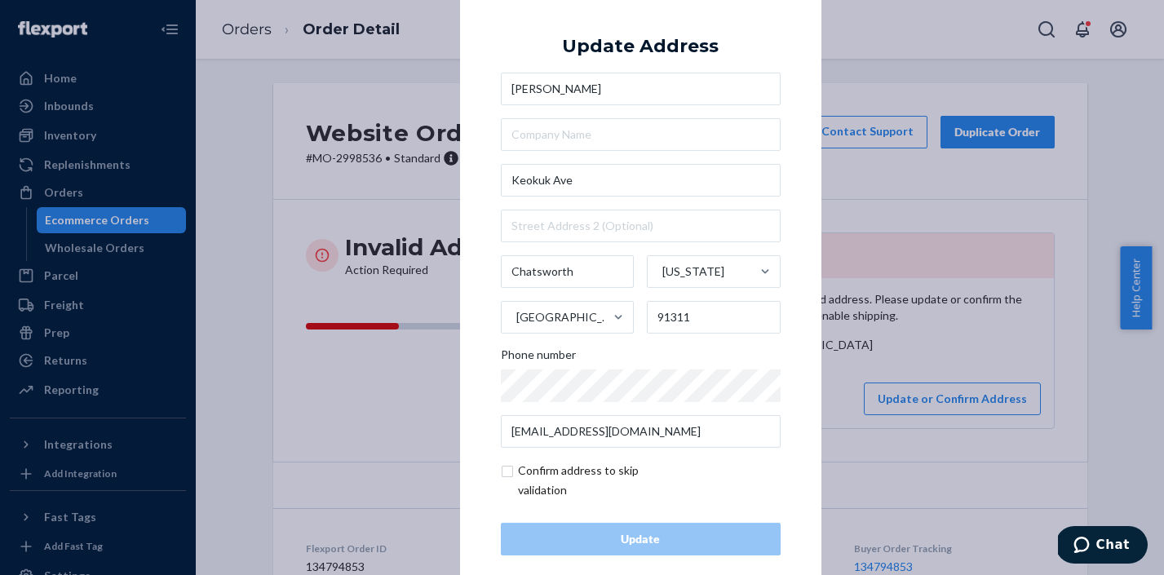
click at [903, 199] on div "× Update Address Mónica Castillo Keokuk Ave Chatsworth California United States…" at bounding box center [582, 287] width 1164 height 575
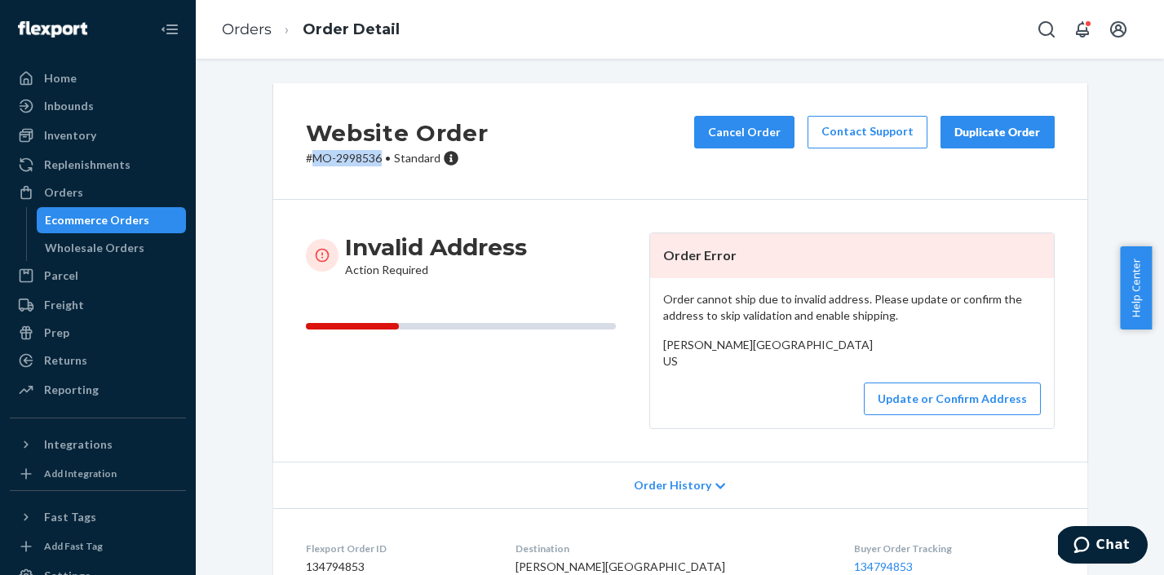
drag, startPoint x: 376, startPoint y: 159, endPoint x: 311, endPoint y: 158, distance: 65.2
click at [311, 158] on p "# MO-2998536 • Standard" at bounding box center [397, 158] width 183 height 16
copy p "MO-2998536"
click at [248, 28] on link "Orders" at bounding box center [247, 29] width 50 height 18
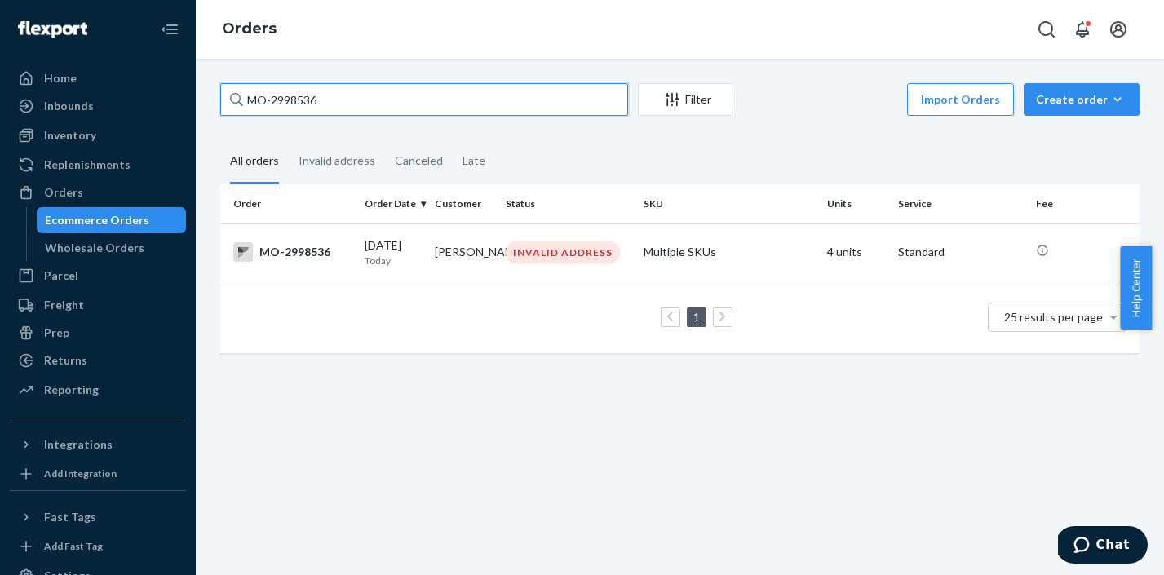
drag, startPoint x: 337, startPoint y: 98, endPoint x: 245, endPoint y: 97, distance: 92.1
click at [245, 97] on input "MO-2998536" at bounding box center [424, 99] width 408 height 33
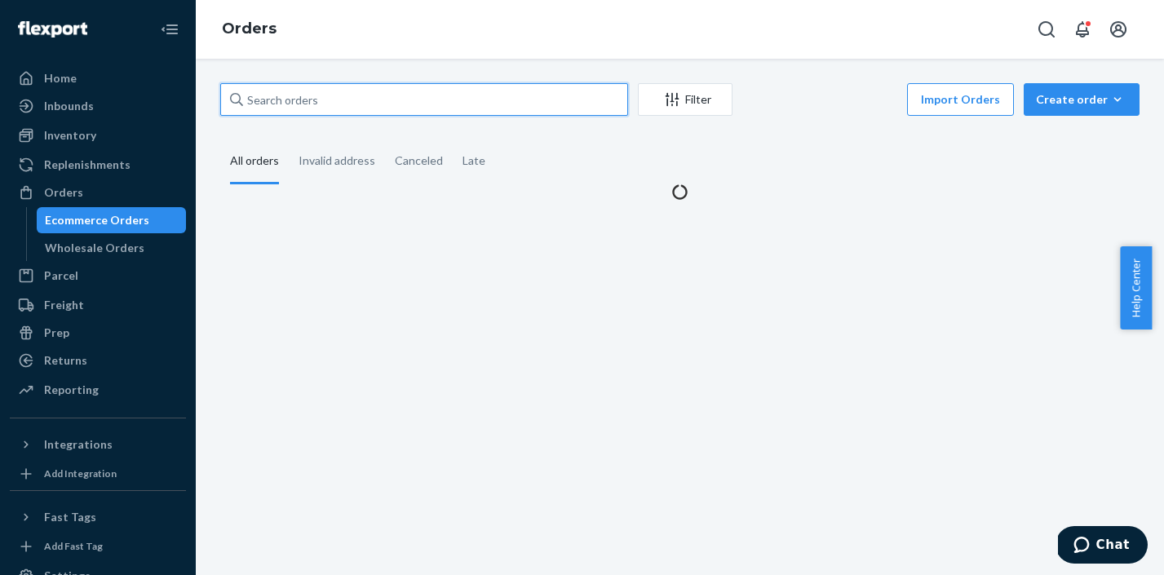
paste input "MO-2998859"
type input "MO-2998859"
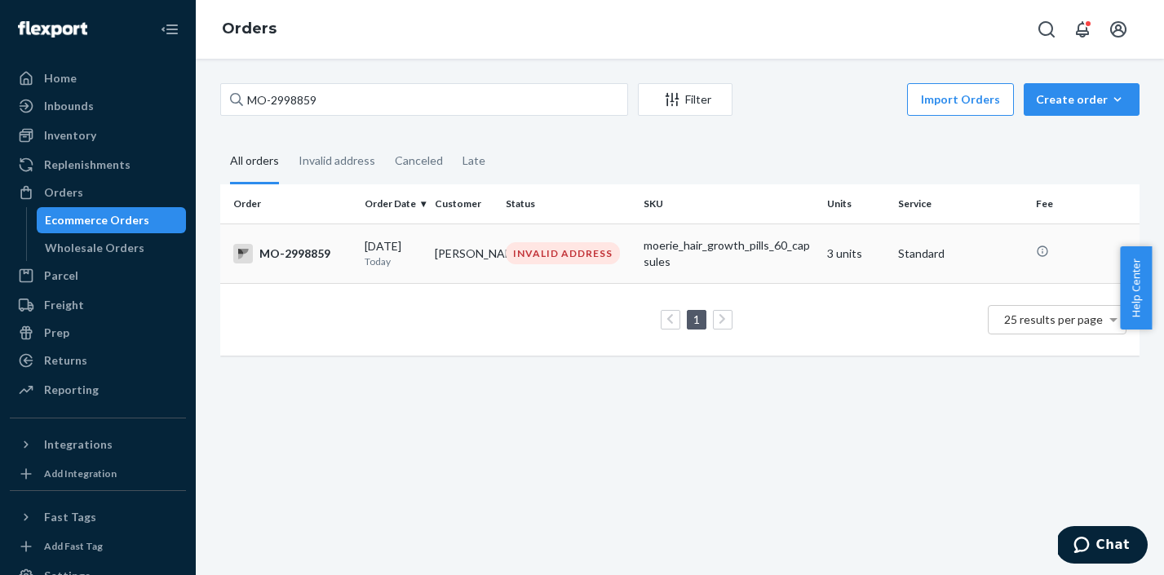
click at [550, 262] on div "INVALID ADDRESS" at bounding box center [563, 253] width 114 height 22
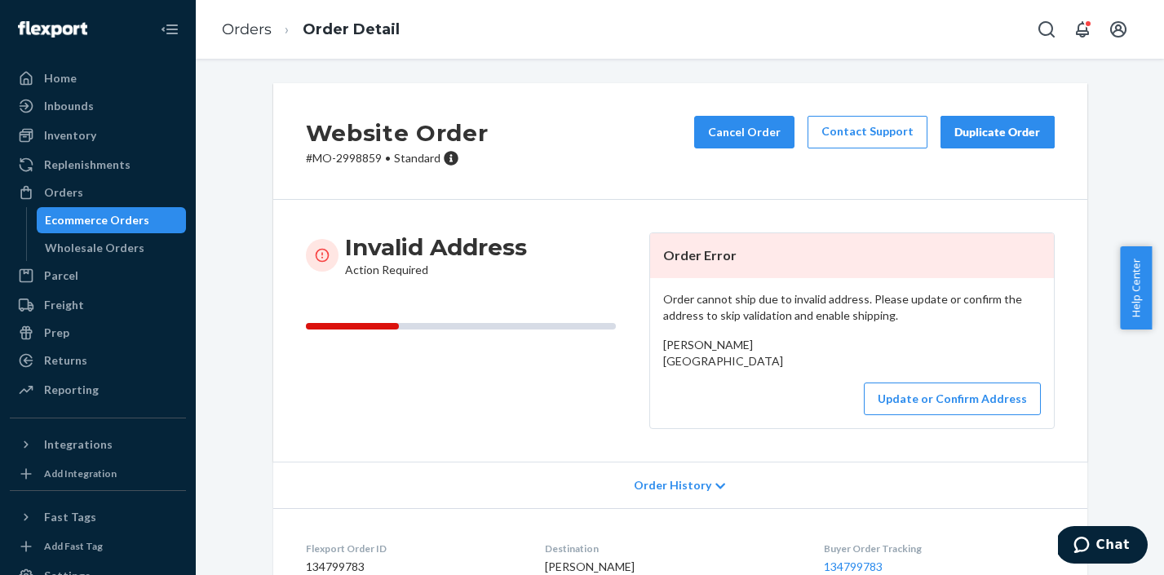
drag, startPoint x: 660, startPoint y: 365, endPoint x: 672, endPoint y: 399, distance: 35.6
click at [672, 369] on div "Darla Bender Canvasback Court Salem, OR 2060397302 US" at bounding box center [852, 353] width 378 height 33
copy span "Canvasback Court Salem, OR 2060397302 US"
click at [993, 415] on button "Update or Confirm Address" at bounding box center [952, 398] width 177 height 33
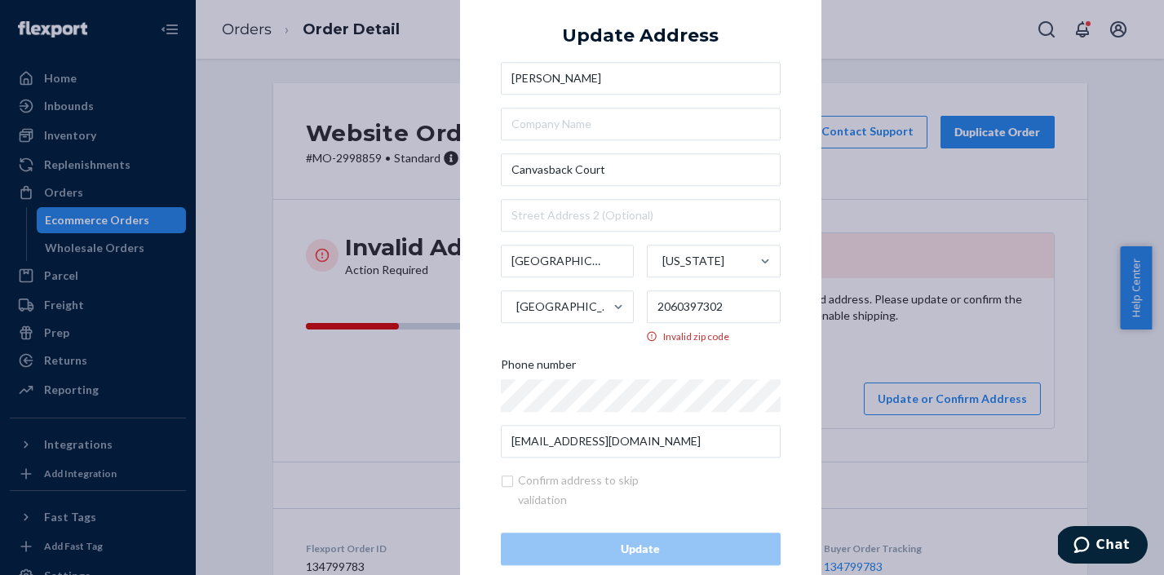
click at [1032, 347] on div "× Update Address Darla Bender Canvasback Court Salem Oregon United States 20603…" at bounding box center [582, 287] width 1164 height 575
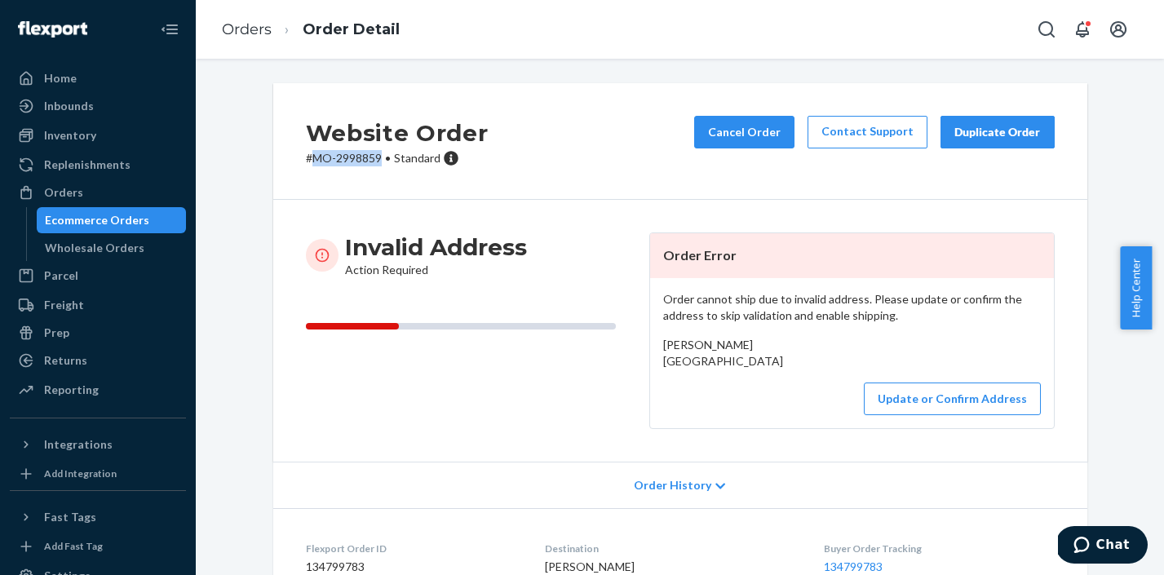
drag, startPoint x: 375, startPoint y: 157, endPoint x: 308, endPoint y: 155, distance: 66.9
click at [308, 155] on p "# MO-2998859 • Standard" at bounding box center [397, 158] width 183 height 16
copy p "MO-2998859"
click at [246, 21] on link "Orders" at bounding box center [247, 29] width 50 height 18
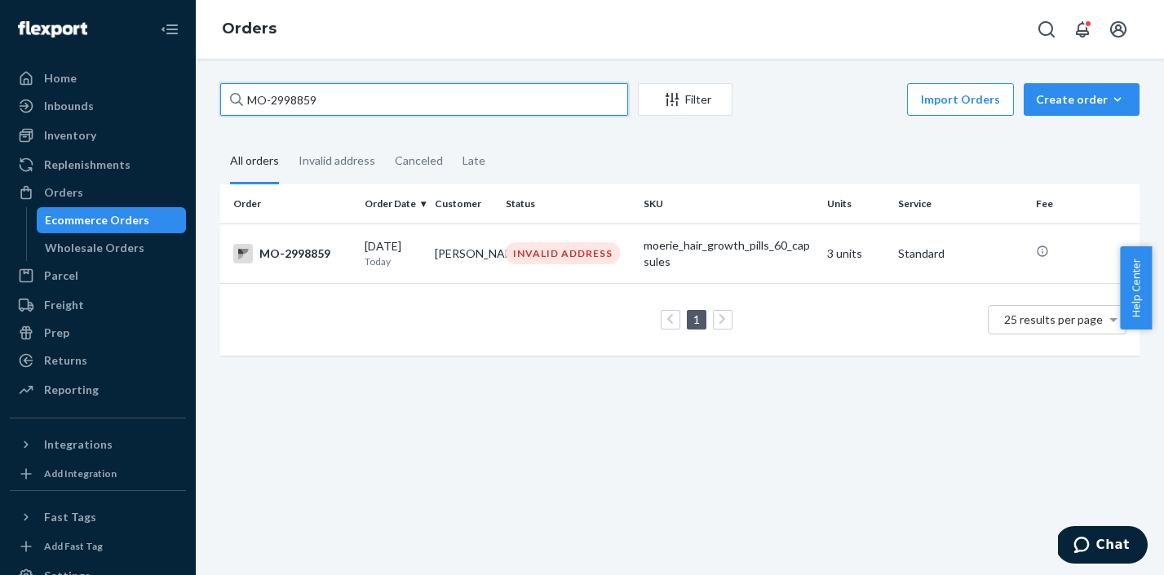
drag, startPoint x: 327, startPoint y: 104, endPoint x: 248, endPoint y: 102, distance: 79.1
click at [248, 102] on input "MO-2998859" at bounding box center [424, 99] width 408 height 33
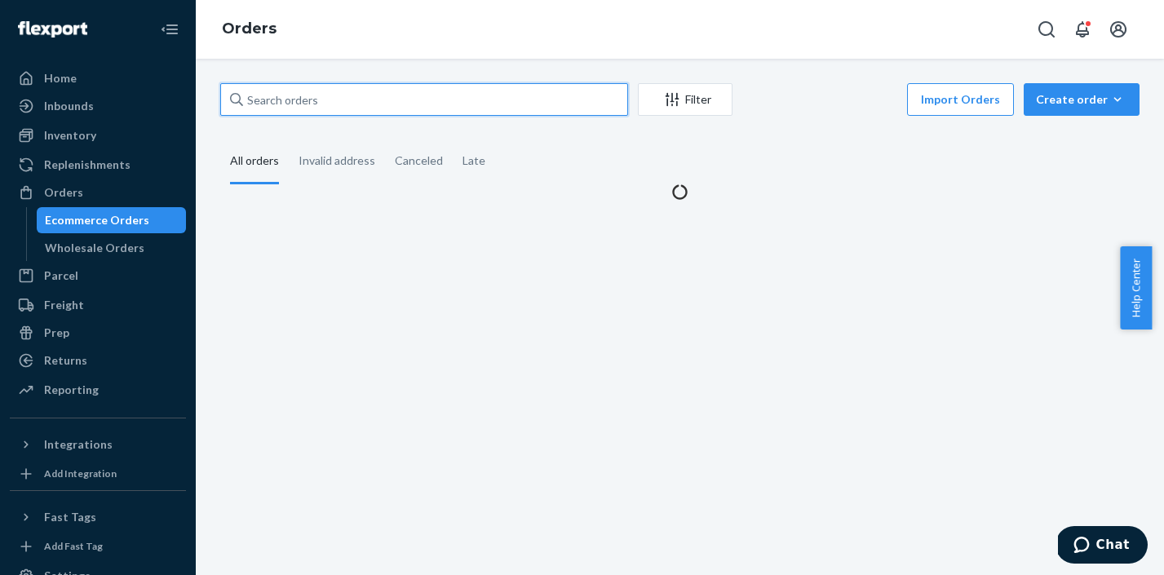
paste input "MO-2998003"
type input "MO-2998003"
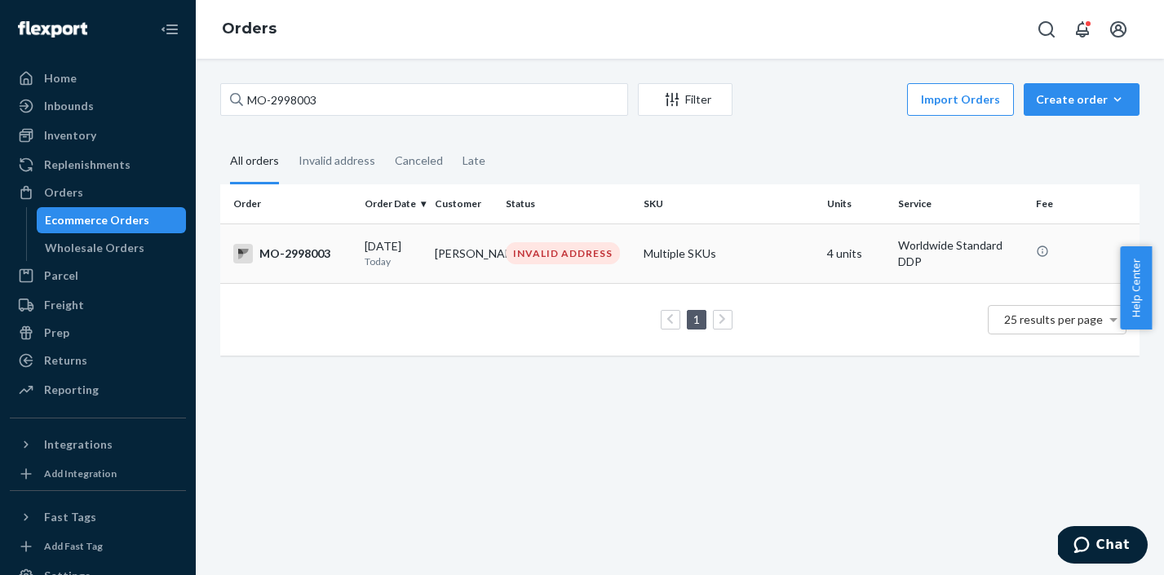
click at [554, 268] on td "INVALID ADDRESS" at bounding box center [568, 253] width 138 height 60
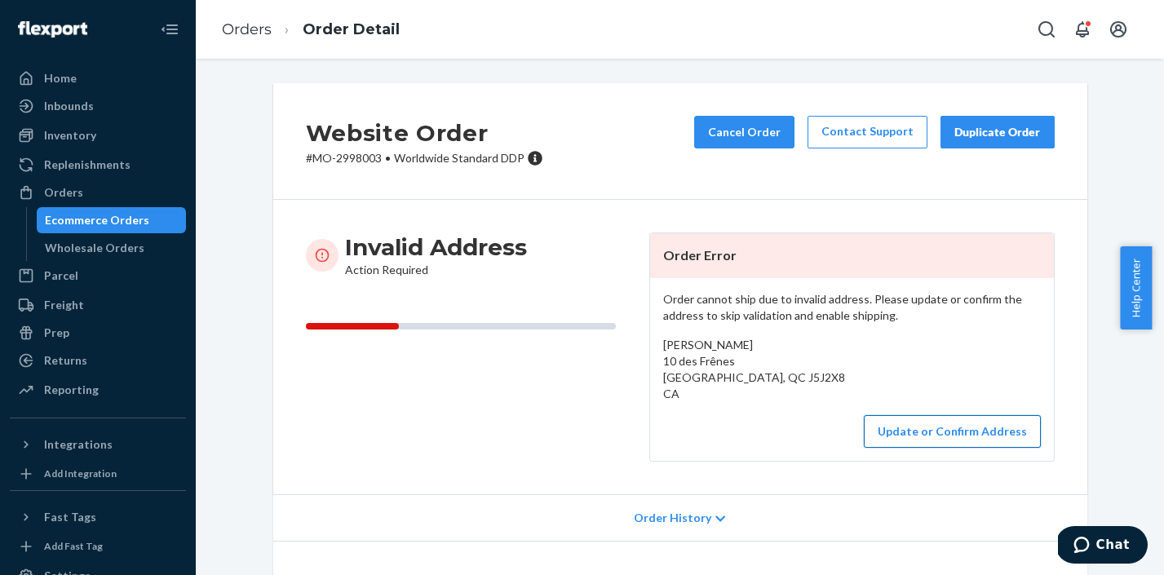
click at [917, 432] on button "Update or Confirm Address" at bounding box center [952, 431] width 177 height 33
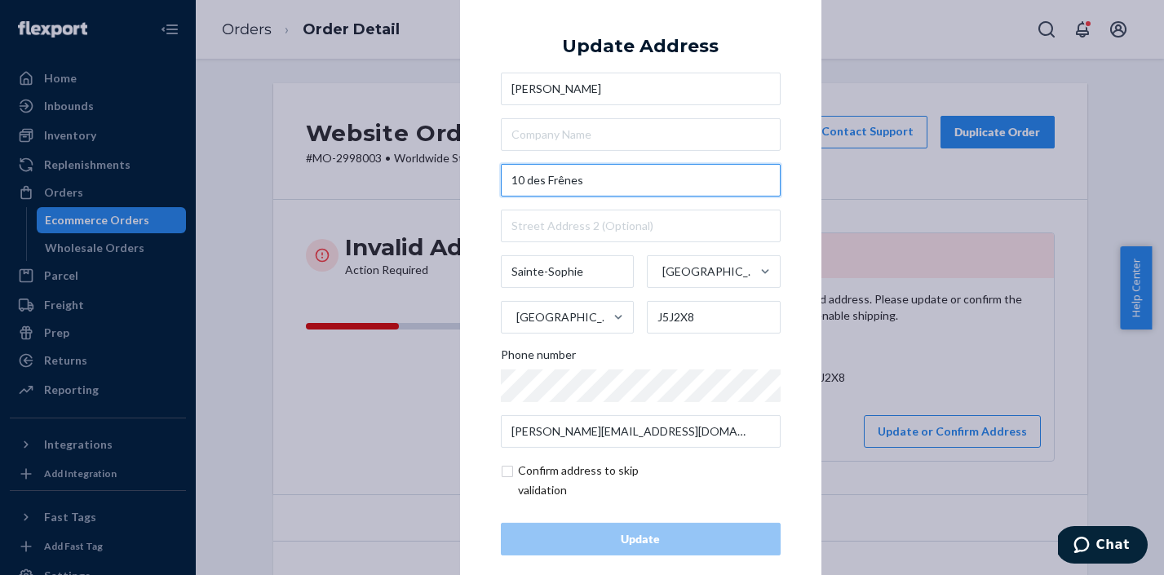
drag, startPoint x: 596, startPoint y: 185, endPoint x: 466, endPoint y: 183, distance: 130.5
click at [466, 183] on div "× Update Address Adrienne Roy 10 des Frênes Sainte-Sophie Quebec Canada J5J2X8 …" at bounding box center [640, 287] width 361 height 616
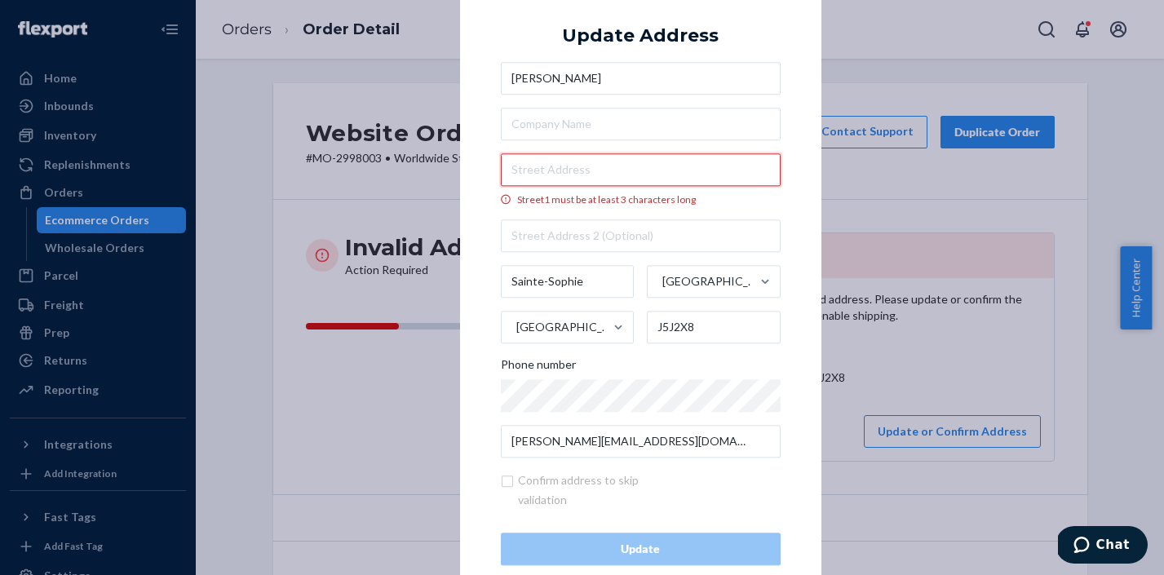
paste input "101 des Frênes Ste-Sophie, QC J5J 2X8"
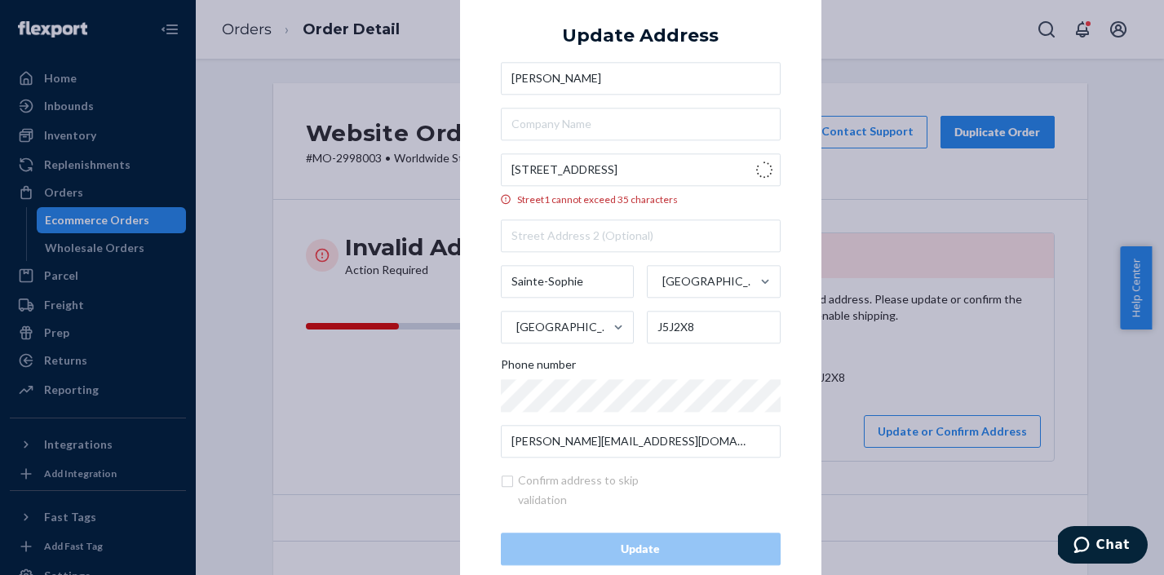
type input "101 Rue des Frenes"
type input "J5J 2X8"
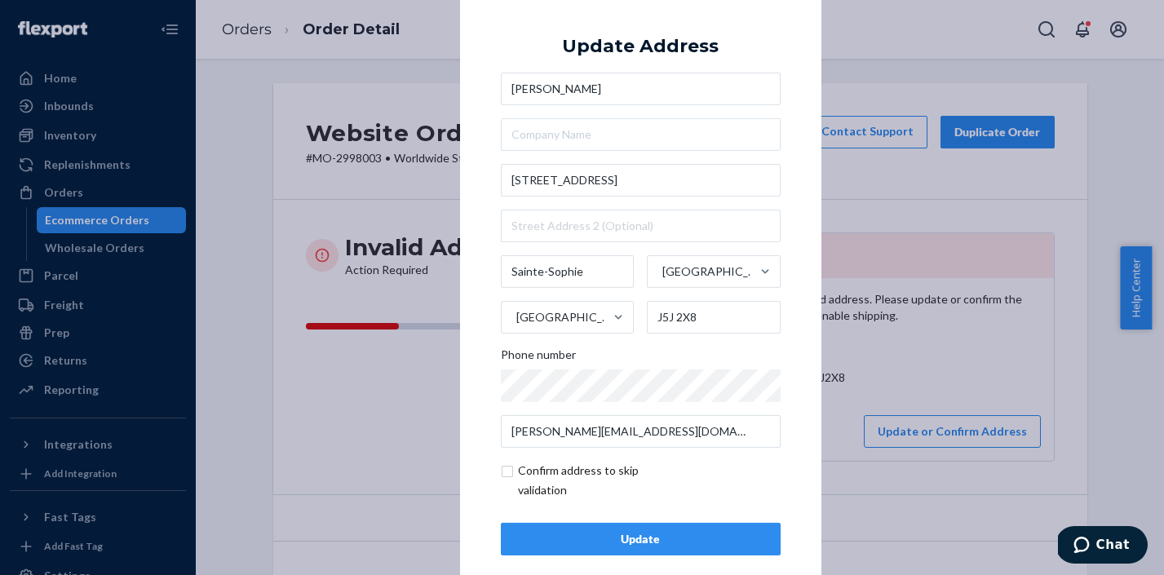
click at [931, 382] on div "× Update Address Adrienne Roy 101 Rue des Frenes Sainte-Sophie Quebec Canada J5…" at bounding box center [582, 287] width 1164 height 575
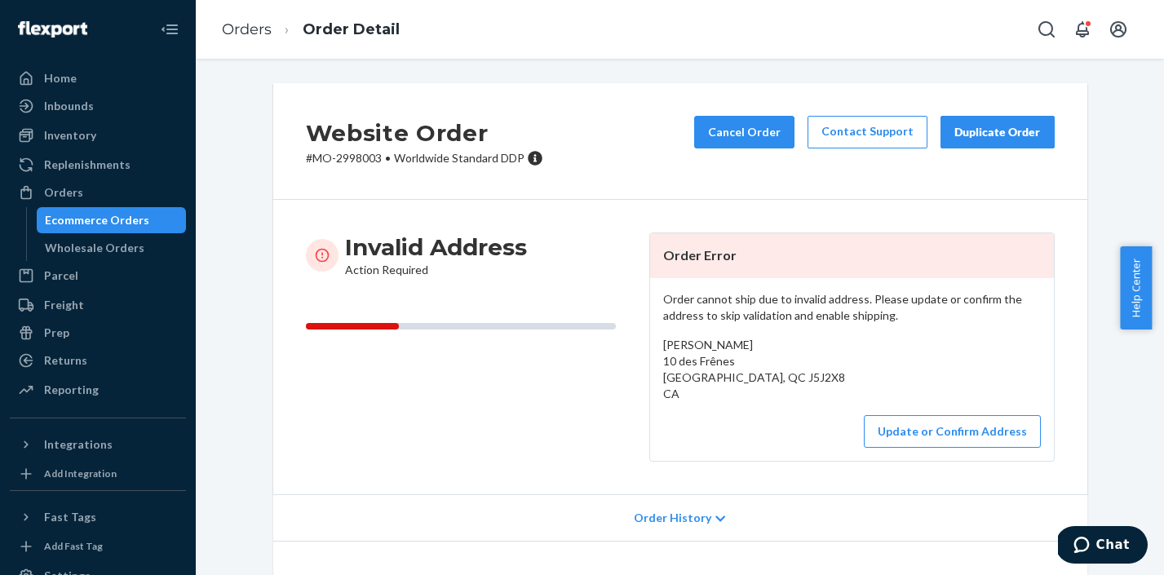
click at [347, 158] on p "# MO-2998003 • Worldwide Standard DDP" at bounding box center [424, 158] width 237 height 16
copy p "2998003"
click at [954, 428] on button "Update or Confirm Address" at bounding box center [952, 431] width 177 height 33
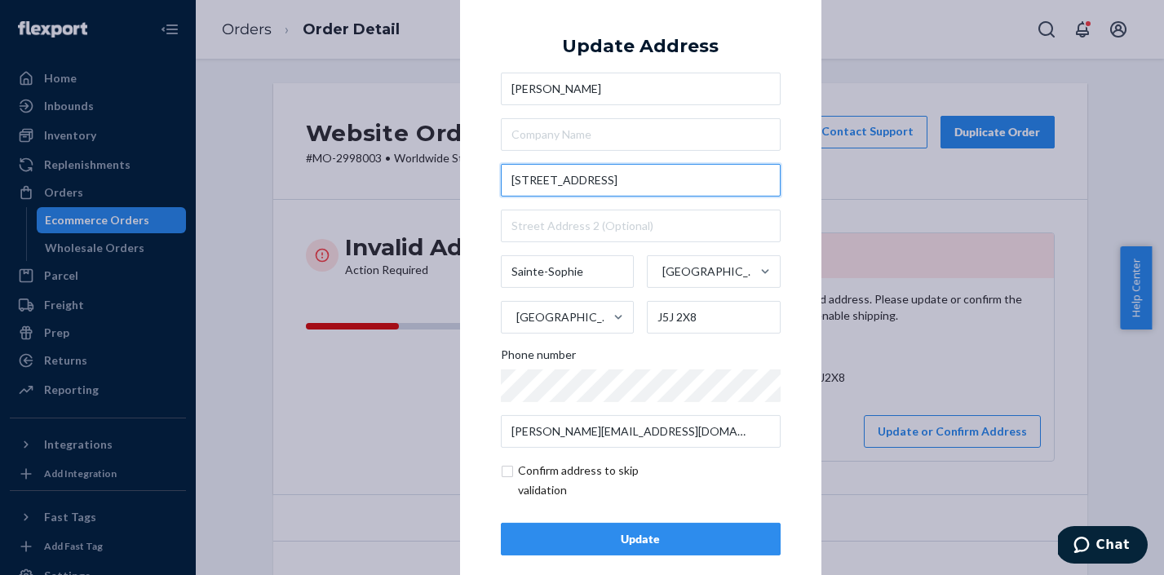
click at [547, 180] on input "101 Rue des Frenes" at bounding box center [641, 180] width 280 height 33
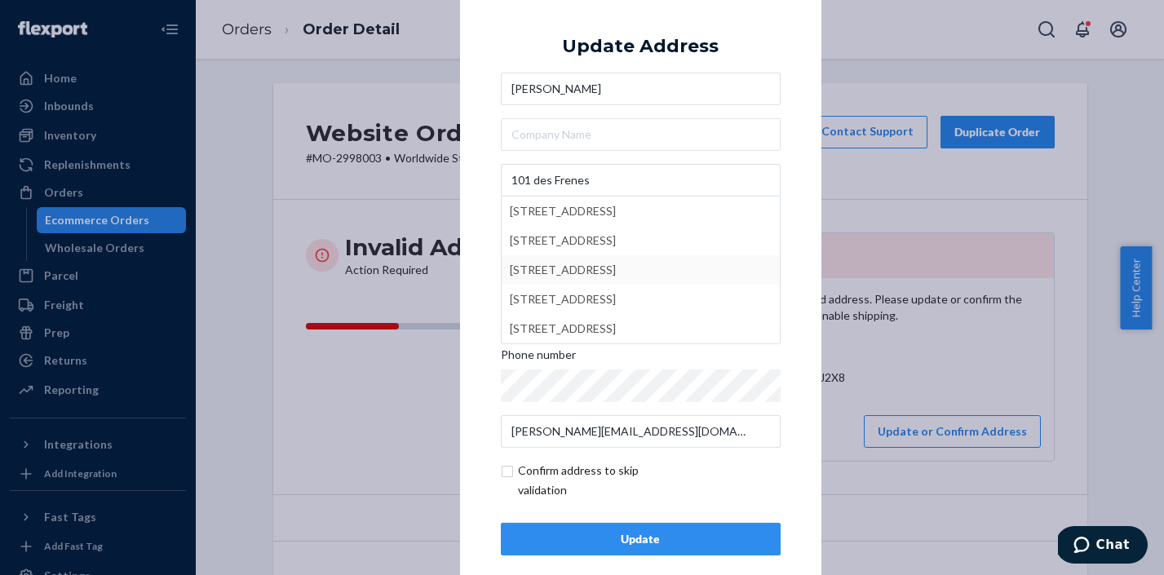
click at [788, 326] on div "× Update Address Adrienne Roy 101 des Frenes 101 Rue des Frênes, Franqueville-S…" at bounding box center [640, 287] width 361 height 616
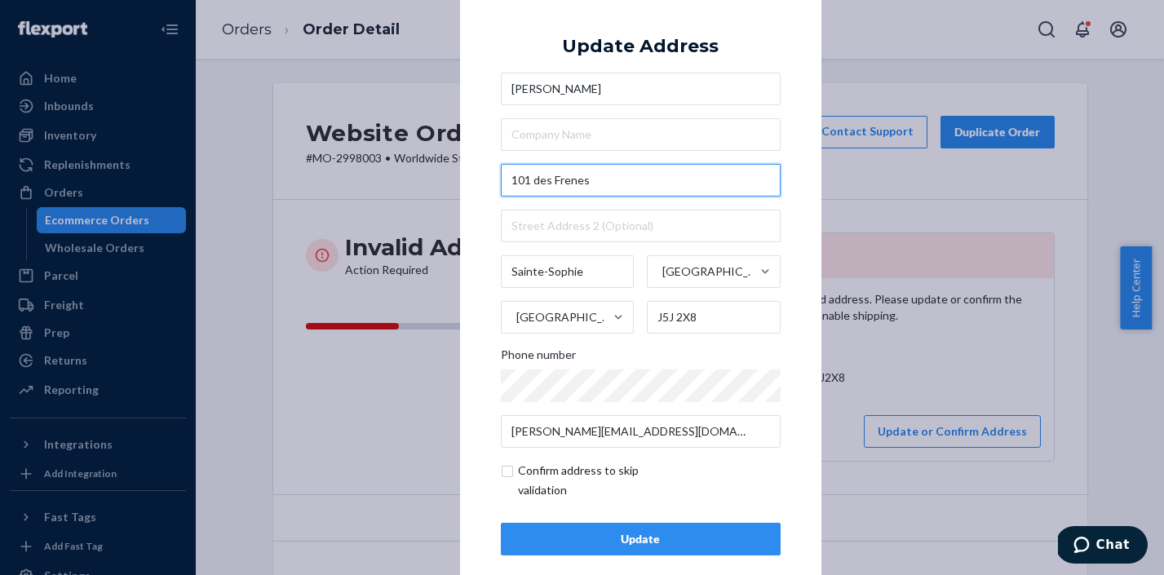
click at [594, 192] on input "101 des Frenes" at bounding box center [641, 180] width 280 height 33
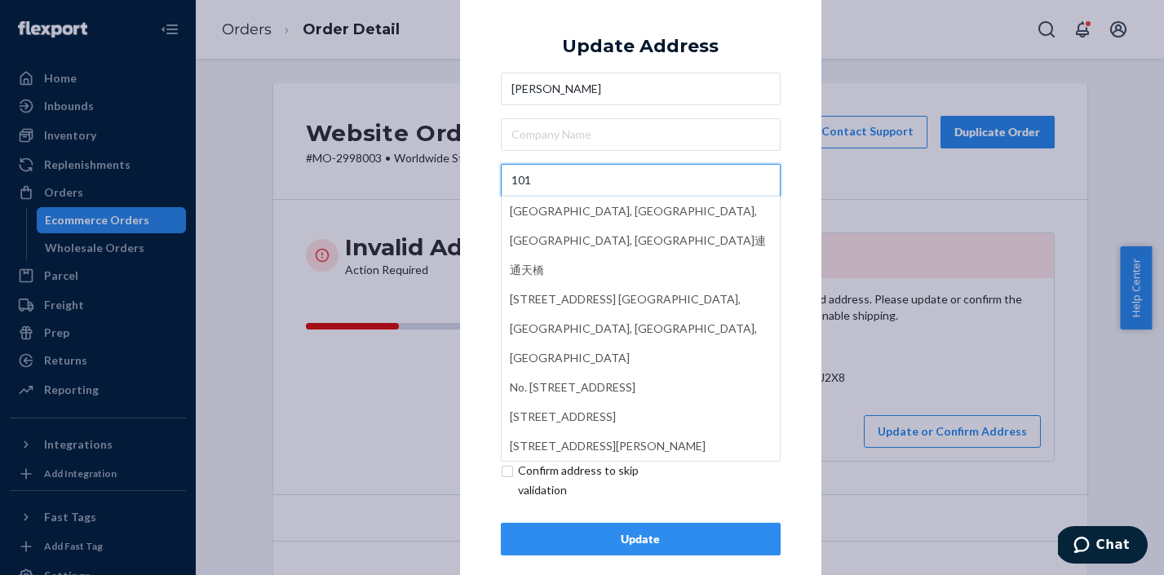
paste input "des Frênes"
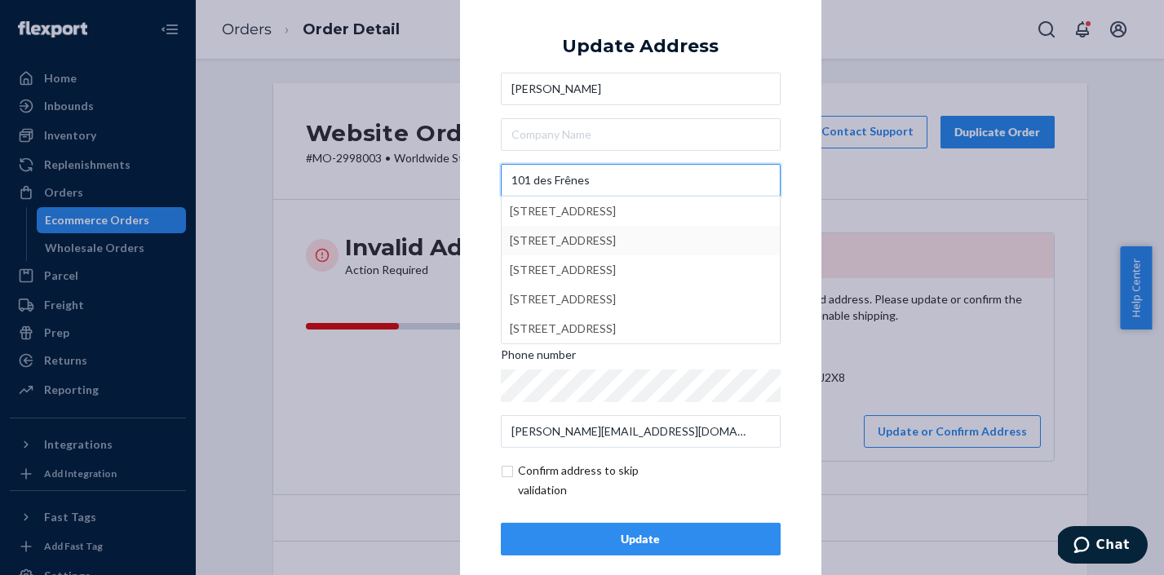
type input "101 des Frênes"
click at [797, 300] on div "× Update Address Adrienne Roy 101 des Frênes 101 Rue des Frênes, Franqueville-S…" at bounding box center [640, 287] width 361 height 616
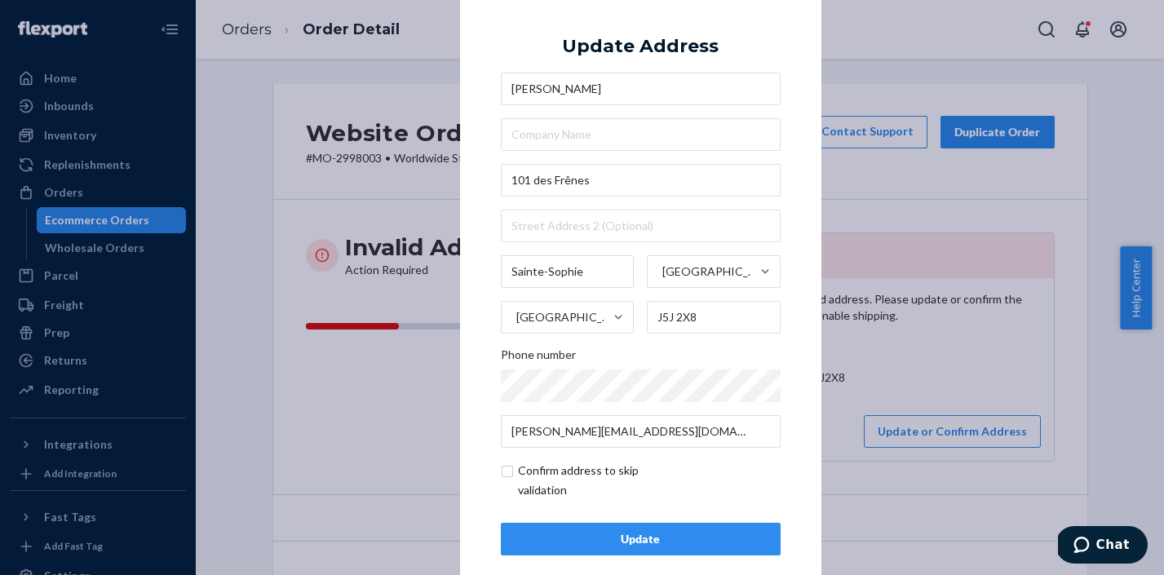
click at [501, 471] on input "checkbox" at bounding box center [595, 480] width 189 height 39
checkbox input "true"
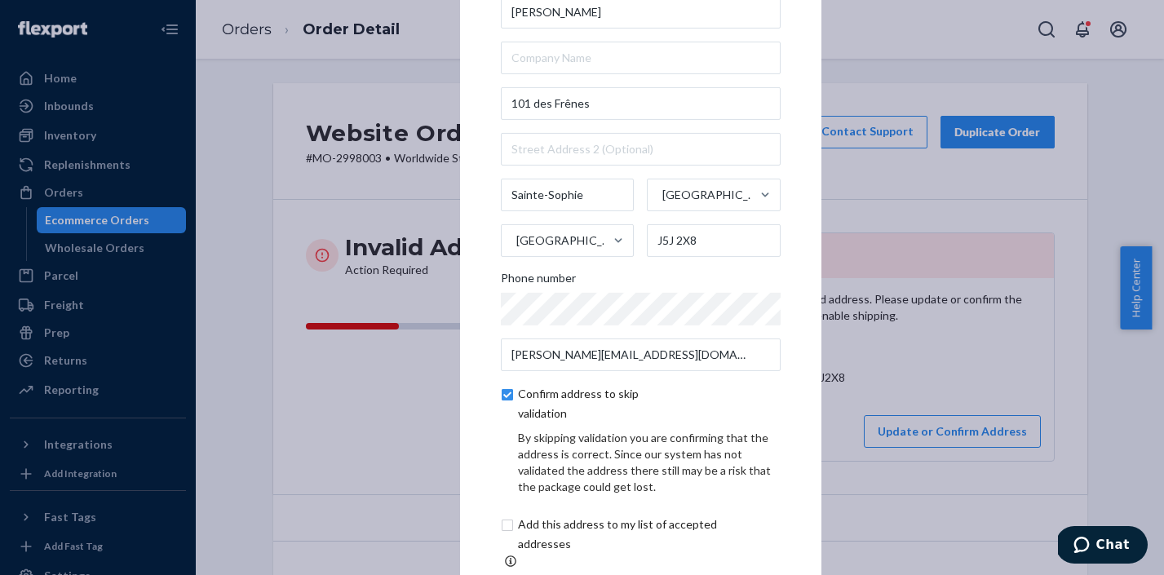
click at [504, 537] on input "checkbox" at bounding box center [637, 534] width 272 height 39
checkbox input "true"
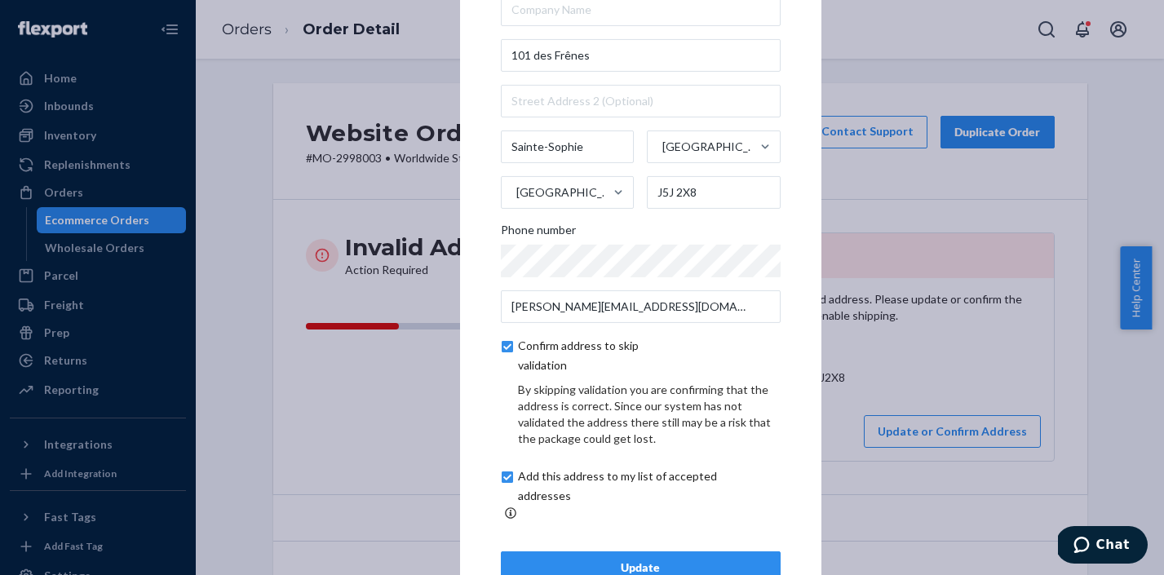
scroll to position [89, 0]
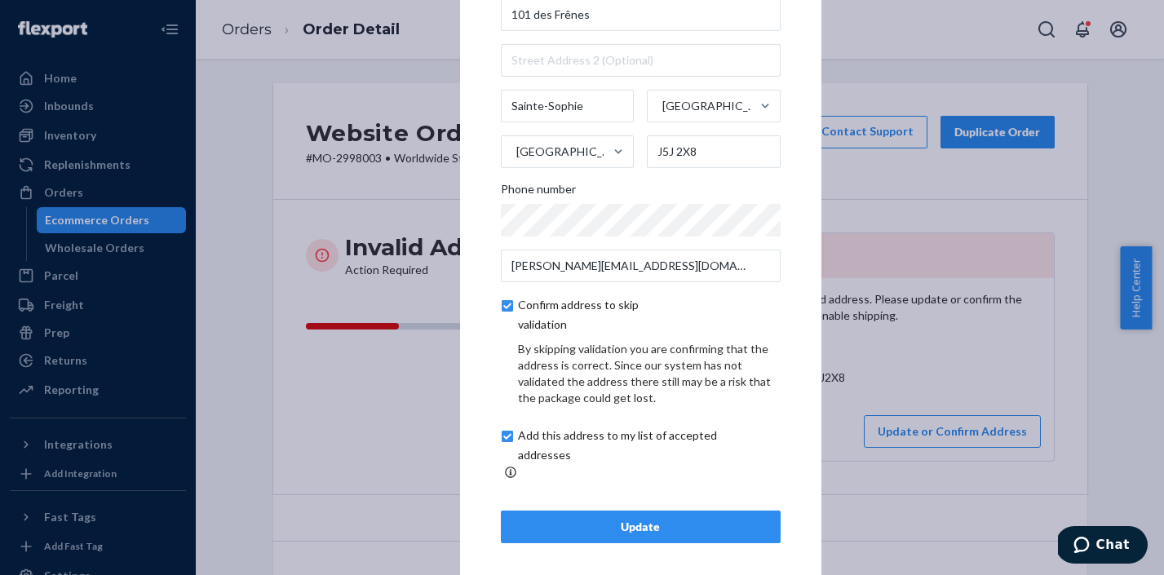
click at [740, 519] on div "Update" at bounding box center [641, 527] width 252 height 16
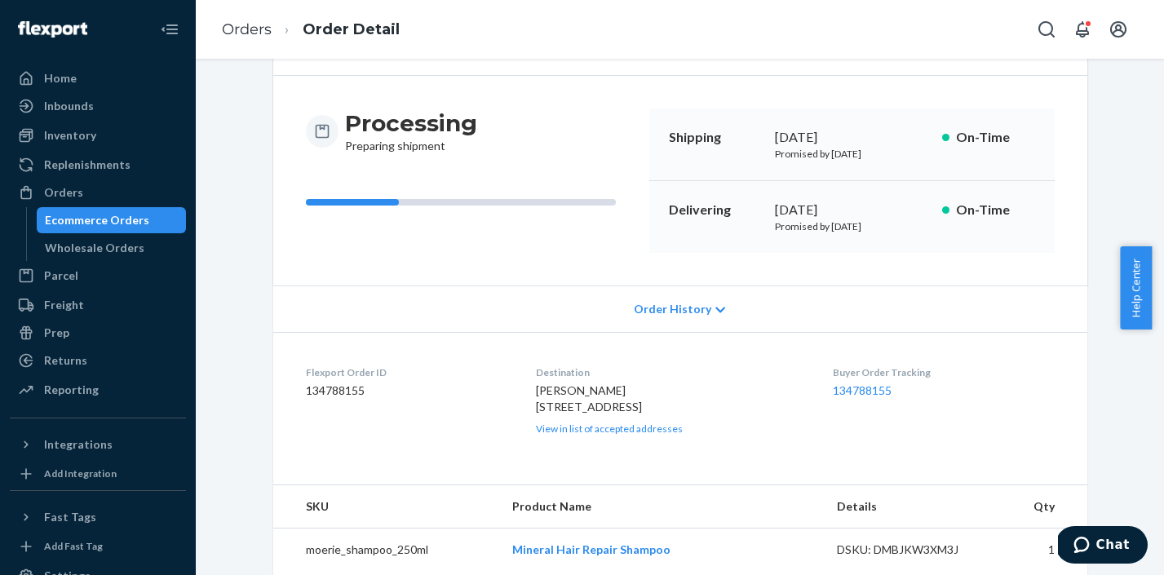
scroll to position [161, 0]
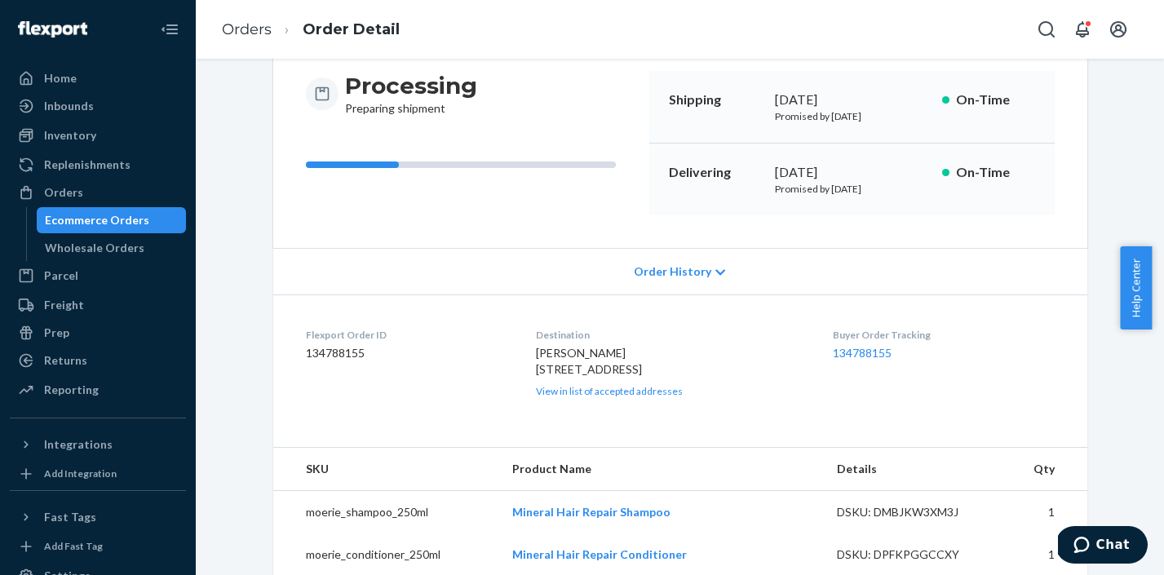
drag, startPoint x: 532, startPoint y: 373, endPoint x: 549, endPoint y: 395, distance: 27.4
click at [549, 395] on div "Adrienne Roy 101 des Frenes Sainte-Sophie, QC J5J 2X8 CA View in list of accept…" at bounding box center [671, 371] width 271 height 53
copy span "101 des Frenes Sainte-Sophie, QC J5J 2X8 CA"
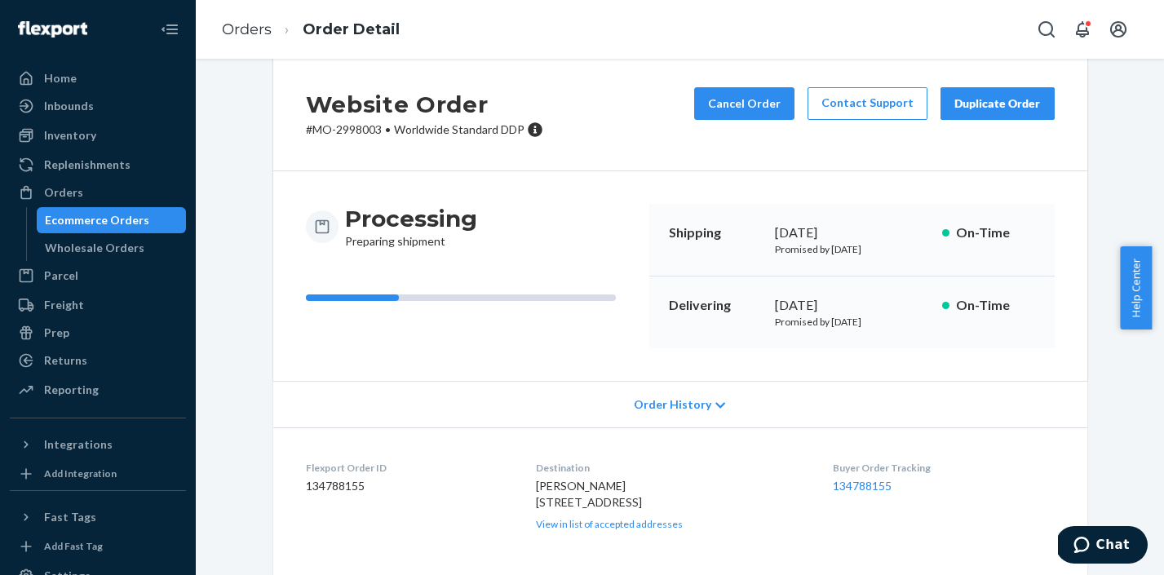
scroll to position [0, 0]
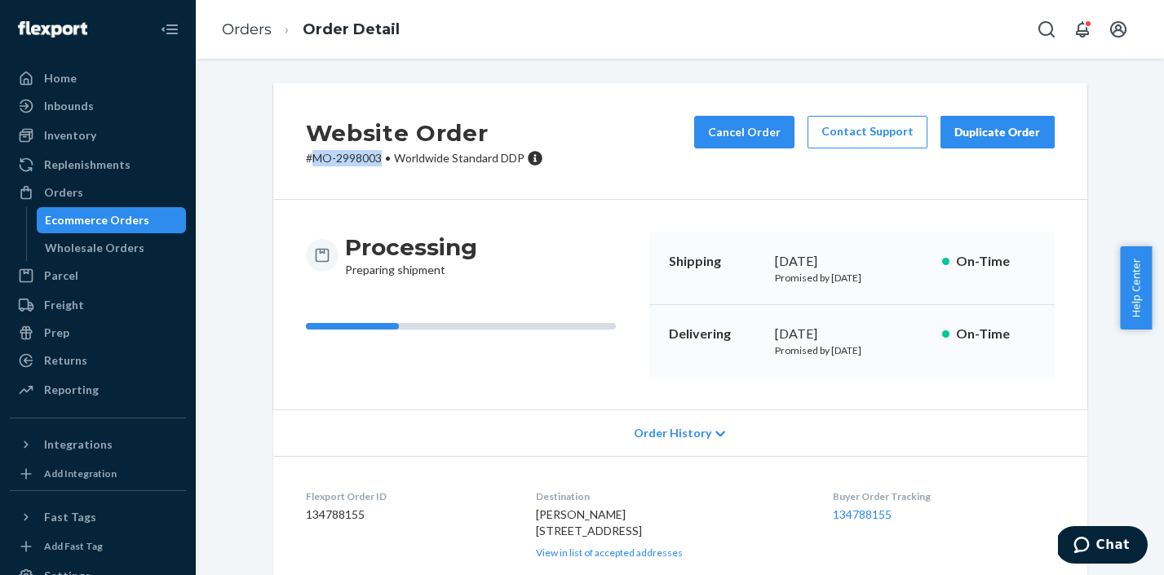
drag, startPoint x: 376, startPoint y: 159, endPoint x: 309, endPoint y: 161, distance: 66.9
click at [309, 161] on p "# MO-2998003 • Worldwide Standard DDP" at bounding box center [424, 158] width 237 height 16
copy p "MO-2998003"
click at [246, 37] on link "Orders" at bounding box center [247, 29] width 50 height 18
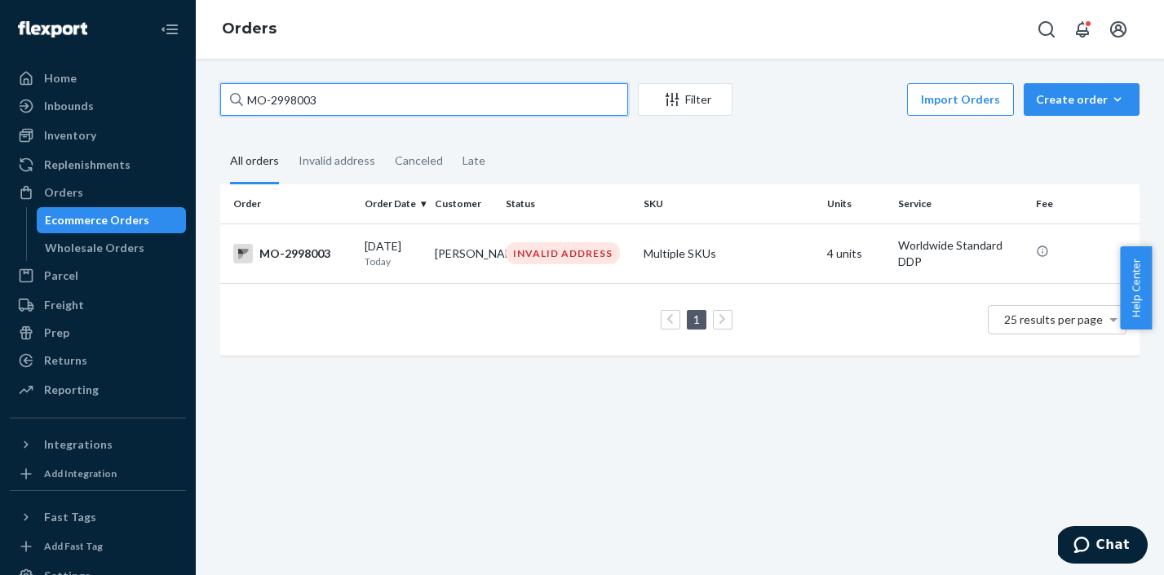
drag, startPoint x: 351, startPoint y: 106, endPoint x: 248, endPoint y: 97, distance: 103.9
click at [248, 97] on input "MO-2998003" at bounding box center [424, 99] width 408 height 33
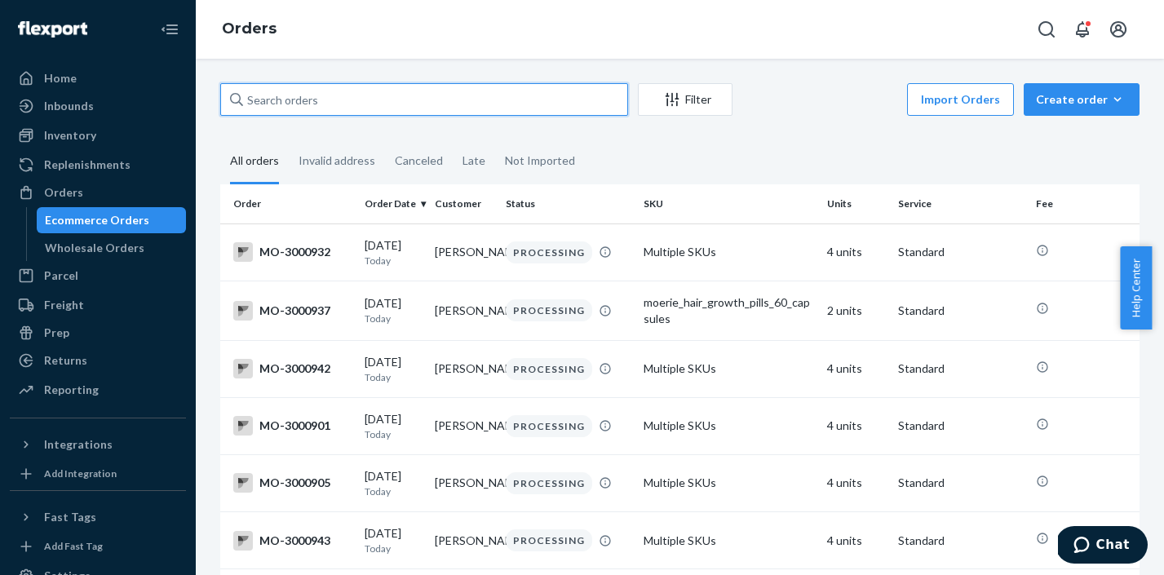
click at [348, 113] on input "text" at bounding box center [424, 99] width 408 height 33
paste input "MO-2998003"
type input "MO-2998003"
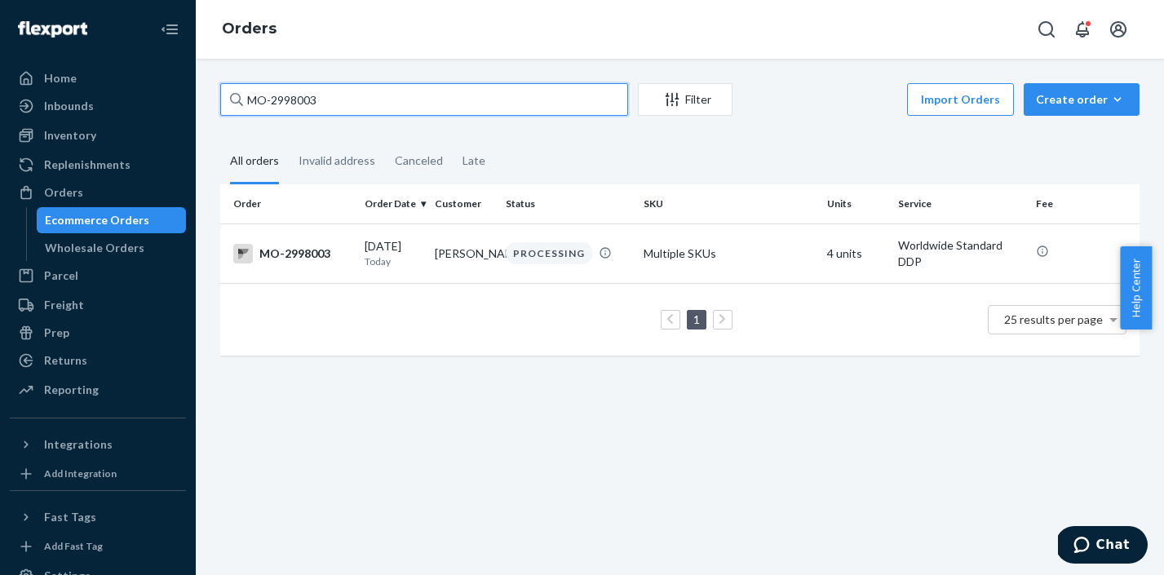
drag, startPoint x: 343, startPoint y: 105, endPoint x: 245, endPoint y: 104, distance: 97.9
click at [245, 104] on input "MO-2998003" at bounding box center [424, 99] width 408 height 33
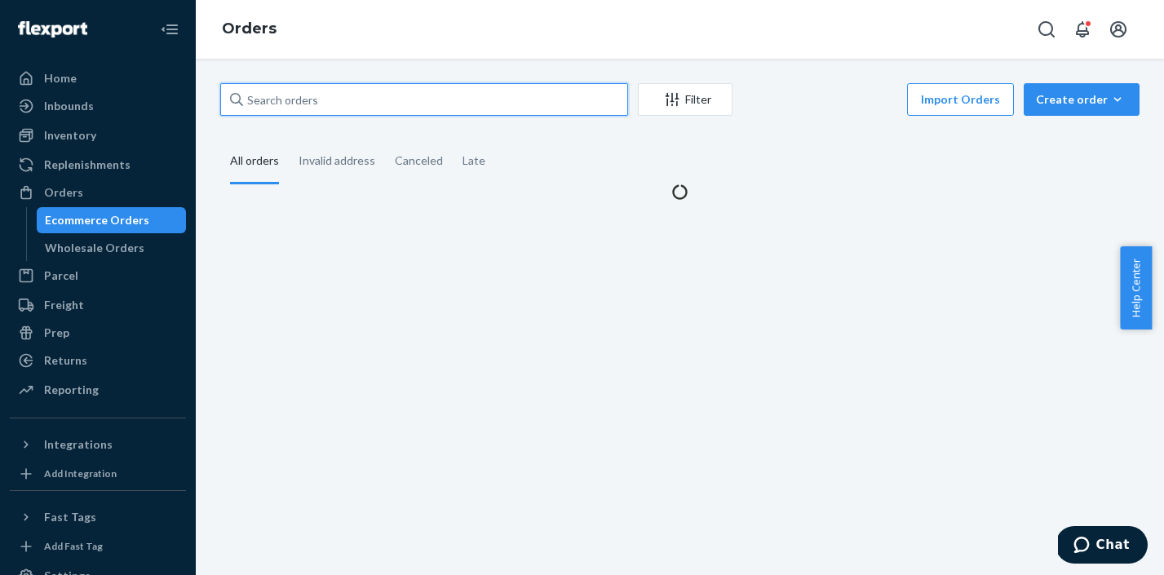
paste input "MO-2996350"
type input "MO-2996350"
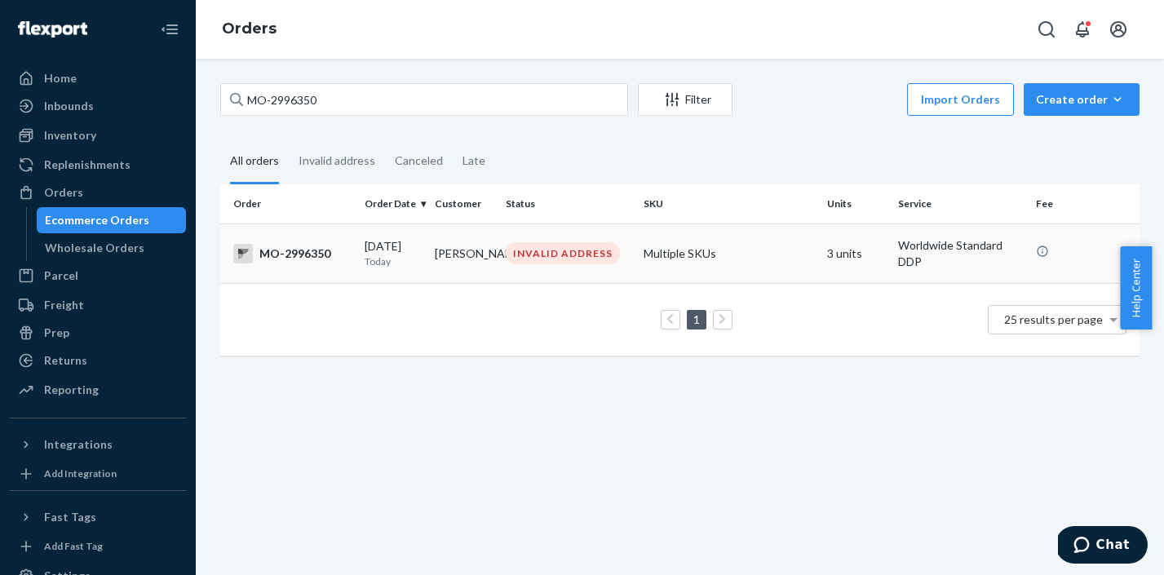
click at [593, 251] on div "INVALID ADDRESS" at bounding box center [563, 253] width 114 height 22
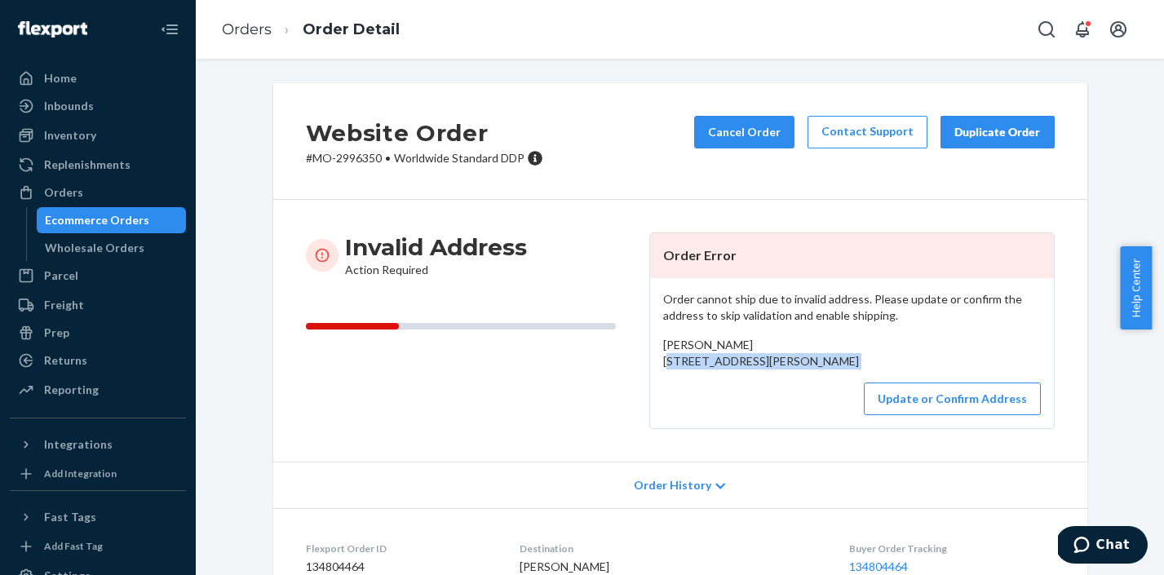
drag, startPoint x: 657, startPoint y: 360, endPoint x: 675, endPoint y: 411, distance: 54.4
click at [675, 411] on div "Order cannot ship due to invalid address. Please update or confirm the address …" at bounding box center [852, 353] width 404 height 150
copy div "[STREET_ADDRESS][PERSON_NAME]"
click at [952, 415] on button "Update or Confirm Address" at bounding box center [952, 398] width 177 height 33
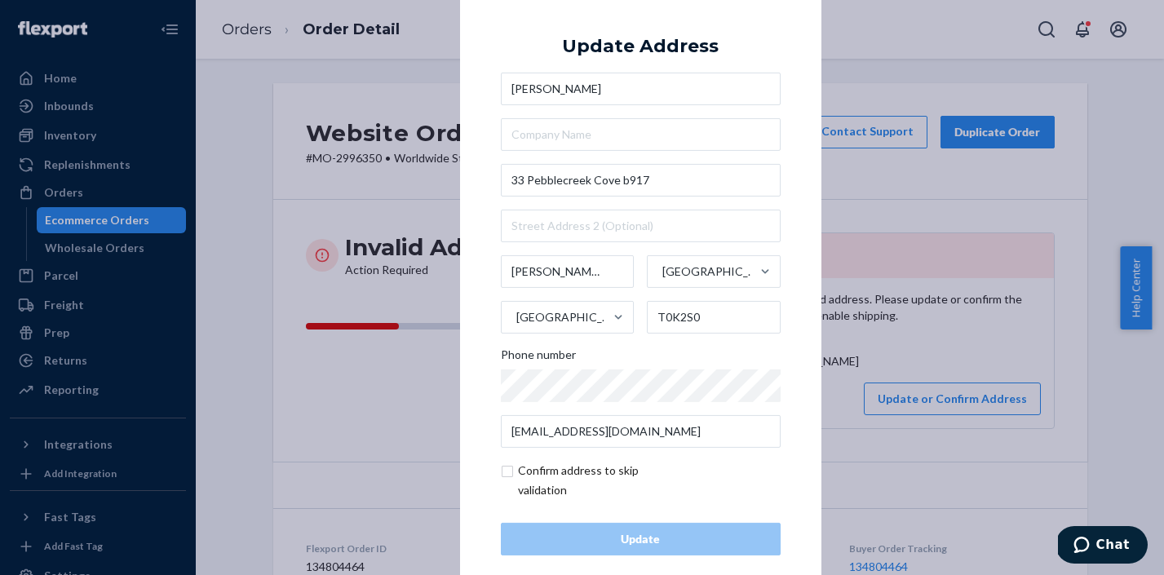
click at [931, 374] on div "× Update Address [PERSON_NAME] [STREET_ADDRESS][PERSON_NAME] T0K2S0 Phone numbe…" at bounding box center [582, 287] width 1164 height 575
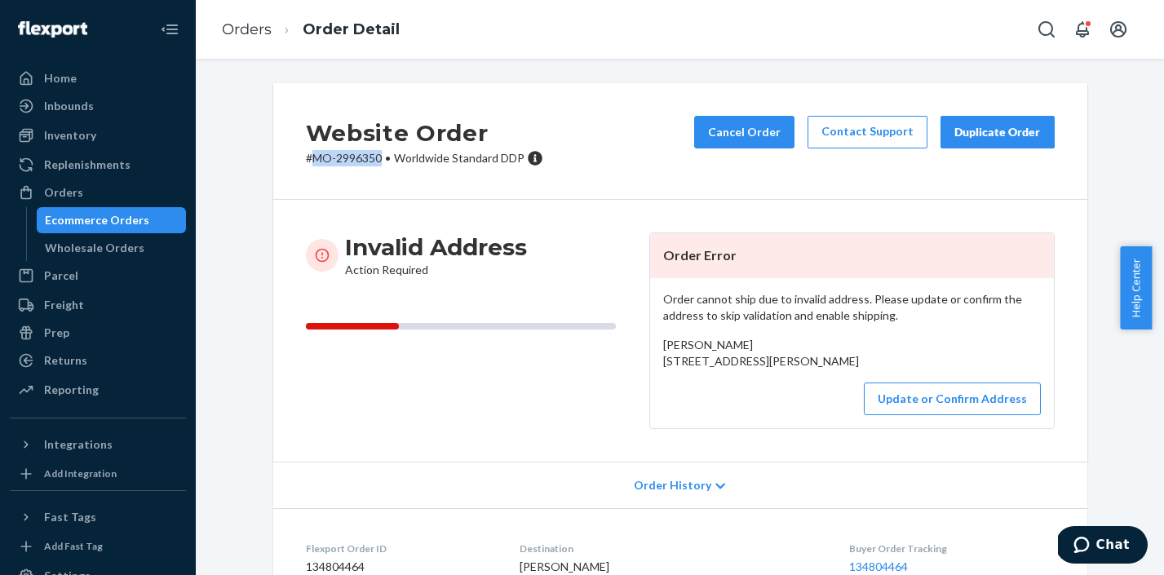
drag, startPoint x: 374, startPoint y: 158, endPoint x: 311, endPoint y: 157, distance: 63.6
click at [311, 157] on p "# MO-2996350 • Worldwide Standard DDP" at bounding box center [424, 158] width 237 height 16
copy p "MO-2996350"
click at [235, 34] on link "Orders" at bounding box center [247, 29] width 50 height 18
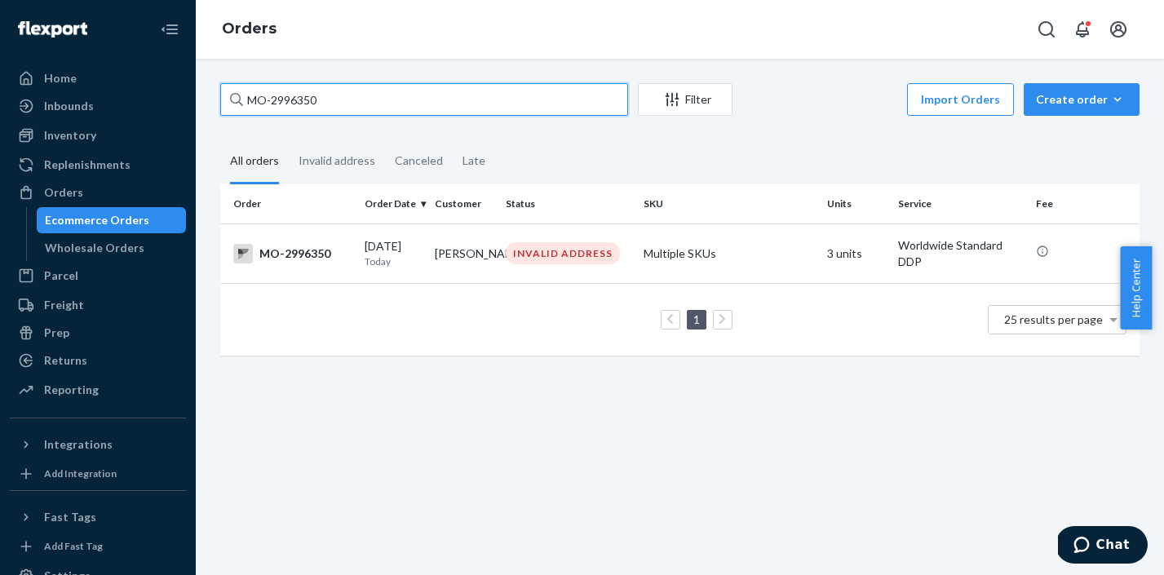
drag, startPoint x: 329, startPoint y: 107, endPoint x: 229, endPoint y: 107, distance: 100.3
click at [229, 107] on div "MO-2996350" at bounding box center [424, 99] width 408 height 33
click at [229, 107] on input "MO-2996350" at bounding box center [424, 99] width 408 height 33
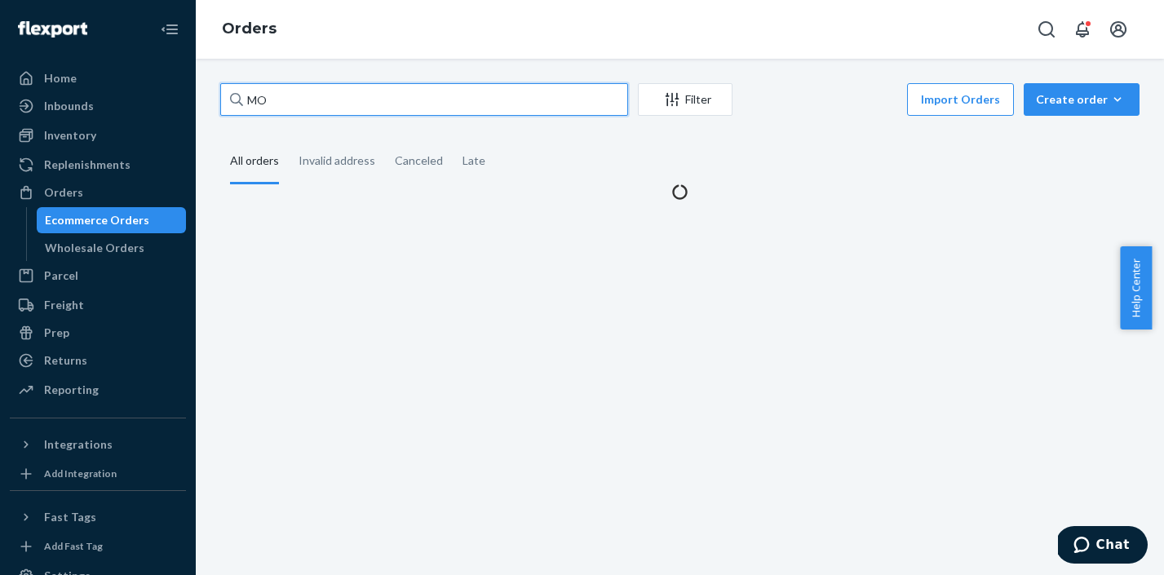
type input "M"
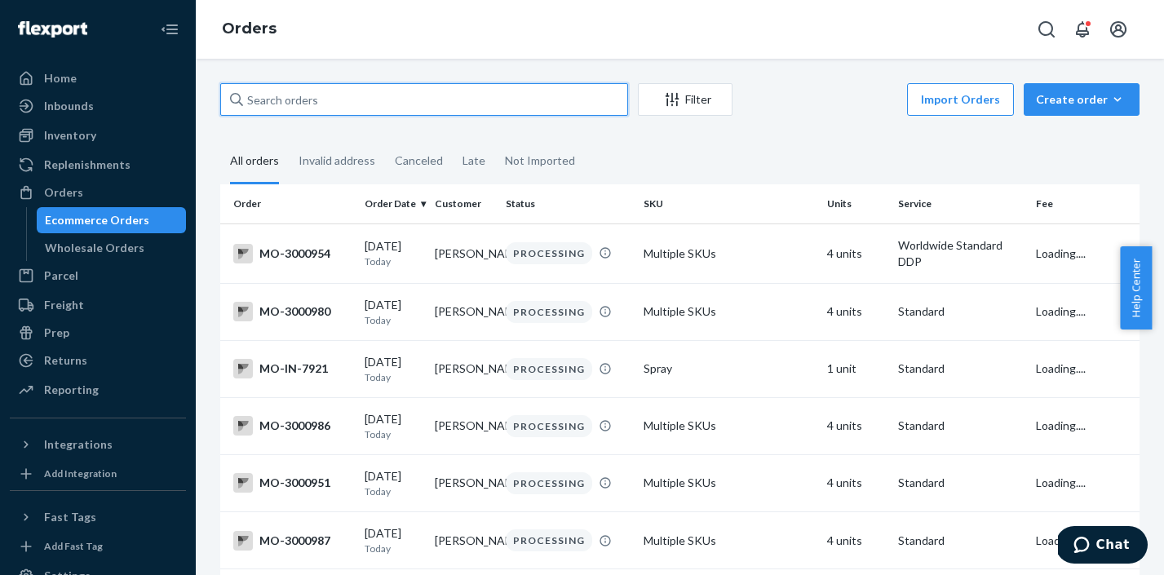
paste input "MO-2999109"
type input "MO-2999109"
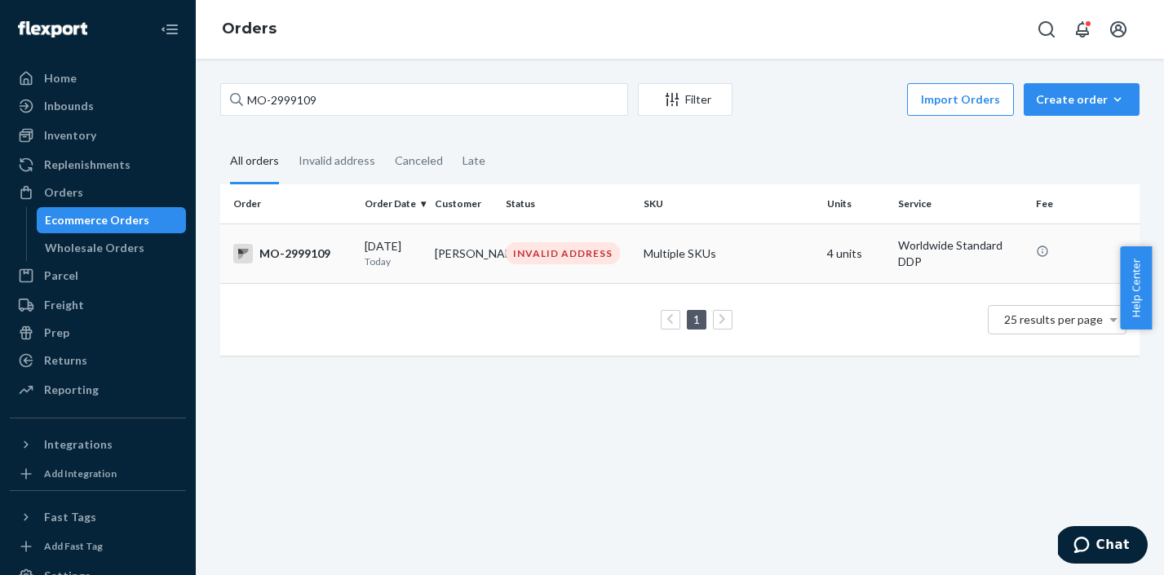
click at [594, 261] on div "INVALID ADDRESS" at bounding box center [563, 253] width 114 height 22
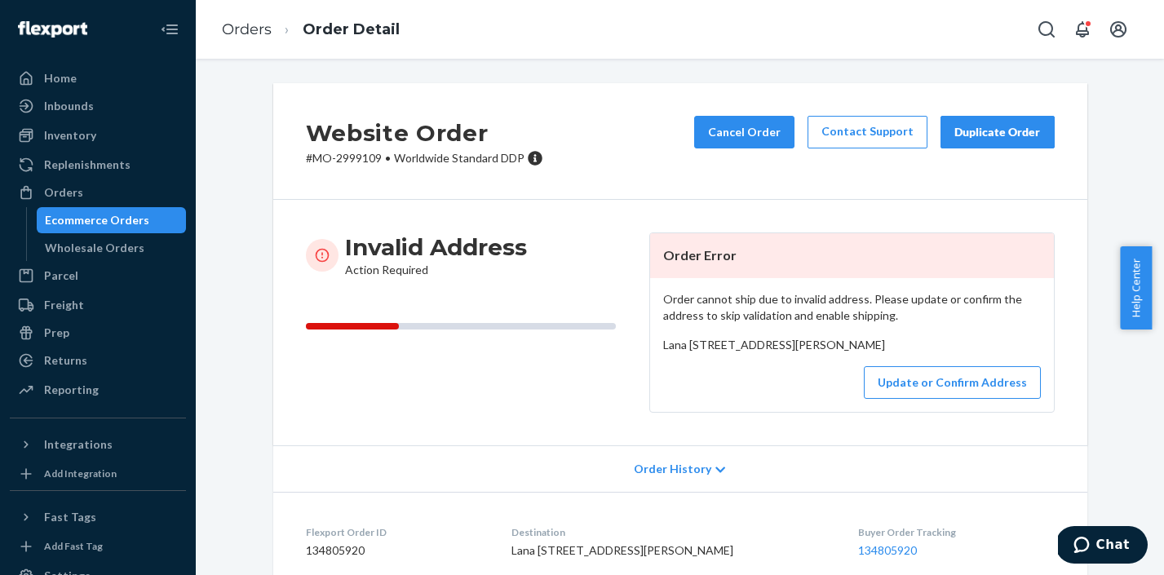
drag, startPoint x: 657, startPoint y: 366, endPoint x: 672, endPoint y: 395, distance: 32.1
click at [672, 351] on span "Lana [STREET_ADDRESS][PERSON_NAME]" at bounding box center [774, 345] width 222 height 14
copy span "[STREET_ADDRESS]"
click at [921, 399] on button "Update or Confirm Address" at bounding box center [952, 382] width 177 height 33
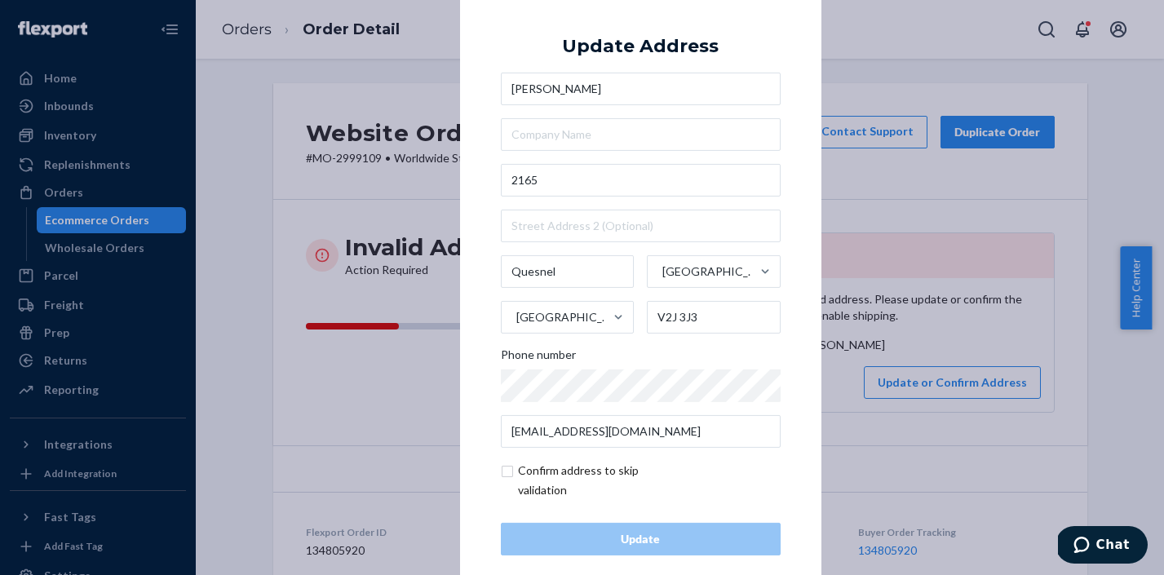
click at [920, 382] on div "× Update Address [GEOGRAPHIC_DATA][STREET_ADDRESS][PERSON_NAME] Phone number [E…" at bounding box center [582, 287] width 1164 height 575
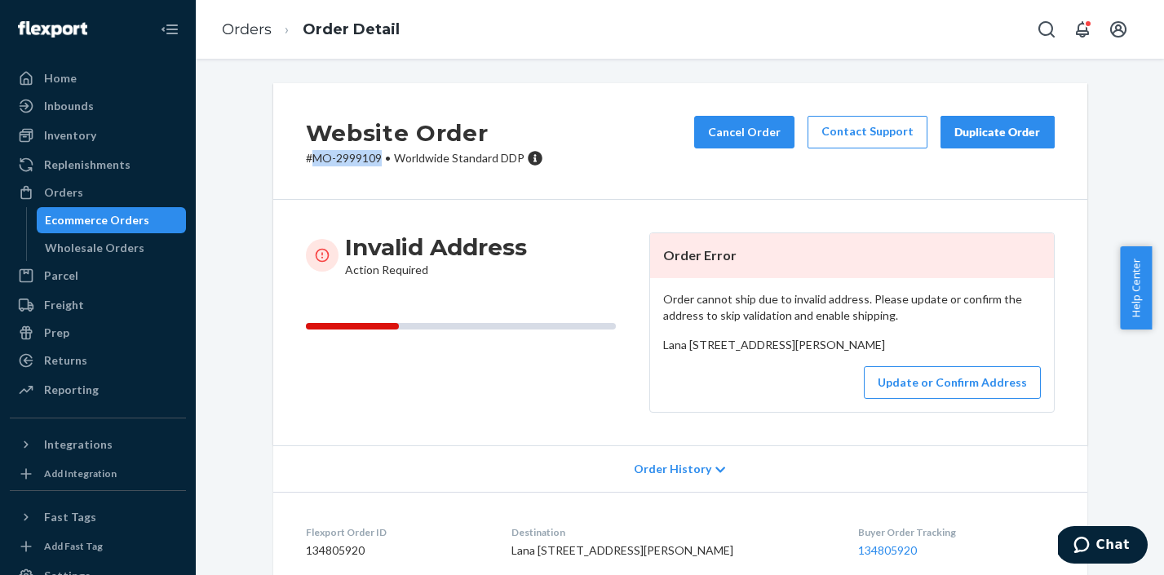
drag, startPoint x: 376, startPoint y: 158, endPoint x: 310, endPoint y: 158, distance: 66.0
click at [310, 158] on p "# MO-2999109 • Worldwide Standard DDP" at bounding box center [424, 158] width 237 height 16
copy p "MO-2999109"
click at [240, 37] on link "Orders" at bounding box center [247, 29] width 50 height 18
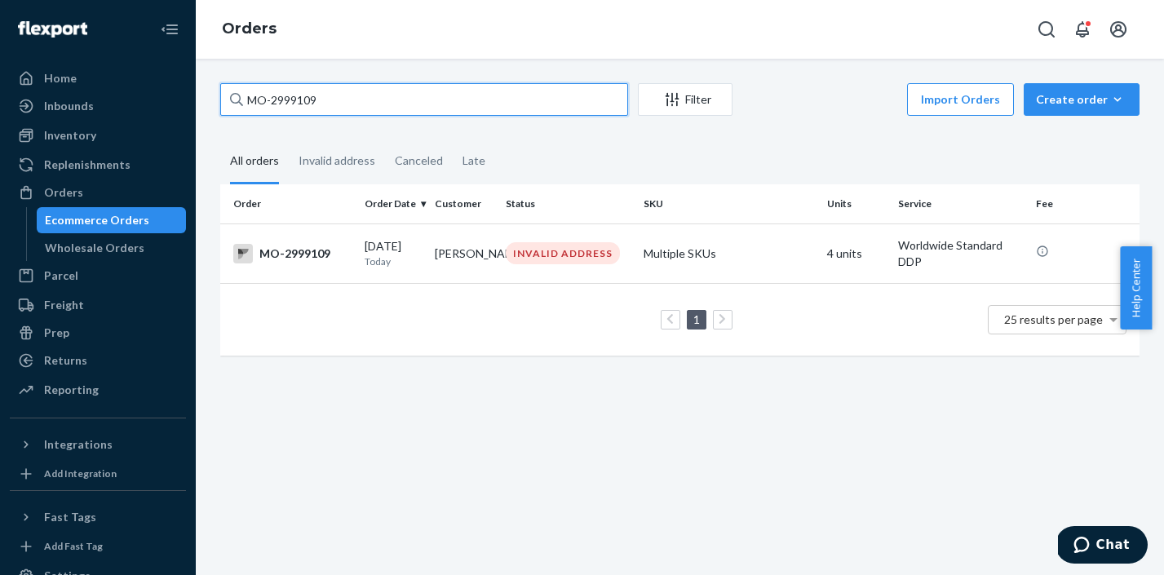
click at [368, 108] on input "MO-2999109" at bounding box center [424, 99] width 408 height 33
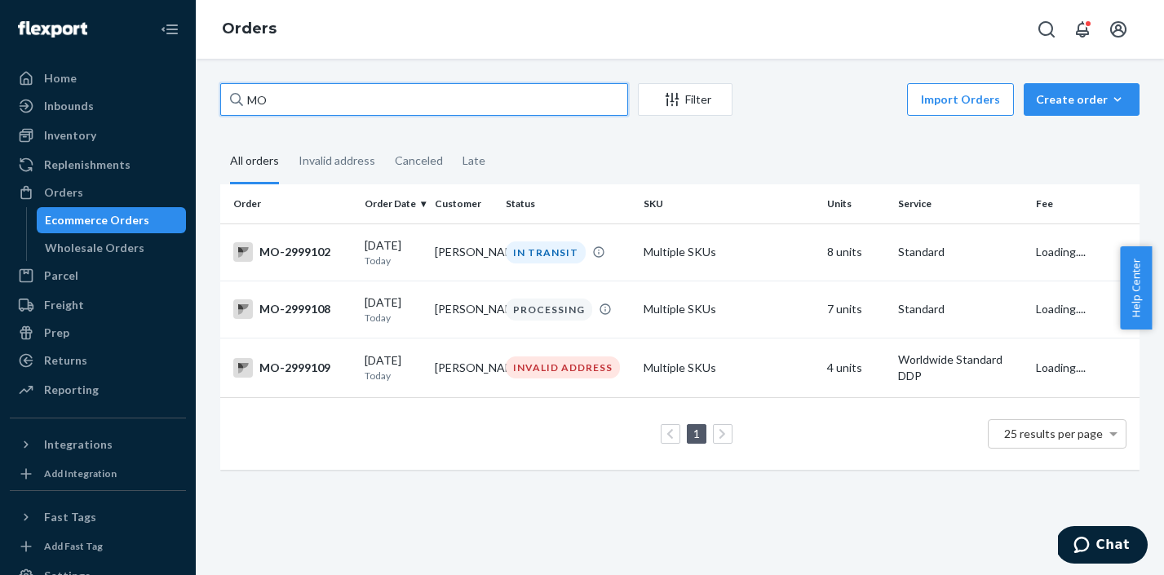
type input "M"
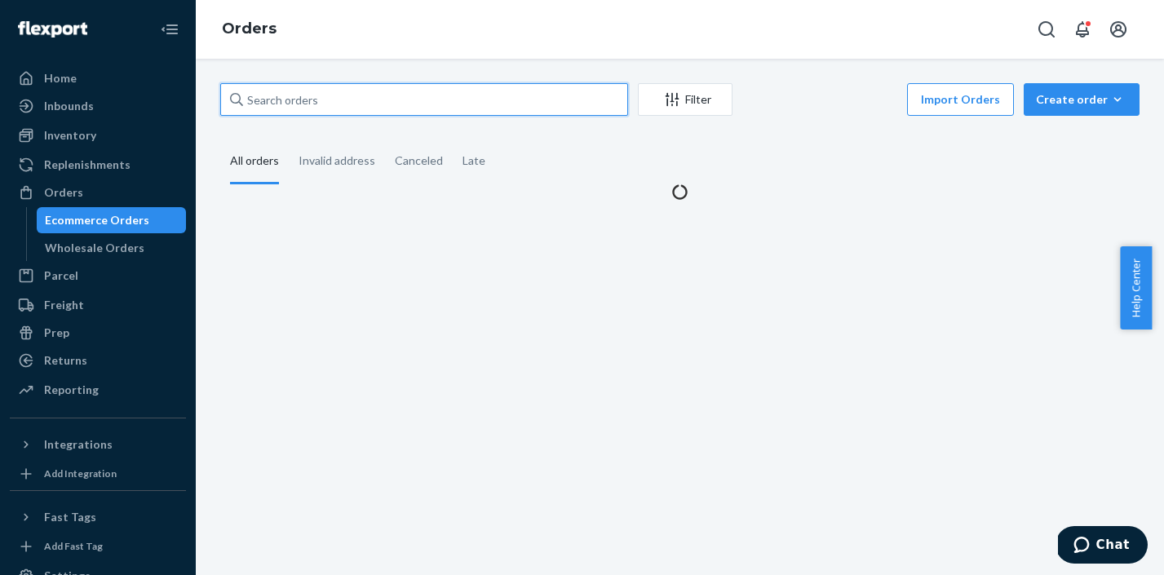
paste input "MO-2999137"
type input "MO-2999137"
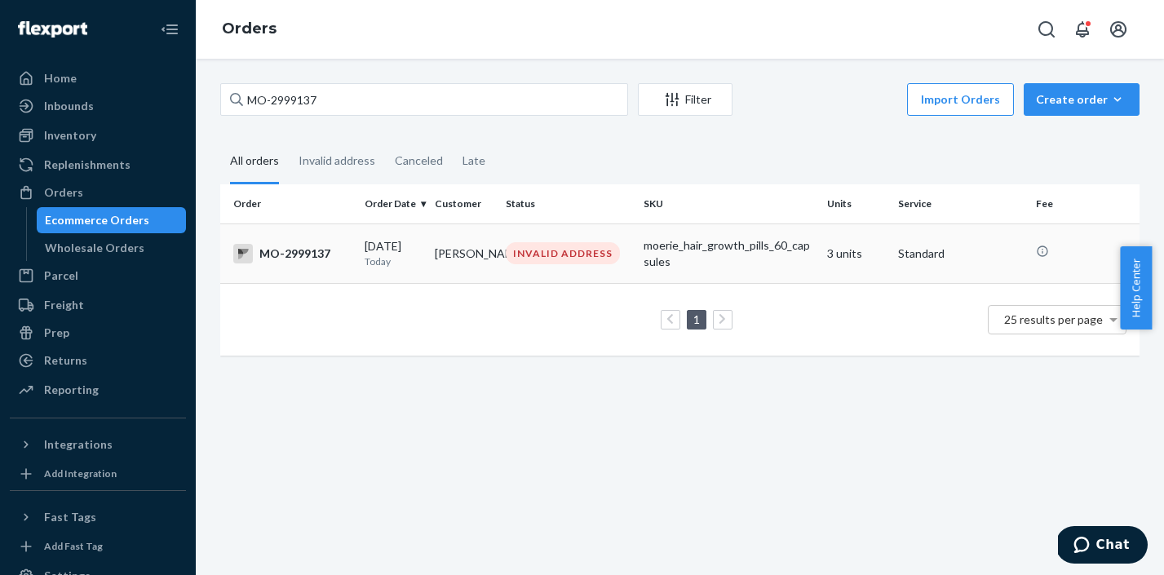
click at [524, 255] on div "INVALID ADDRESS" at bounding box center [563, 253] width 114 height 22
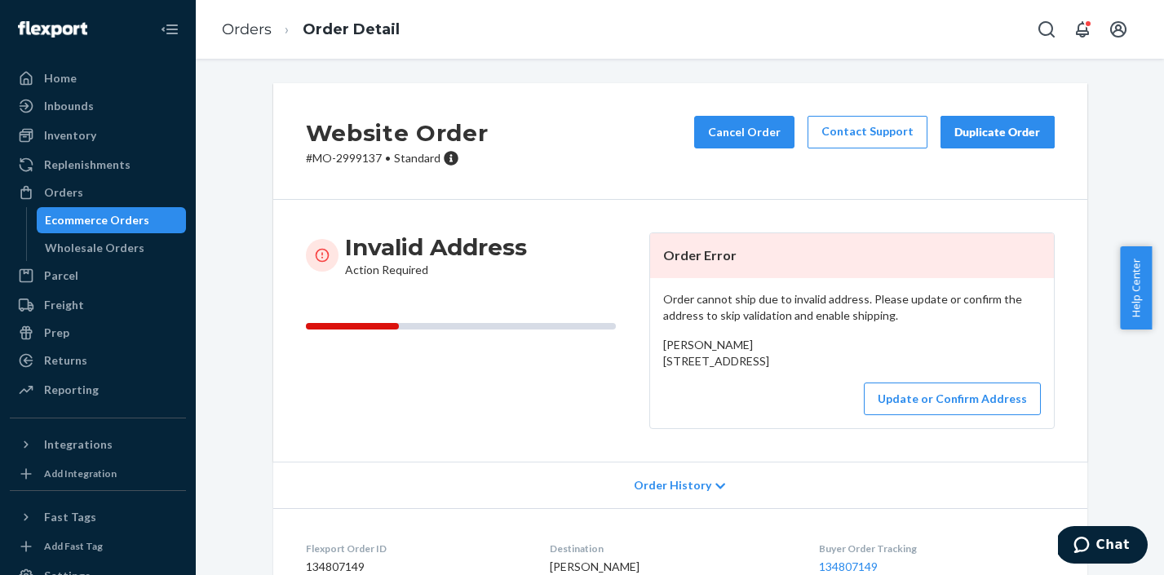
drag, startPoint x: 657, startPoint y: 364, endPoint x: 679, endPoint y: 395, distance: 38.7
click at [679, 369] on div "[PERSON_NAME] [STREET_ADDRESS]" at bounding box center [852, 353] width 378 height 33
copy span "[STREET_ADDRESS]"
click at [948, 415] on button "Update or Confirm Address" at bounding box center [952, 398] width 177 height 33
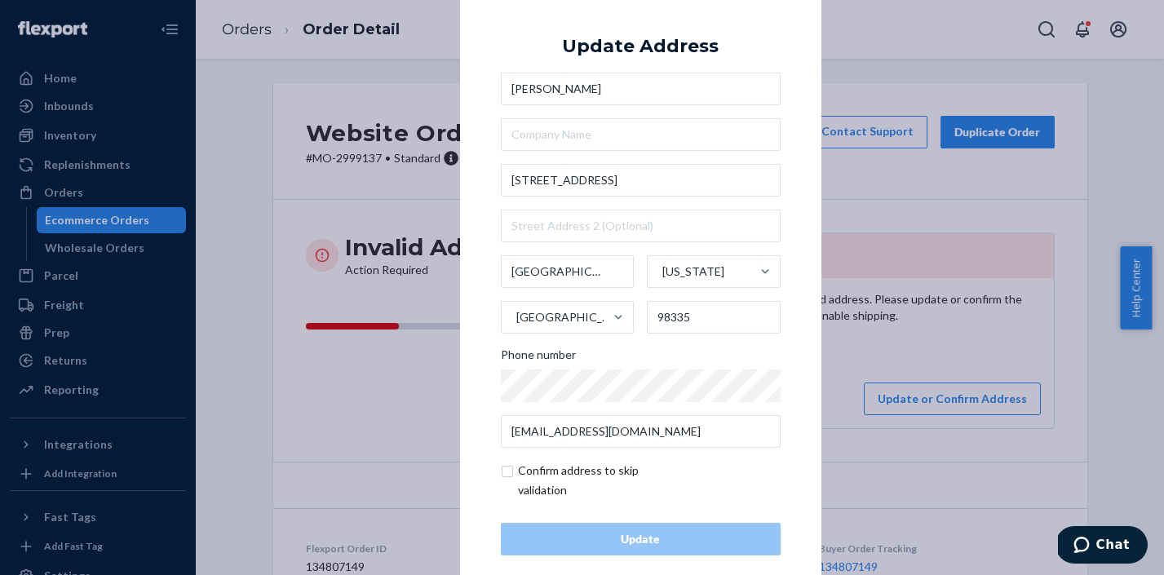
click at [899, 325] on div "× Update Address [PERSON_NAME] [STREET_ADDRESS][US_STATE] Phone number [EMAIL_A…" at bounding box center [582, 287] width 1164 height 575
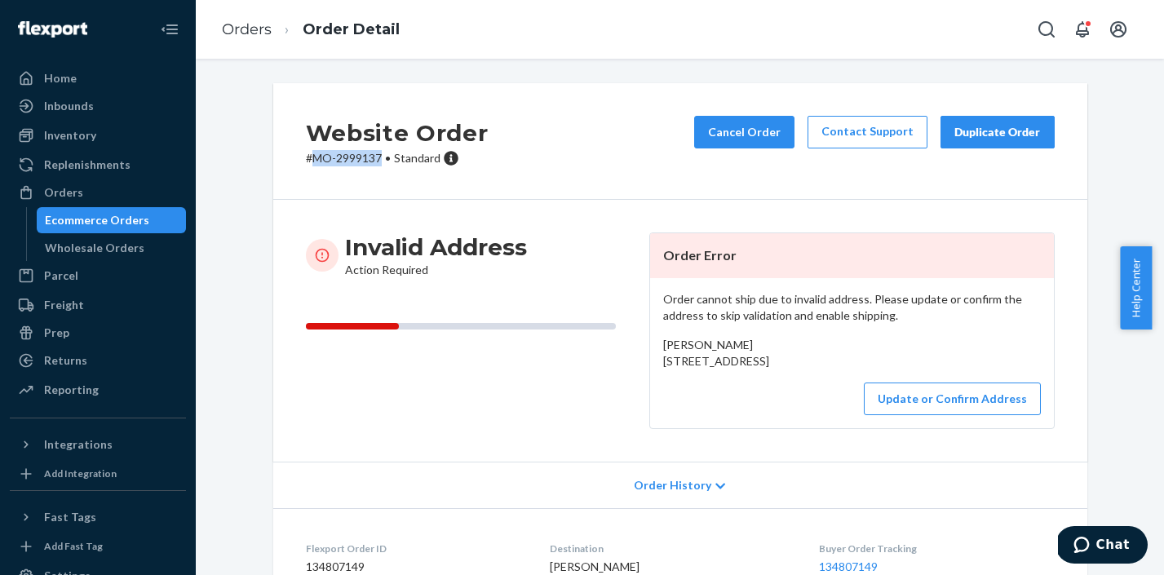
drag, startPoint x: 373, startPoint y: 155, endPoint x: 309, endPoint y: 155, distance: 64.4
click at [309, 155] on p "# MO-2999137 • Standard" at bounding box center [397, 158] width 183 height 16
copy p "MO-2999137"
click at [259, 37] on link "Orders" at bounding box center [247, 29] width 50 height 18
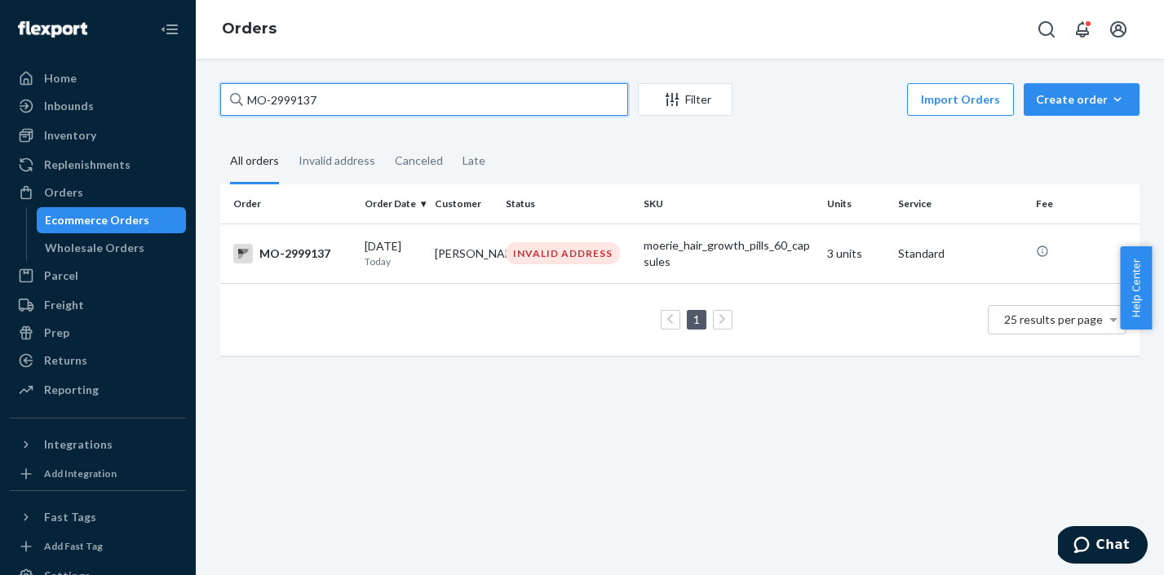
drag, startPoint x: 334, startPoint y: 103, endPoint x: 239, endPoint y: 100, distance: 95.4
click at [239, 100] on div "MO-2999137" at bounding box center [424, 99] width 408 height 33
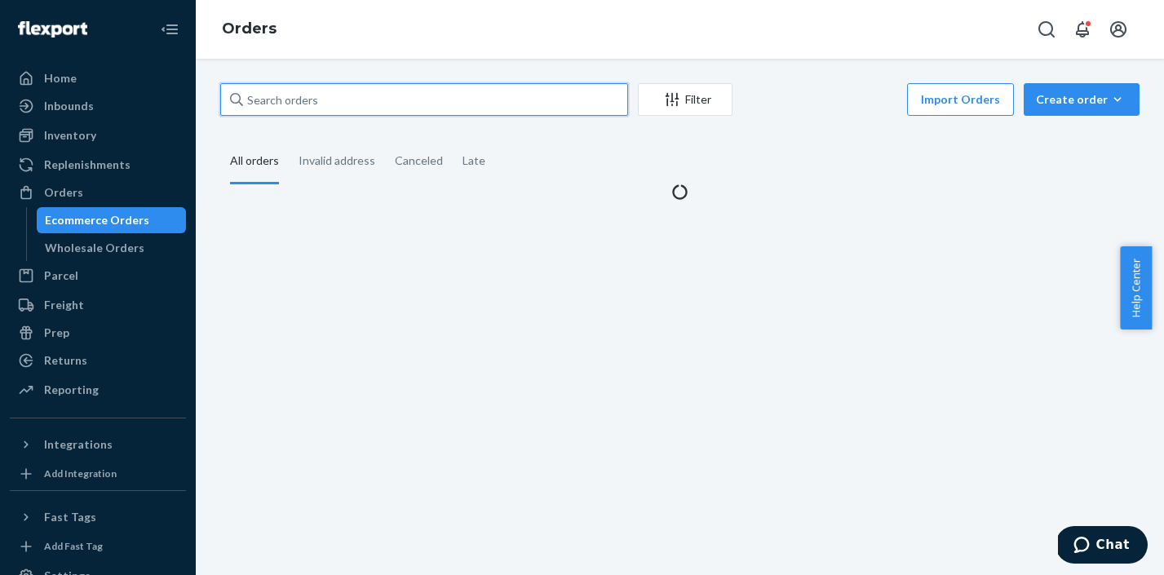
paste input "MO-2996702"
type input "MO-2996702"
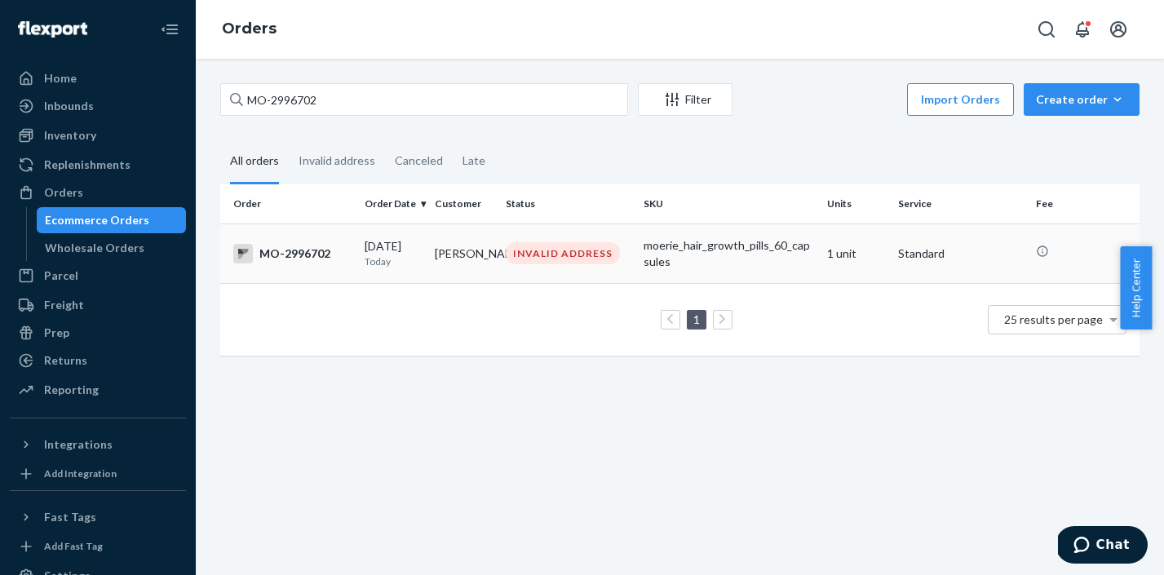
click at [541, 262] on div "INVALID ADDRESS" at bounding box center [563, 253] width 114 height 22
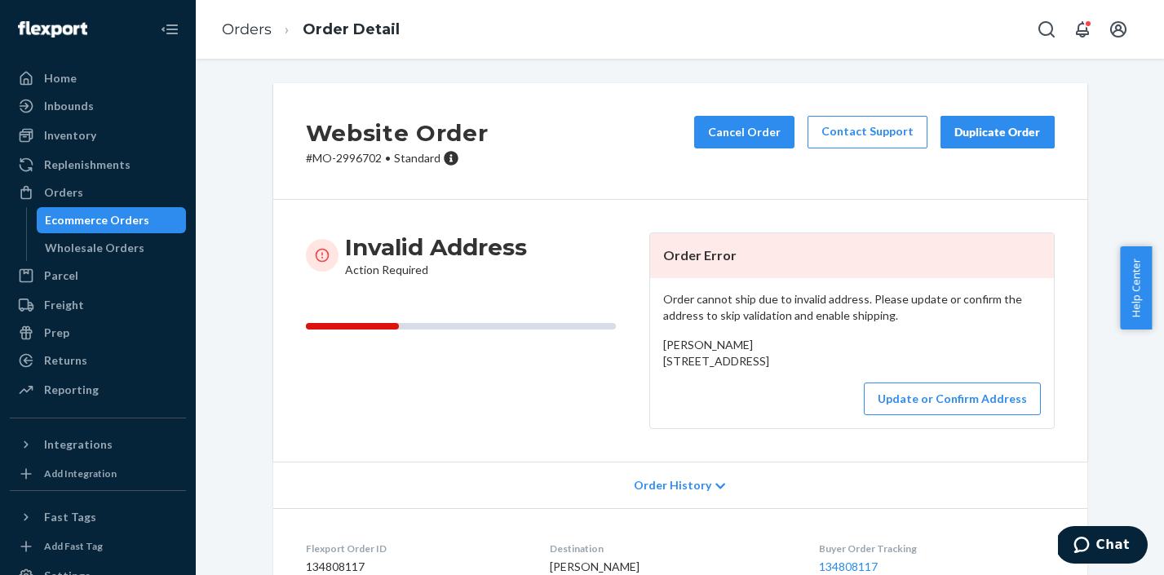
click at [355, 161] on p "# MO-2996702 • Standard" at bounding box center [397, 158] width 183 height 16
copy p "2996702"
drag, startPoint x: 660, startPoint y: 364, endPoint x: 675, endPoint y: 391, distance: 31.1
click at [675, 369] on div "[PERSON_NAME] [STREET_ADDRESS]" at bounding box center [852, 353] width 378 height 33
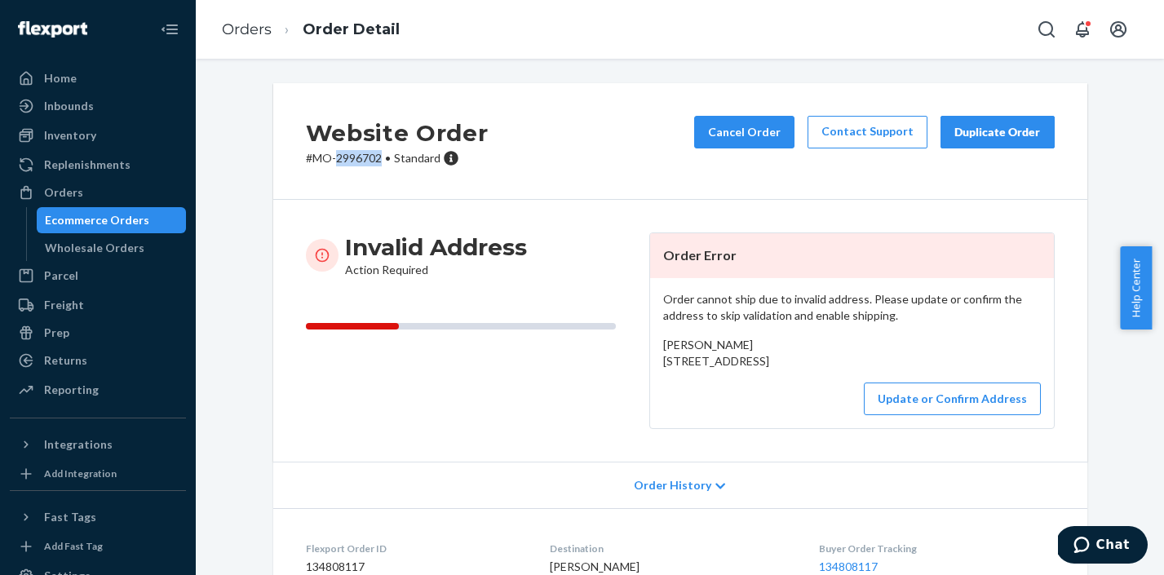
click at [663, 368] on span "[PERSON_NAME] [STREET_ADDRESS]" at bounding box center [716, 353] width 106 height 30
drag, startPoint x: 658, startPoint y: 364, endPoint x: 669, endPoint y: 390, distance: 28.2
click at [669, 368] on span "[PERSON_NAME] [STREET_ADDRESS]" at bounding box center [716, 353] width 106 height 30
copy span "[STREET_ADDRESS]"
click at [906, 415] on button "Update or Confirm Address" at bounding box center [952, 398] width 177 height 33
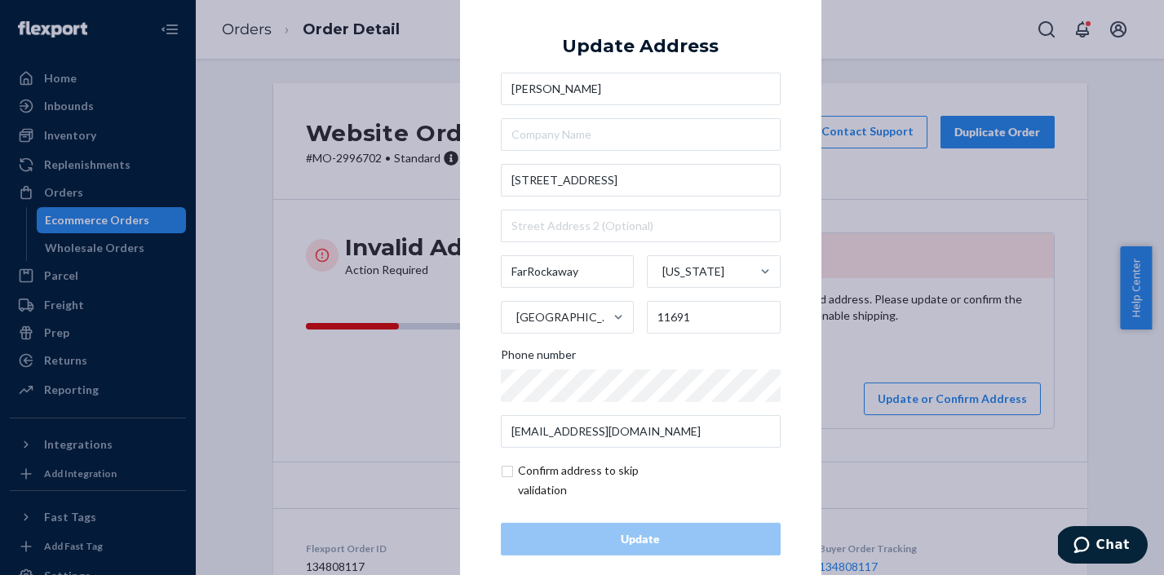
click at [898, 173] on div "× Update Address [PERSON_NAME] [STREET_ADDRESS][US_STATE] Phone number [EMAIL_A…" at bounding box center [582, 287] width 1164 height 575
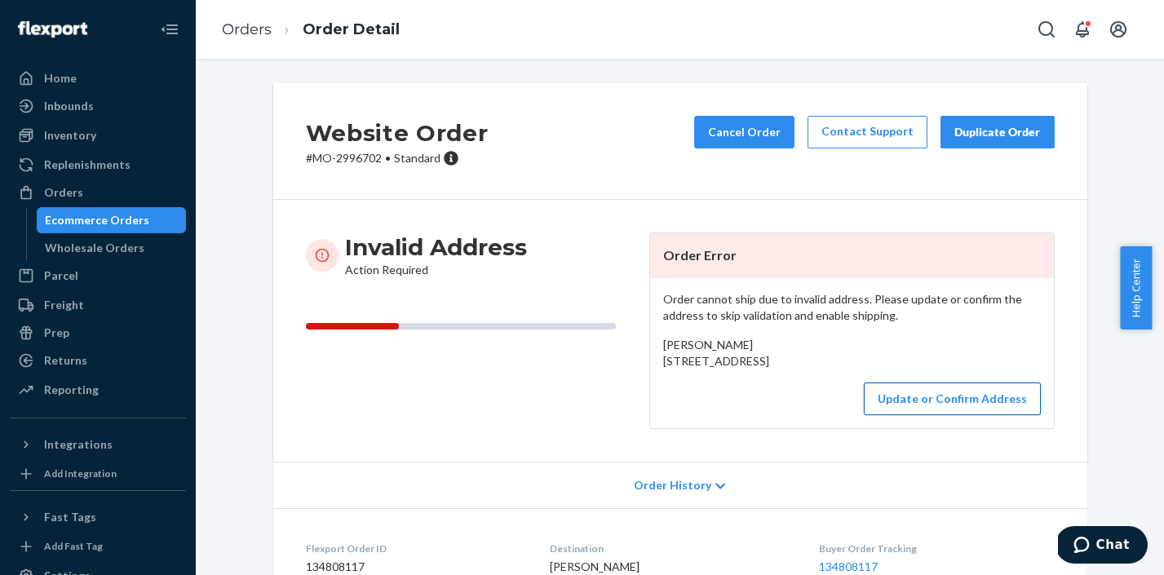
click at [936, 415] on button "Update or Confirm Address" at bounding box center [952, 398] width 177 height 33
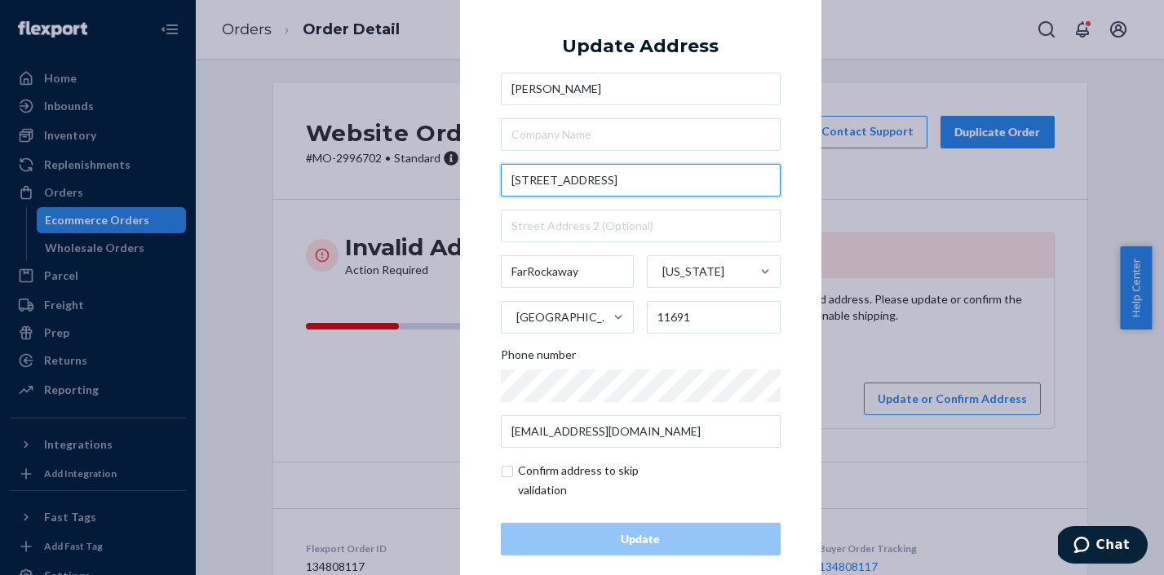
drag, startPoint x: 655, startPoint y: 185, endPoint x: 471, endPoint y: 175, distance: 184.5
click at [471, 175] on div "× Update Address [PERSON_NAME] [STREET_ADDRESS][US_STATE] Phone number [EMAIL_A…" at bounding box center [640, 287] width 361 height 616
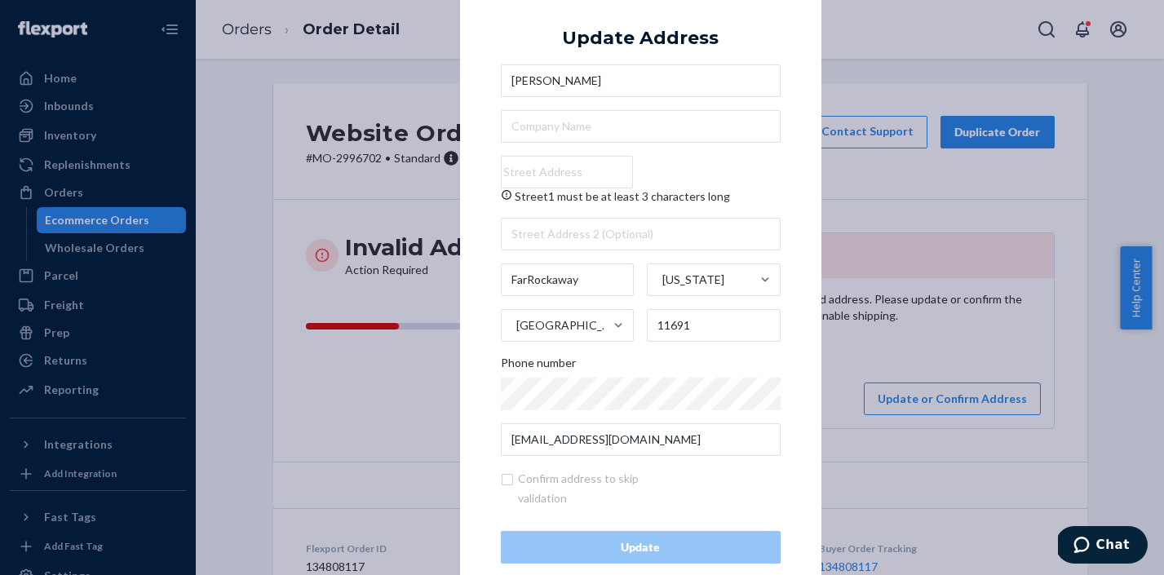
paste input "[STREET_ADDRESS]"
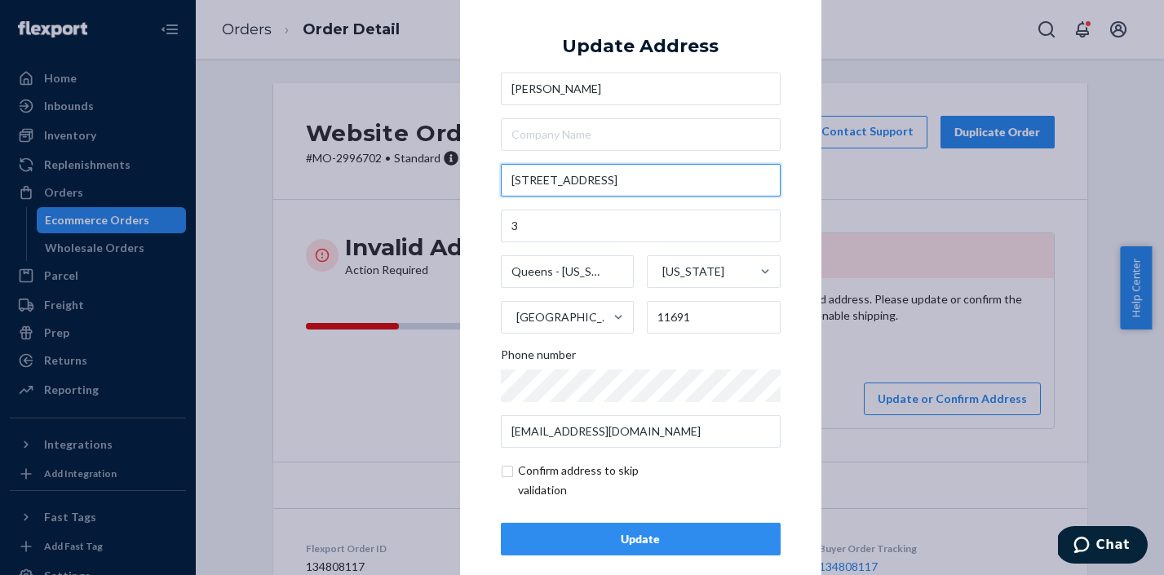
drag, startPoint x: 587, startPoint y: 183, endPoint x: 511, endPoint y: 179, distance: 76.0
click at [511, 179] on input "[STREET_ADDRESS]" at bounding box center [641, 180] width 280 height 33
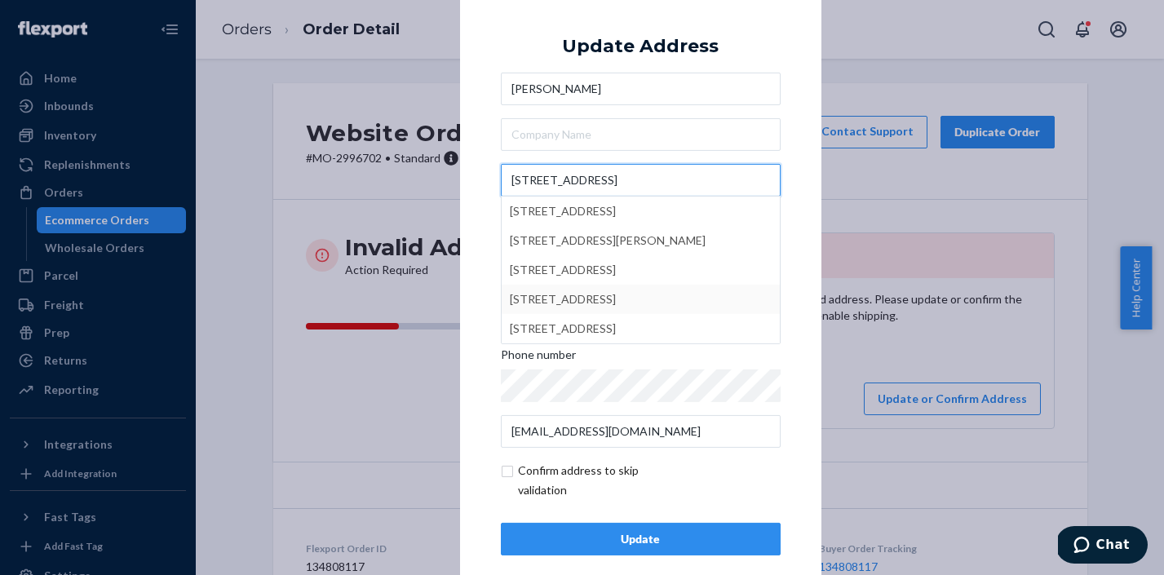
type input "[STREET_ADDRESS]"
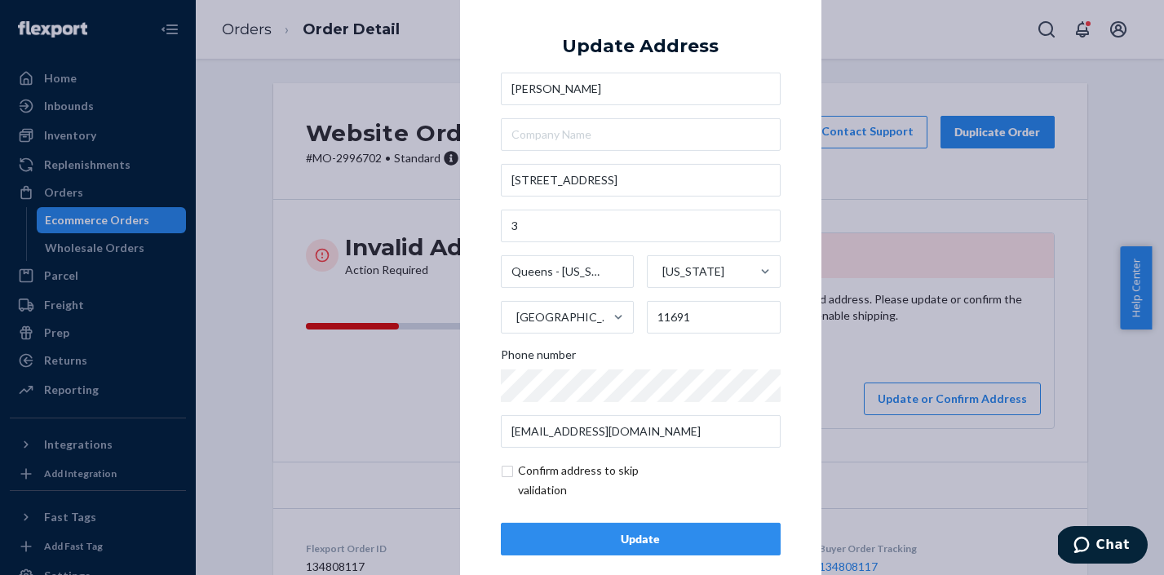
drag, startPoint x: 788, startPoint y: 356, endPoint x: 780, endPoint y: 346, distance: 12.9
click at [788, 356] on div "× Update Address [PERSON_NAME] [STREET_ADDRESS][US_STATE] Phone number [EMAIL_A…" at bounding box center [640, 287] width 361 height 616
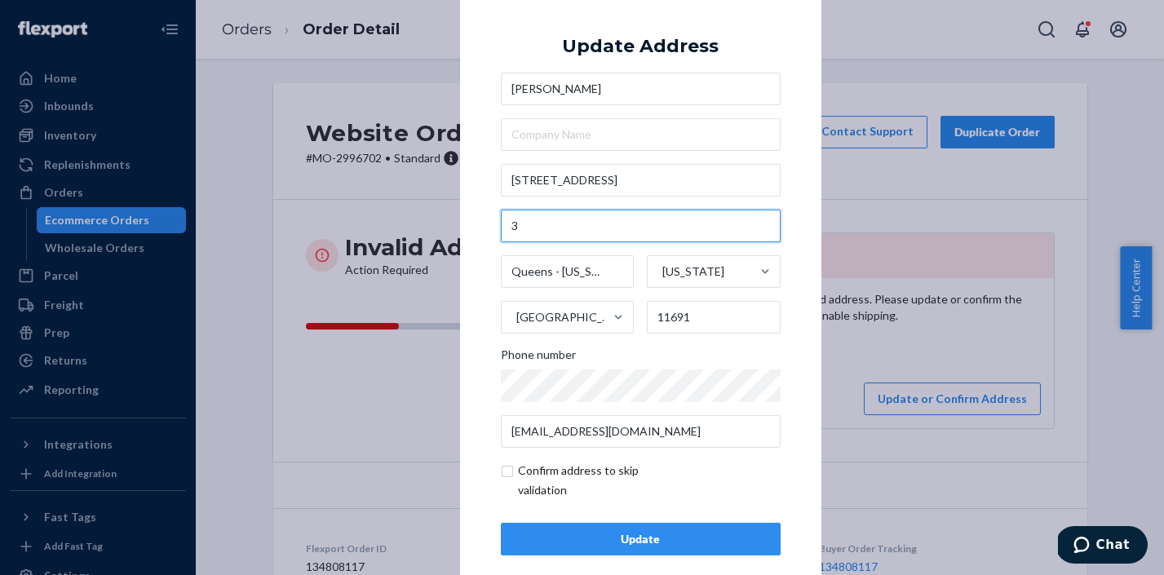
click at [533, 235] on input "text" at bounding box center [641, 226] width 280 height 33
type input "3"
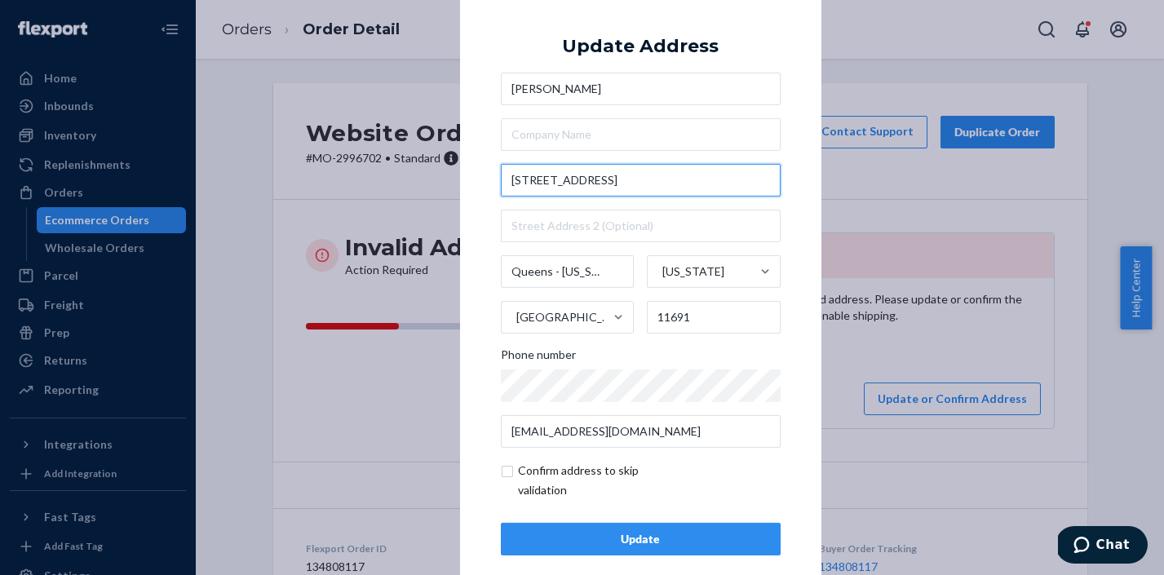
drag, startPoint x: 575, startPoint y: 186, endPoint x: 488, endPoint y: 180, distance: 87.4
click at [488, 180] on div "× Update Address [PERSON_NAME] [STREET_ADDRESS][US_STATE] Phone number [EMAIL_A…" at bounding box center [640, 287] width 361 height 616
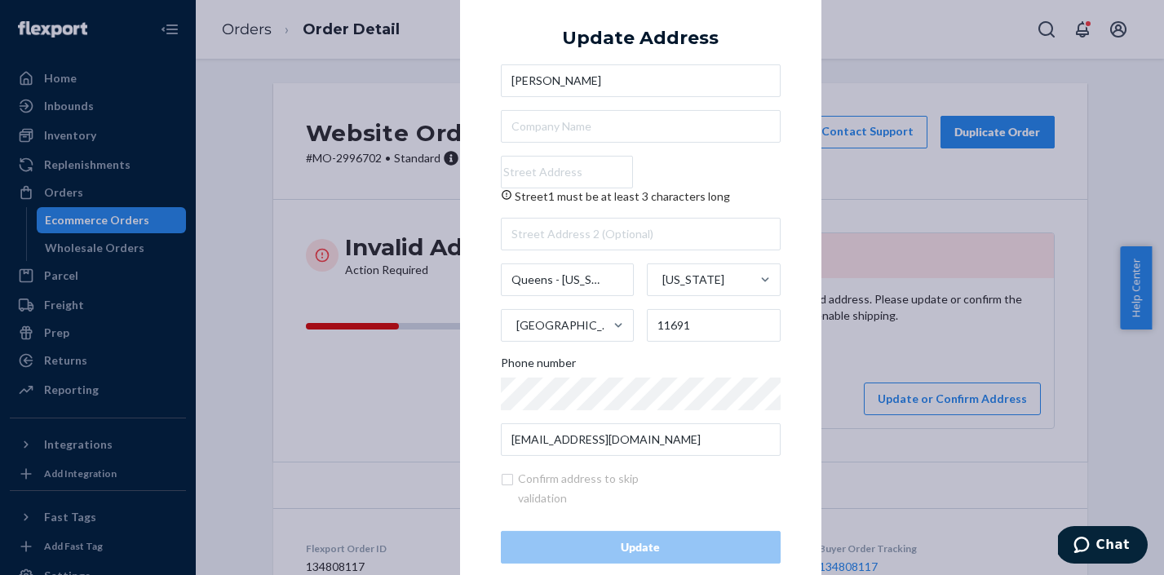
paste input "[STREET_ADDRESS]"
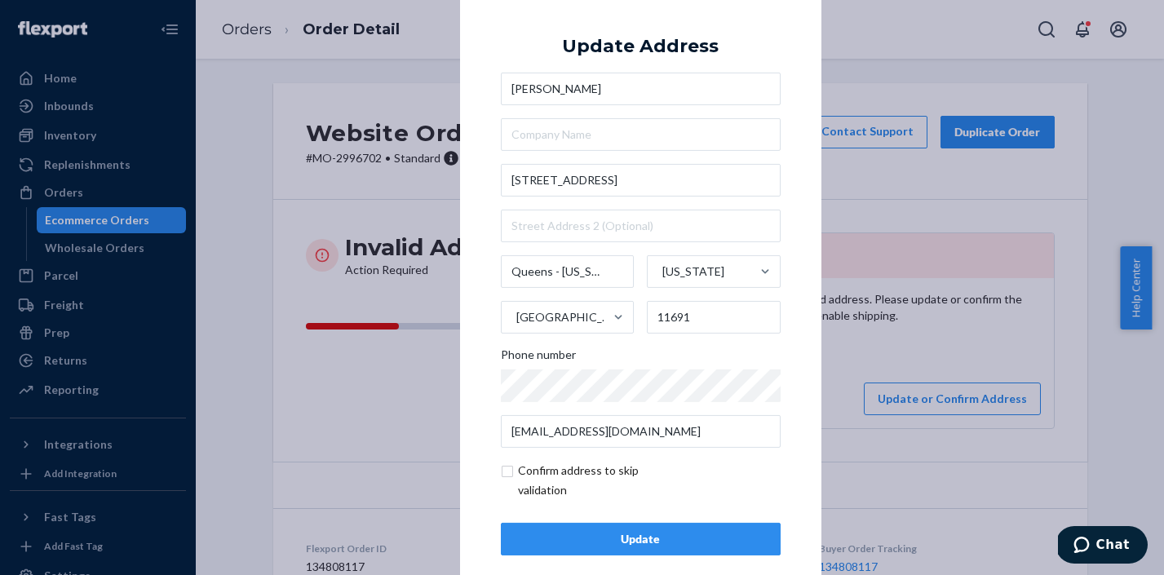
click at [481, 215] on div "× Update Address [PERSON_NAME] [STREET_ADDRESS][US_STATE] Phone number [EMAIL_A…" at bounding box center [640, 287] width 361 height 616
click at [598, 182] on input "[STREET_ADDRESS]" at bounding box center [641, 180] width 280 height 33
drag, startPoint x: 590, startPoint y: 180, endPoint x: 510, endPoint y: 179, distance: 80.7
click at [510, 179] on input "[STREET_ADDRESS]" at bounding box center [641, 180] width 280 height 33
type input "1"
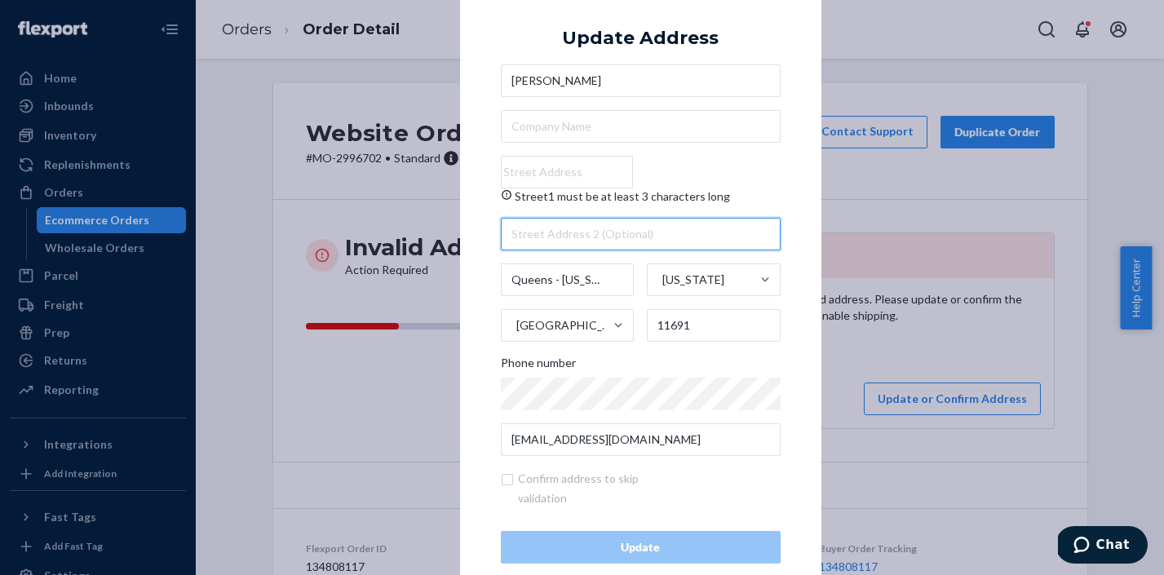
click at [616, 222] on input "text" at bounding box center [641, 234] width 280 height 33
type input "3"
click at [619, 157] on input "Street1 must be at least 3 characters long" at bounding box center [567, 172] width 132 height 33
paste input "[STREET_ADDRESS]"
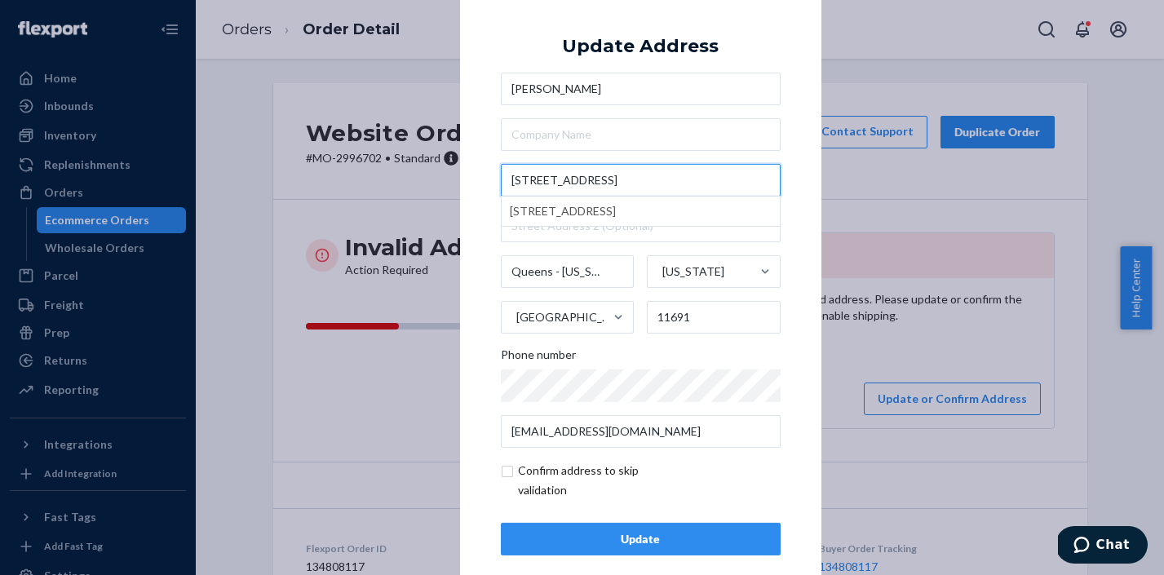
type input "[STREET_ADDRESS]"
click at [477, 244] on div "× Update Address [PERSON_NAME] [STREET_ADDRESS][US_STATE] Phone number [EMAIL_A…" at bounding box center [640, 287] width 361 height 616
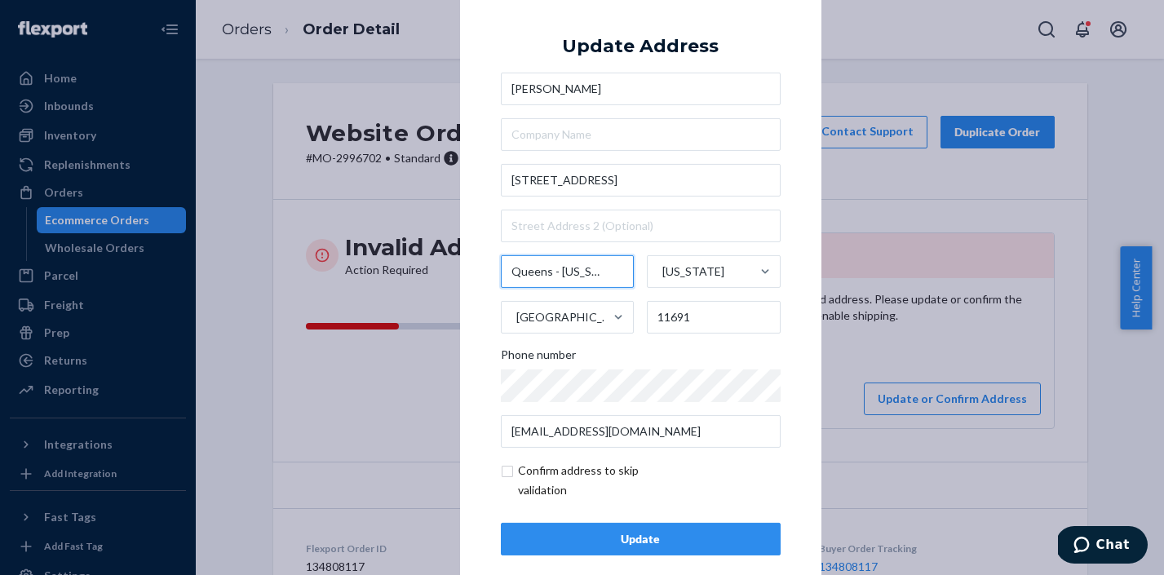
click at [586, 272] on input "FarRockaway" at bounding box center [568, 271] width 134 height 33
drag, startPoint x: 502, startPoint y: 268, endPoint x: 631, endPoint y: 274, distance: 129.0
click at [631, 274] on div "FarRockaway [US_STATE] [GEOGRAPHIC_DATA] 11691" at bounding box center [641, 294] width 280 height 78
type input "Queens - [US_STATE]"
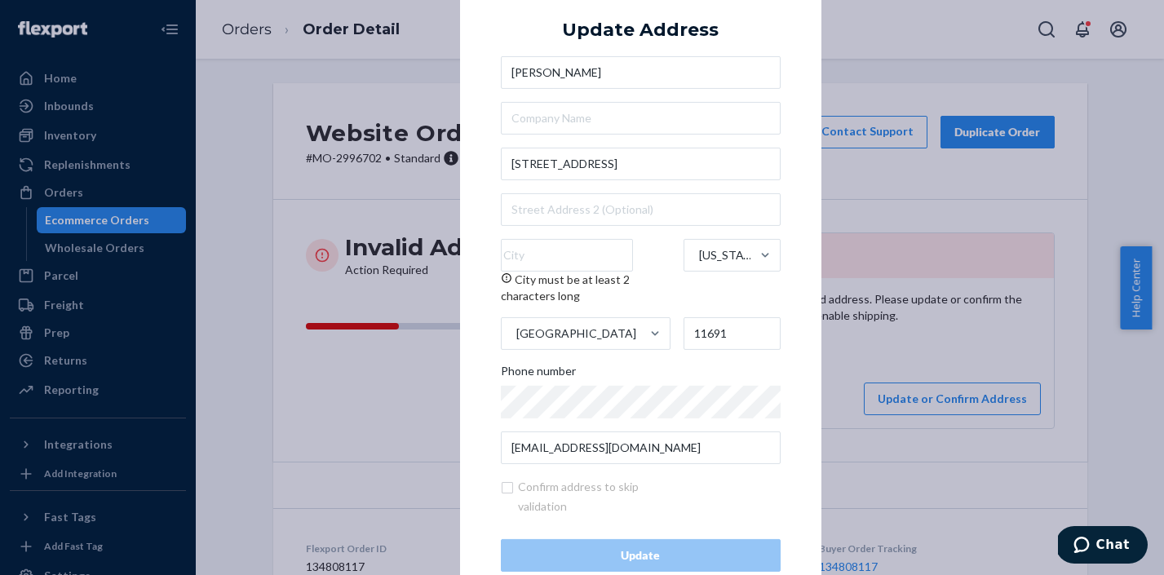
scroll to position [0, 0]
click at [587, 247] on input "City must be at least 2 characters long" at bounding box center [567, 255] width 132 height 33
paste input "ar Rockaway"
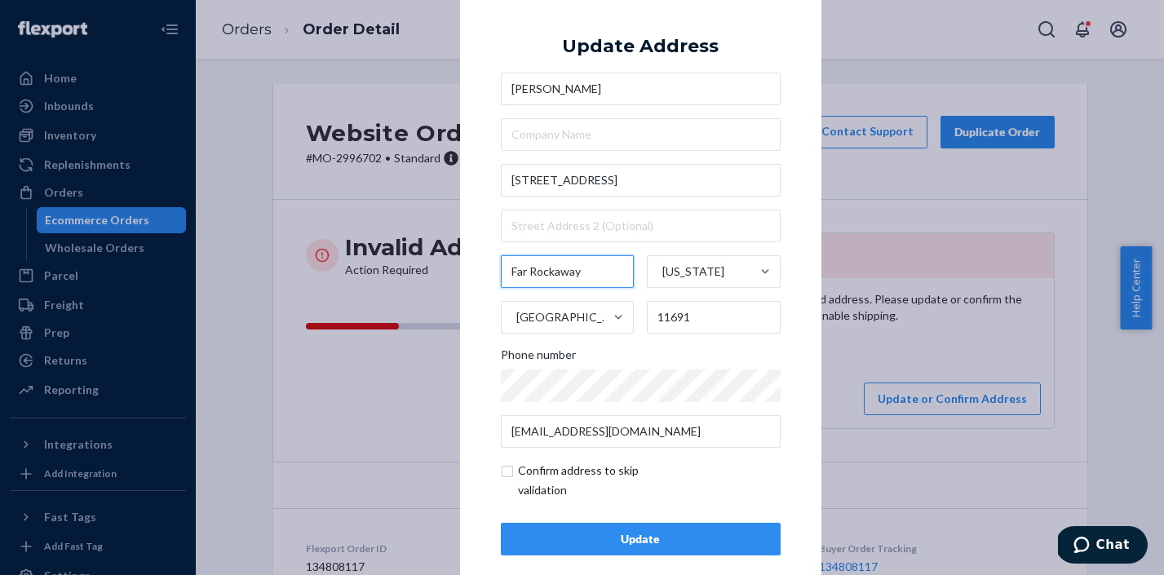
type input "Far Rockaway"
click at [506, 471] on input "checkbox" at bounding box center [595, 480] width 189 height 39
checkbox input "true"
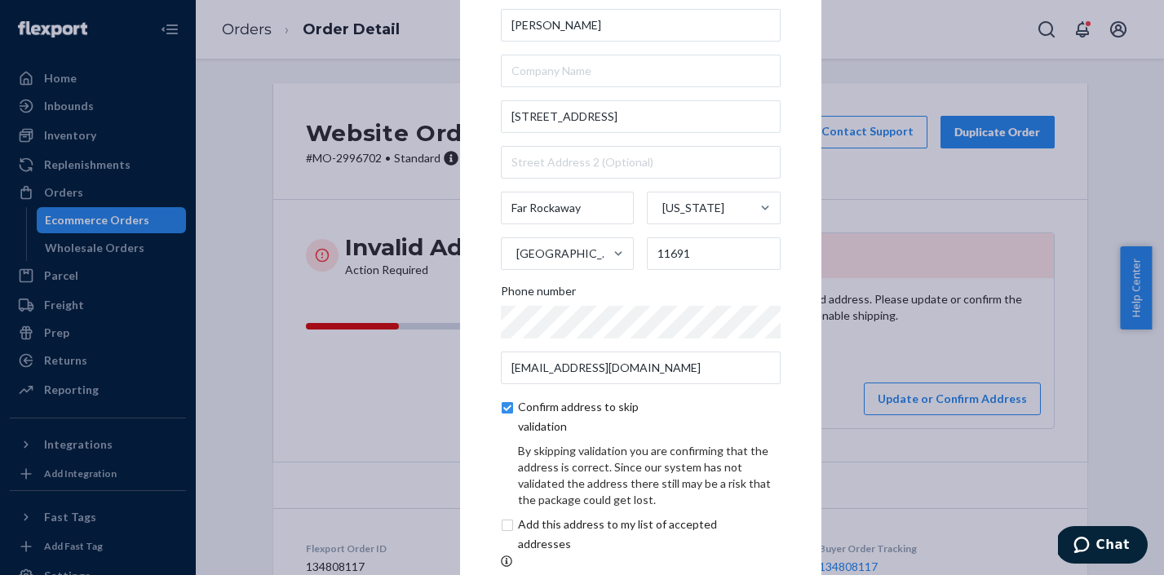
click at [505, 532] on input "checkbox" at bounding box center [637, 534] width 272 height 39
checkbox input "true"
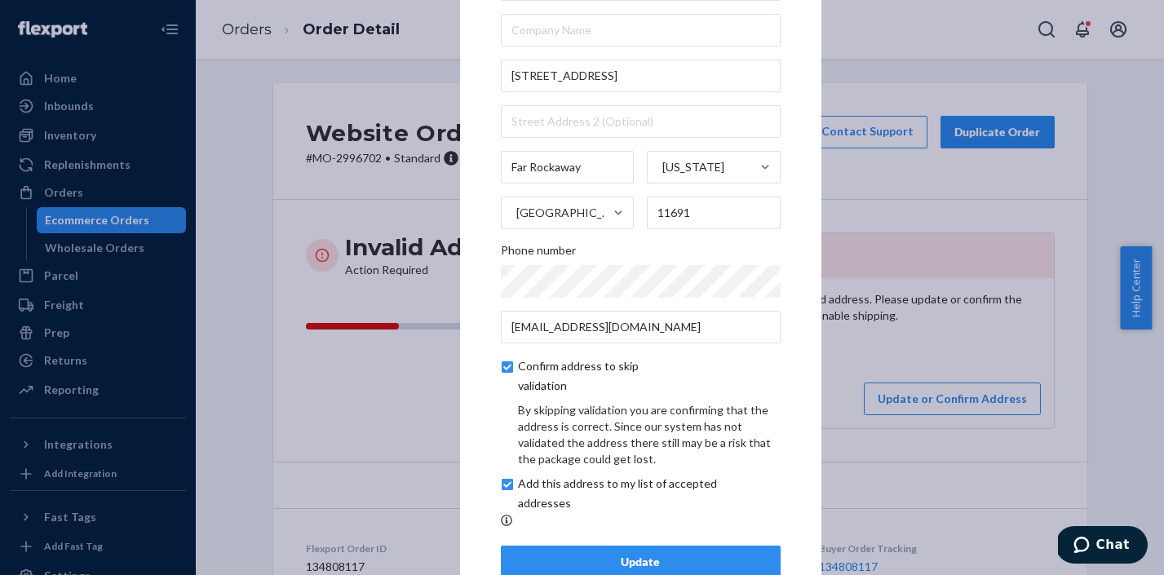
scroll to position [89, 0]
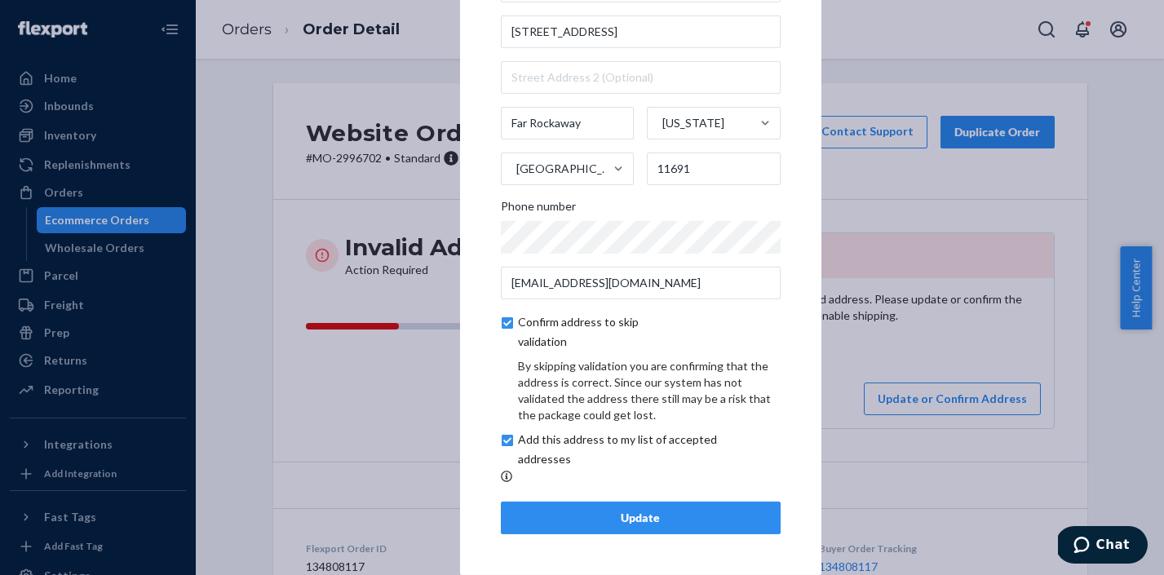
click at [721, 526] on div "Update" at bounding box center [641, 518] width 252 height 16
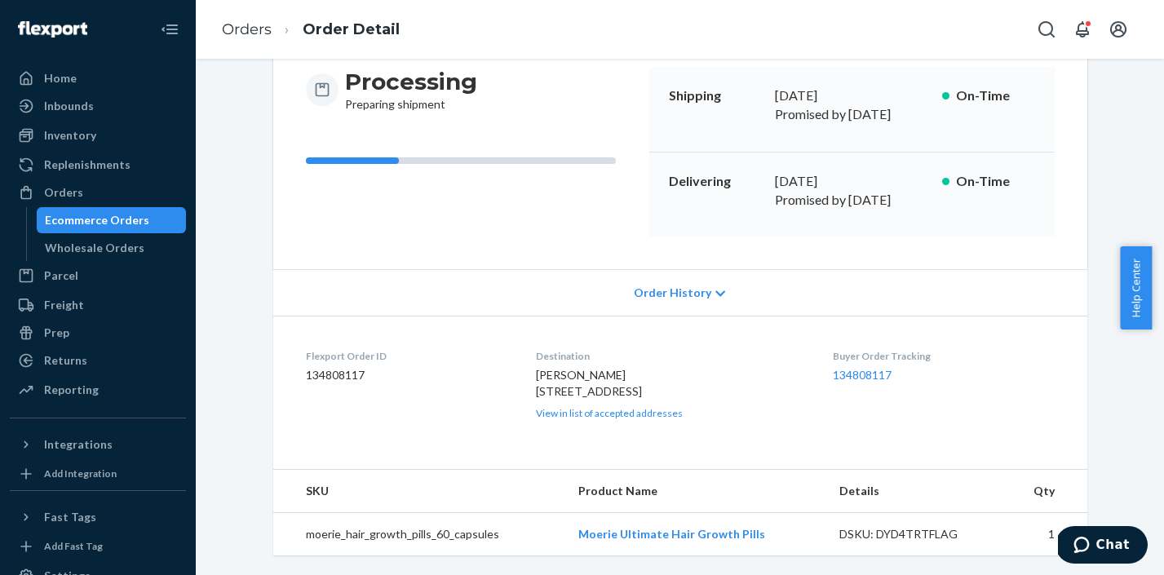
scroll to position [172, 0]
drag, startPoint x: 529, startPoint y: 356, endPoint x: 653, endPoint y: 361, distance: 124.0
click at [653, 361] on dl "Flexport Order ID 134808117 Destination [PERSON_NAME] [STREET_ADDRESS] View in …" at bounding box center [680, 384] width 814 height 136
copy span "[STREET_ADDRESS]"
click at [236, 30] on link "Orders" at bounding box center [247, 29] width 50 height 18
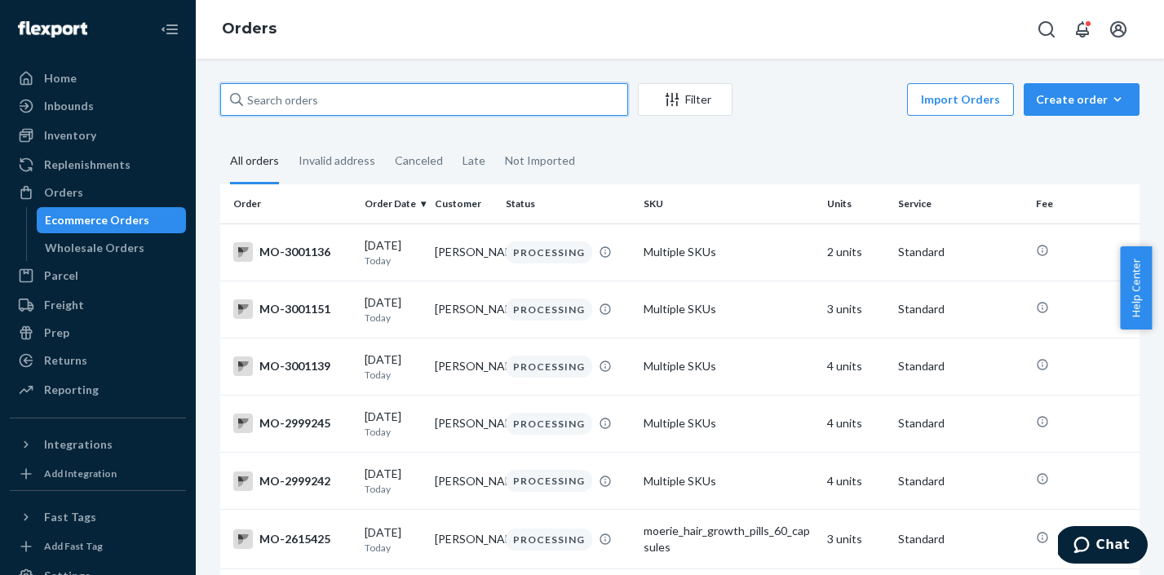
click at [392, 99] on input "text" at bounding box center [424, 99] width 408 height 33
paste input "MO-2996702"
type input "MO-2996702"
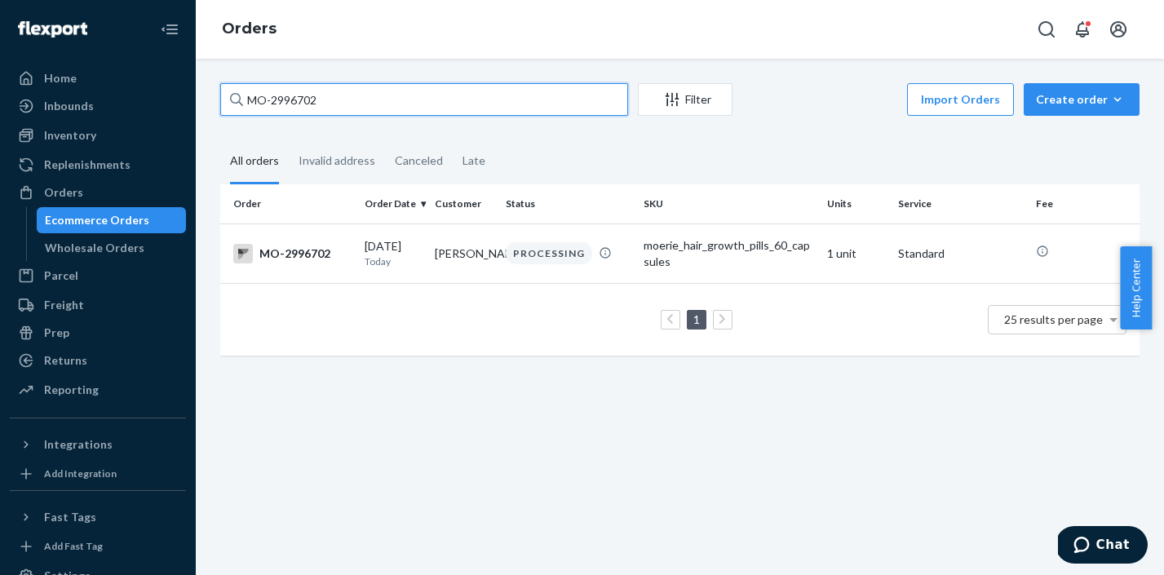
drag, startPoint x: 334, startPoint y: 109, endPoint x: 236, endPoint y: 104, distance: 98.0
click at [236, 104] on div "MO-2996702" at bounding box center [424, 99] width 408 height 33
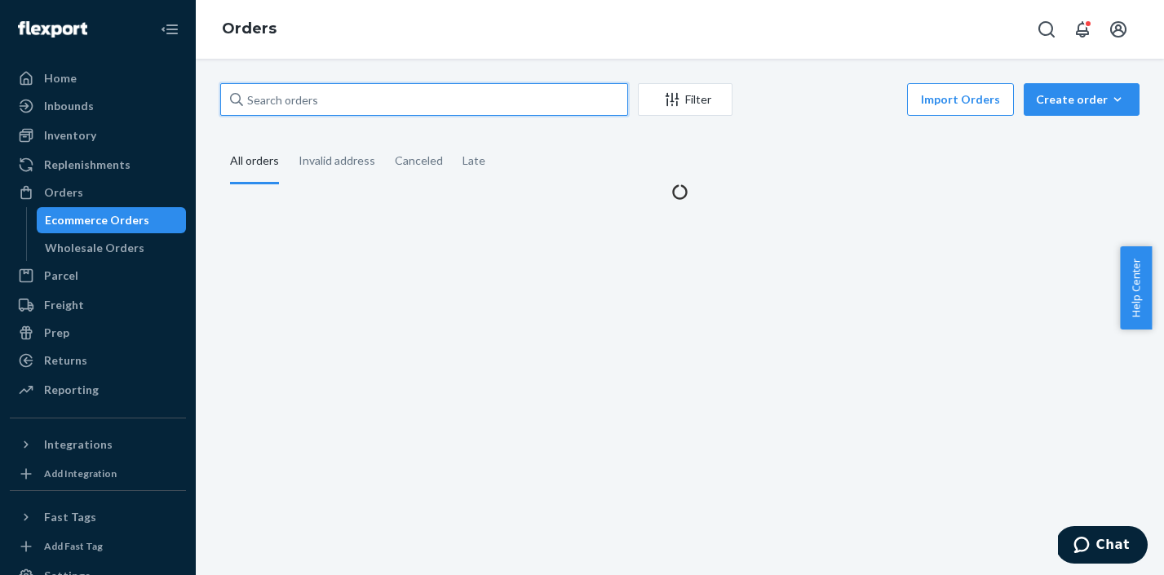
paste input "MO-2999753"
type input "MO-2999753"
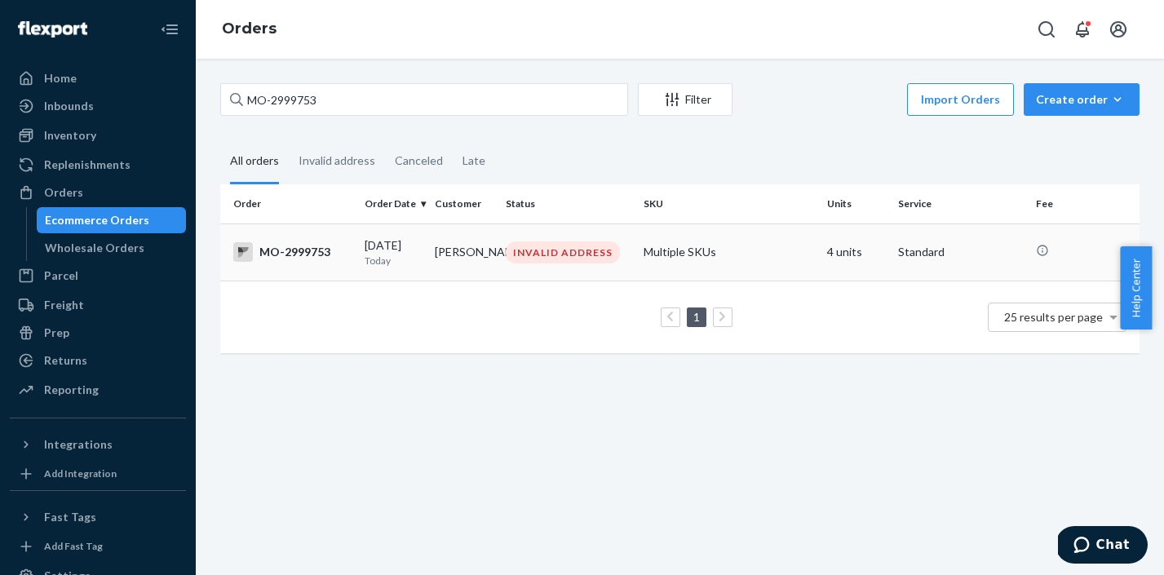
click at [584, 259] on div "INVALID ADDRESS" at bounding box center [563, 252] width 114 height 22
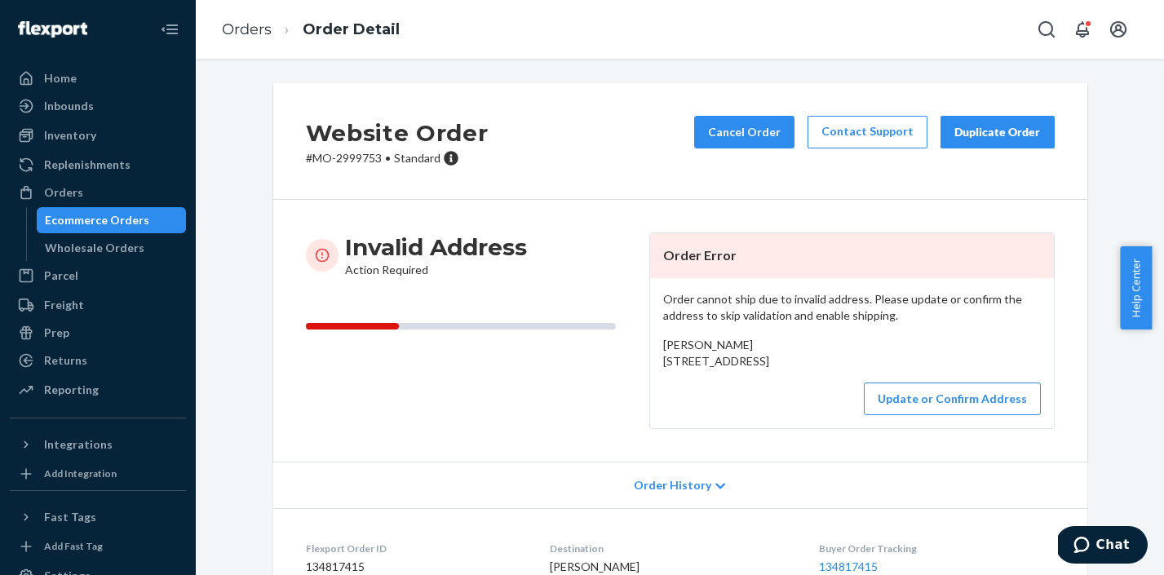
click at [365, 163] on p "# MO-2999753 • Standard" at bounding box center [397, 158] width 183 height 16
copy p "2999753"
drag, startPoint x: 656, startPoint y: 367, endPoint x: 674, endPoint y: 391, distance: 30.3
click at [674, 369] on div "[PERSON_NAME] [STREET_ADDRESS]" at bounding box center [852, 353] width 378 height 33
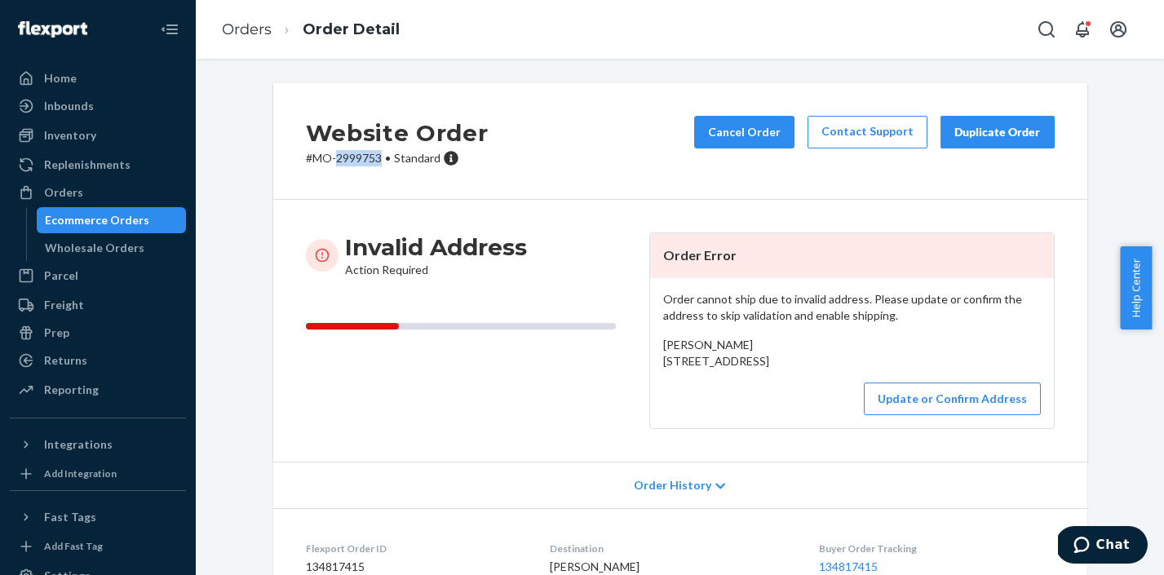
copy span "[STREET_ADDRESS]"
click at [929, 415] on button "Update or Confirm Address" at bounding box center [952, 398] width 177 height 33
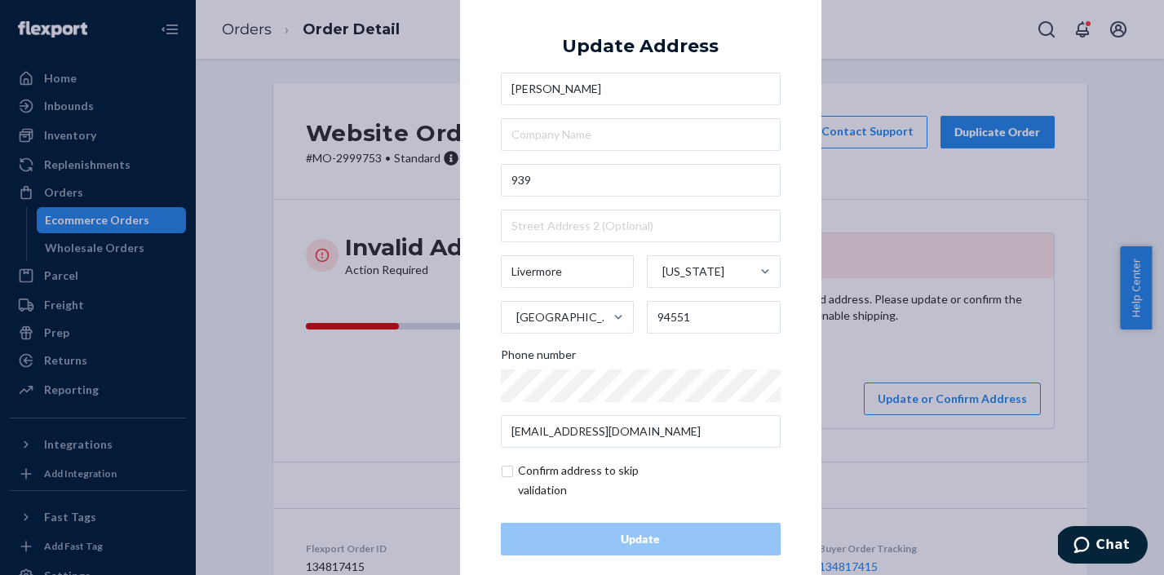
click at [904, 379] on div "× Update Address [PERSON_NAME] [STREET_ADDRESS][US_STATE] Phone number [EMAIL_A…" at bounding box center [582, 287] width 1164 height 575
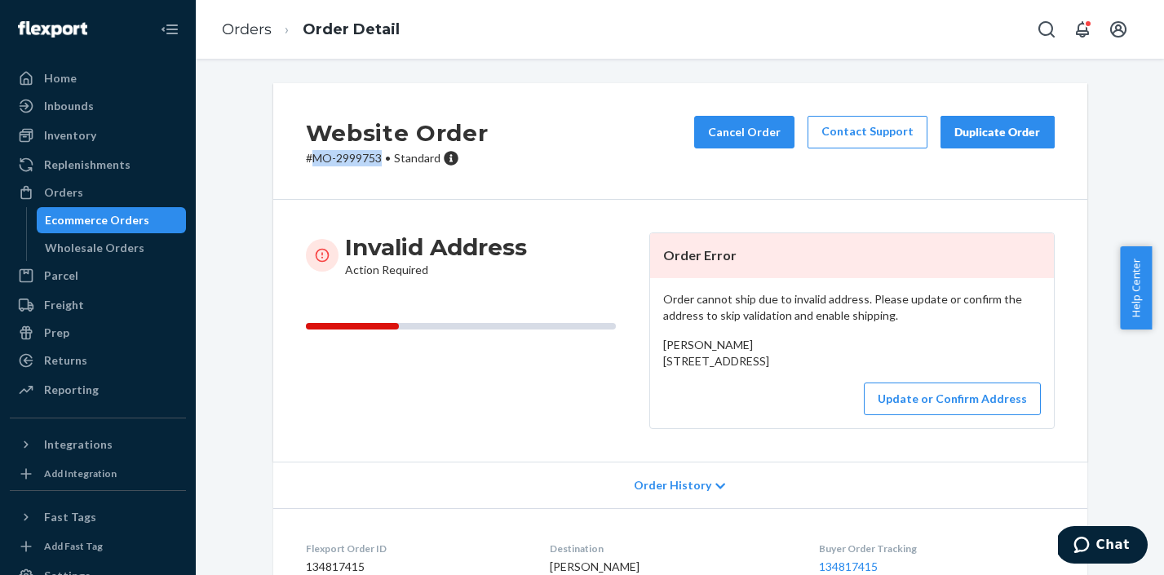
drag, startPoint x: 374, startPoint y: 157, endPoint x: 310, endPoint y: 157, distance: 64.4
click at [310, 157] on p "# MO-2999753 • Standard" at bounding box center [397, 158] width 183 height 16
copy p "MO-2999753"
click at [263, 33] on link "Orders" at bounding box center [247, 29] width 50 height 18
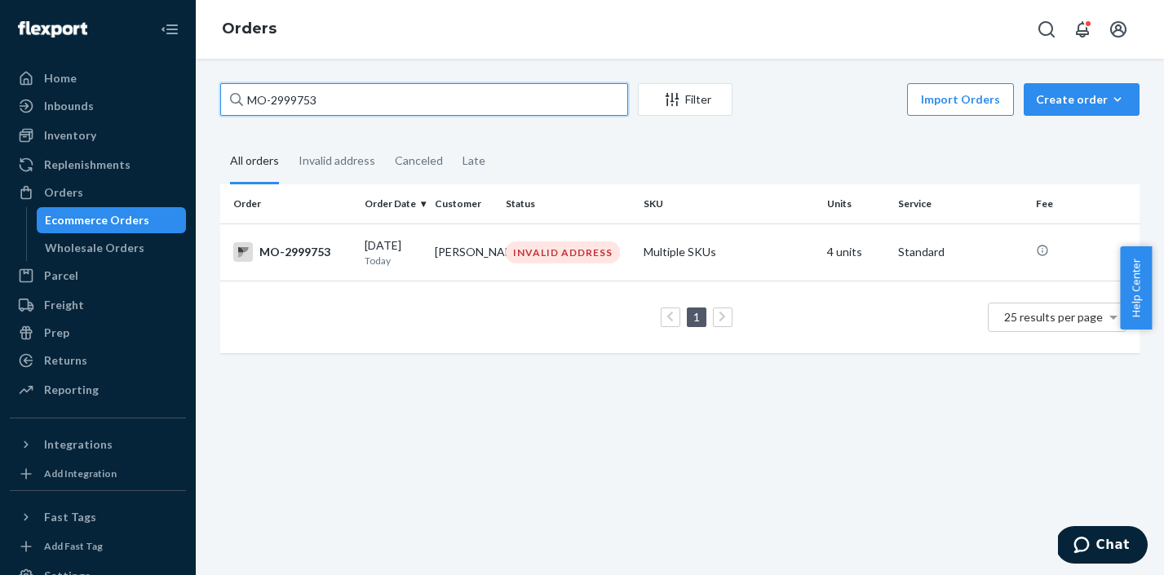
drag, startPoint x: 335, startPoint y: 96, endPoint x: 248, endPoint y: 100, distance: 87.3
click at [248, 100] on input "MO-2999753" at bounding box center [424, 99] width 408 height 33
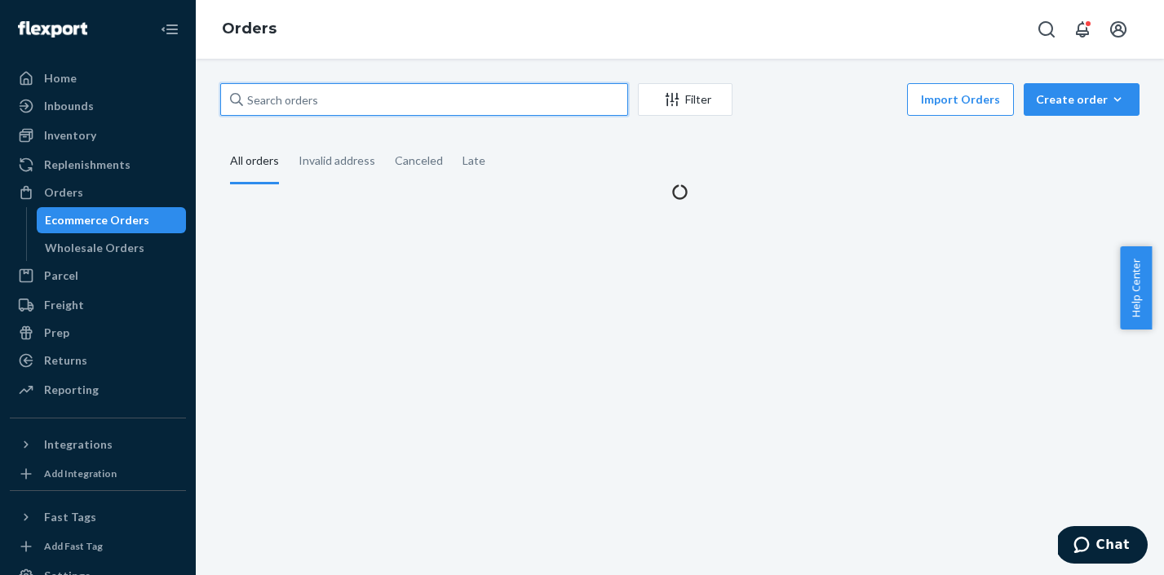
paste input "MO-2998059"
type input "MO-2998059"
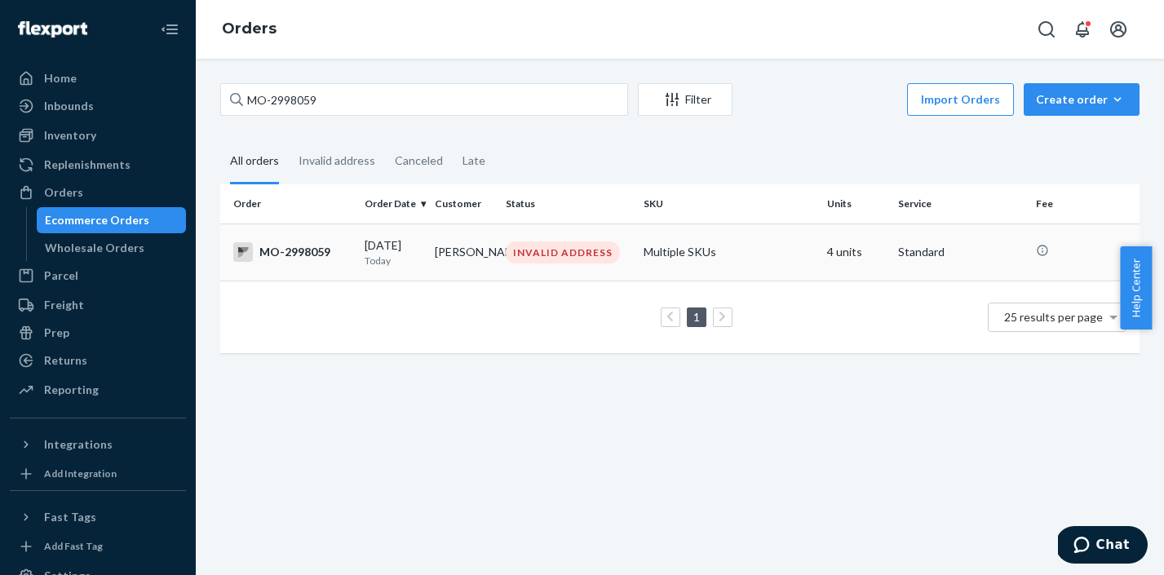
click at [541, 254] on div "INVALID ADDRESS" at bounding box center [563, 252] width 114 height 22
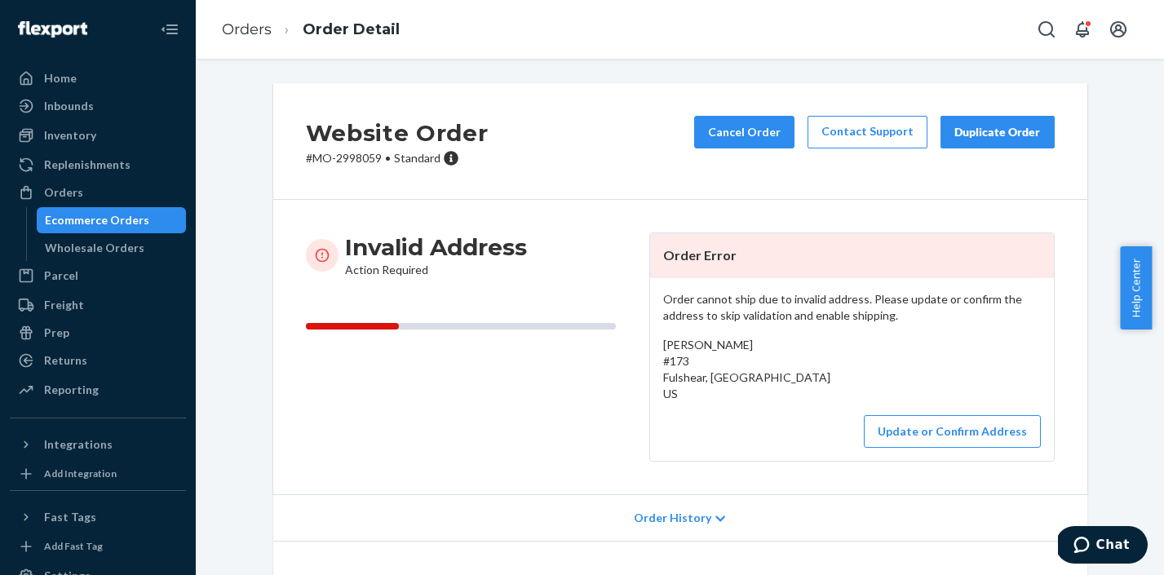
click at [345, 159] on p "# MO-2998059 • Standard" at bounding box center [397, 158] width 183 height 16
copy p "2998059"
drag, startPoint x: 654, startPoint y: 362, endPoint x: 668, endPoint y: 396, distance: 36.9
click at [668, 396] on div "Order cannot ship due to invalid address. Please update or confirm the address …" at bounding box center [852, 369] width 404 height 183
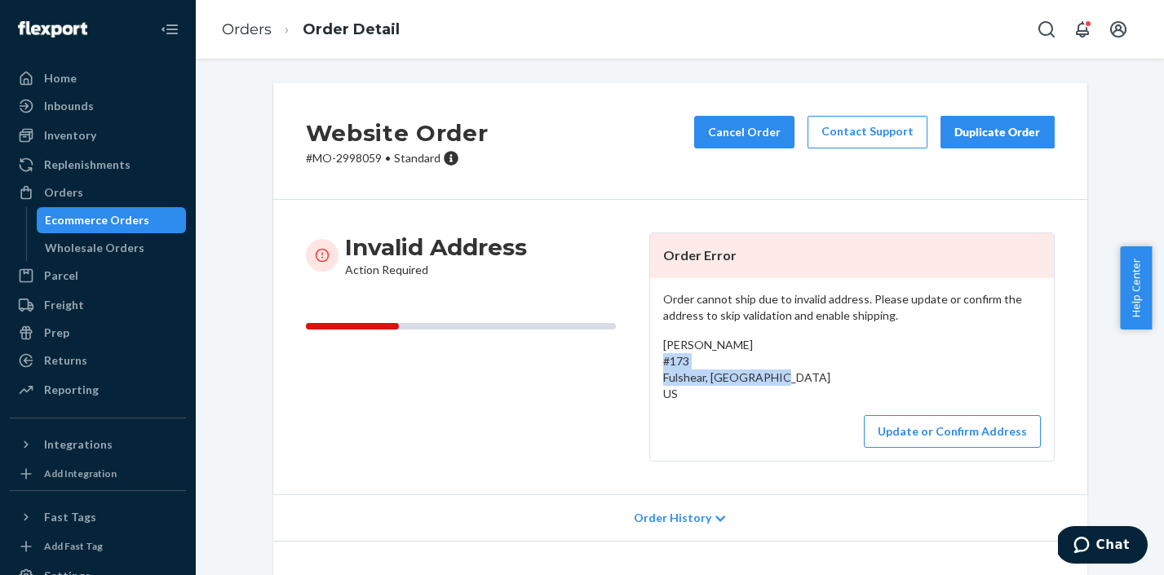
copy span "#173 Fulshear, [GEOGRAPHIC_DATA] US"
click at [907, 442] on button "Update or Confirm Address" at bounding box center [952, 431] width 177 height 33
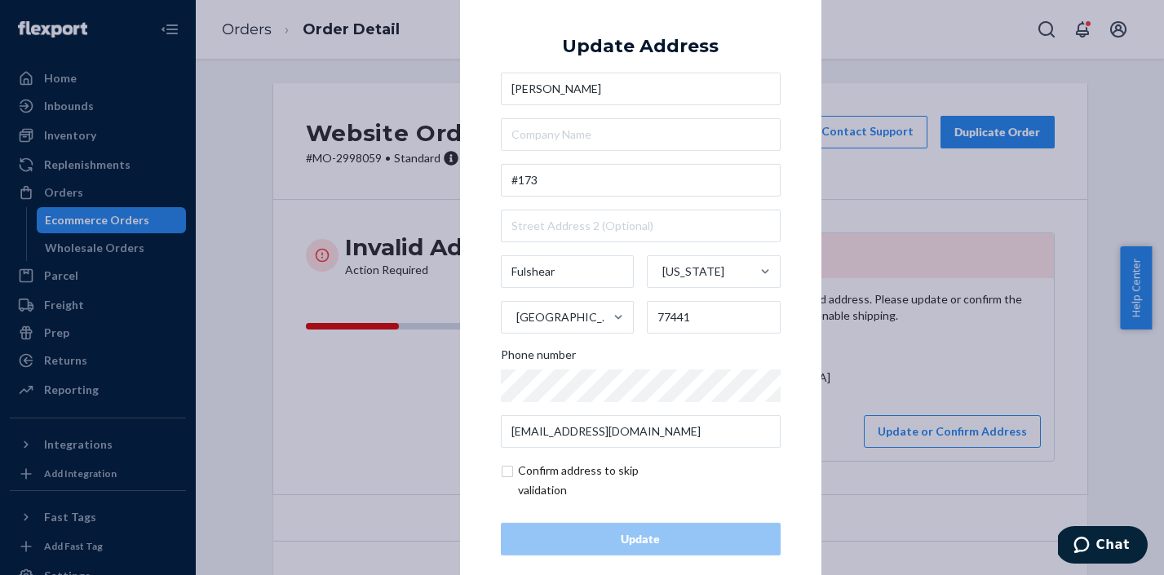
click at [890, 201] on div "× Update Address [PERSON_NAME][STREET_ADDRESS][US_STATE] Phone number [EMAIL_AD…" at bounding box center [582, 287] width 1164 height 575
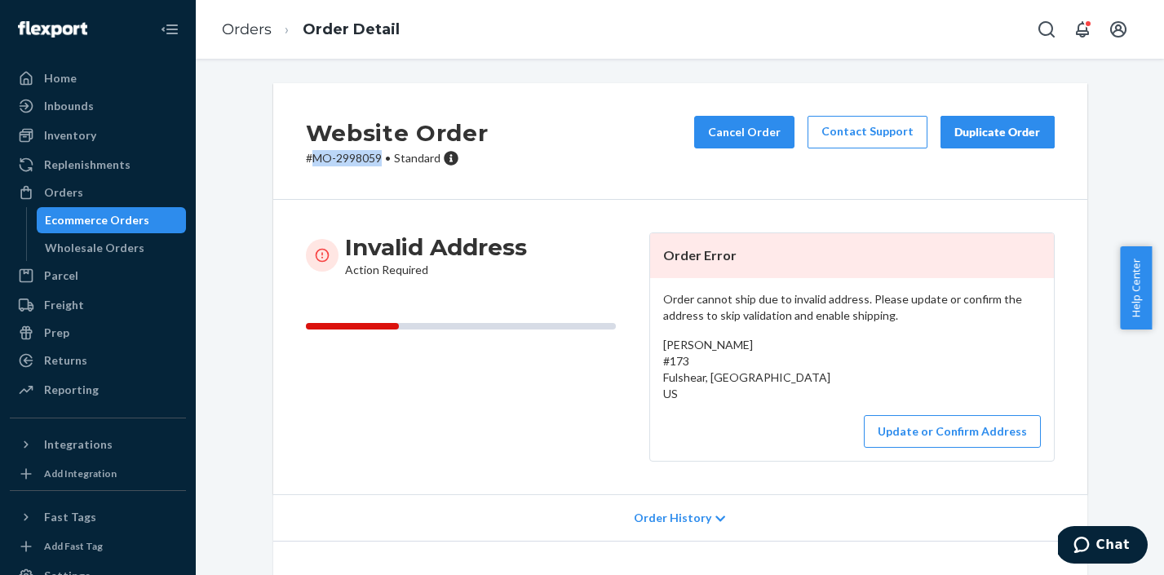
drag, startPoint x: 376, startPoint y: 156, endPoint x: 309, endPoint y: 157, distance: 66.9
click at [309, 157] on p "# MO-2998059 • Standard" at bounding box center [397, 158] width 183 height 16
copy p "MO-2998059"
click at [259, 31] on link "Orders" at bounding box center [247, 29] width 50 height 18
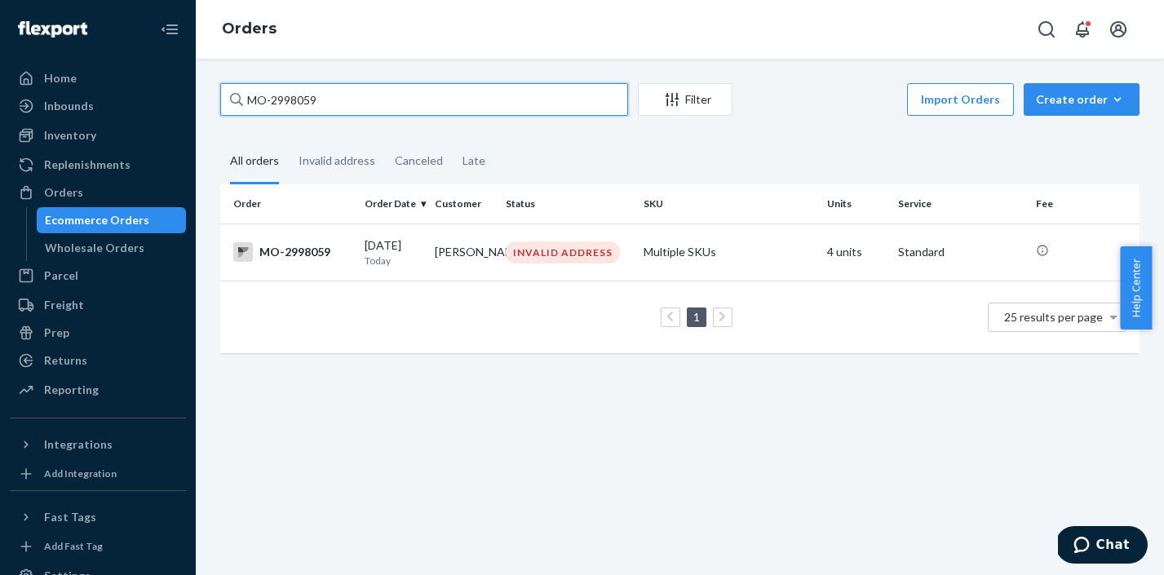
drag, startPoint x: 356, startPoint y: 106, endPoint x: 236, endPoint y: 104, distance: 119.1
click at [236, 104] on div "MO-2998059" at bounding box center [424, 99] width 408 height 33
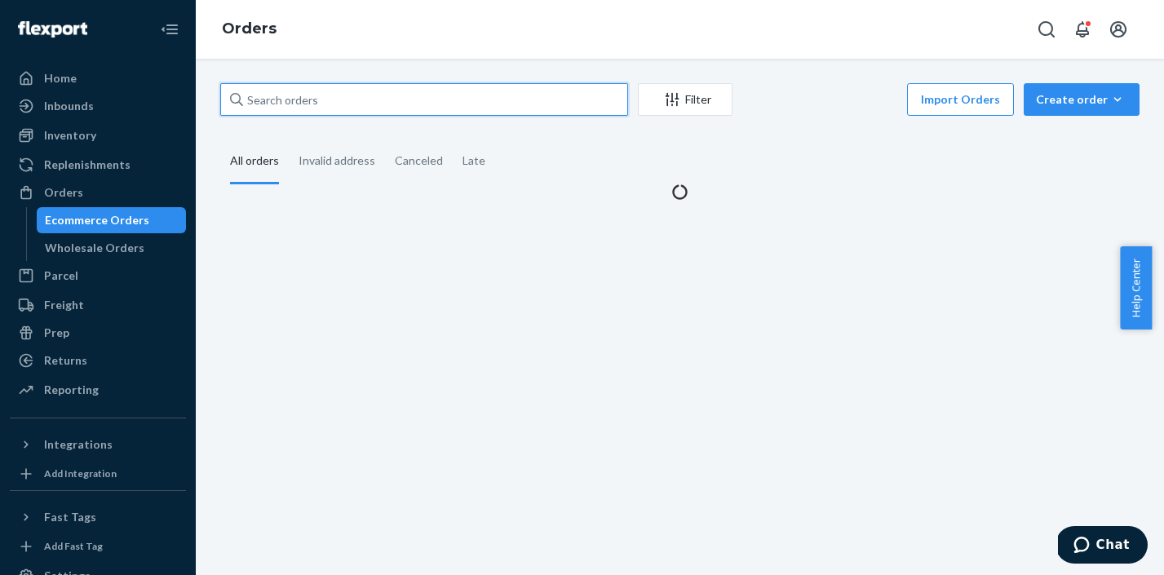
paste input "MO-2993325"
type input "MO-2993325"
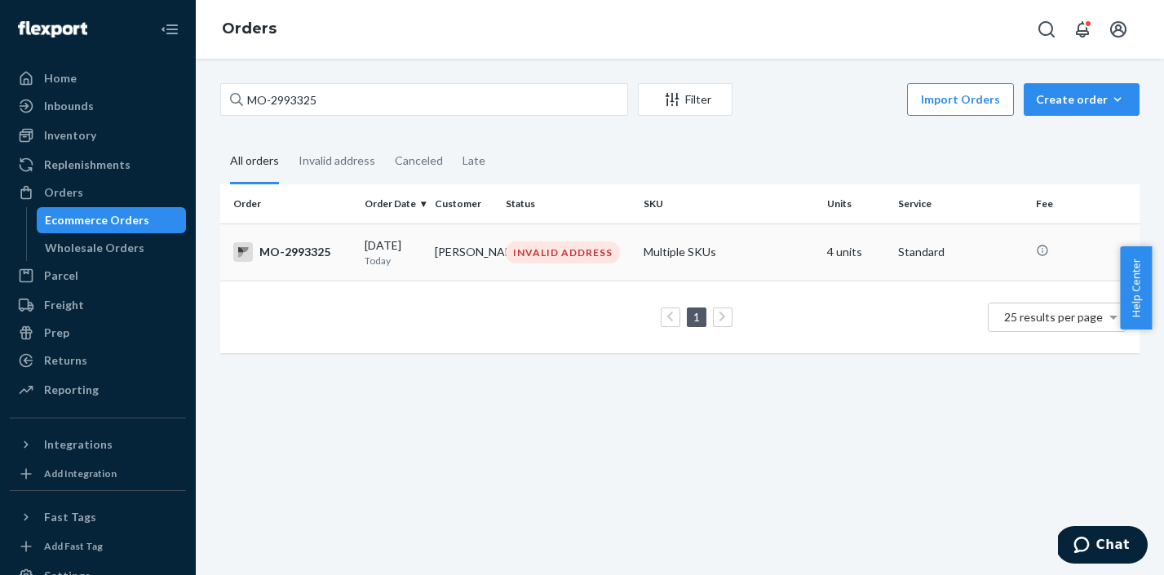
click at [520, 250] on div "INVALID ADDRESS" at bounding box center [563, 252] width 114 height 22
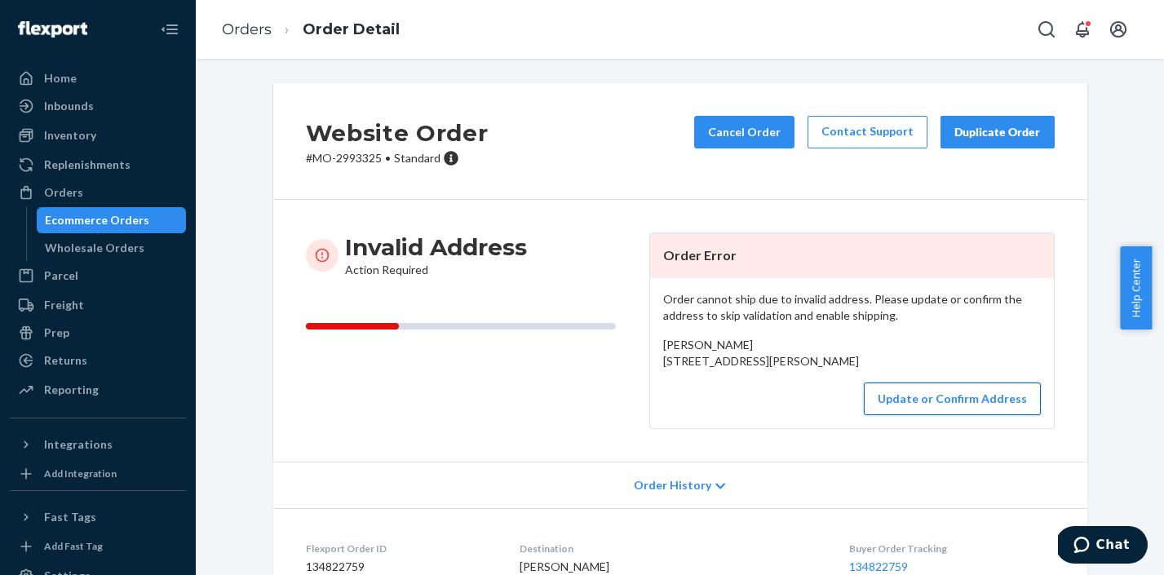
click at [970, 415] on button "Update or Confirm Address" at bounding box center [952, 398] width 177 height 33
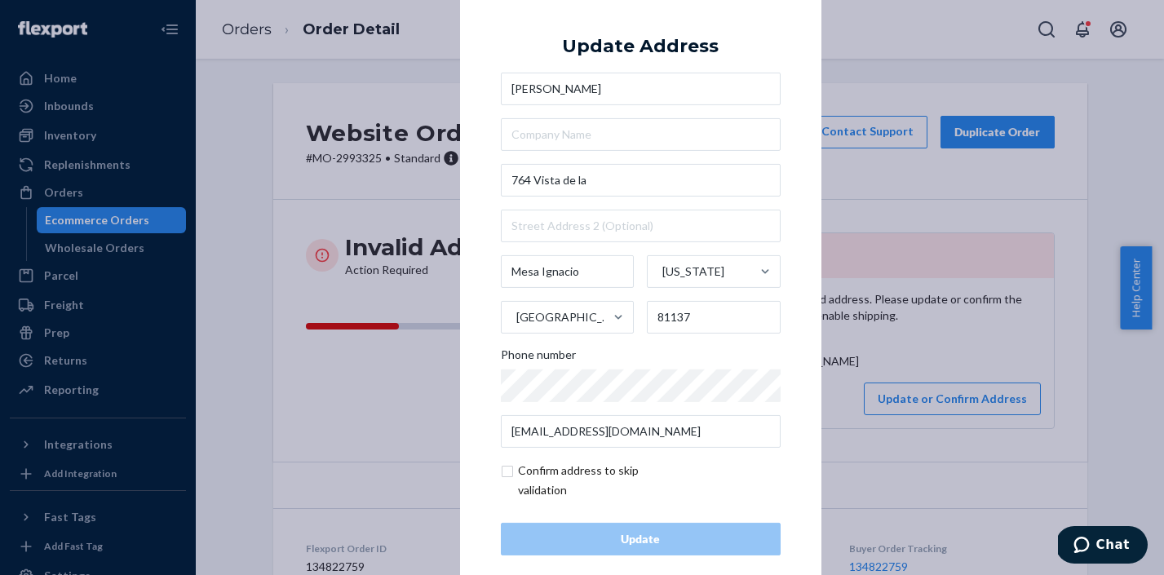
click at [983, 337] on div "× Update Address [PERSON_NAME] [STREET_ADDRESS][PERSON_NAME][US_STATE] Phone nu…" at bounding box center [582, 287] width 1164 height 575
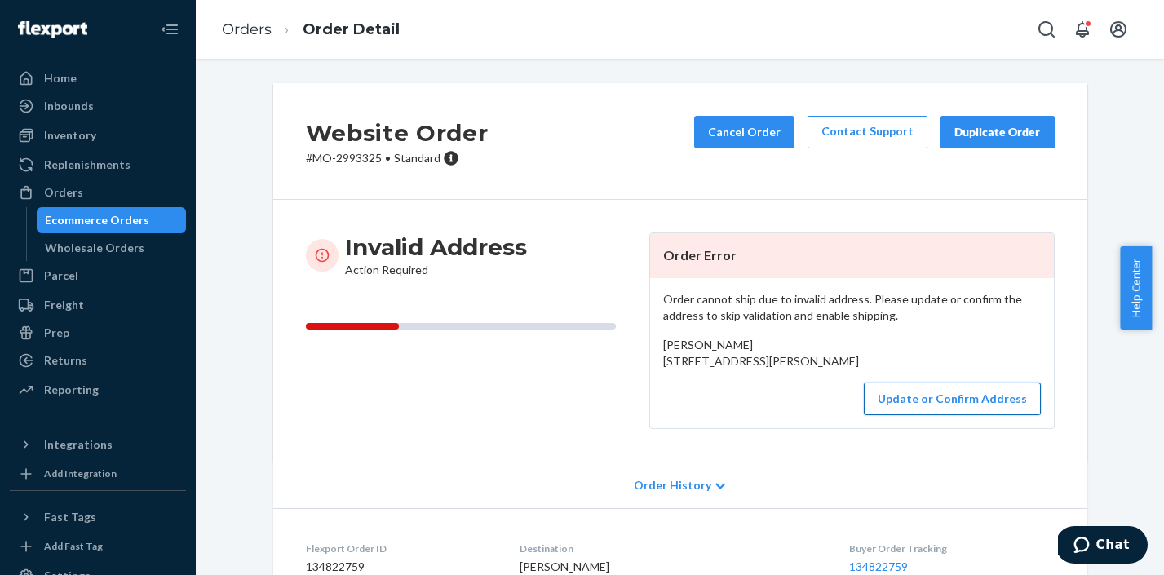
click at [990, 415] on button "Update or Confirm Address" at bounding box center [952, 398] width 177 height 33
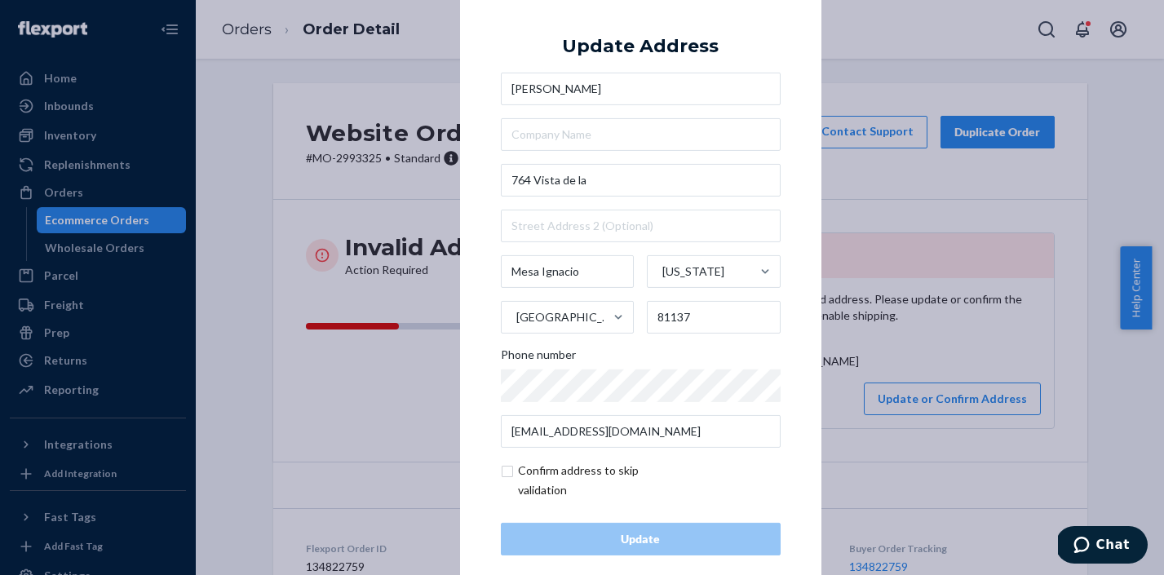
click at [915, 190] on div "× Update Address [PERSON_NAME] [STREET_ADDRESS][PERSON_NAME][US_STATE] Phone nu…" at bounding box center [582, 287] width 1164 height 575
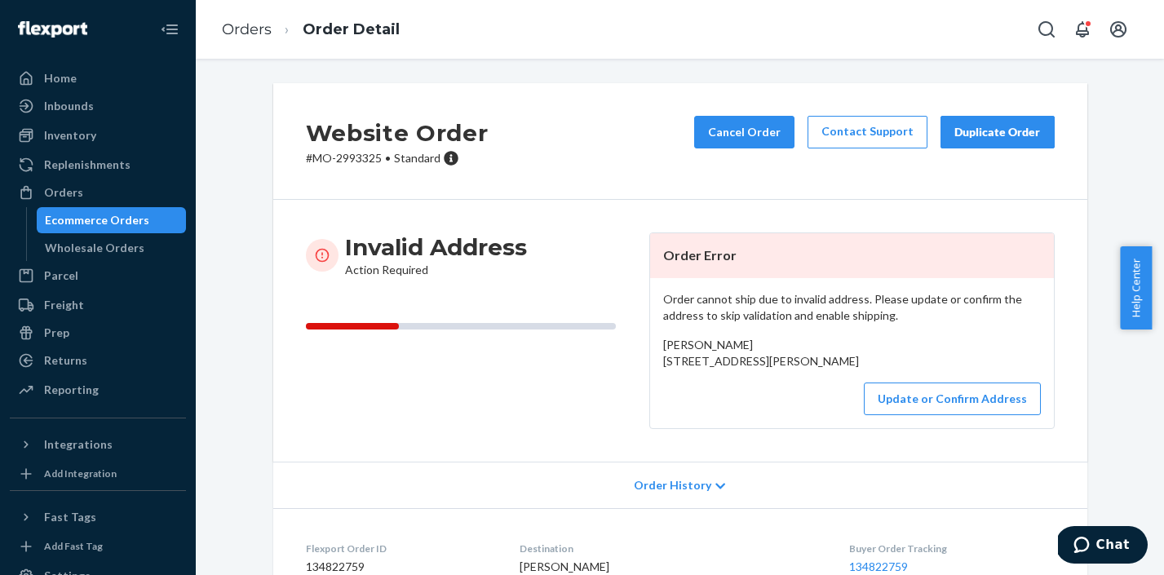
drag, startPoint x: 658, startPoint y: 361, endPoint x: 678, endPoint y: 397, distance: 40.9
click at [678, 369] on div "[PERSON_NAME] [STREET_ADDRESS][PERSON_NAME]" at bounding box center [852, 353] width 378 height 33
copy span "764 [GEOGRAPHIC_DATA][PERSON_NAME] US"
click at [551, 429] on div "Invalid Address Action Required" at bounding box center [471, 330] width 330 height 197
drag, startPoint x: 656, startPoint y: 364, endPoint x: 739, endPoint y: 366, distance: 82.4
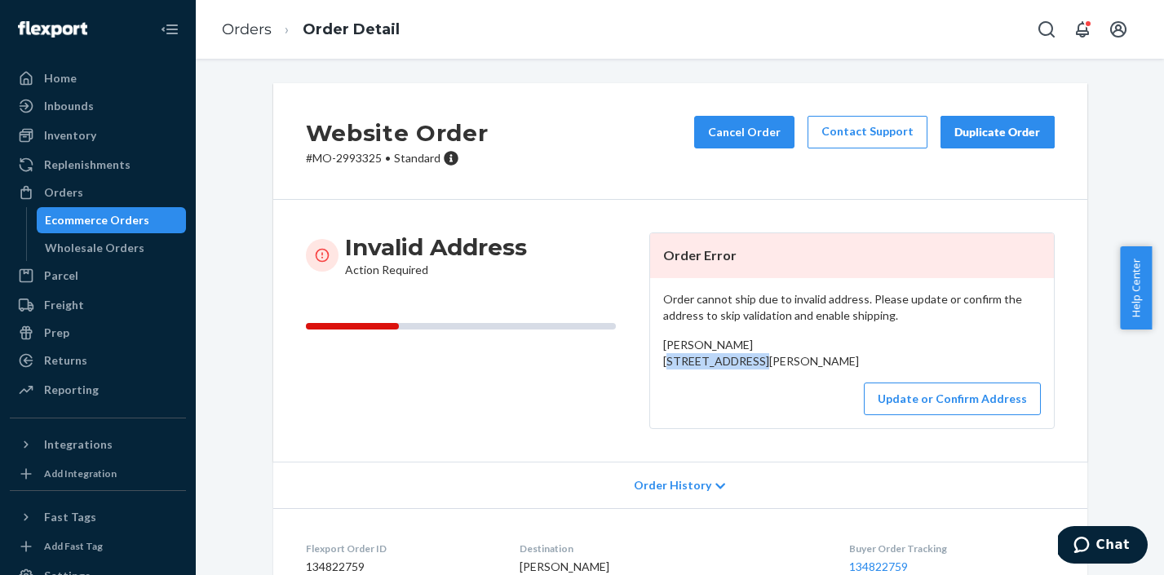
click at [739, 366] on div "[PERSON_NAME] [STREET_ADDRESS][PERSON_NAME]" at bounding box center [852, 353] width 378 height 33
drag, startPoint x: 374, startPoint y: 162, endPoint x: 305, endPoint y: 161, distance: 69.3
click at [306, 161] on p "# MO-2993325 • Standard" at bounding box center [397, 158] width 183 height 16
copy p "MO-2993325"
click at [230, 33] on link "Orders" at bounding box center [247, 29] width 50 height 18
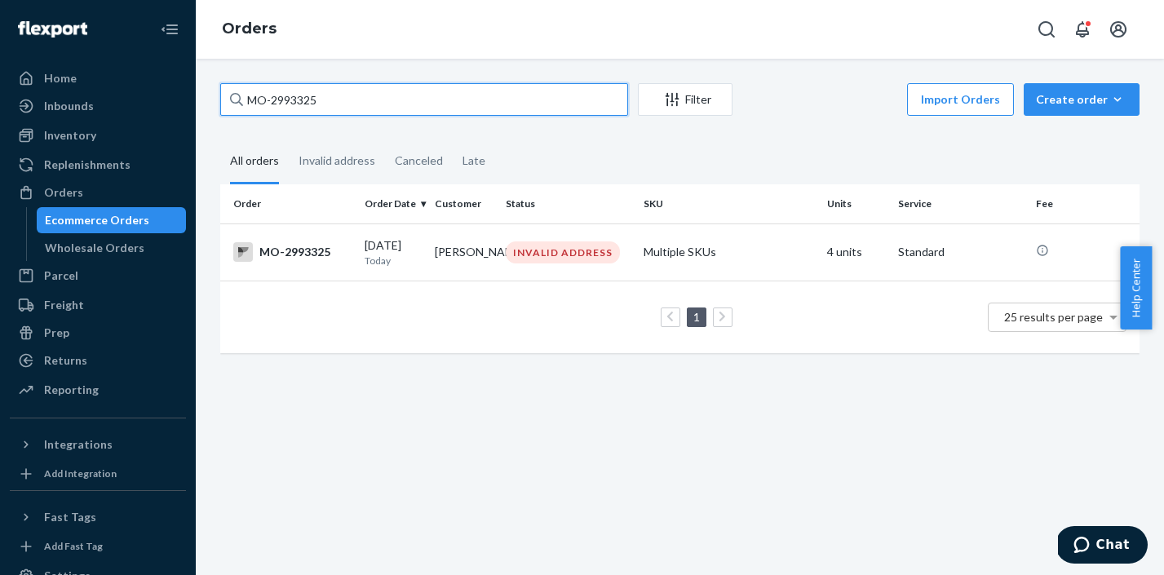
drag, startPoint x: 347, startPoint y: 95, endPoint x: 258, endPoint y: 95, distance: 88.1
click at [258, 95] on input "MO-2993325" at bounding box center [424, 99] width 408 height 33
type input "M"
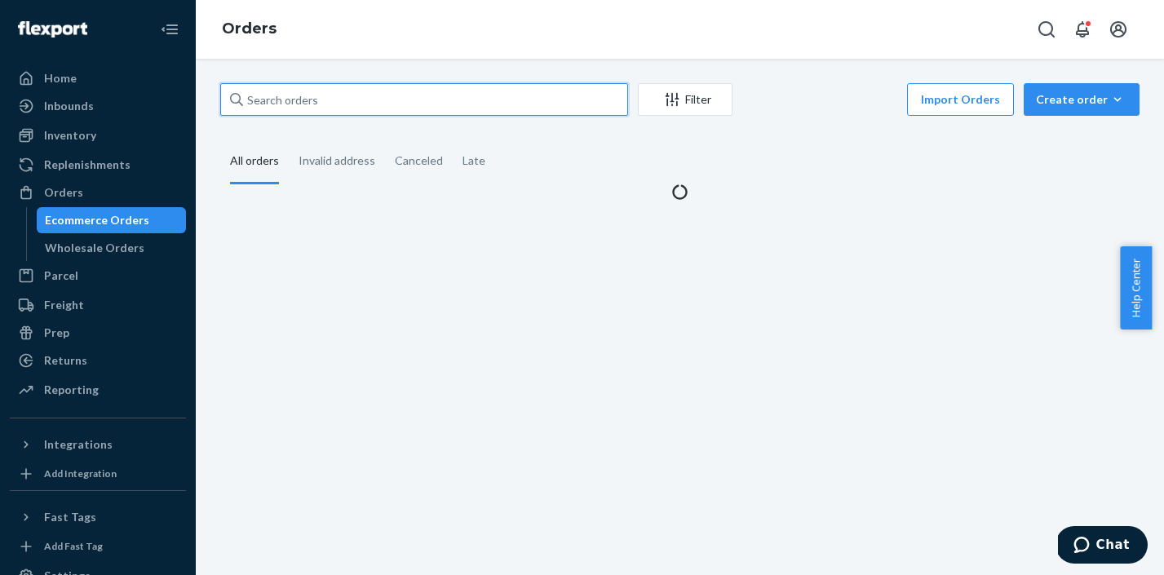
paste input "MO-2998563"
type input "MO-2998563"
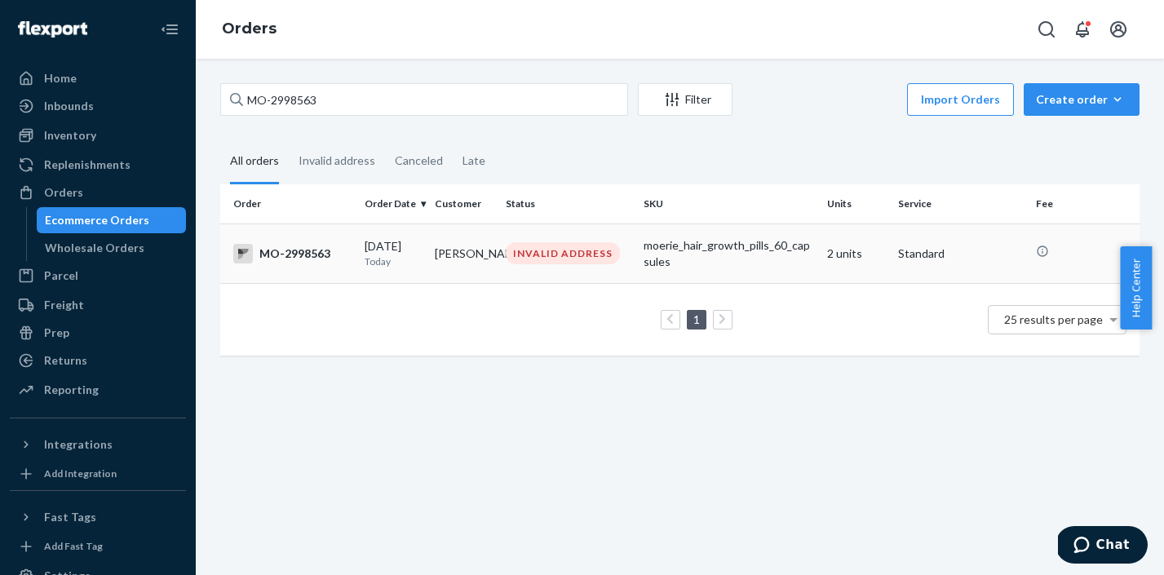
click at [509, 250] on div "INVALID ADDRESS" at bounding box center [563, 253] width 114 height 22
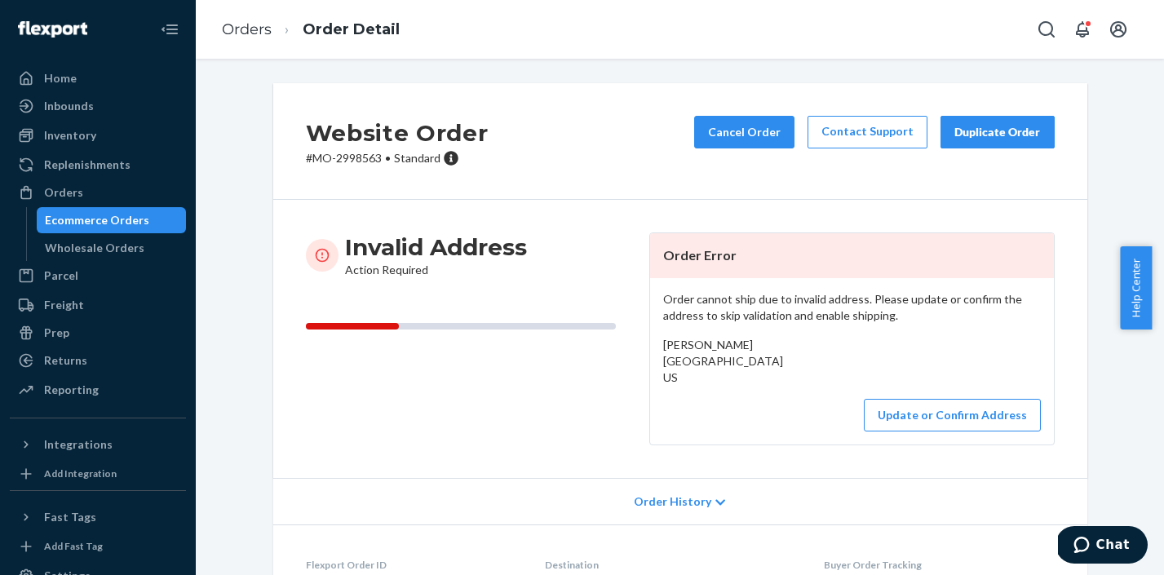
drag, startPoint x: 657, startPoint y: 365, endPoint x: 672, endPoint y: 400, distance: 37.3
click at [672, 386] on div "[PERSON_NAME] [GEOGRAPHIC_DATA] US" at bounding box center [852, 361] width 378 height 49
copy span "[GEOGRAPHIC_DATA] US"
click at [944, 428] on button "Update or Confirm Address" at bounding box center [952, 415] width 177 height 33
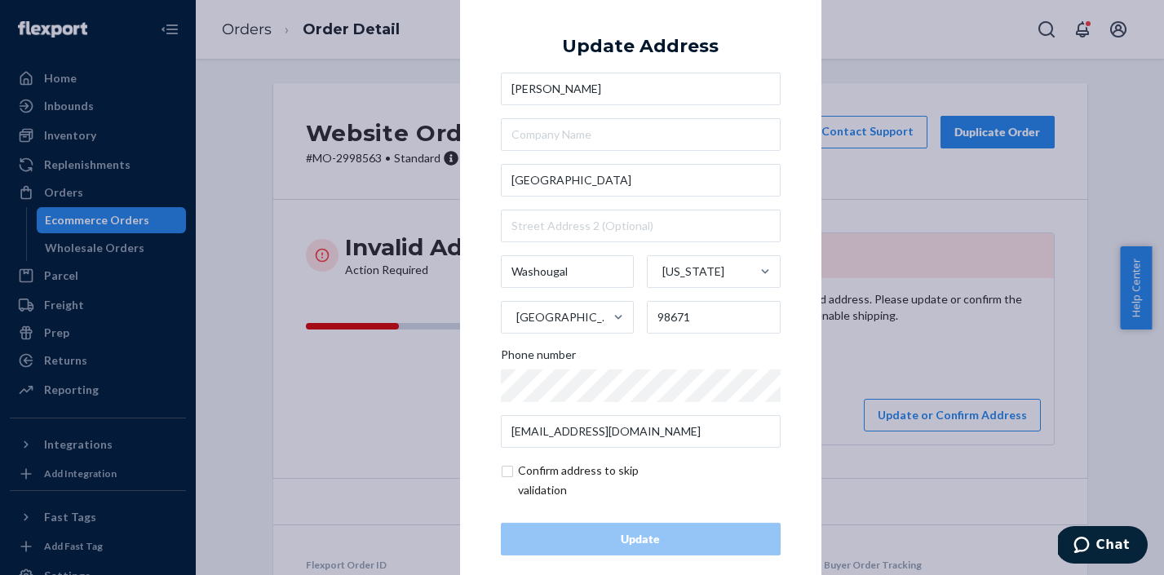
click at [908, 368] on div "× Update Address [PERSON_NAME][GEOGRAPHIC_DATA][US_STATE] Phone number [EMAIL_A…" at bounding box center [582, 287] width 1164 height 575
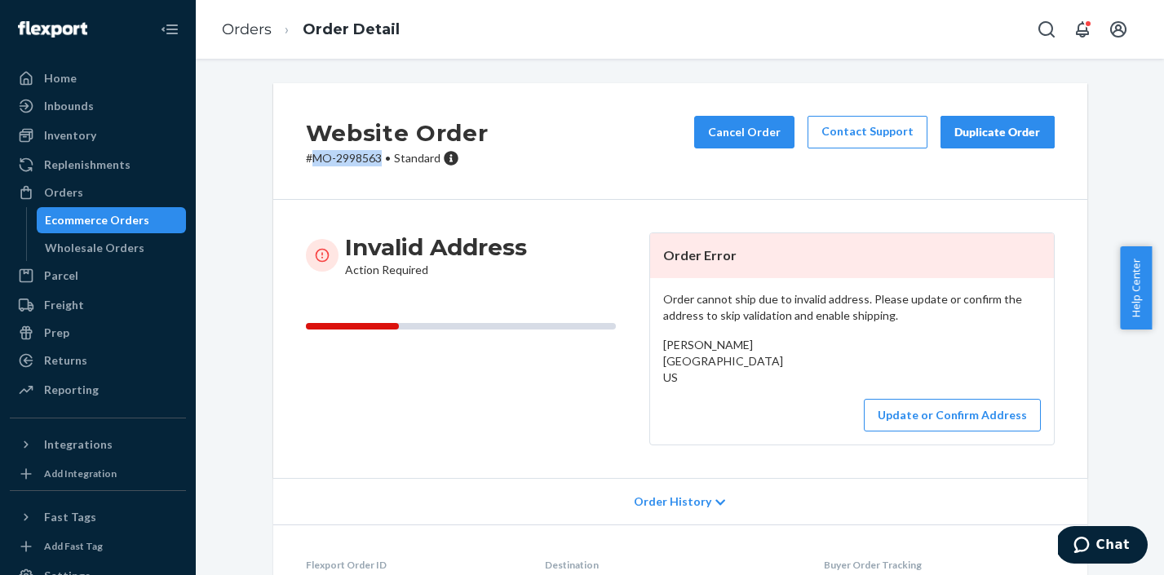
drag, startPoint x: 377, startPoint y: 161, endPoint x: 355, endPoint y: 217, distance: 59.7
click at [310, 159] on p "# MO-2998563 • Standard" at bounding box center [397, 158] width 183 height 16
copy p "MO-2998563"
click at [63, 364] on div "Returns" at bounding box center [65, 360] width 43 height 16
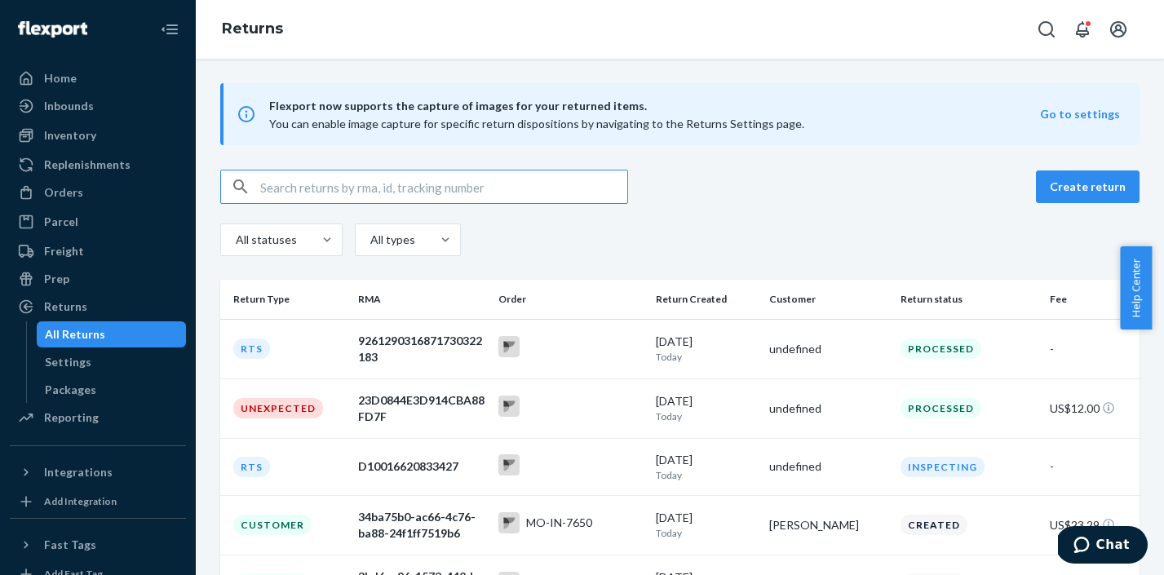
click at [426, 192] on input "text" at bounding box center [443, 186] width 367 height 33
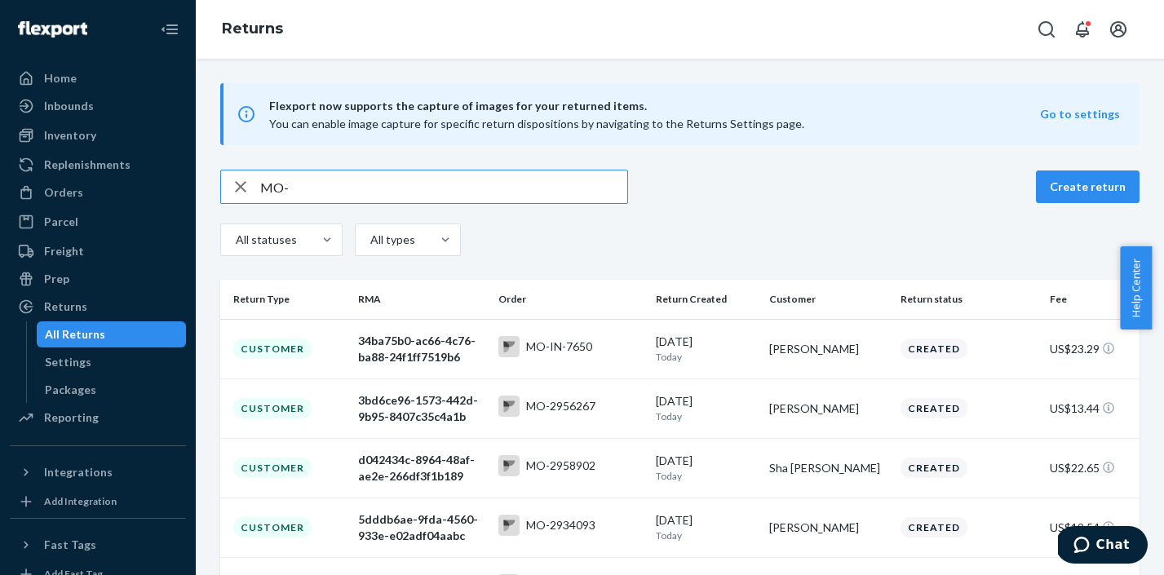
paste input "2746032"
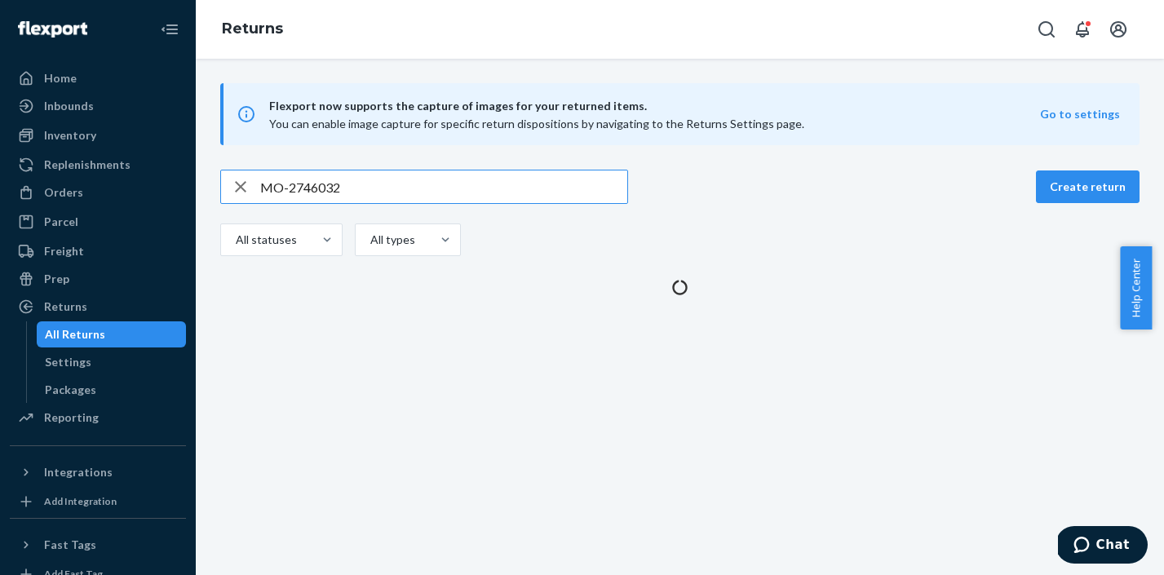
type input "MO-2746032"
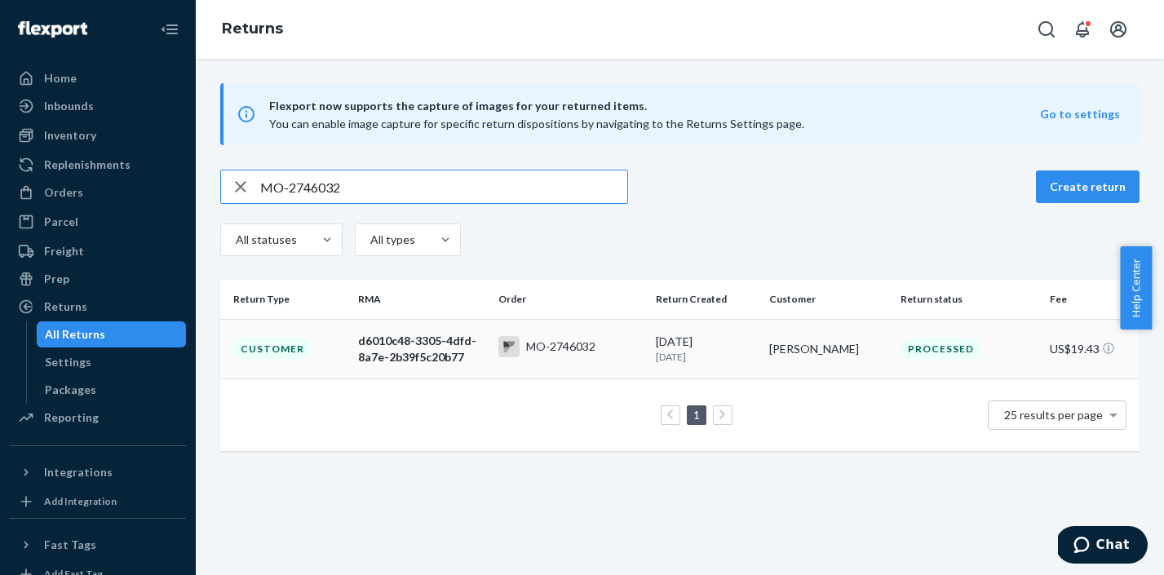
click at [618, 347] on div "MO-2746032" at bounding box center [570, 348] width 144 height 25
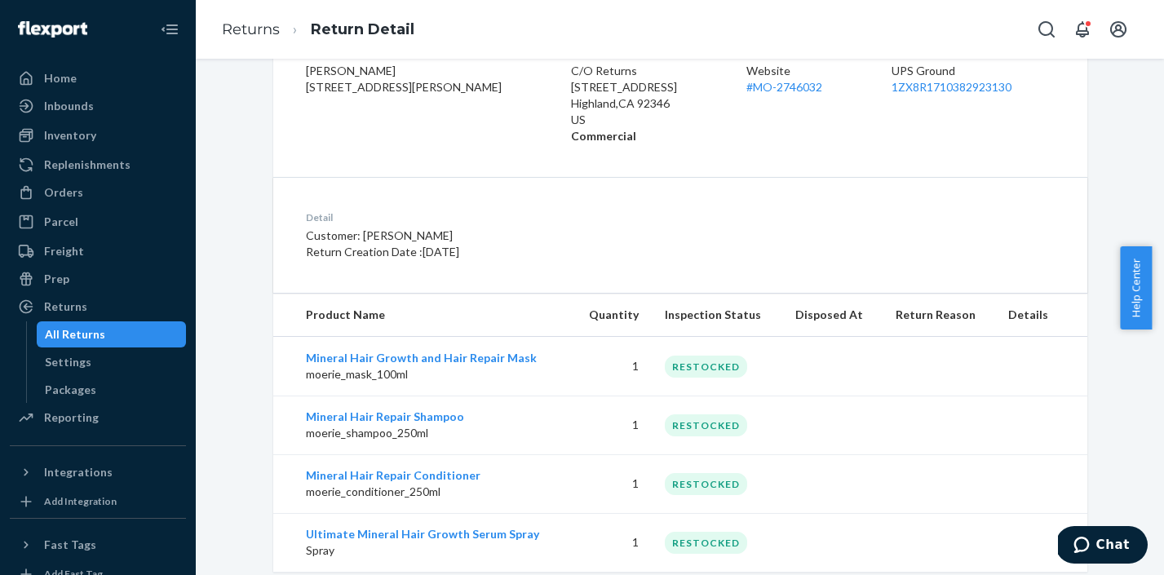
scroll to position [339, 0]
